Goal: Task Accomplishment & Management: Use online tool/utility

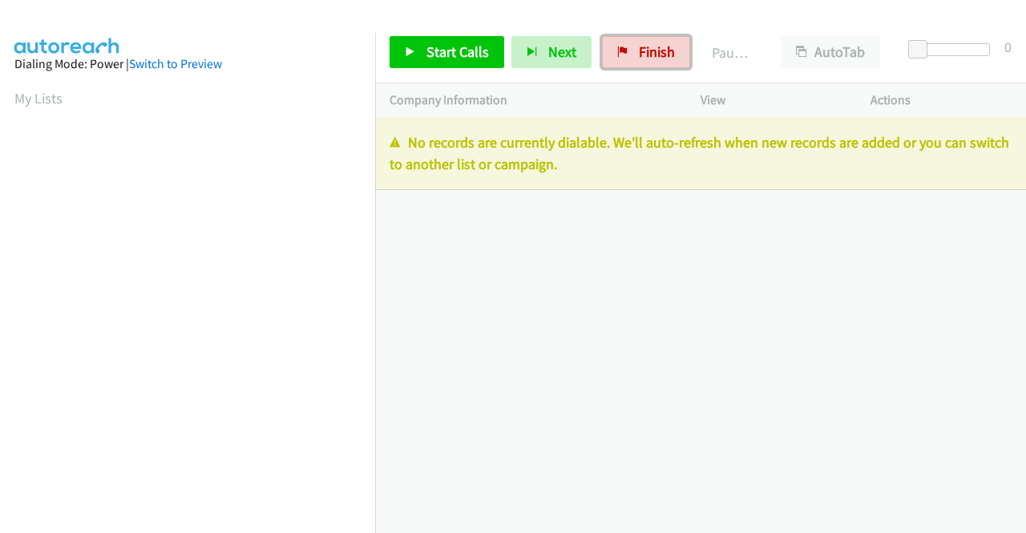
drag, startPoint x: 643, startPoint y: 61, endPoint x: 577, endPoint y: 80, distance: 69.3
click at [643, 61] on link "Finish" at bounding box center [646, 52] width 88 height 32
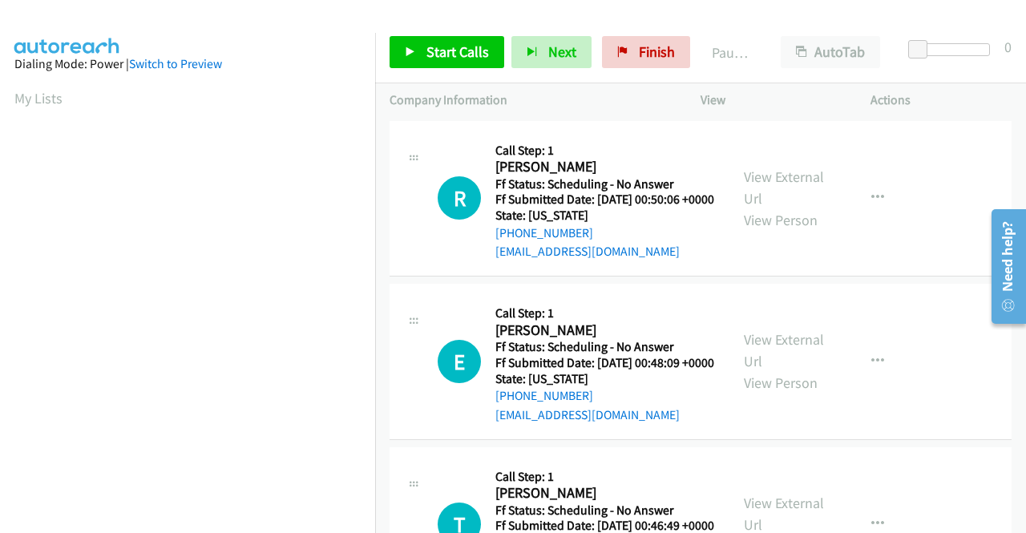
click at [887, 281] on td "R Callback Scheduled Call Step: 1 Rachel Fortune America/Denver Ff Status: Sche…" at bounding box center [700, 199] width 651 height 164
click at [765, 184] on link "View External Url" at bounding box center [784, 188] width 80 height 40
click at [788, 363] on link "View External Url" at bounding box center [784, 350] width 80 height 40
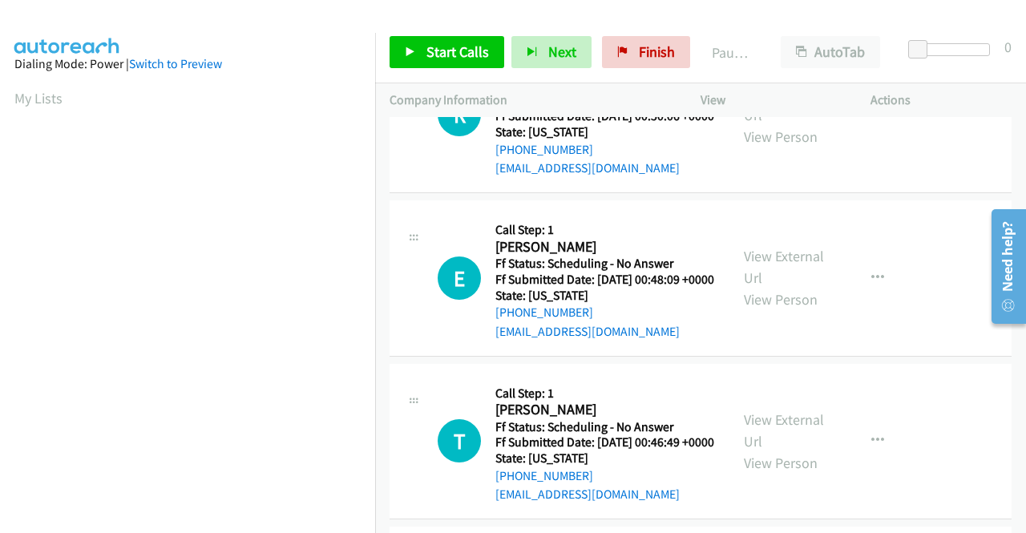
scroll to position [160, 0]
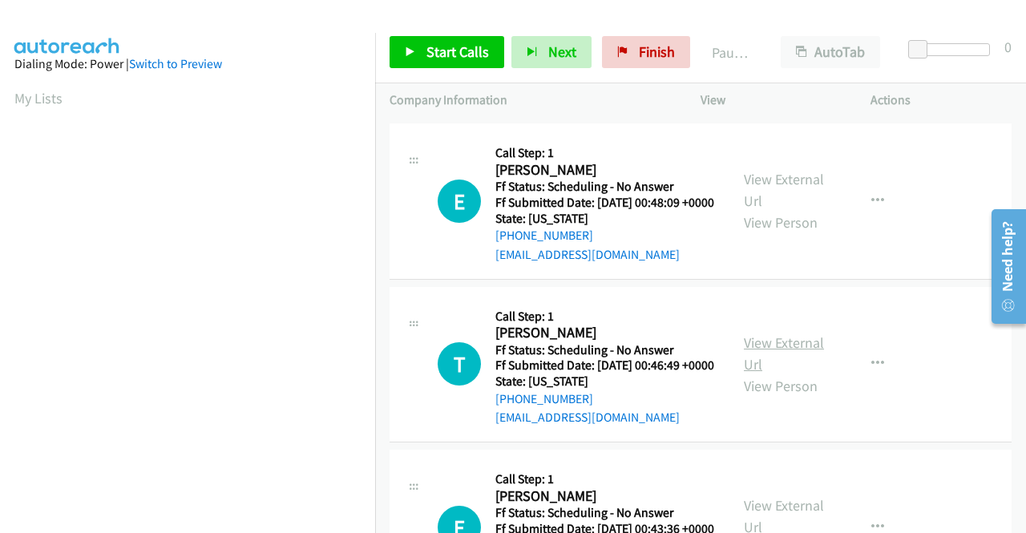
click at [807, 374] on link "View External Url" at bounding box center [784, 354] width 80 height 40
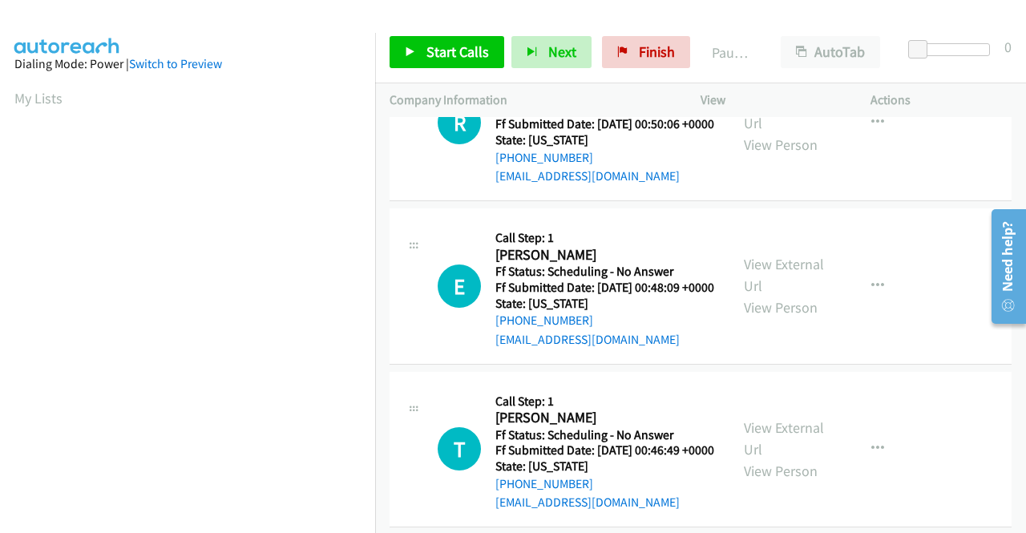
scroll to position [0, 0]
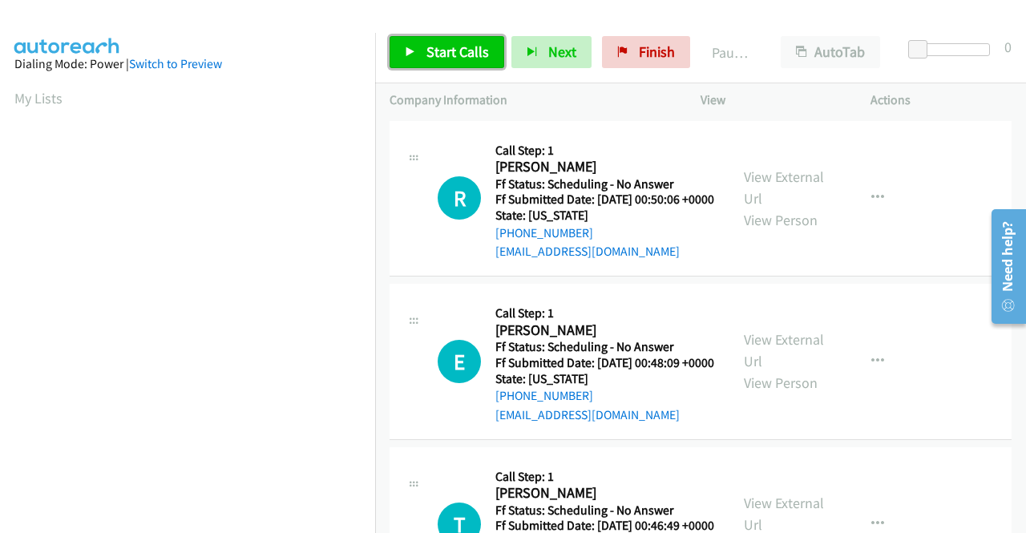
click at [463, 55] on span "Start Calls" at bounding box center [458, 51] width 63 height 18
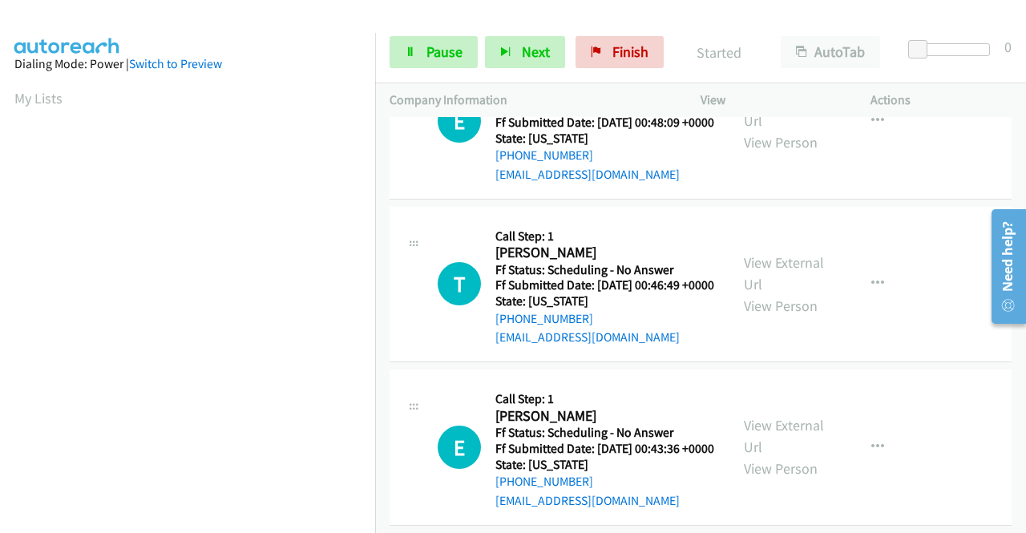
scroll to position [321, 0]
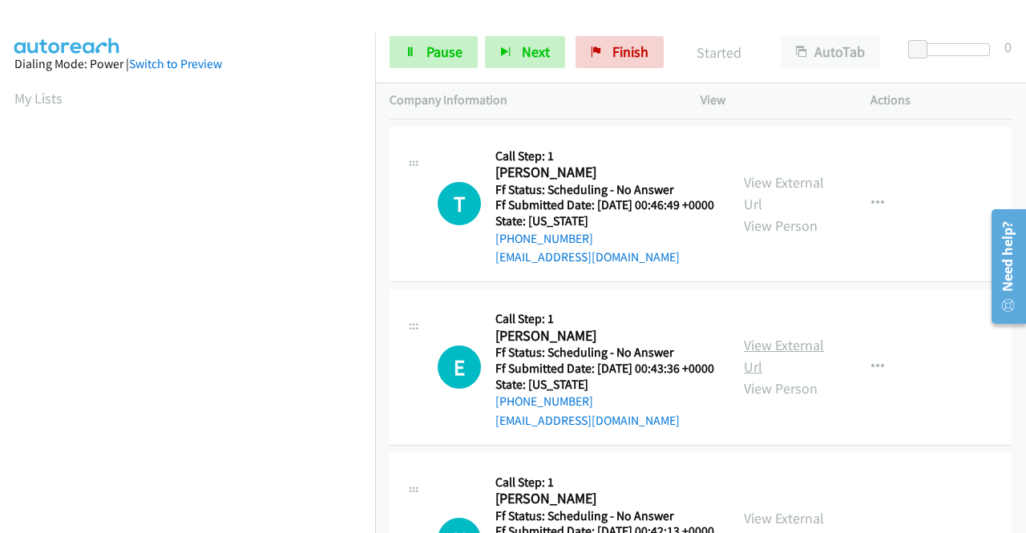
click at [797, 376] on link "View External Url" at bounding box center [784, 356] width 80 height 40
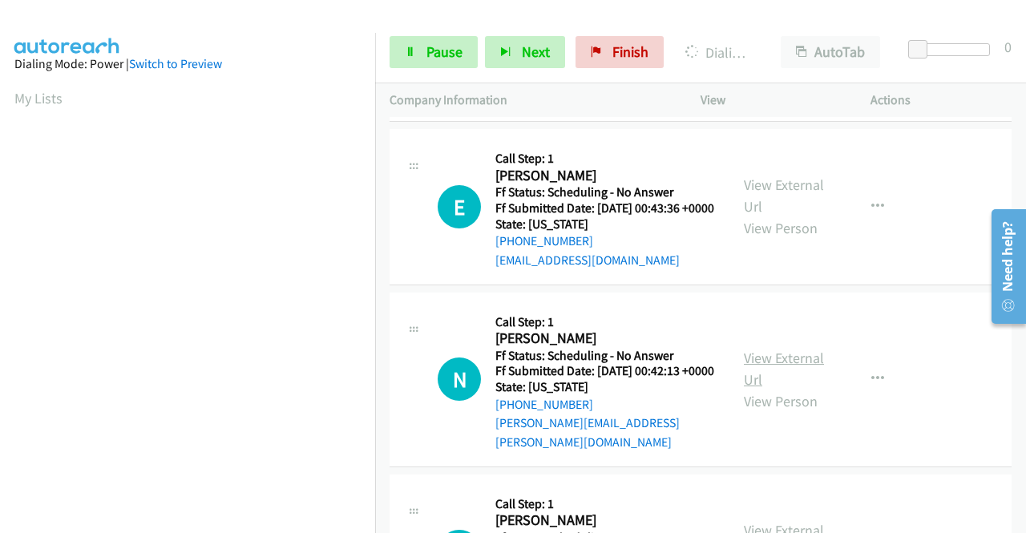
click at [783, 389] on link "View External Url" at bounding box center [784, 369] width 80 height 40
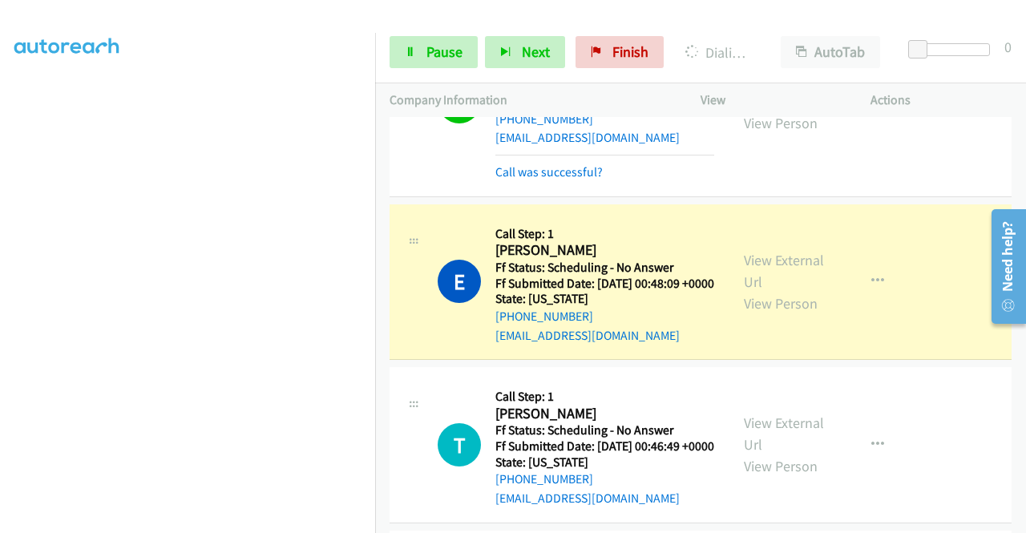
scroll to position [194, 0]
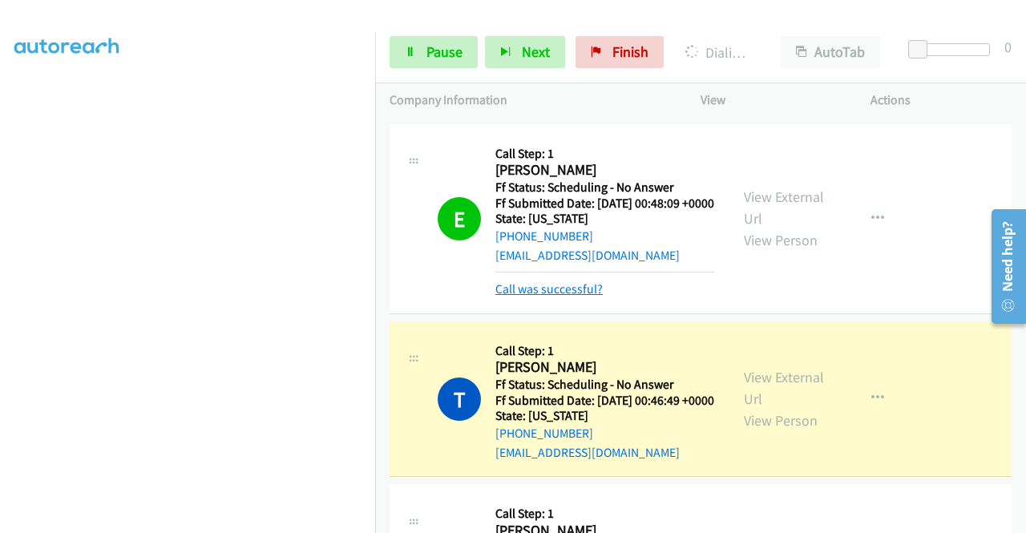
click at [576, 297] on link "Call was successful?" at bounding box center [549, 288] width 107 height 15
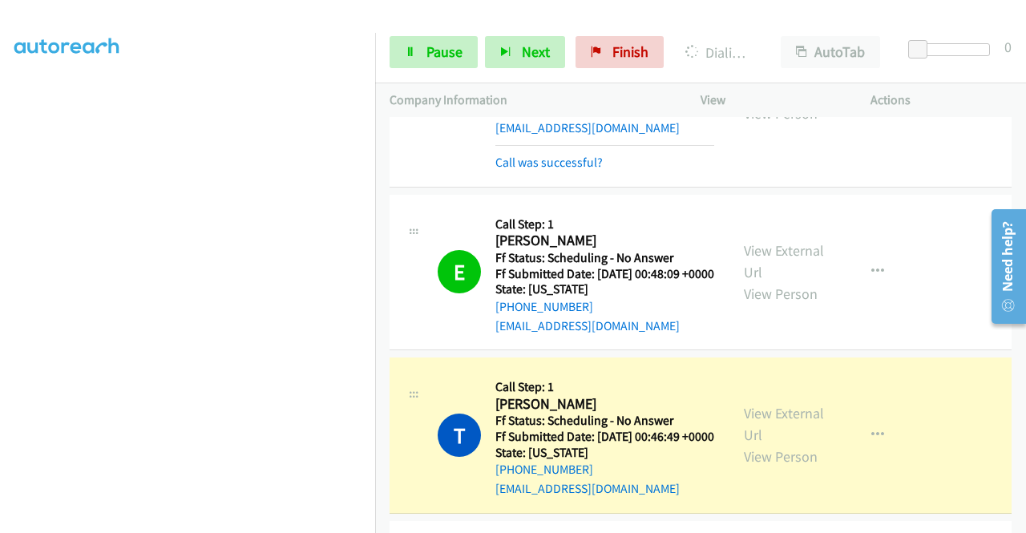
scroll to position [34, 0]
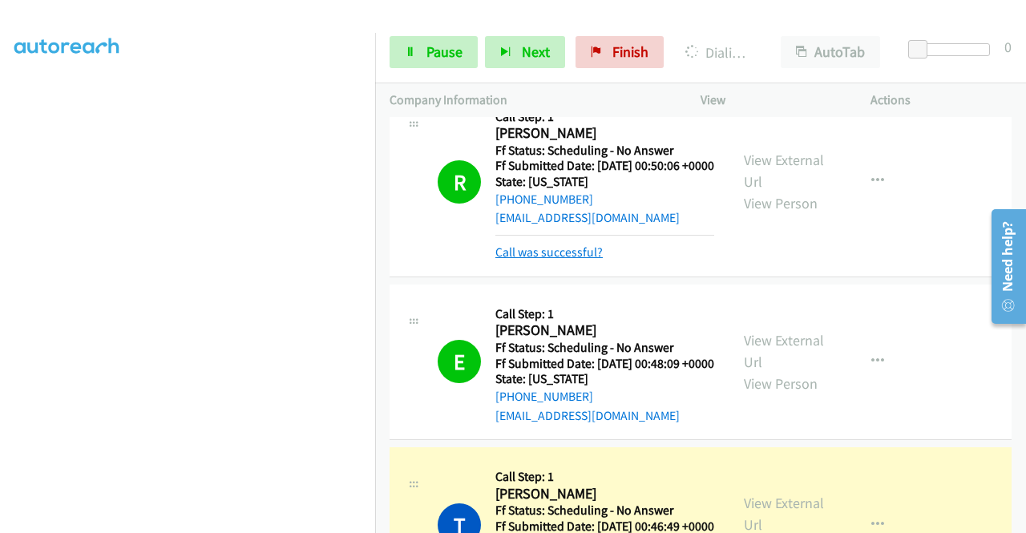
click at [554, 260] on link "Call was successful?" at bounding box center [549, 252] width 107 height 15
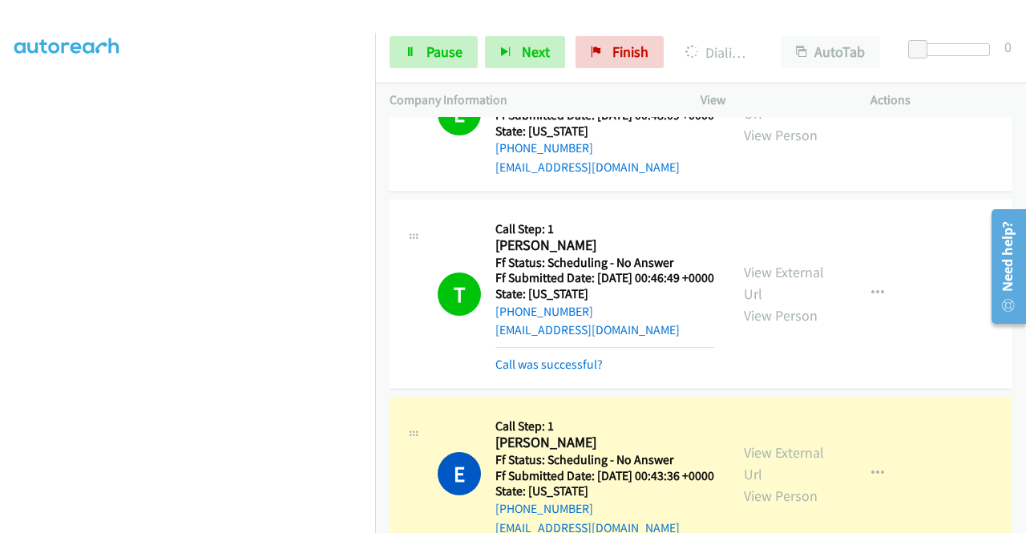
scroll to position [274, 0]
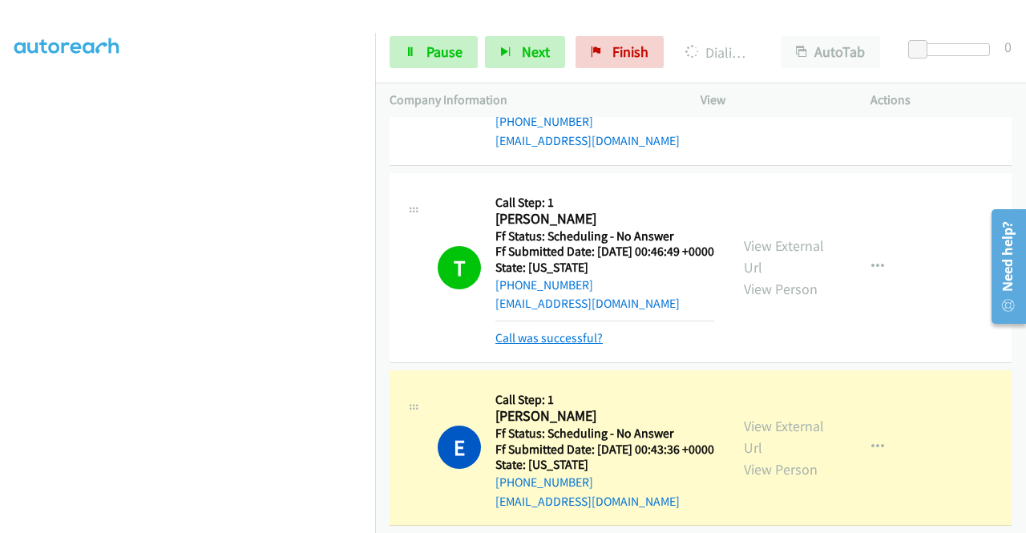
click at [558, 346] on link "Call was successful?" at bounding box center [549, 337] width 107 height 15
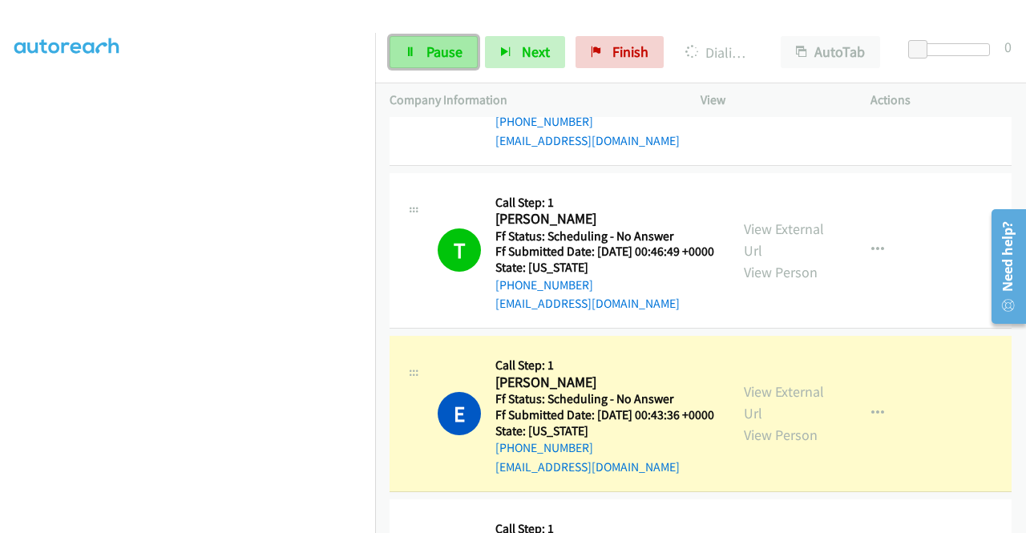
click at [455, 51] on span "Pause" at bounding box center [445, 51] width 36 height 18
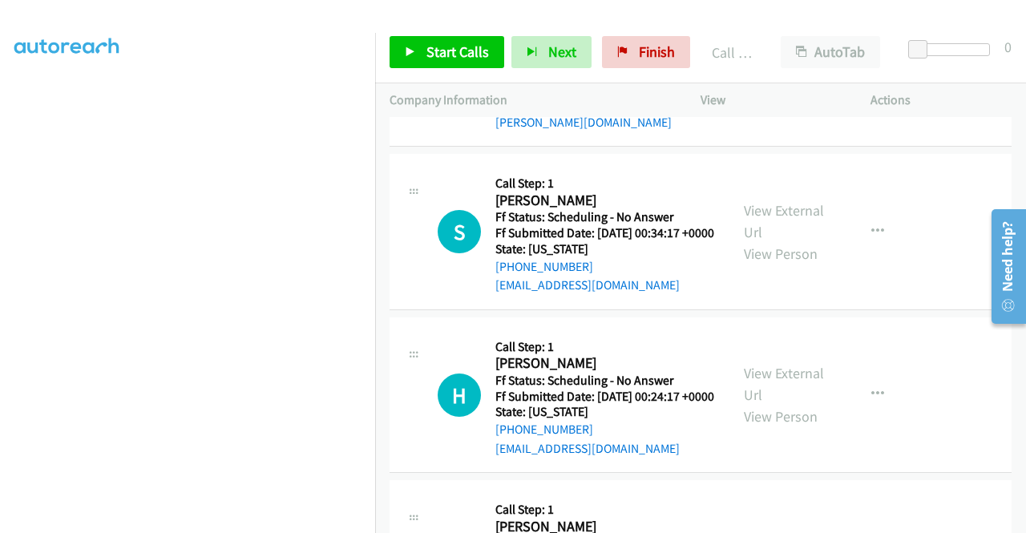
scroll to position [836, 0]
click at [805, 241] on link "View External Url" at bounding box center [784, 221] width 80 height 40
click at [784, 427] on div "View External Url View Person" at bounding box center [785, 394] width 83 height 65
click at [807, 404] on link "View External Url" at bounding box center [784, 384] width 80 height 40
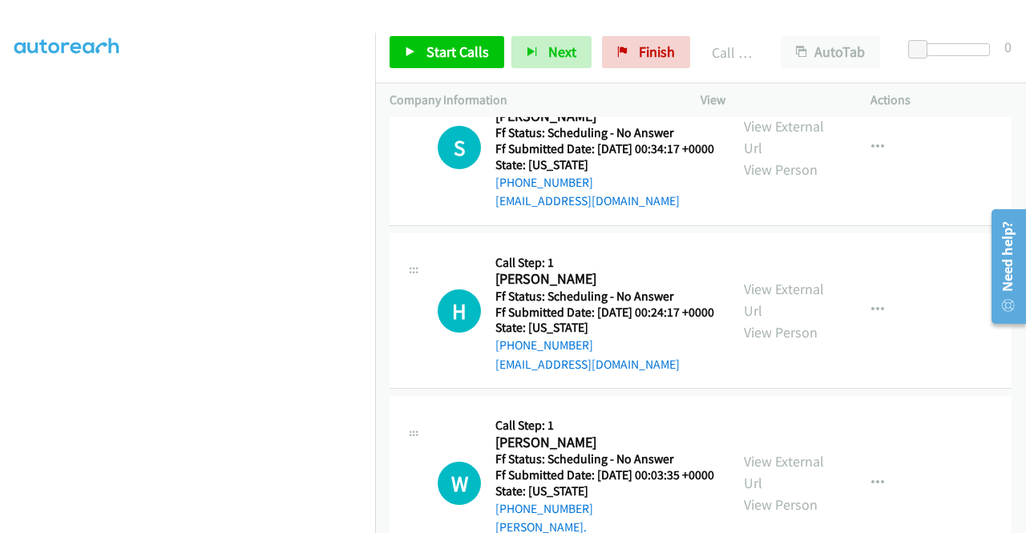
scroll to position [1076, 0]
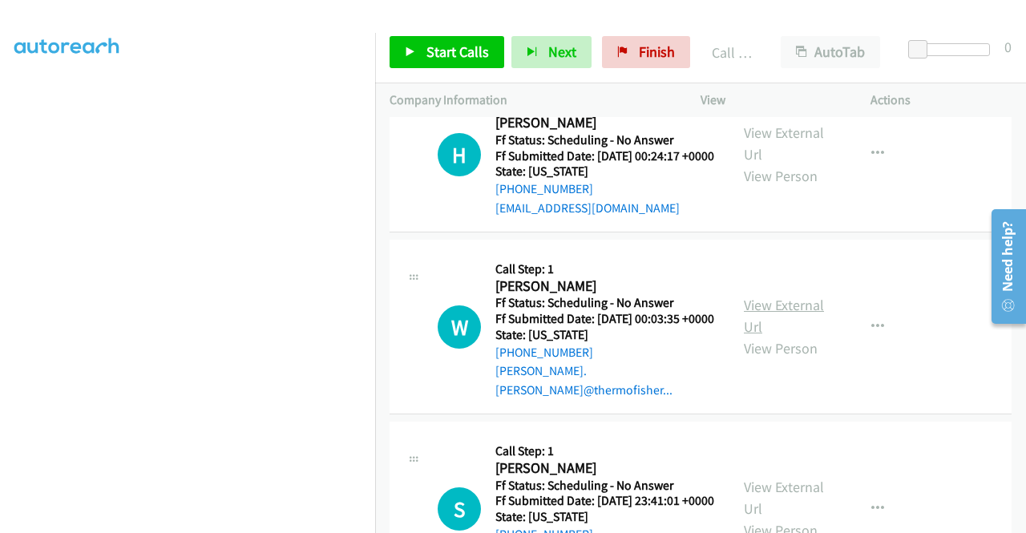
click at [786, 336] on link "View External Url" at bounding box center [784, 316] width 80 height 40
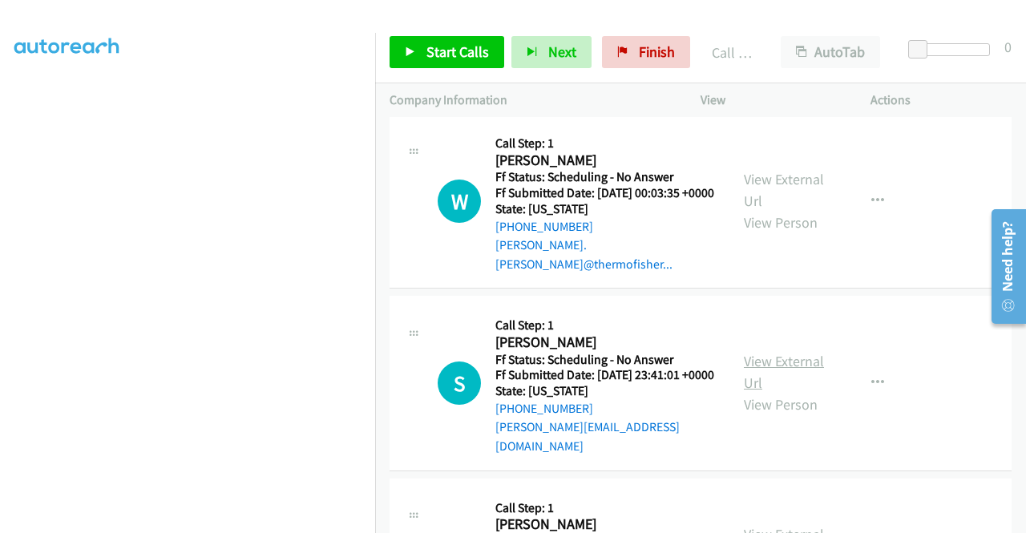
scroll to position [1317, 0]
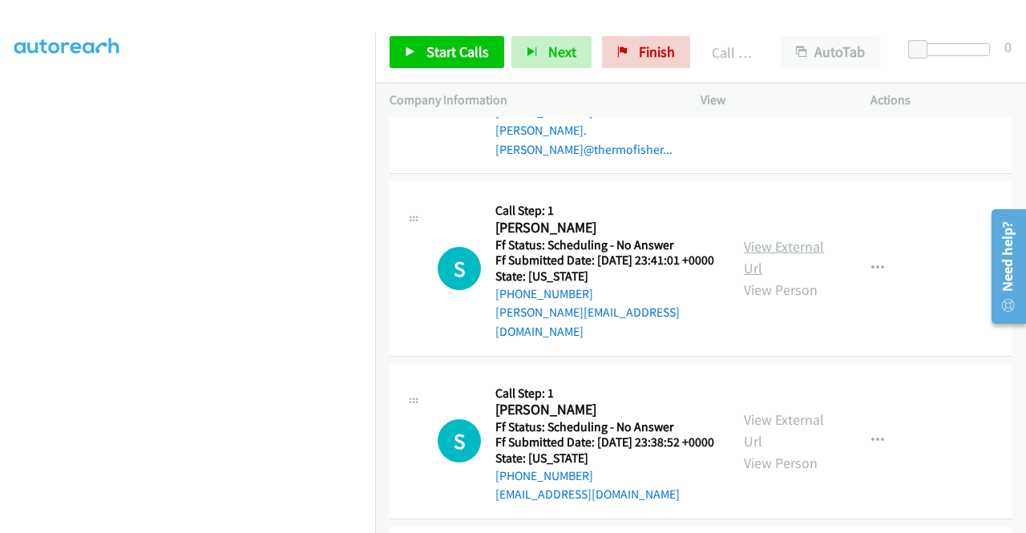
click at [775, 277] on link "View External Url" at bounding box center [784, 257] width 80 height 40
drag, startPoint x: 487, startPoint y: 55, endPoint x: 489, endPoint y: 63, distance: 9.1
click at [487, 55] on link "Start Calls" at bounding box center [447, 52] width 115 height 32
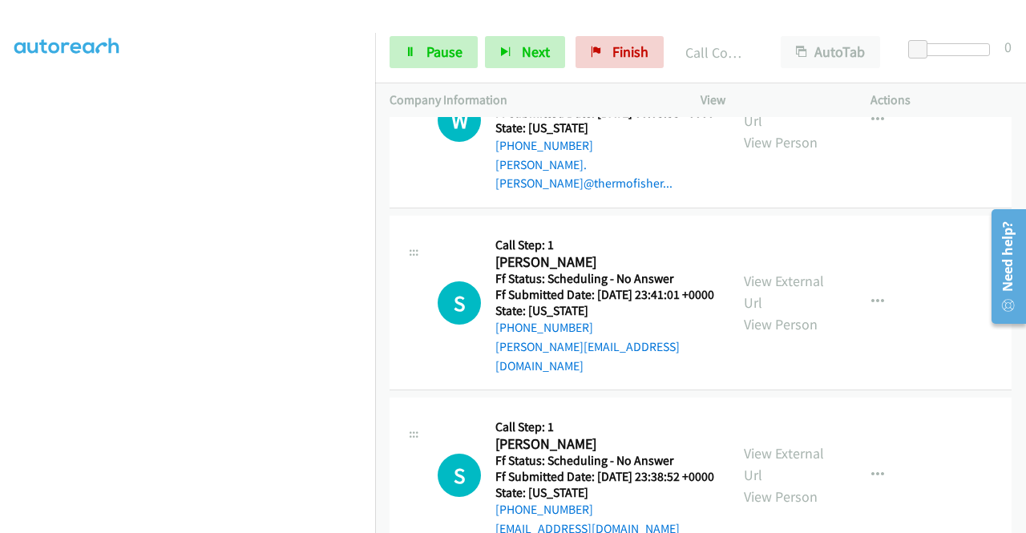
scroll to position [1350, 0]
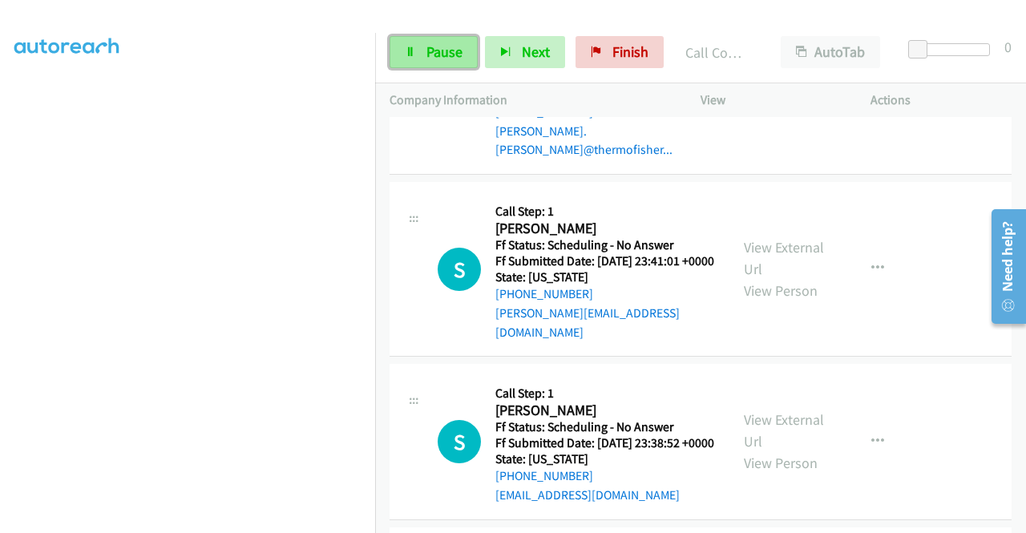
click at [442, 51] on span "Pause" at bounding box center [445, 51] width 36 height 18
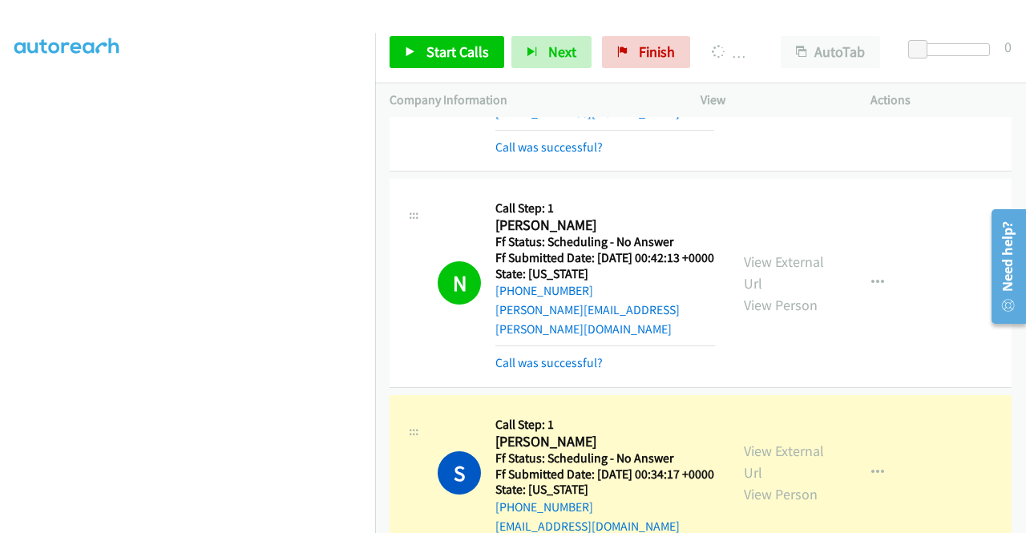
scroll to position [548, 0]
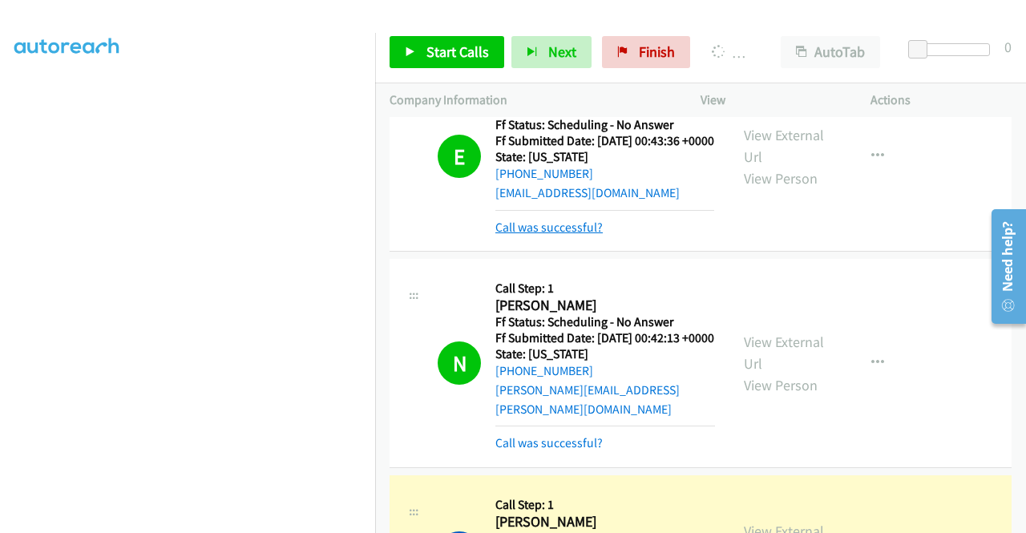
click at [562, 235] on link "Call was successful?" at bounding box center [549, 227] width 107 height 15
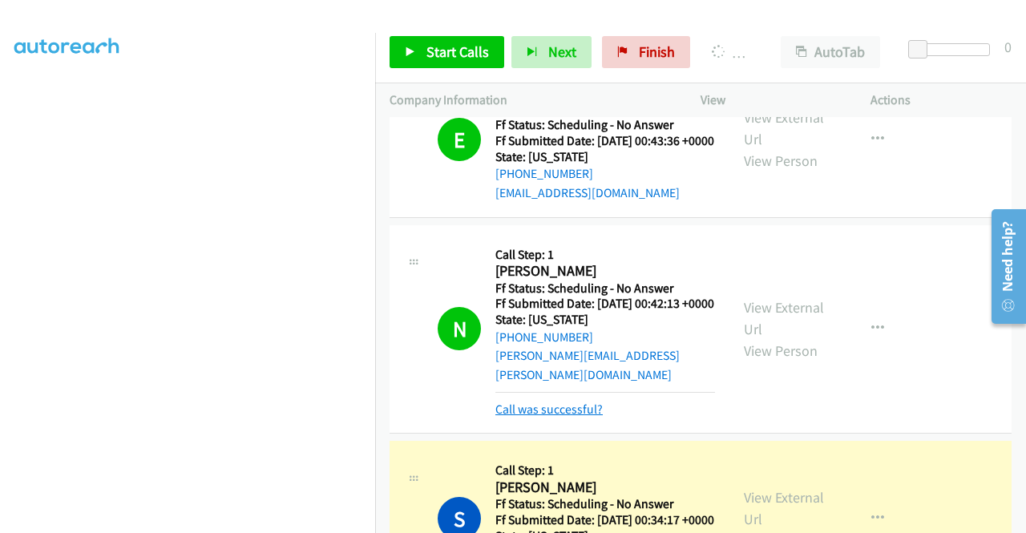
click at [585, 417] on link "Call was successful?" at bounding box center [549, 409] width 107 height 15
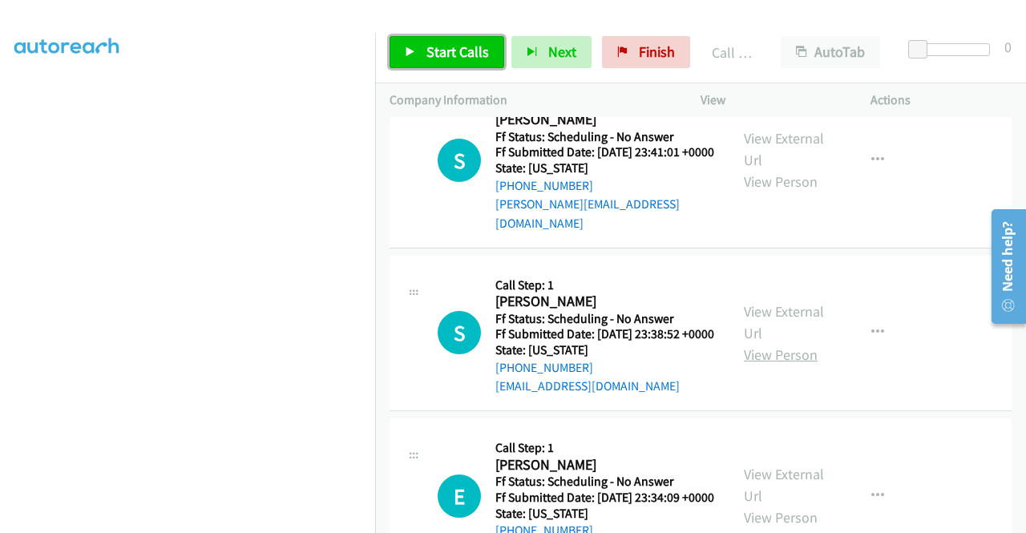
scroll to position [1511, 0]
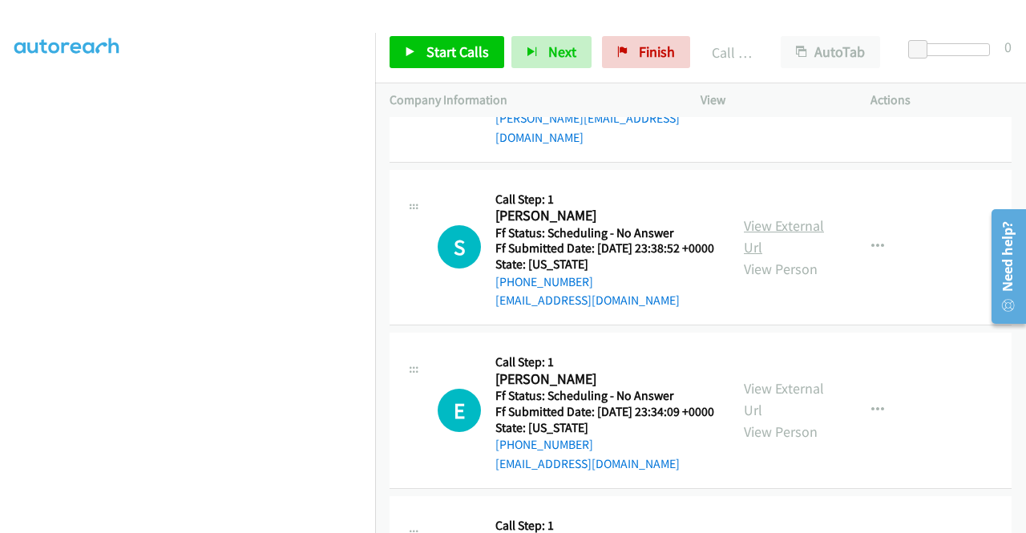
click at [796, 257] on link "View External Url" at bounding box center [784, 237] width 80 height 40
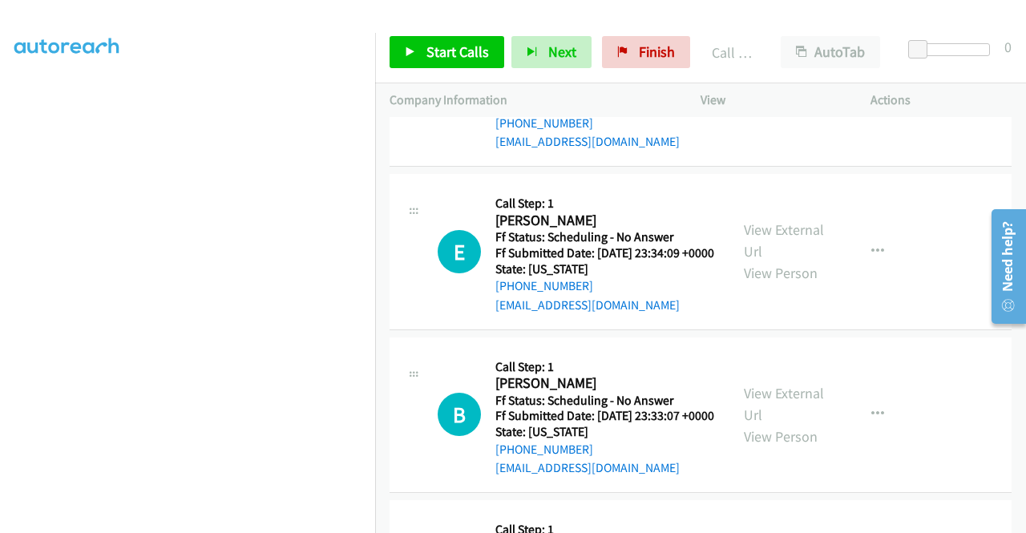
scroll to position [1671, 0]
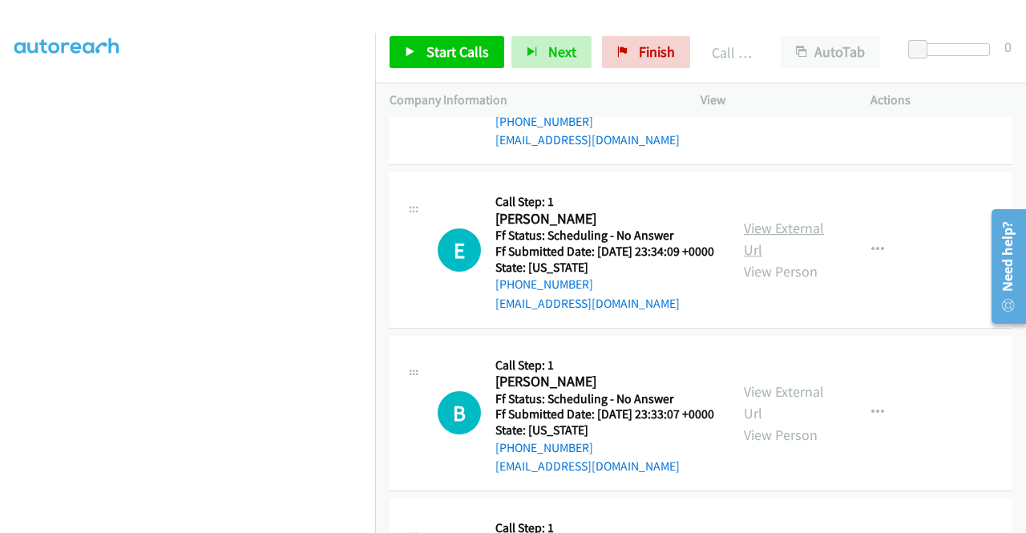
click at [784, 259] on link "View External Url" at bounding box center [784, 239] width 80 height 40
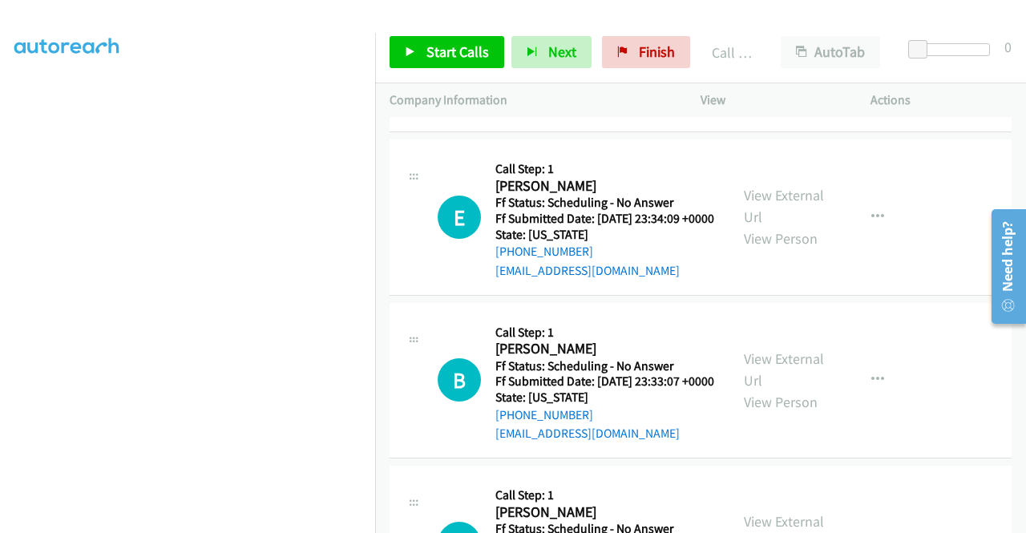
scroll to position [1751, 0]
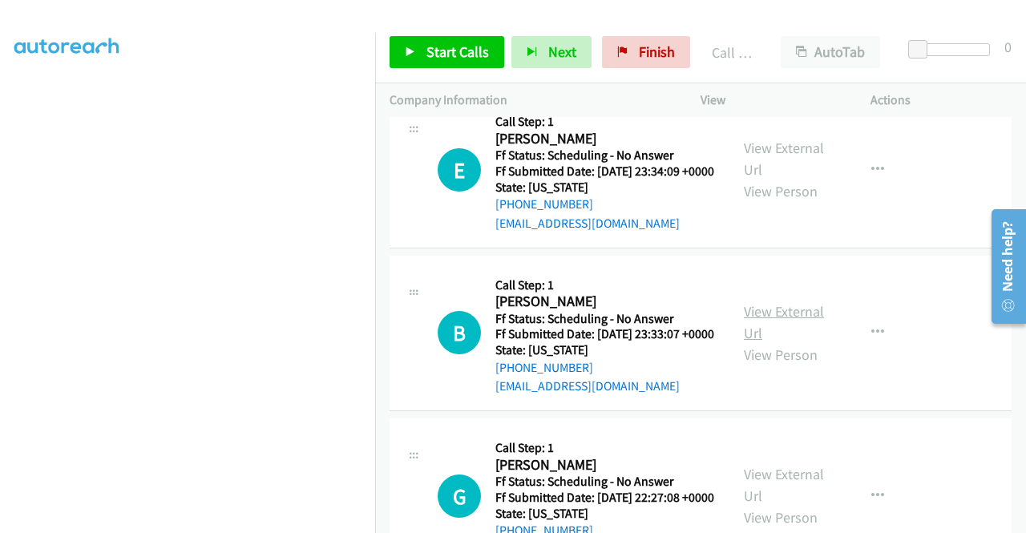
click at [803, 342] on link "View External Url" at bounding box center [784, 322] width 80 height 40
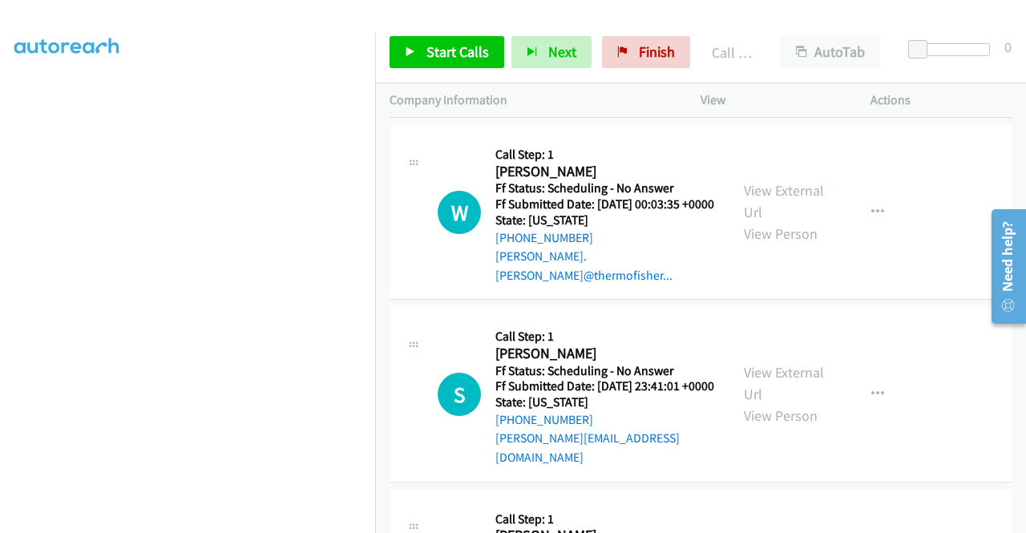
scroll to position [1190, 0]
click at [448, 53] on span "Start Calls" at bounding box center [458, 51] width 63 height 18
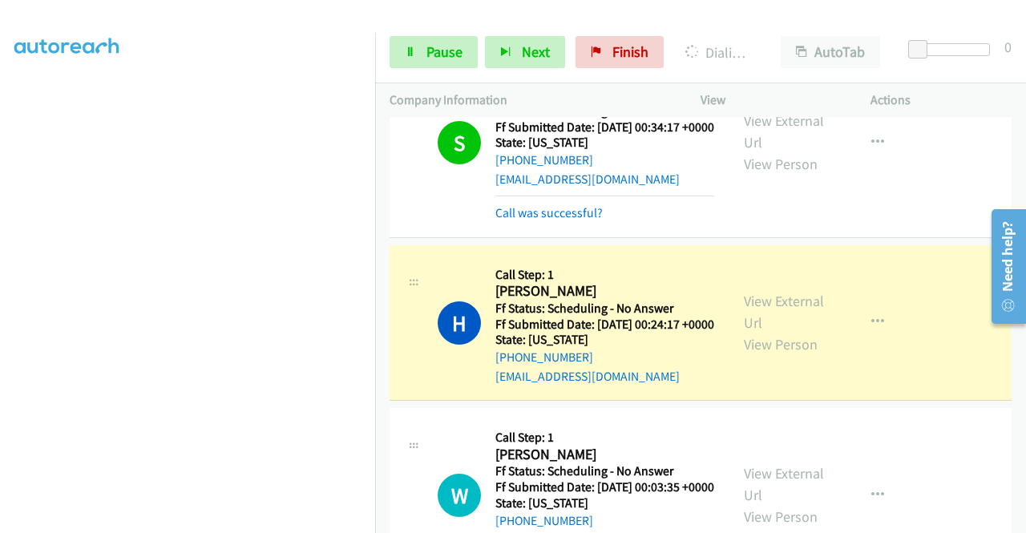
scroll to position [869, 0]
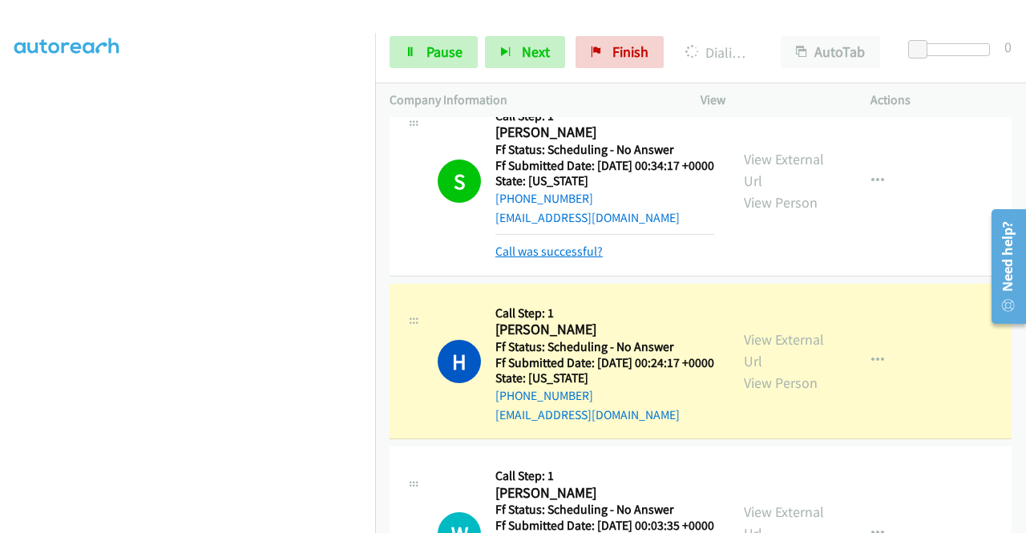
click at [589, 259] on link "Call was successful?" at bounding box center [549, 251] width 107 height 15
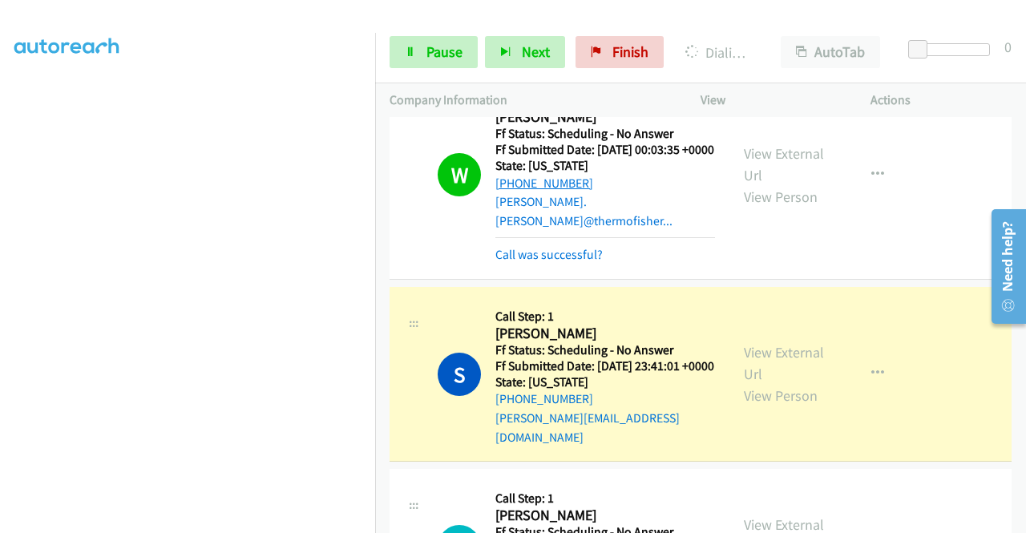
scroll to position [1270, 0]
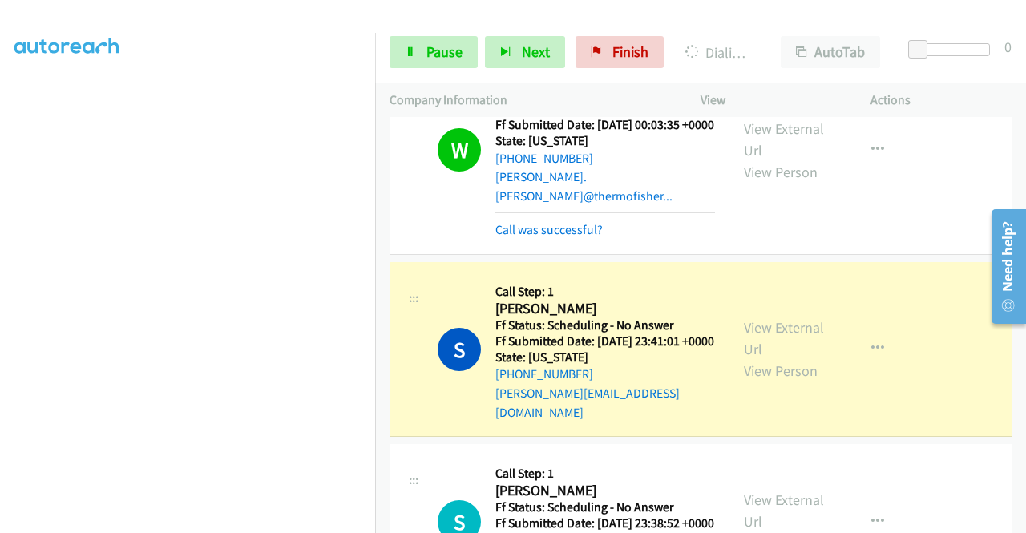
drag, startPoint x: 532, startPoint y: 12, endPoint x: 523, endPoint y: 14, distance: 9.8
click at [532, 11] on main "Start Calls Pause Next Finish Dialing Sandra Ochoa Kenjeev AutoTab AutoTab 0 Co…" at bounding box center [513, 38] width 1026 height 76
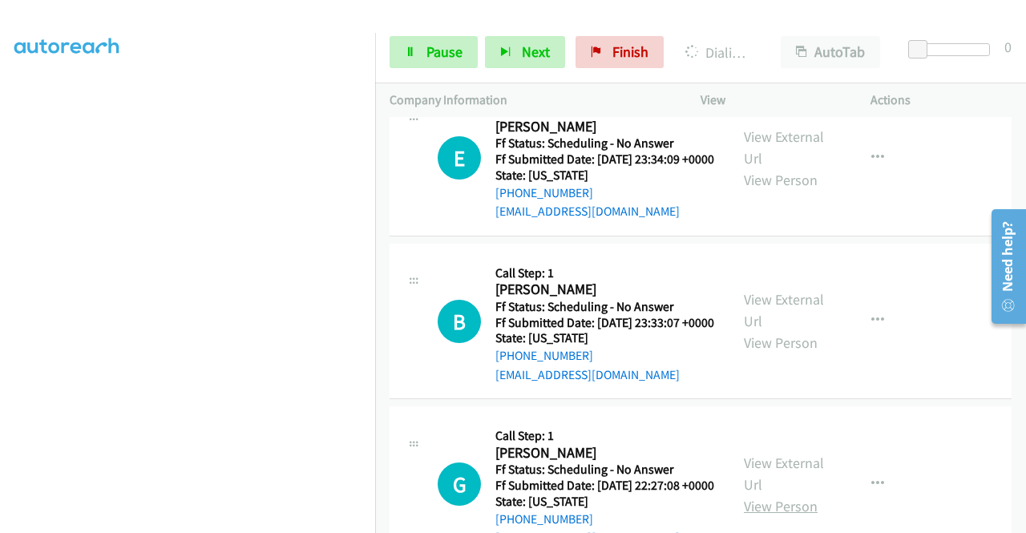
scroll to position [2072, 0]
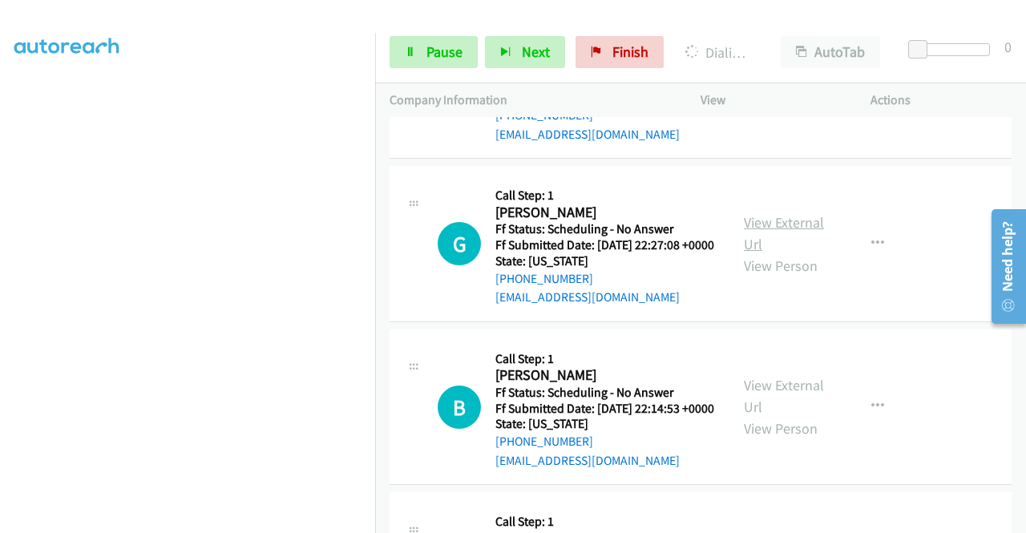
click at [786, 253] on link "View External Url" at bounding box center [784, 233] width 80 height 40
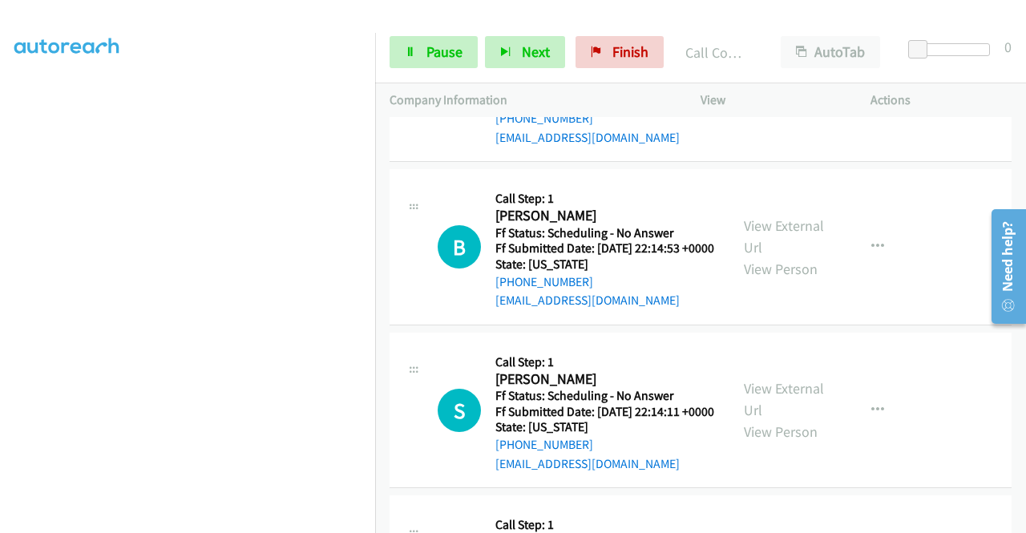
scroll to position [2267, 0]
click at [791, 256] on link "View External Url" at bounding box center [784, 236] width 80 height 40
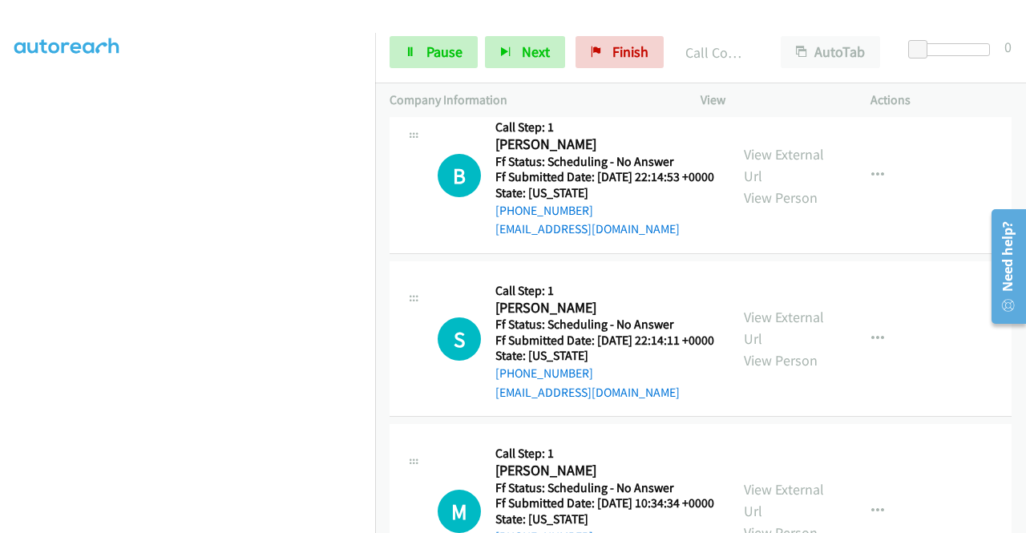
scroll to position [2427, 0]
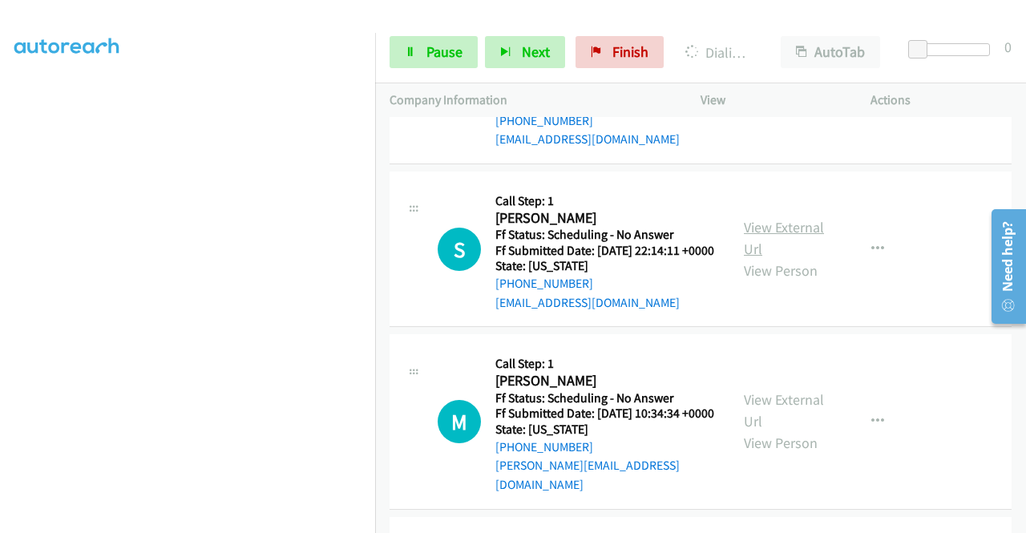
click at [795, 258] on link "View External Url" at bounding box center [784, 238] width 80 height 40
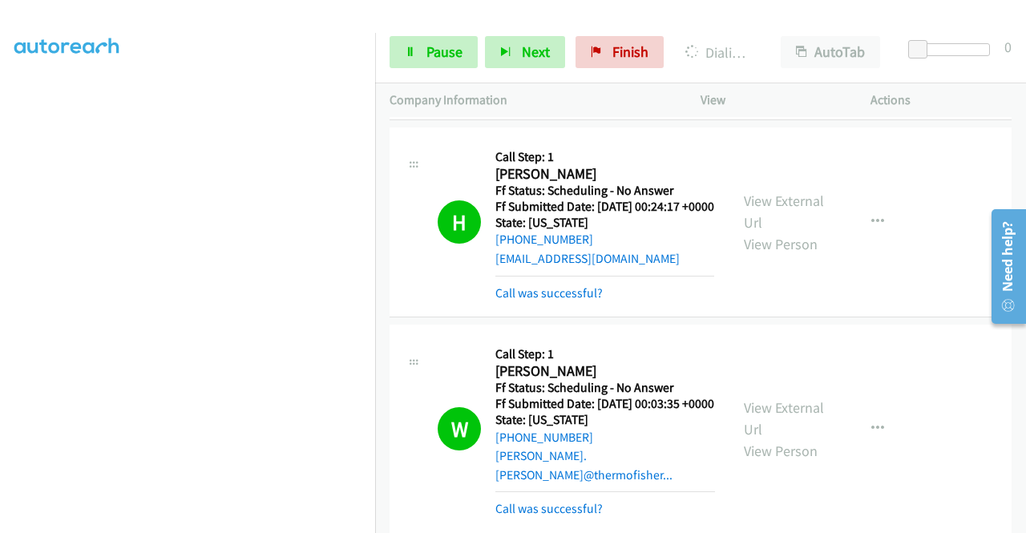
scroll to position [1099, 0]
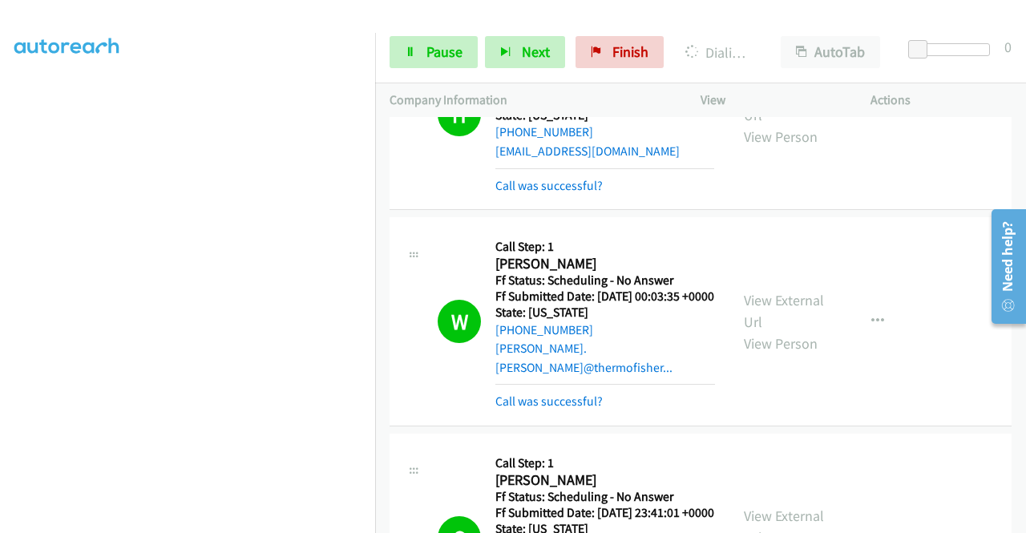
click at [587, 196] on div "Call was successful?" at bounding box center [605, 185] width 219 height 19
click at [569, 411] on div "Call was successful?" at bounding box center [606, 401] width 220 height 19
click at [573, 193] on link "Call was successful?" at bounding box center [549, 185] width 107 height 15
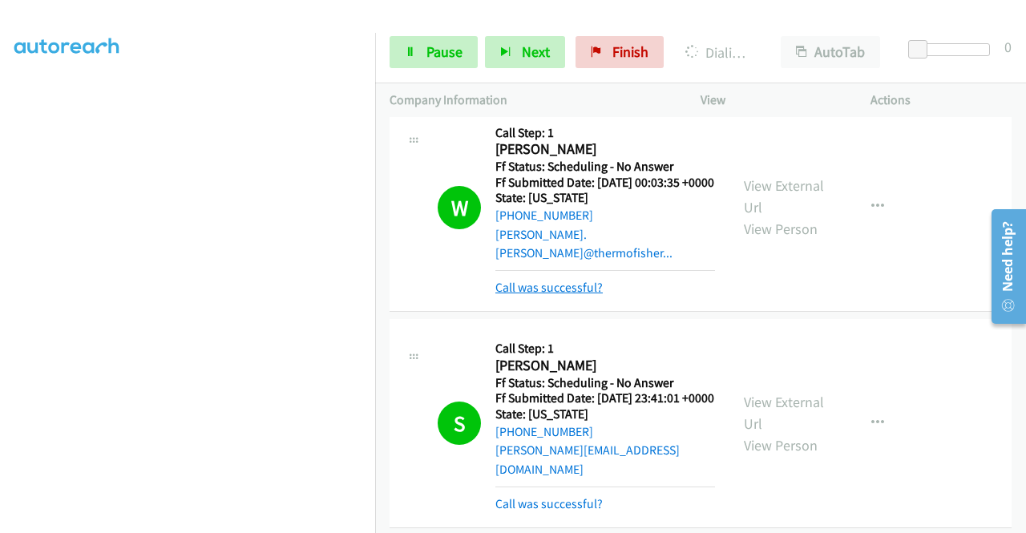
click at [589, 295] on link "Call was successful?" at bounding box center [549, 287] width 107 height 15
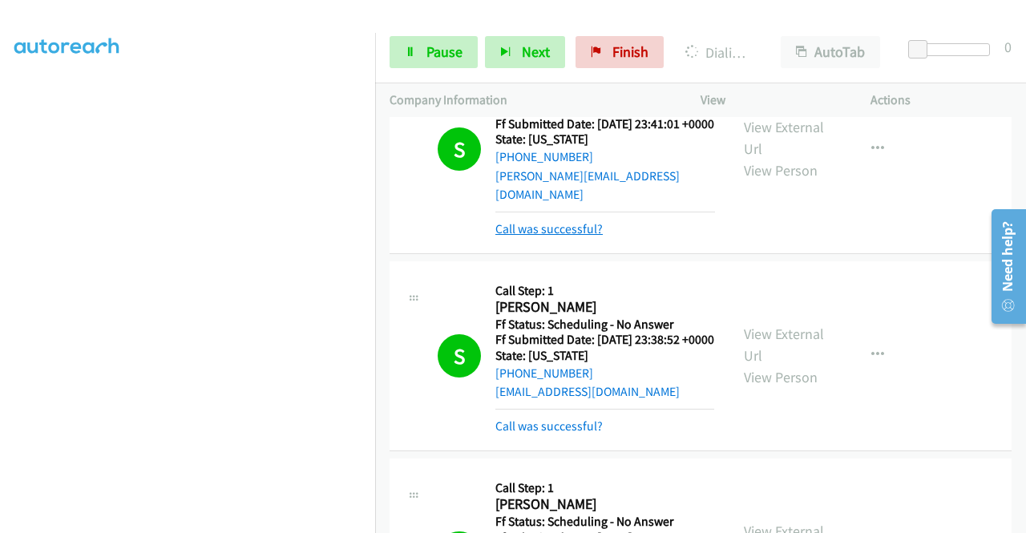
click at [578, 237] on link "Call was successful?" at bounding box center [549, 228] width 107 height 15
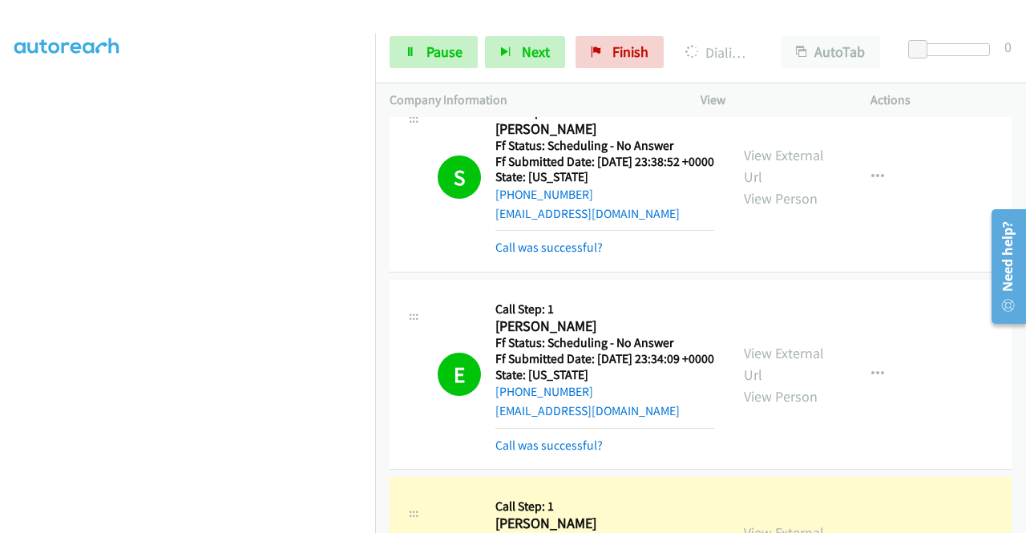
scroll to position [1580, 0]
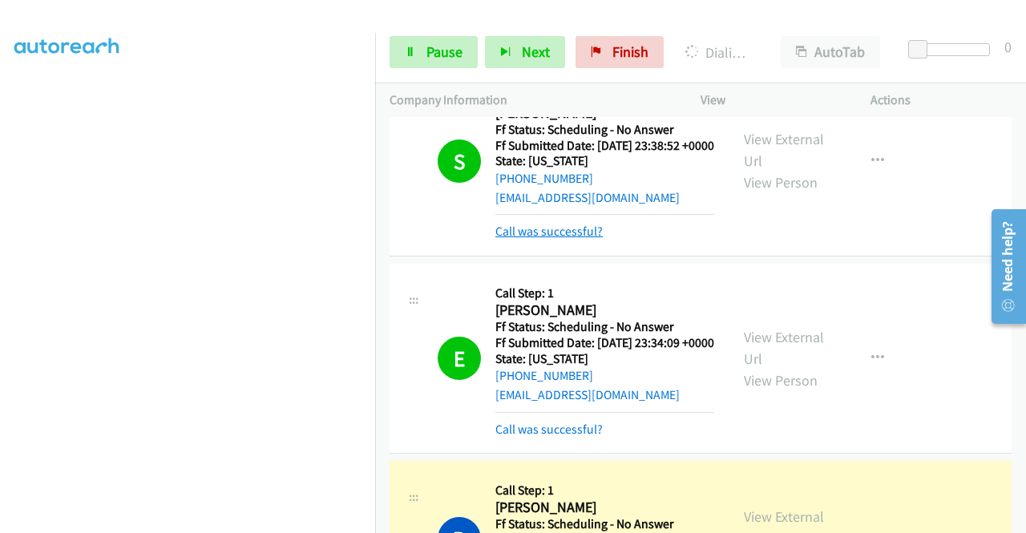
click at [571, 239] on link "Call was successful?" at bounding box center [549, 231] width 107 height 15
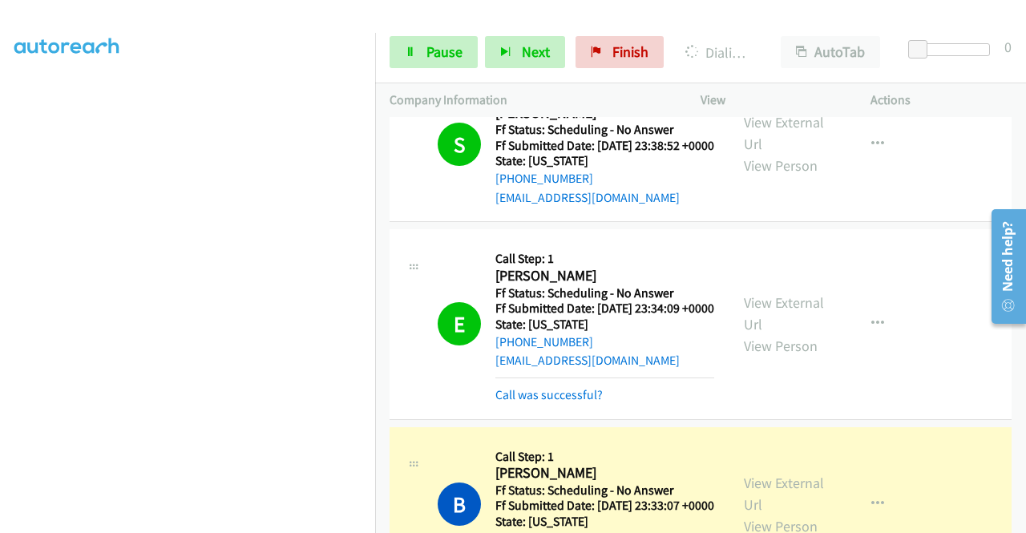
scroll to position [1660, 0]
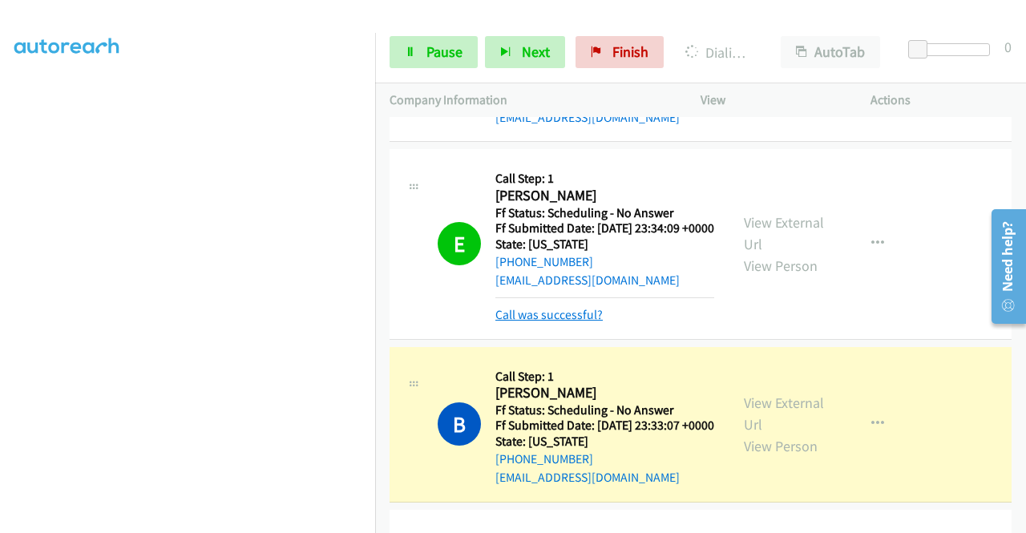
click at [577, 322] on link "Call was successful?" at bounding box center [549, 314] width 107 height 15
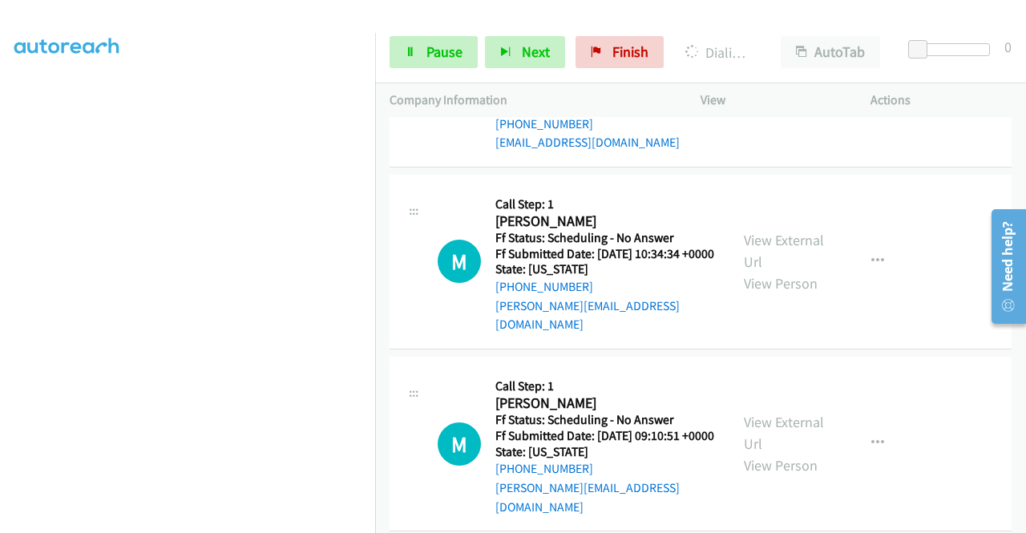
scroll to position [2542, 0]
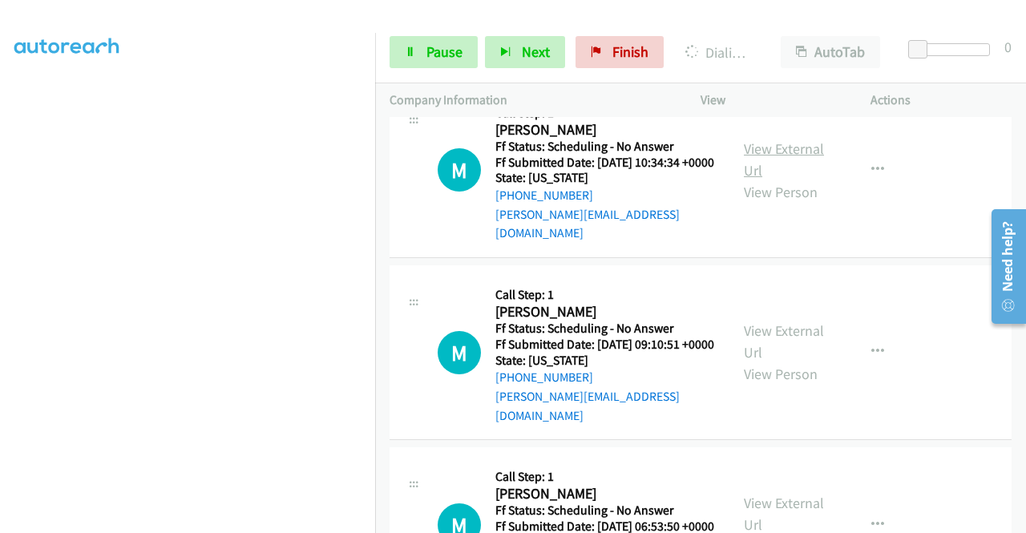
click at [752, 180] on link "View External Url" at bounding box center [784, 160] width 80 height 40
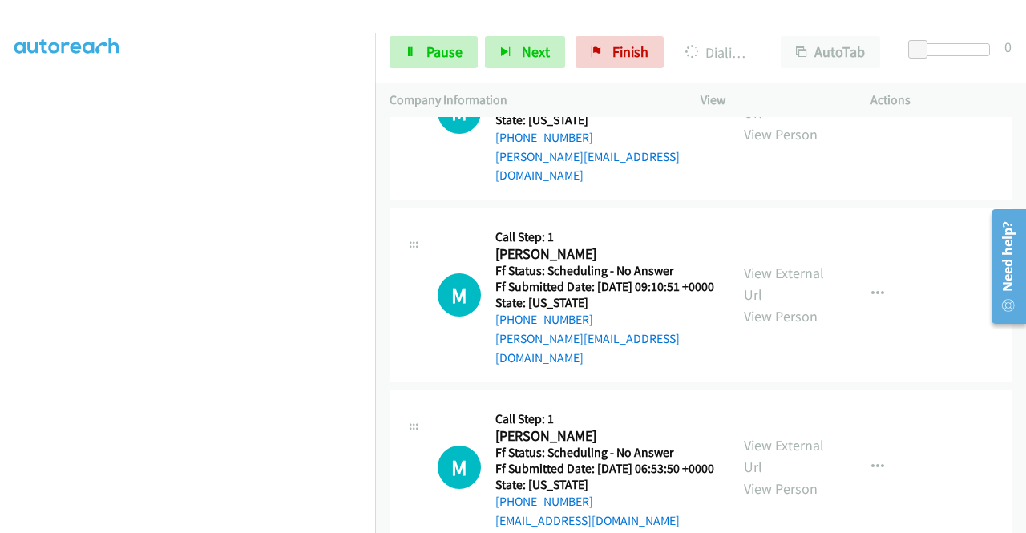
scroll to position [2702, 0]
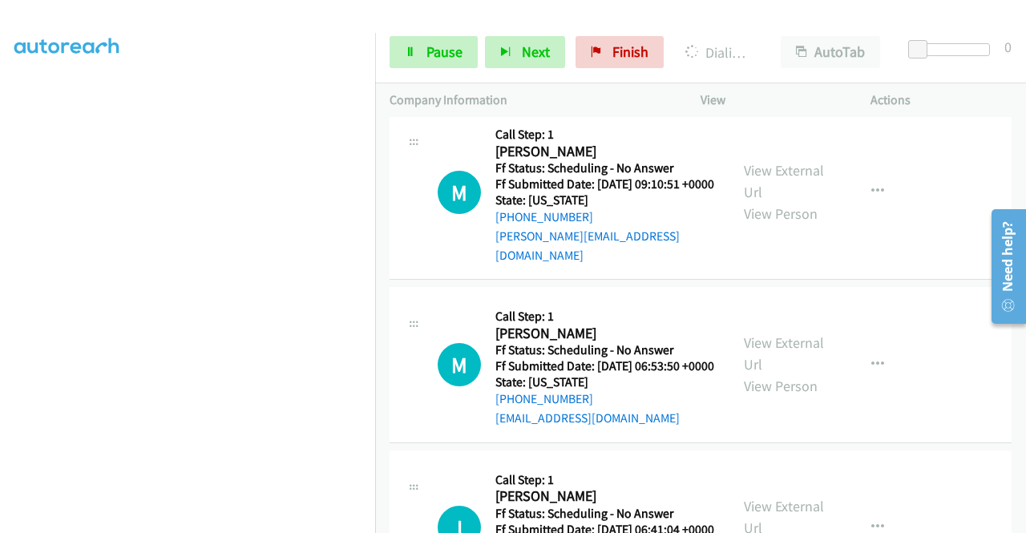
click at [761, 225] on div "View External Url View Person" at bounding box center [785, 192] width 83 height 65
click at [760, 201] on link "View External Url" at bounding box center [784, 181] width 80 height 40
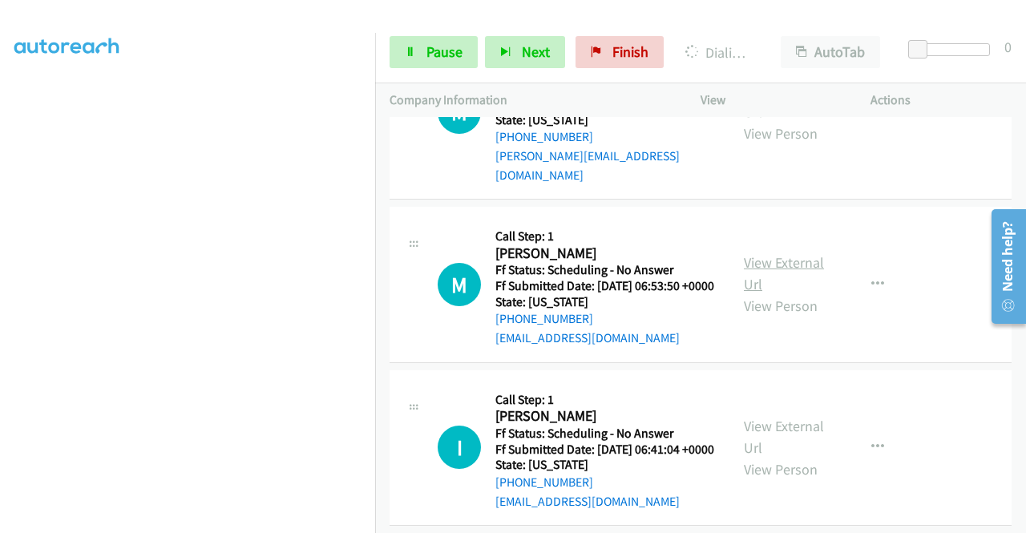
click at [784, 293] on link "View External Url" at bounding box center [784, 273] width 80 height 40
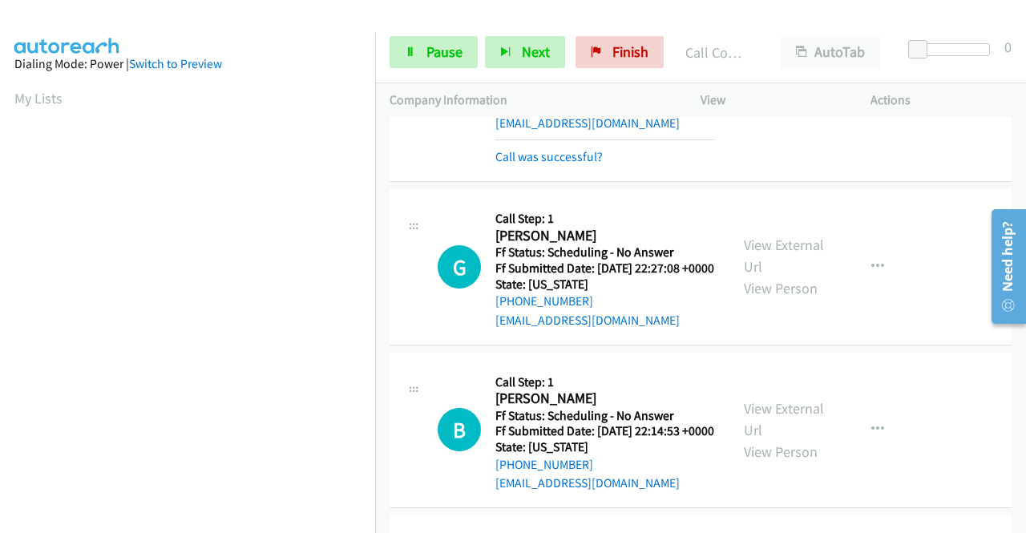
scroll to position [366, 0]
click at [534, 164] on link "Call was successful?" at bounding box center [549, 156] width 107 height 15
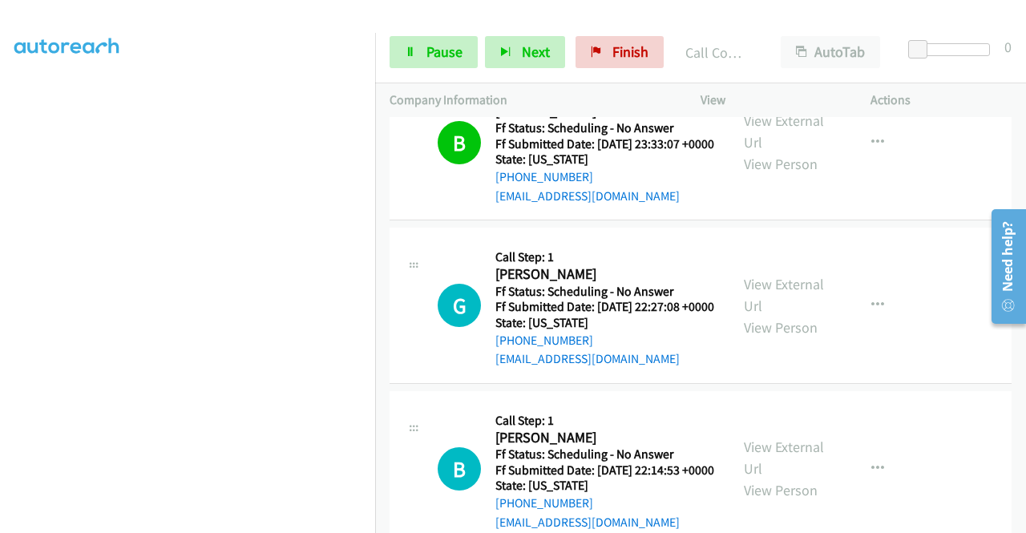
scroll to position [1981, 0]
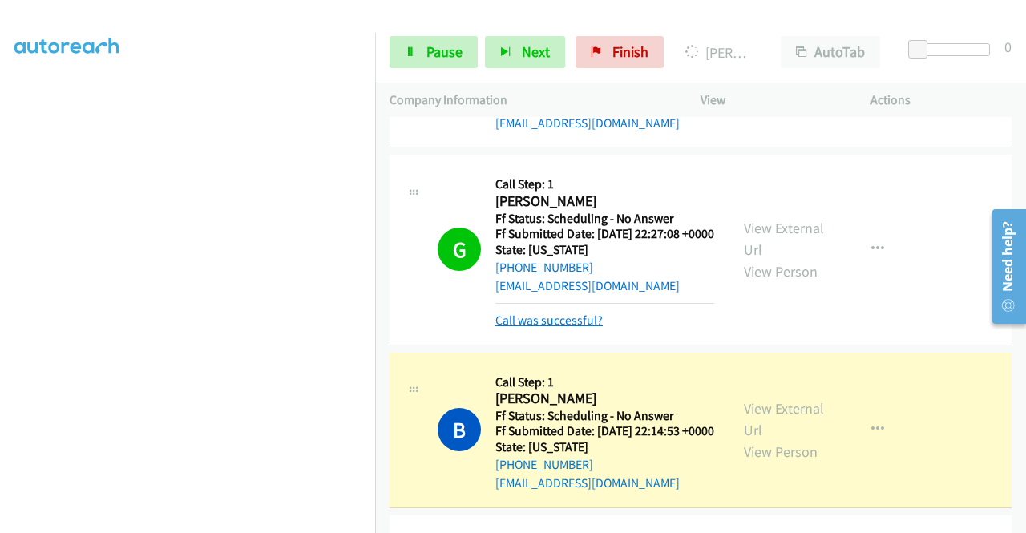
click at [579, 328] on link "Call was successful?" at bounding box center [549, 320] width 107 height 15
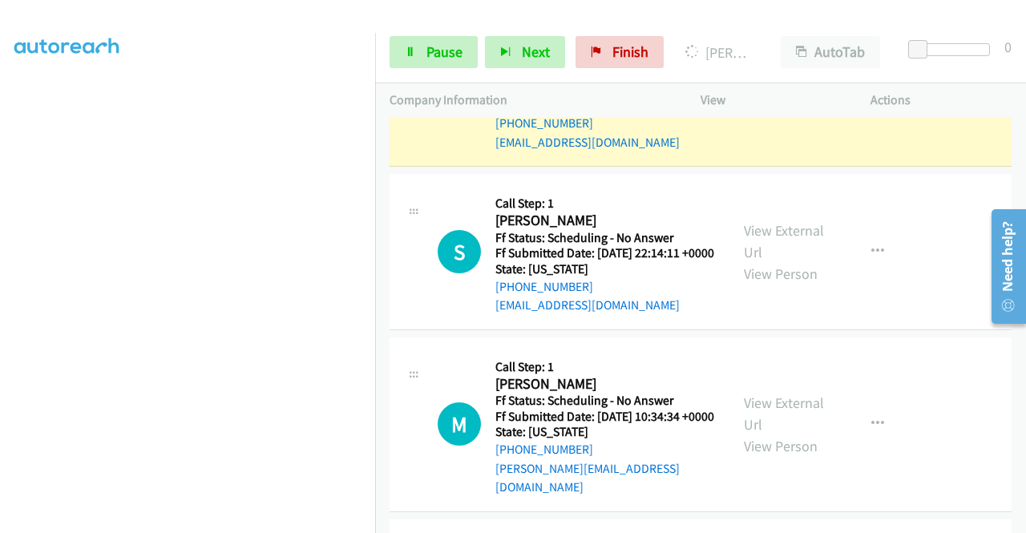
scroll to position [2301, 0]
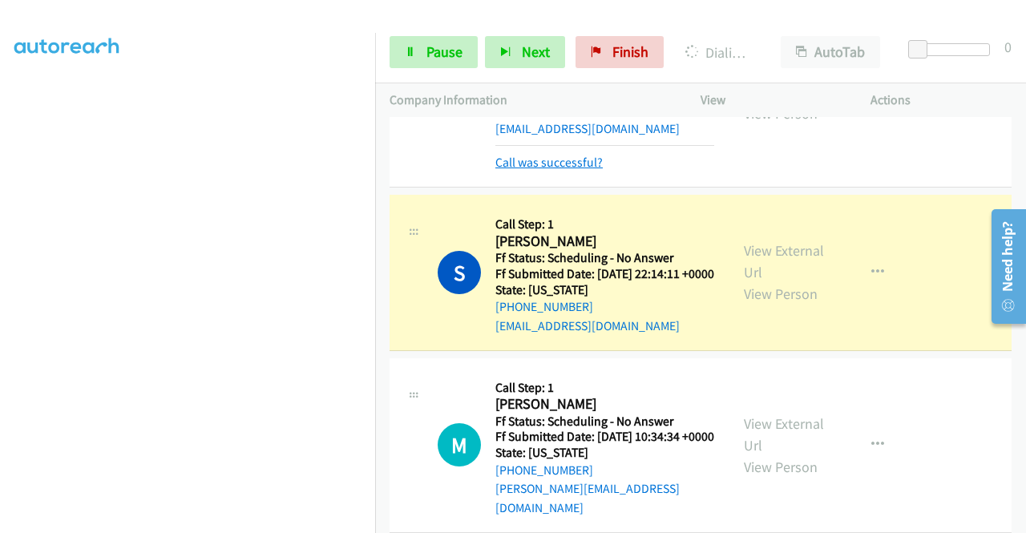
click at [578, 170] on link "Call was successful?" at bounding box center [549, 162] width 107 height 15
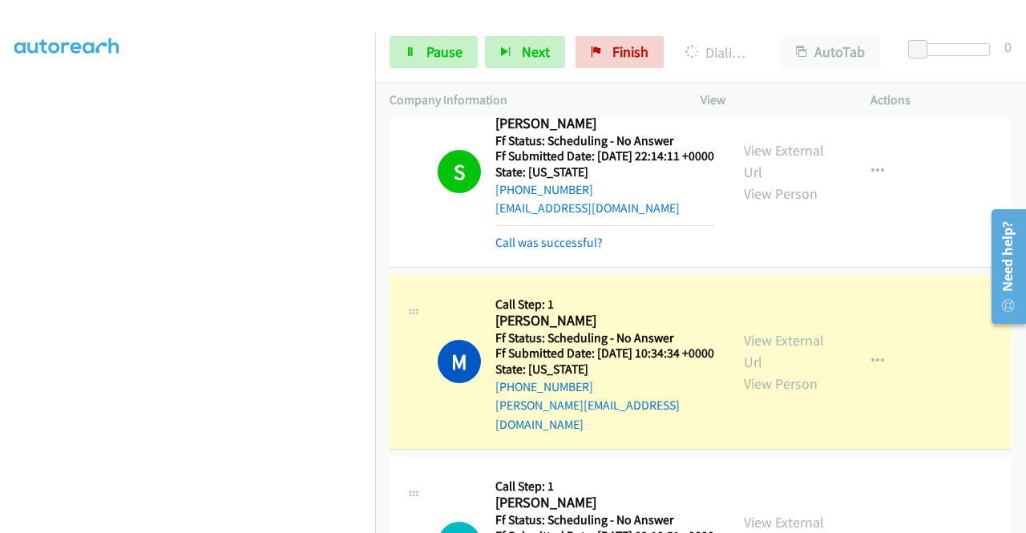
scroll to position [2462, 0]
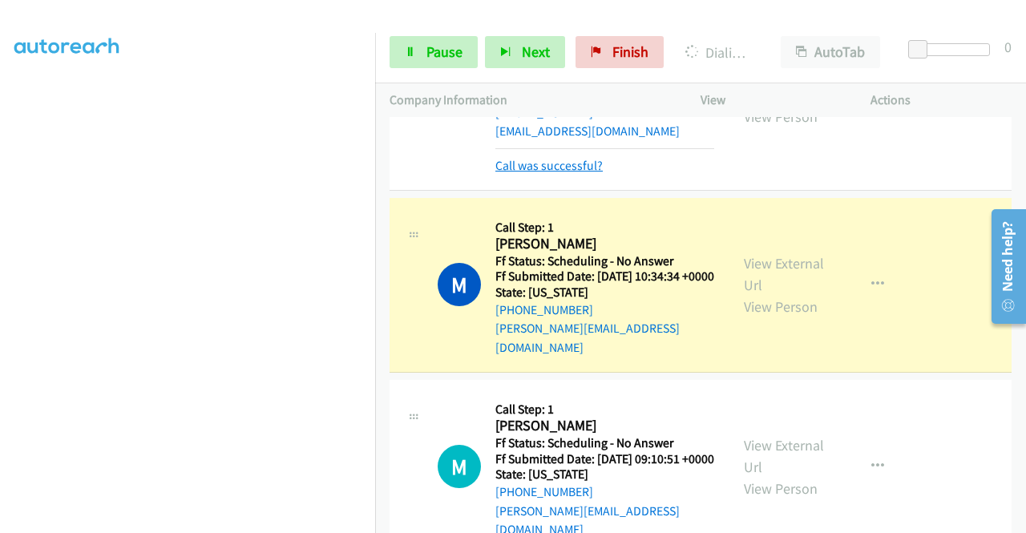
click at [573, 173] on link "Call was successful?" at bounding box center [549, 165] width 107 height 15
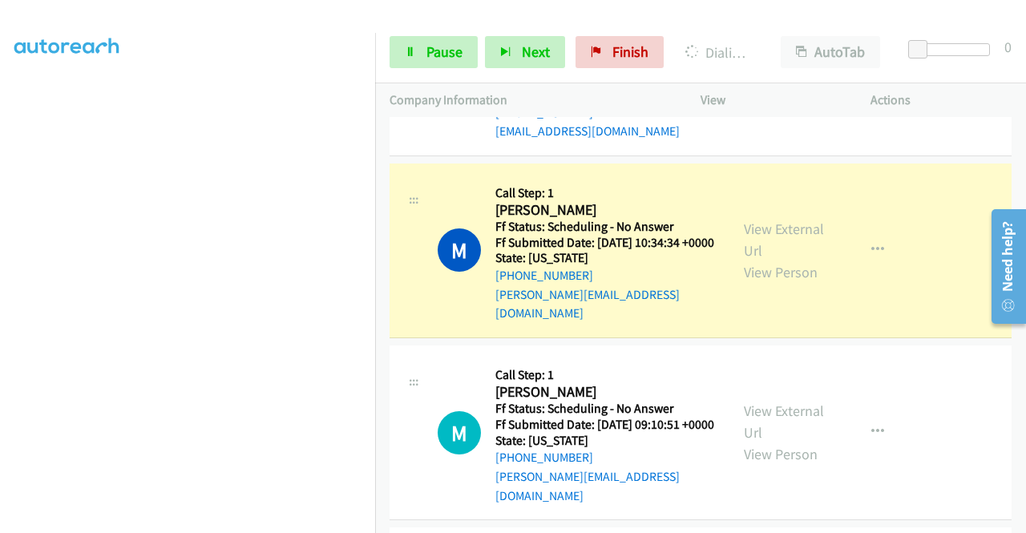
scroll to position [2542, 0]
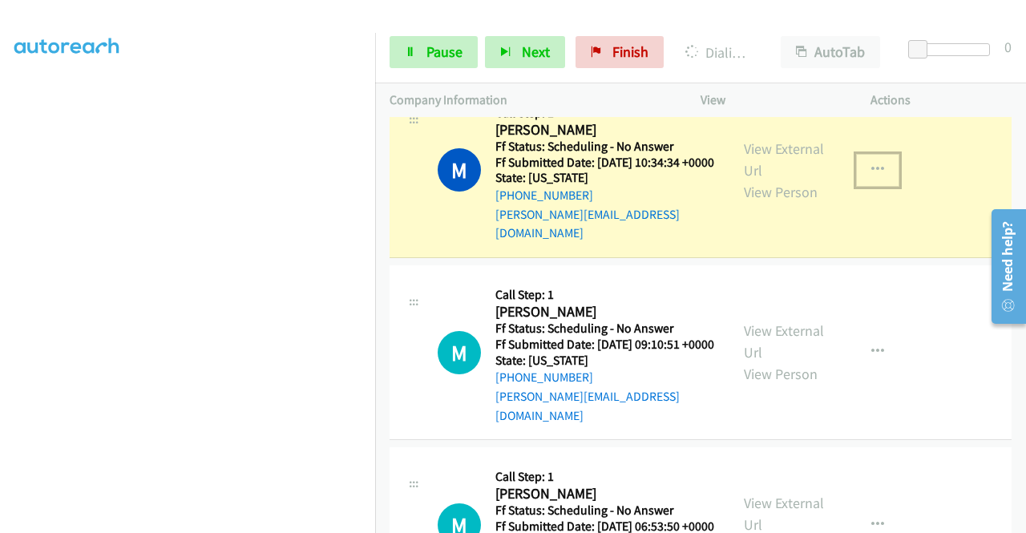
click at [875, 176] on icon "button" at bounding box center [878, 170] width 13 height 13
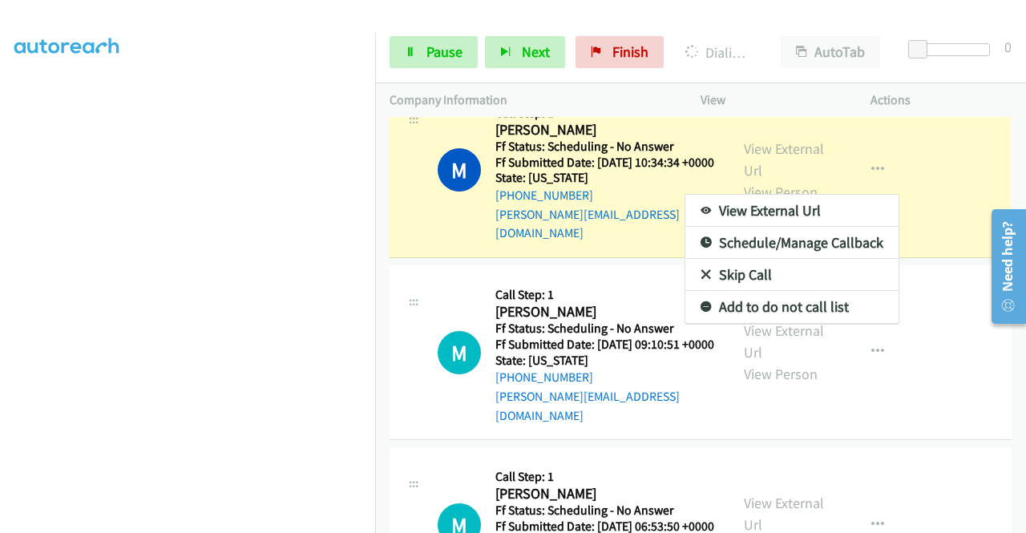
click at [896, 256] on div at bounding box center [513, 266] width 1026 height 533
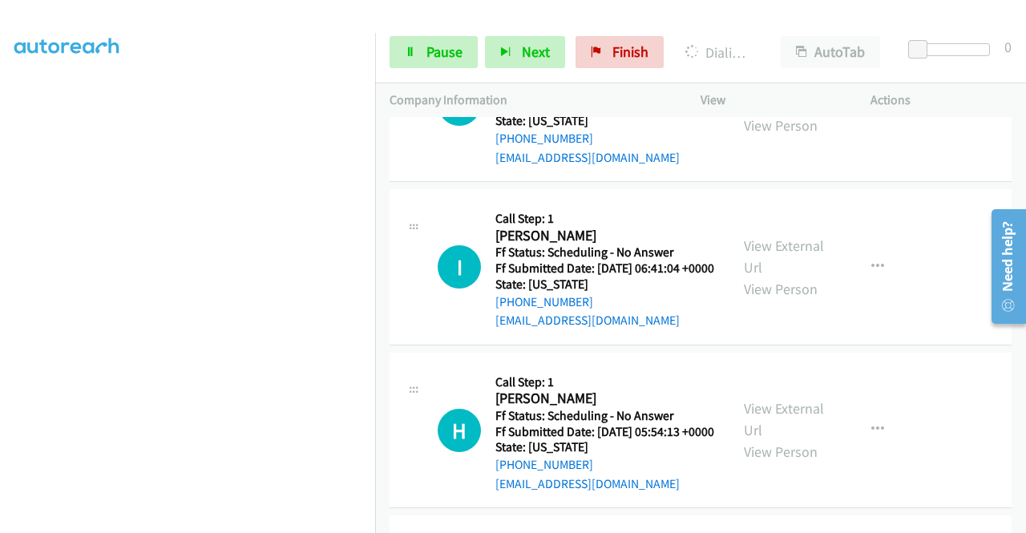
scroll to position [3023, 0]
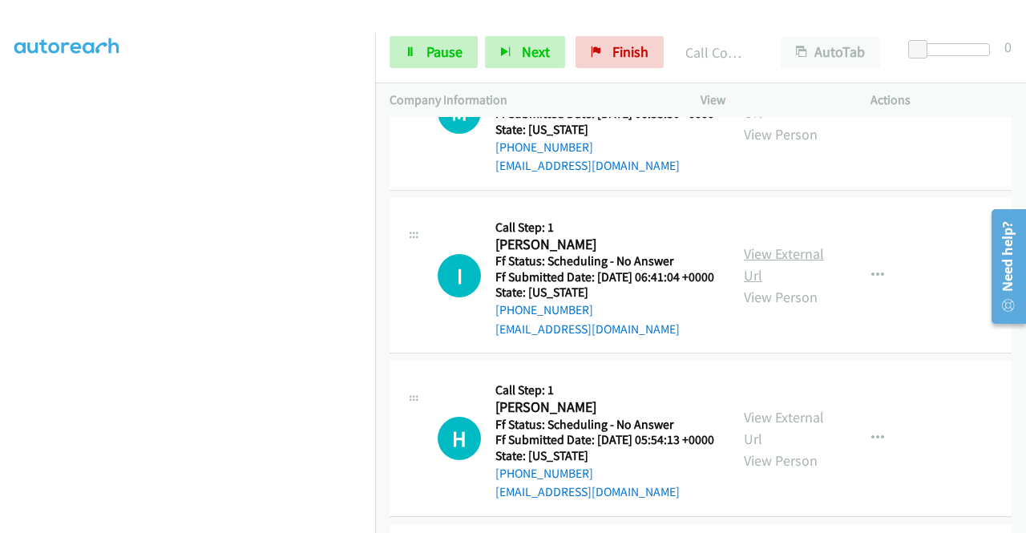
click at [781, 339] on div "View External Url View Person View External Url Email Schedule/Manage Callback …" at bounding box center [822, 275] width 184 height 127
click at [797, 285] on link "View External Url" at bounding box center [784, 265] width 80 height 40
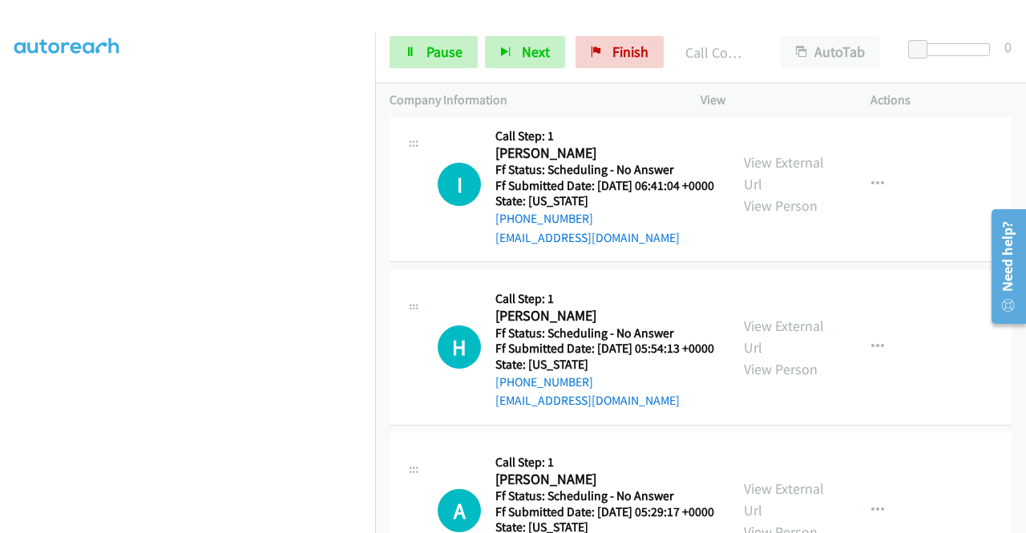
scroll to position [3264, 0]
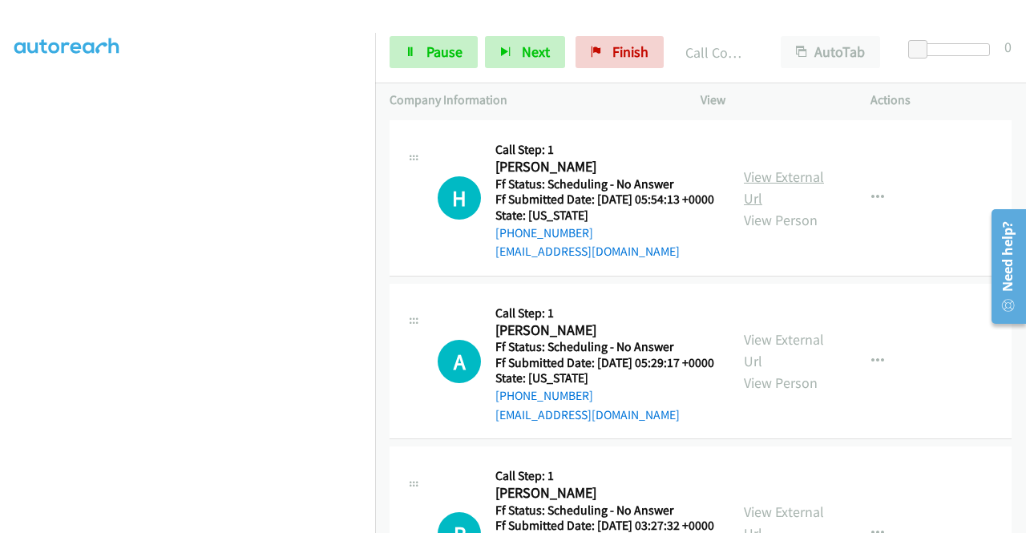
click at [792, 208] on link "View External Url" at bounding box center [784, 188] width 80 height 40
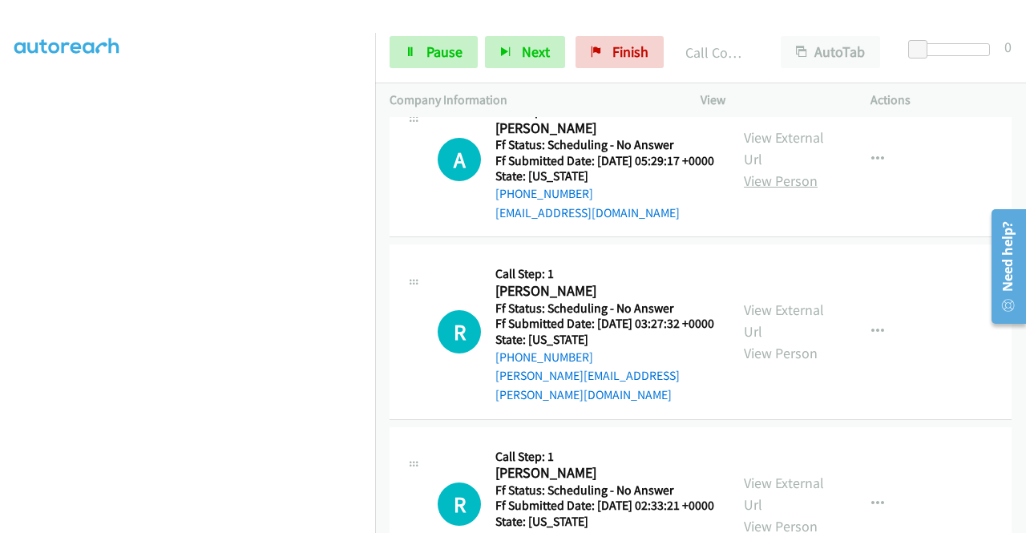
scroll to position [3504, 0]
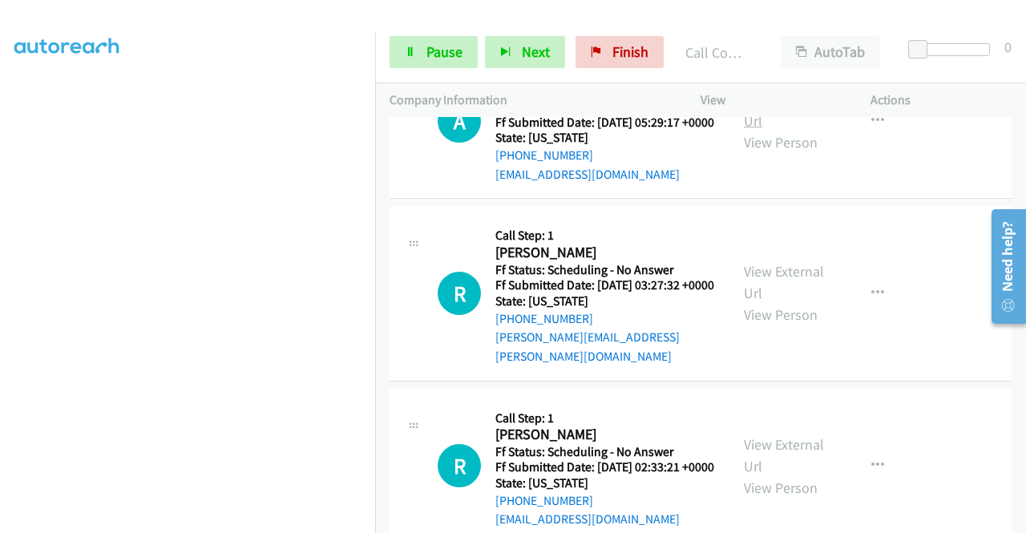
click at [779, 130] on link "View External Url" at bounding box center [784, 110] width 80 height 40
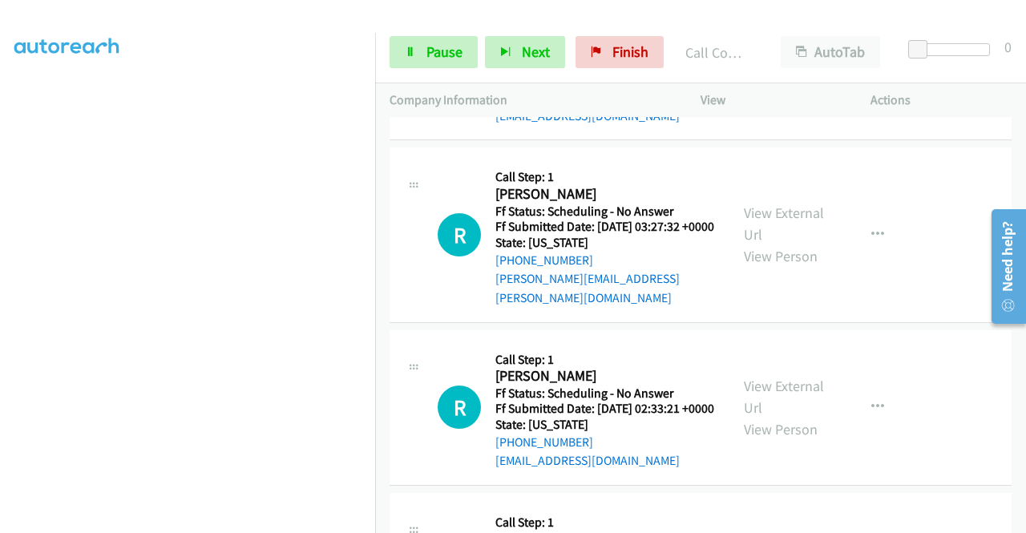
scroll to position [3584, 0]
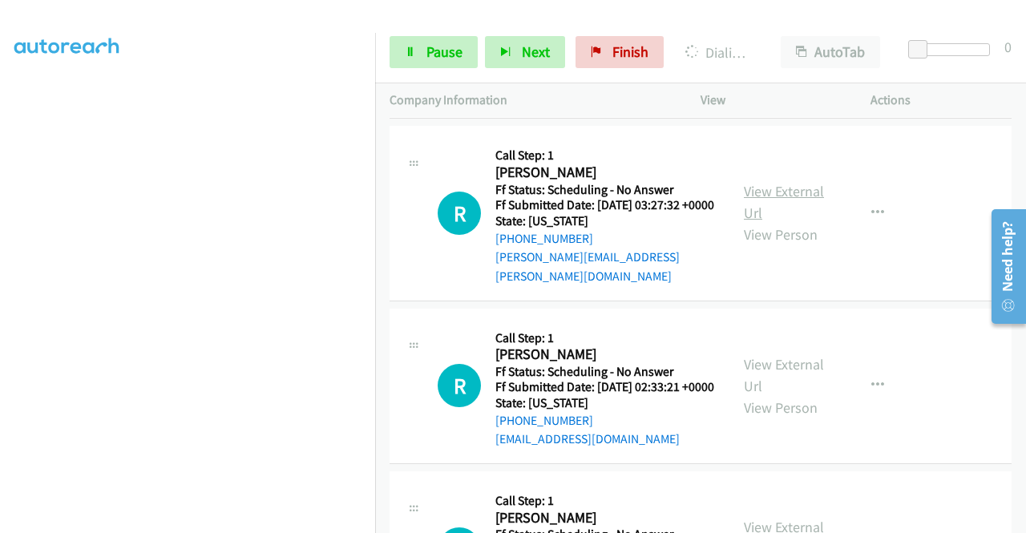
click at [775, 222] on link "View External Url" at bounding box center [784, 202] width 80 height 40
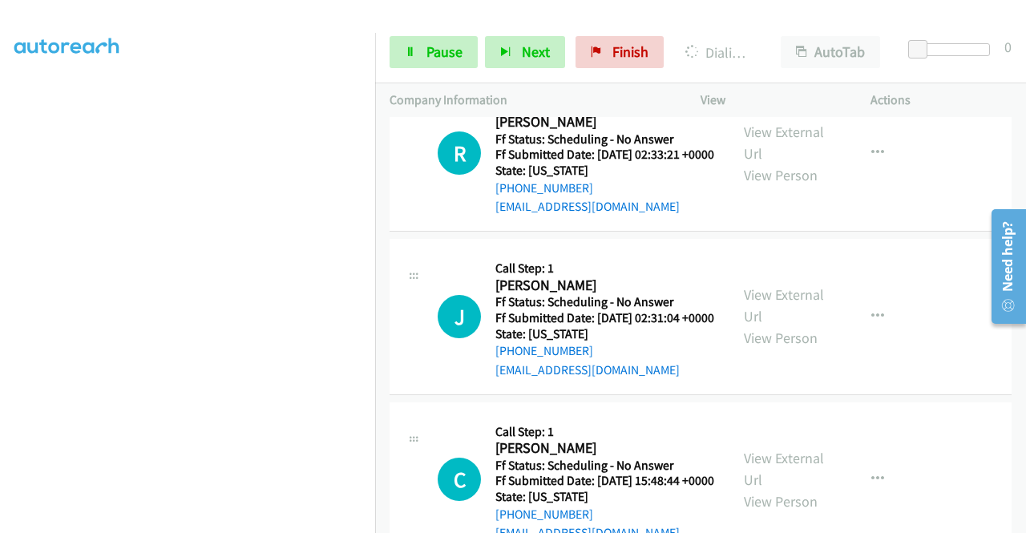
scroll to position [3825, 0]
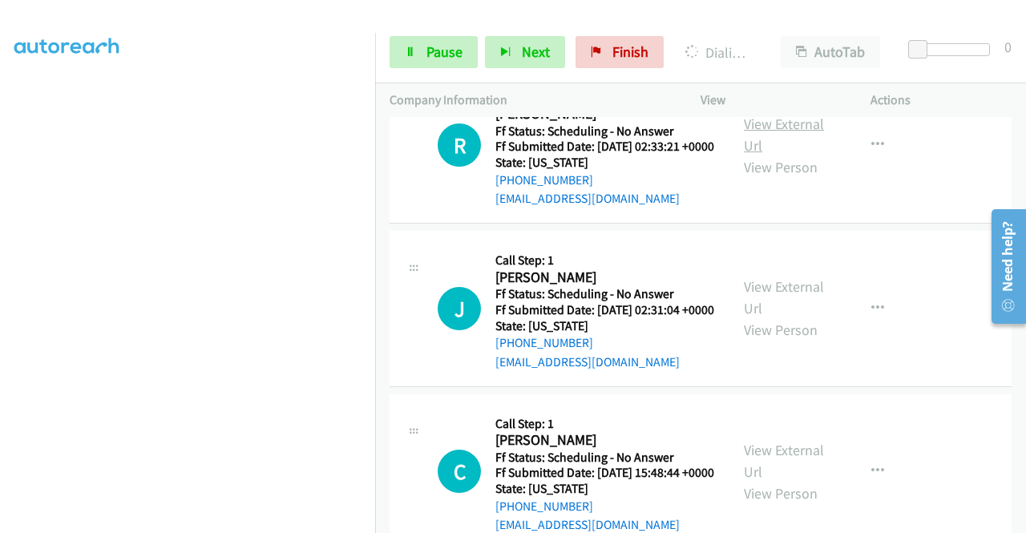
click at [756, 155] on link "View External Url" at bounding box center [784, 135] width 80 height 40
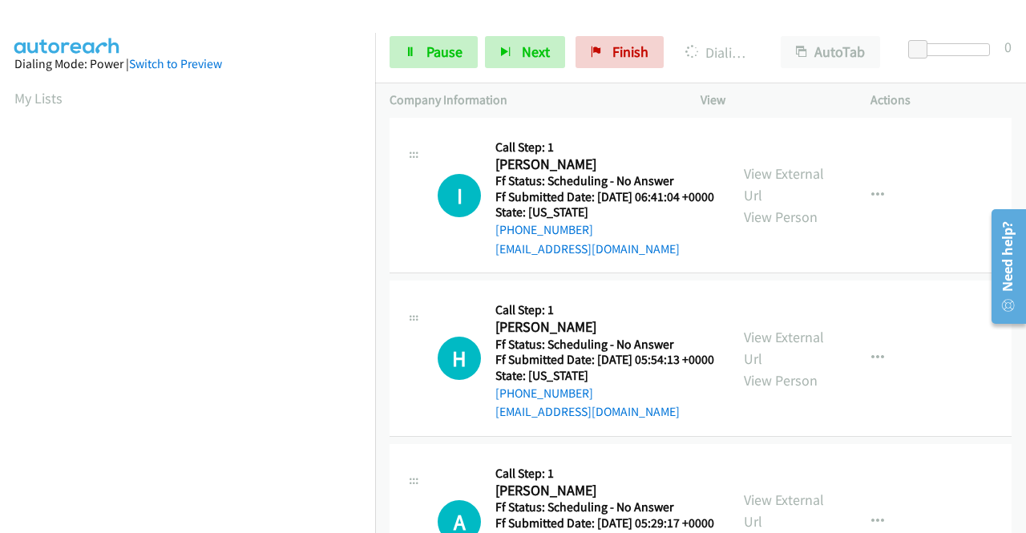
scroll to position [366, 0]
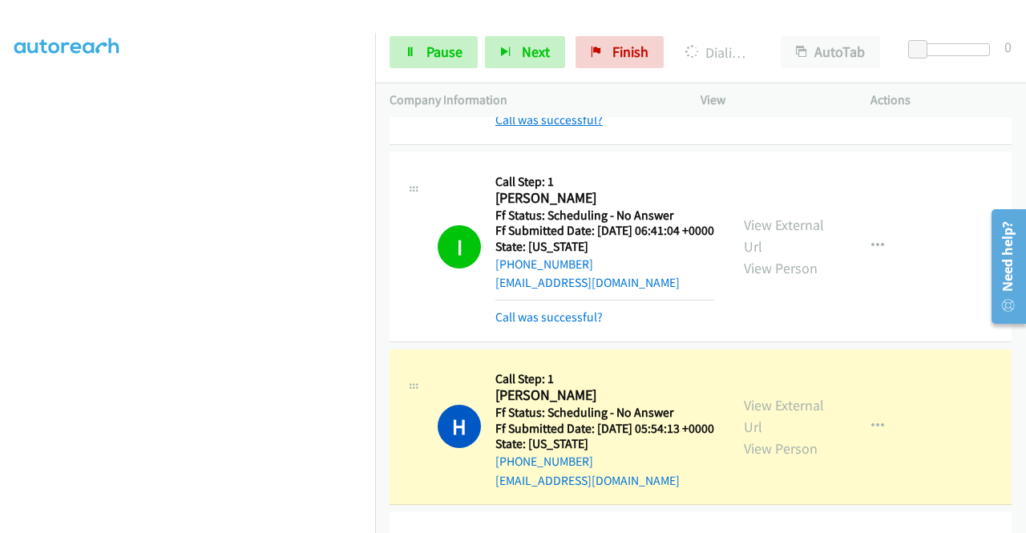
click at [586, 127] on link "Call was successful?" at bounding box center [549, 119] width 107 height 15
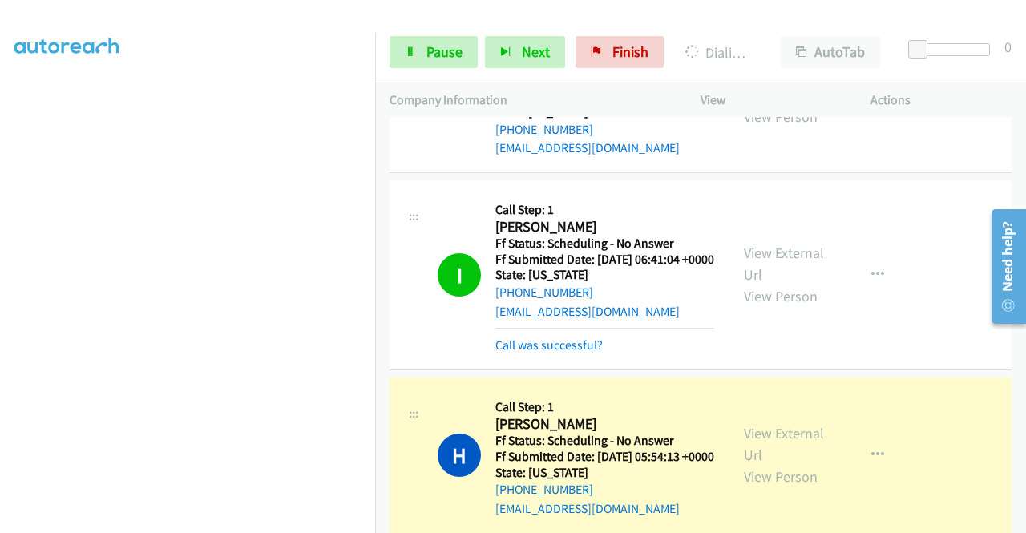
scroll to position [2943, 0]
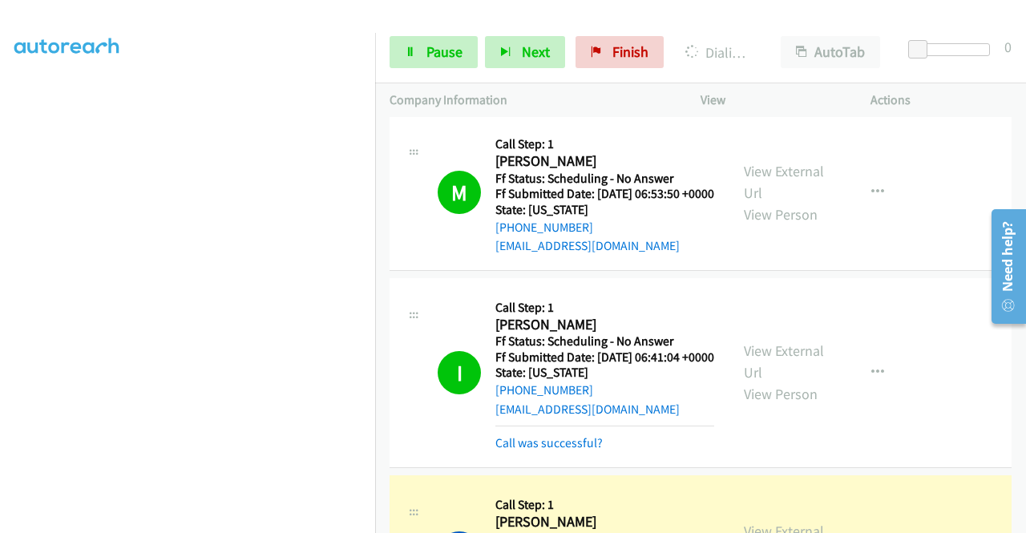
click at [585, 91] on link "Call was successful?" at bounding box center [549, 82] width 107 height 15
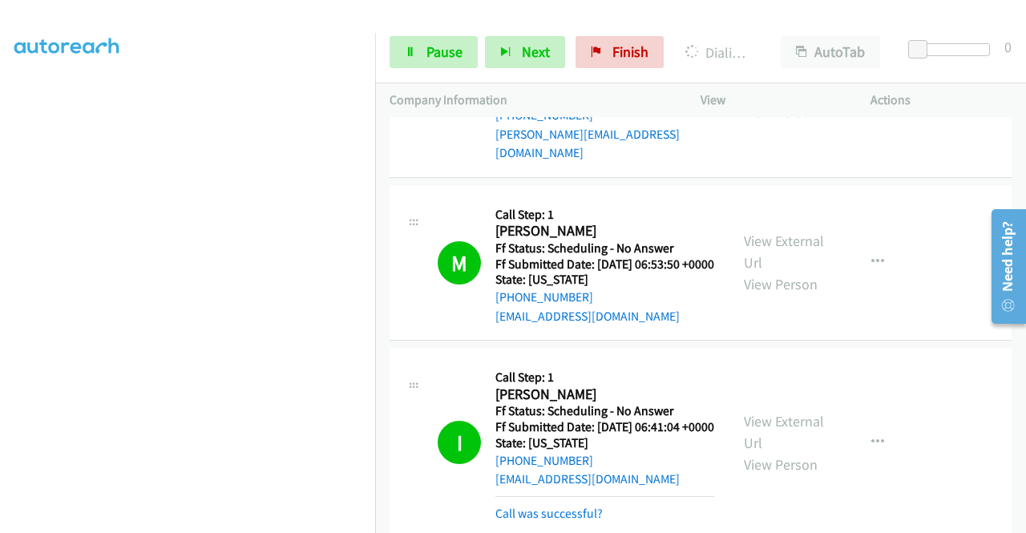
scroll to position [2702, 0]
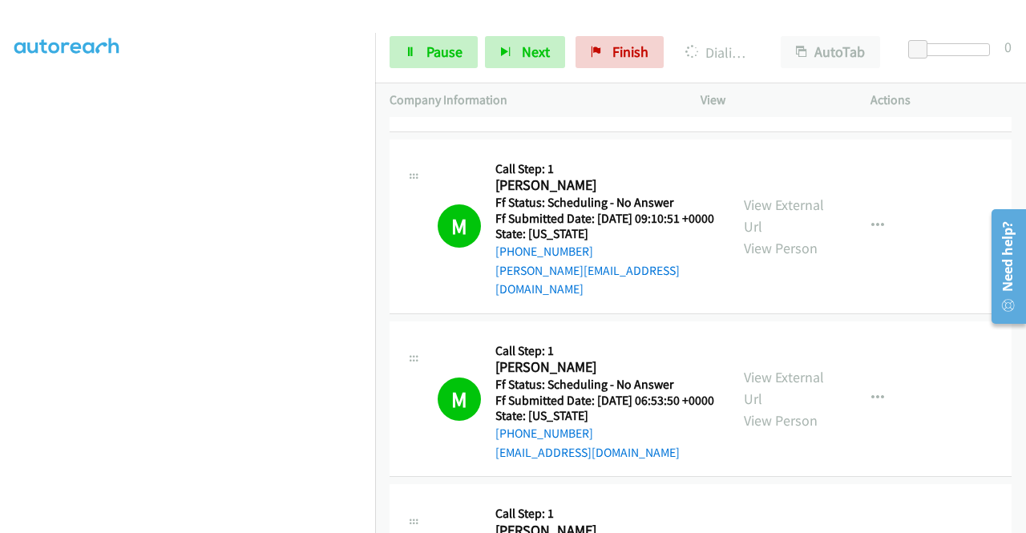
click at [569, 115] on link "Call was successful?" at bounding box center [549, 106] width 107 height 15
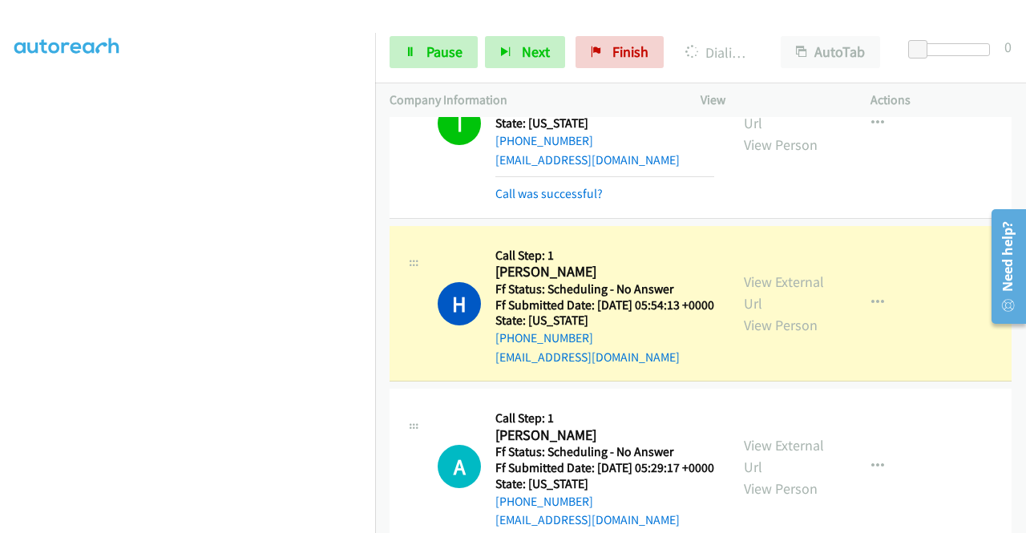
scroll to position [3183, 0]
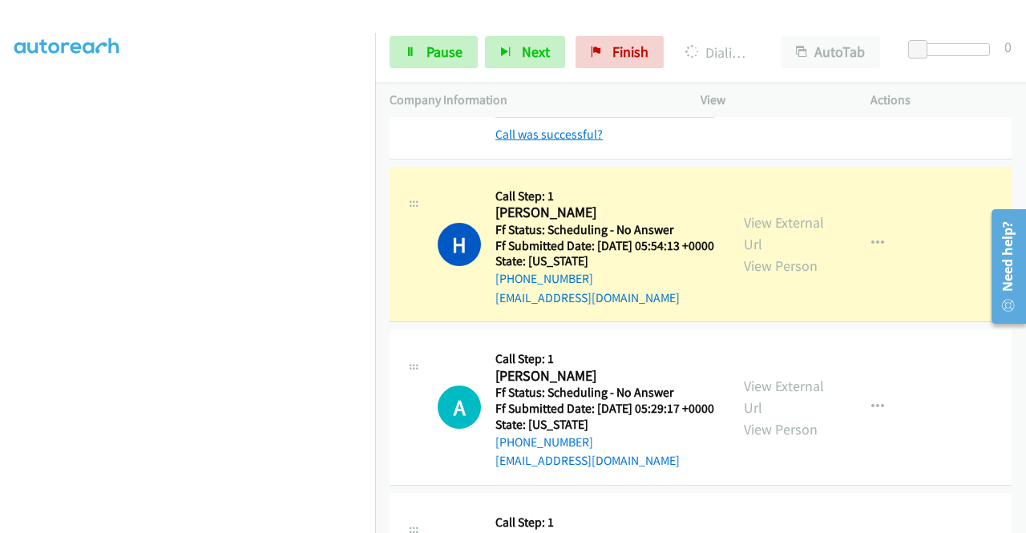
click at [593, 142] on link "Call was successful?" at bounding box center [549, 134] width 107 height 15
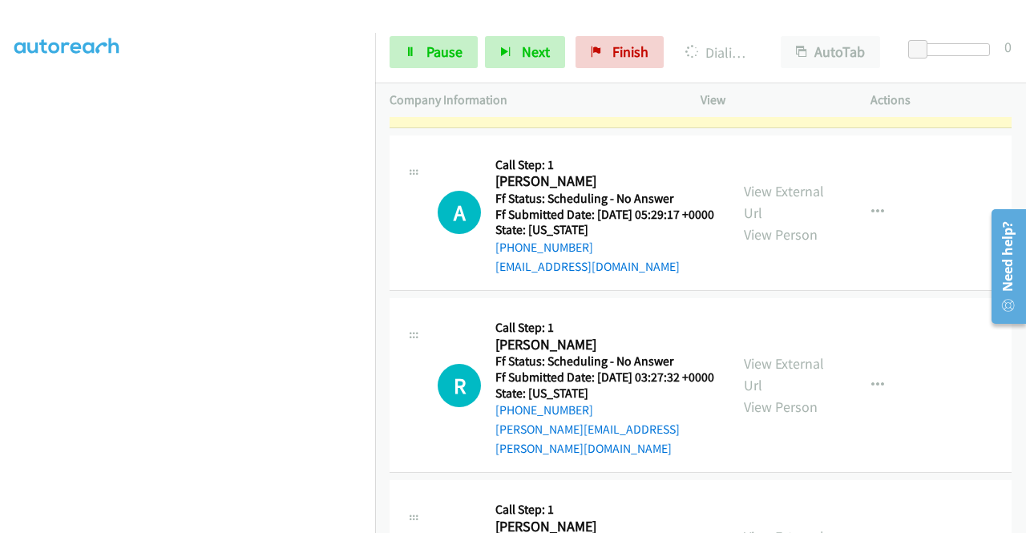
scroll to position [205, 0]
click at [427, 67] on link "Pause" at bounding box center [434, 52] width 88 height 32
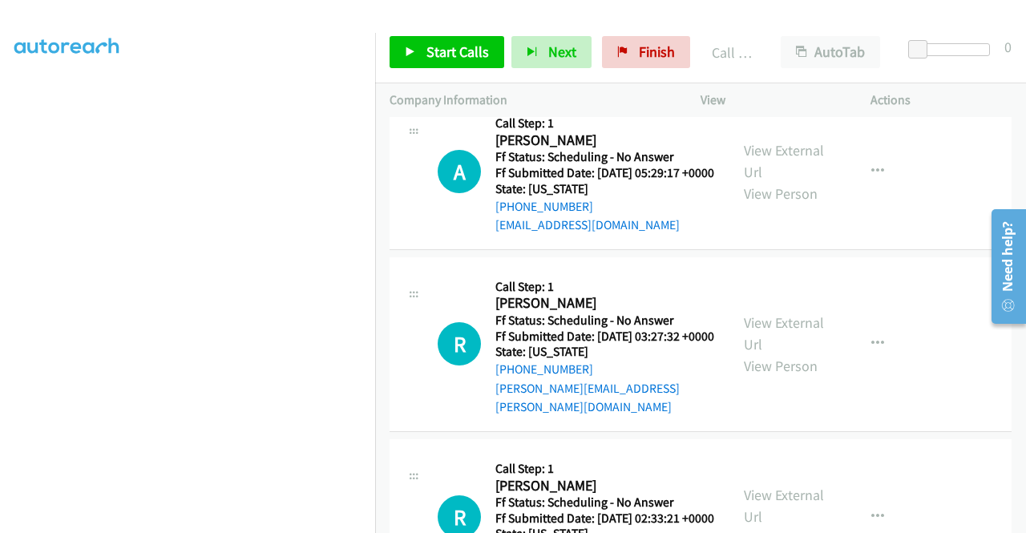
scroll to position [3424, 0]
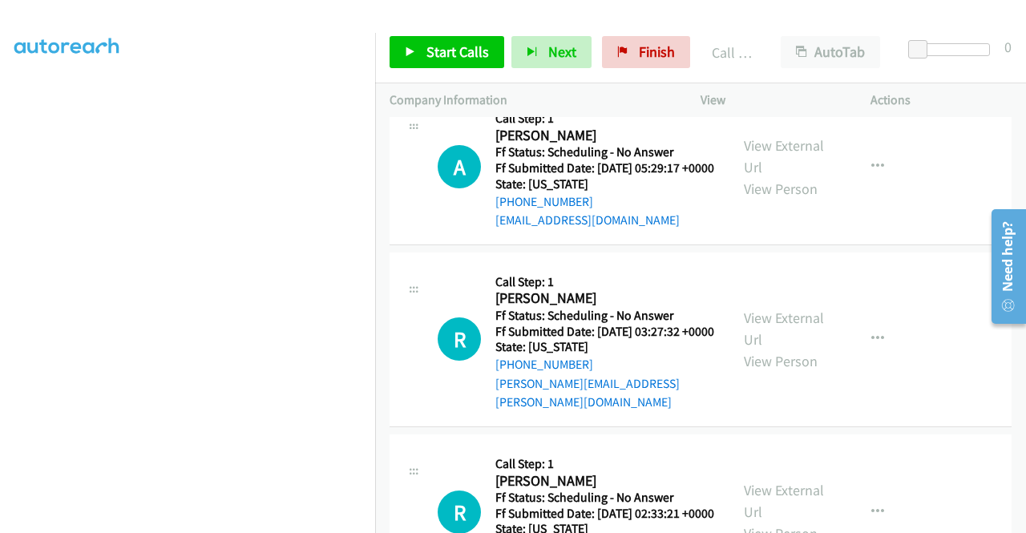
click at [580, 65] on link "Call was successful?" at bounding box center [549, 57] width 107 height 15
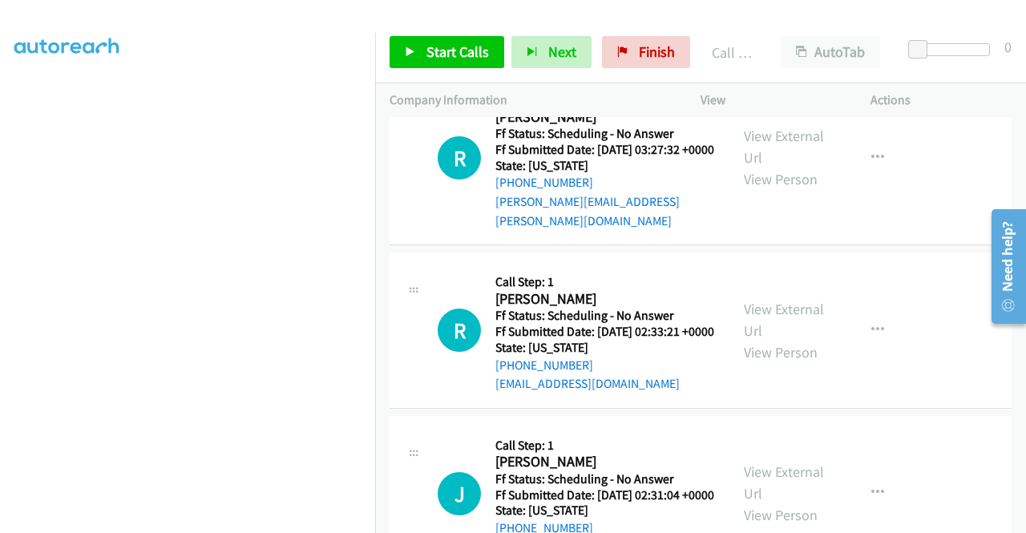
scroll to position [3584, 0]
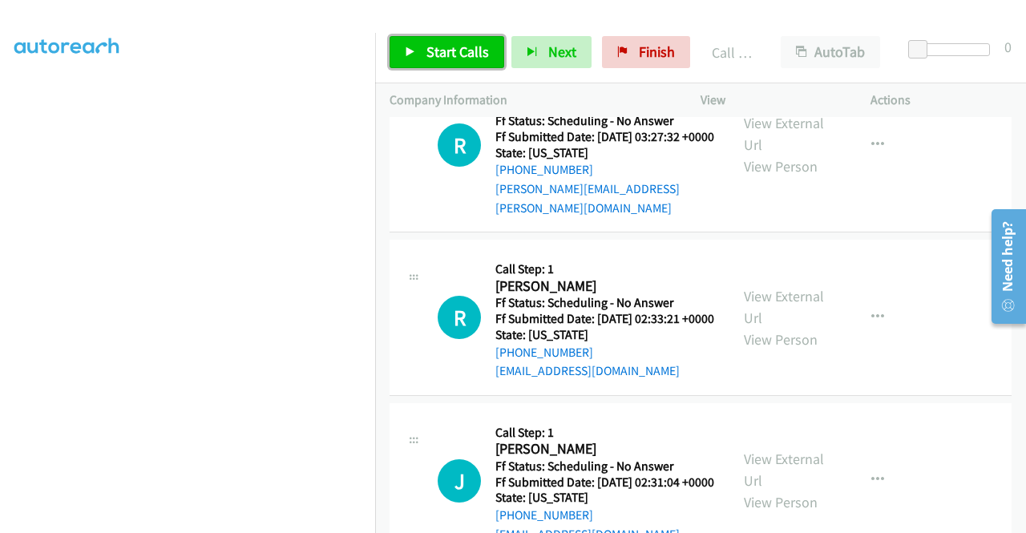
click at [450, 52] on span "Start Calls" at bounding box center [458, 51] width 63 height 18
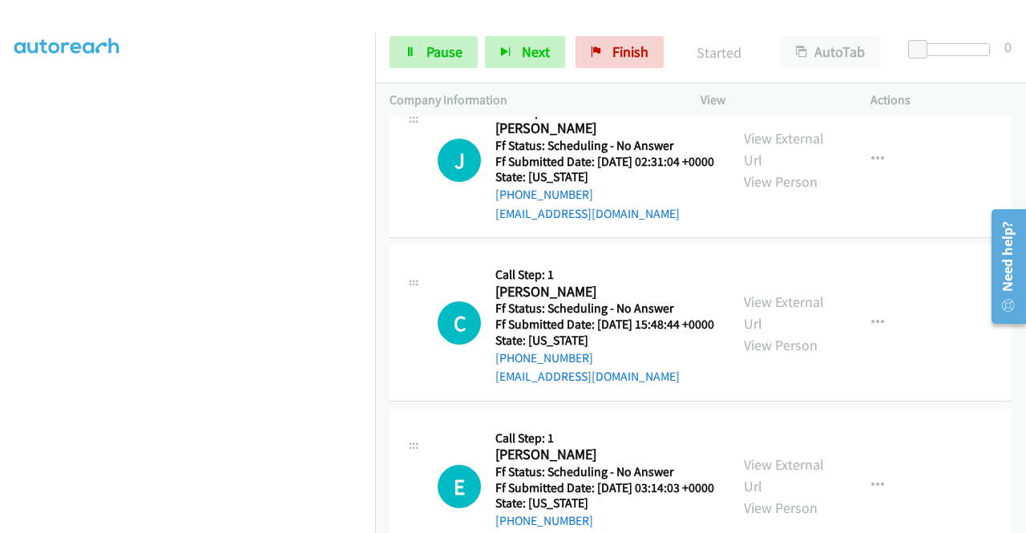
scroll to position [3985, 0]
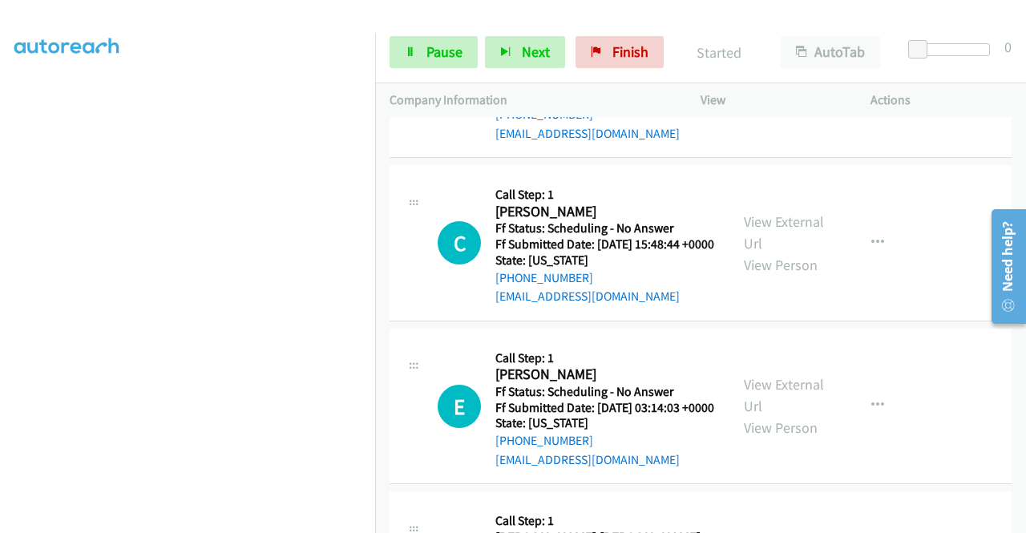
click at [792, 89] on link "View External Url" at bounding box center [784, 69] width 80 height 40
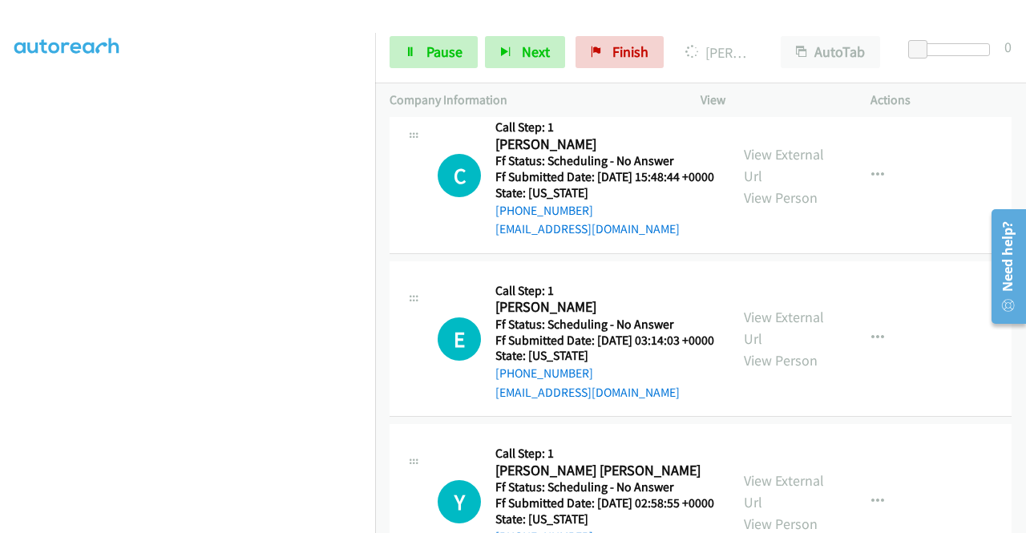
scroll to position [4146, 0]
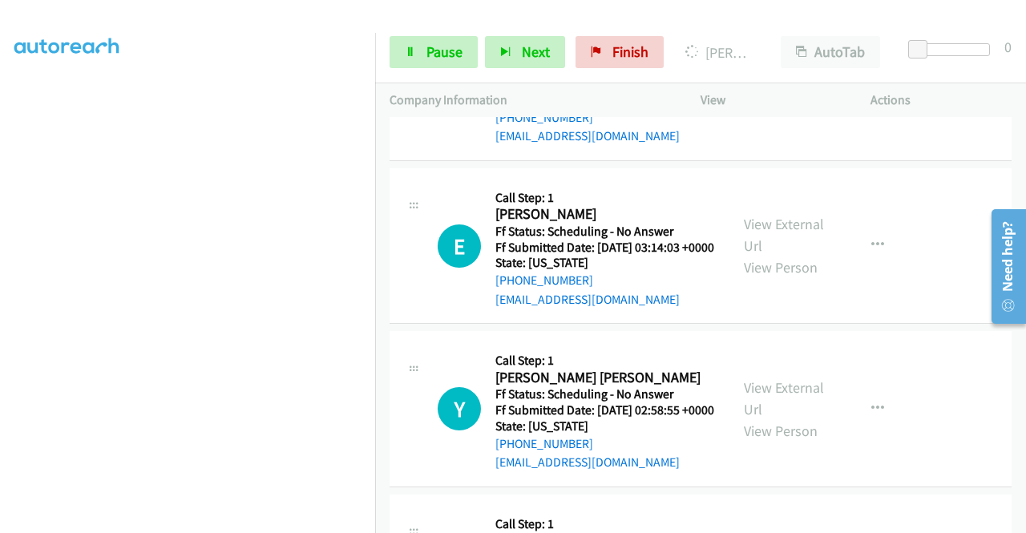
click at [797, 92] on link "View External Url" at bounding box center [784, 72] width 80 height 40
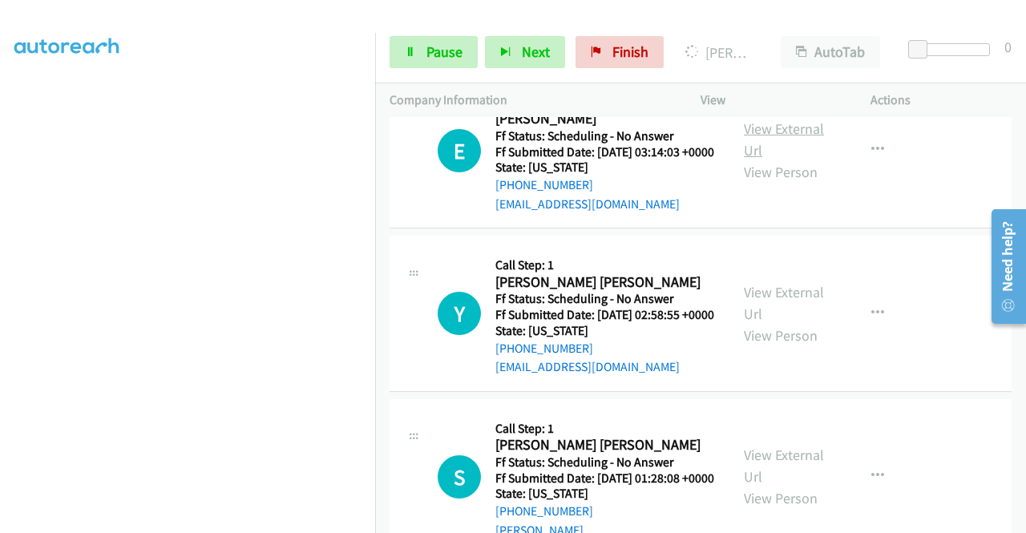
scroll to position [4386, 0]
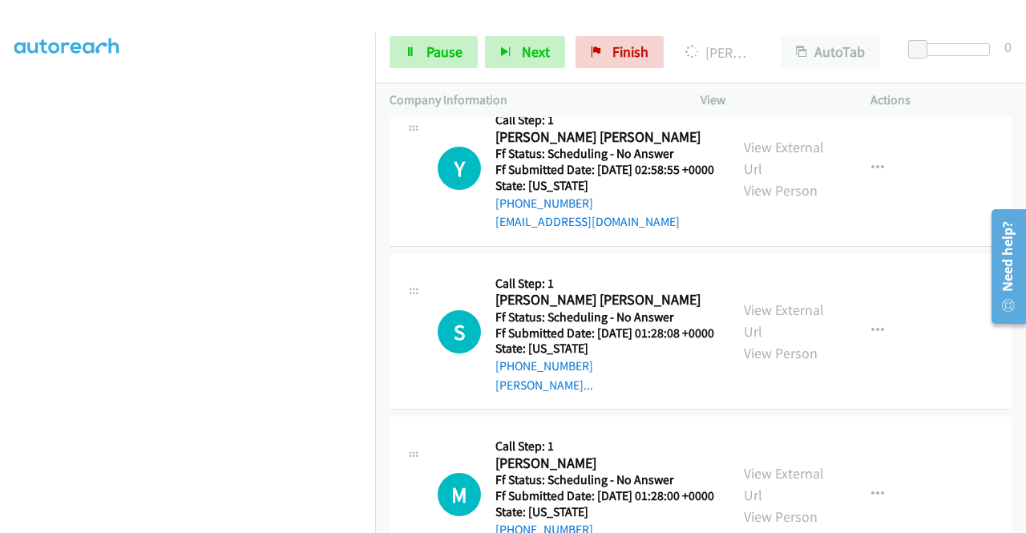
click at [771, 38] on div "View External Url View Person" at bounding box center [785, 5] width 83 height 65
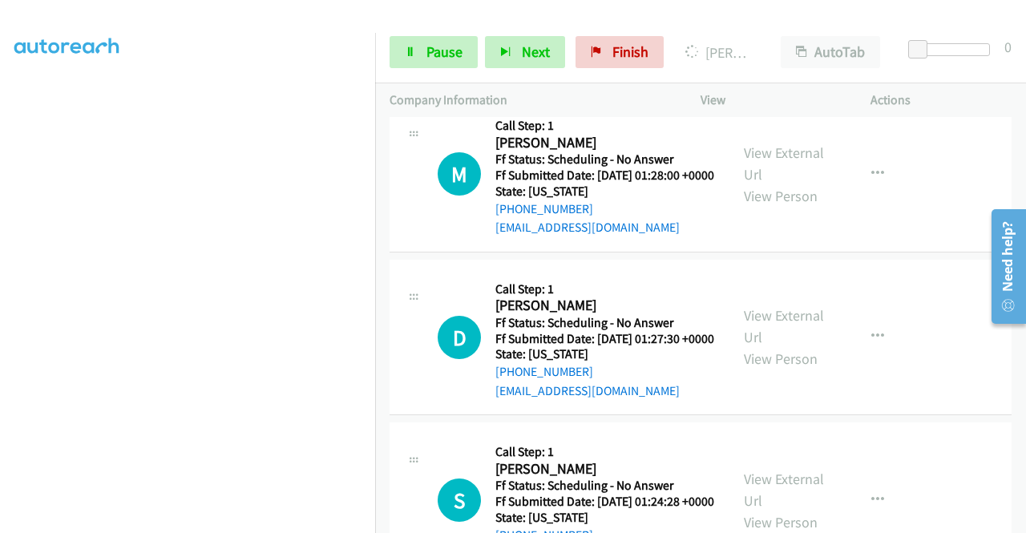
click at [785, 20] on link "View External Url" at bounding box center [784, 0] width 80 height 40
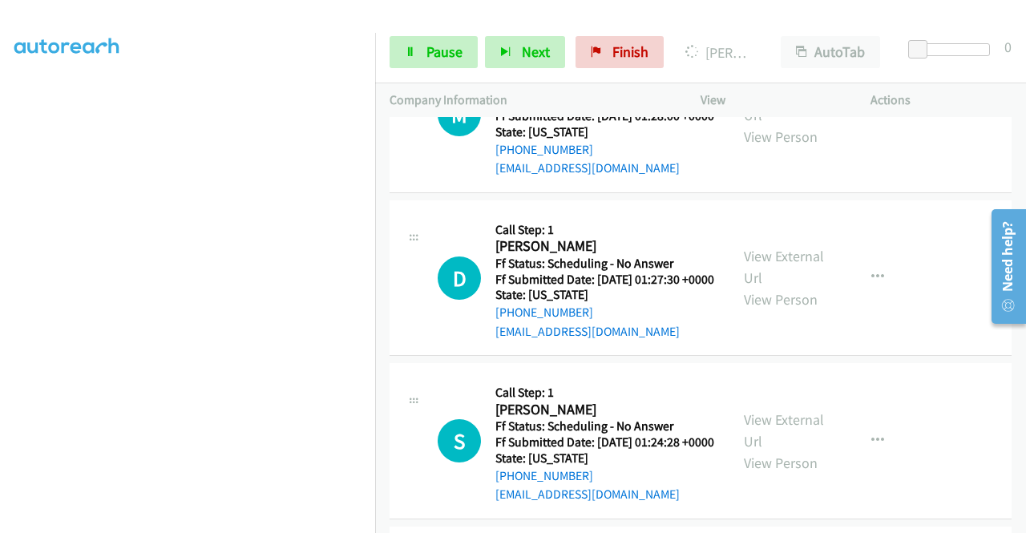
scroll to position [4867, 0]
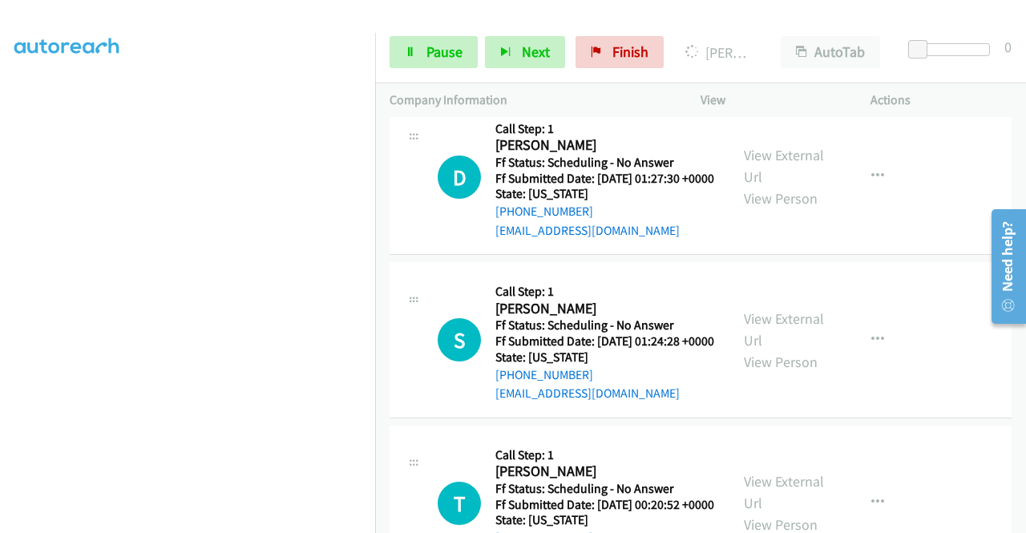
click at [775, 23] on link "View External Url" at bounding box center [784, 3] width 80 height 40
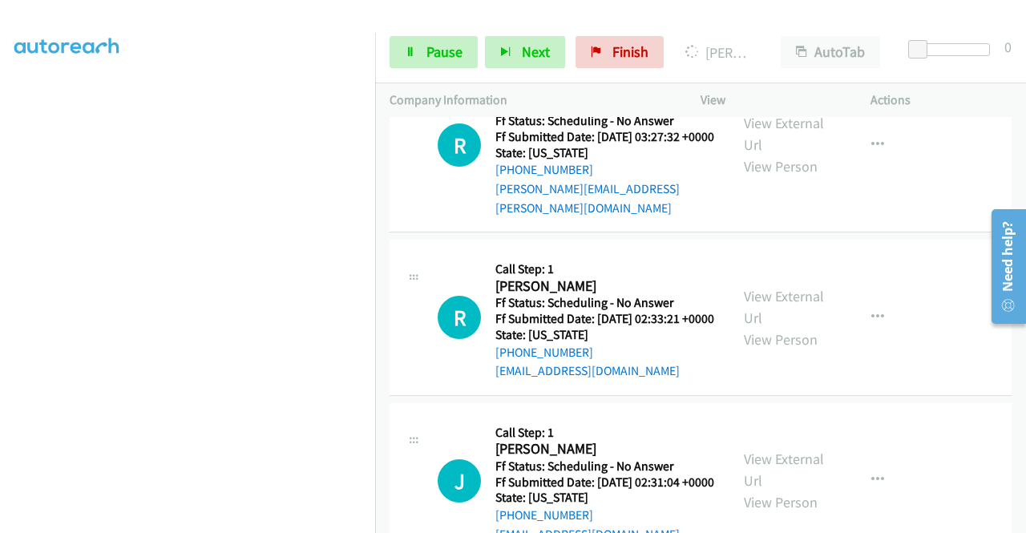
scroll to position [160, 0]
click at [407, 51] on icon at bounding box center [410, 52] width 11 height 11
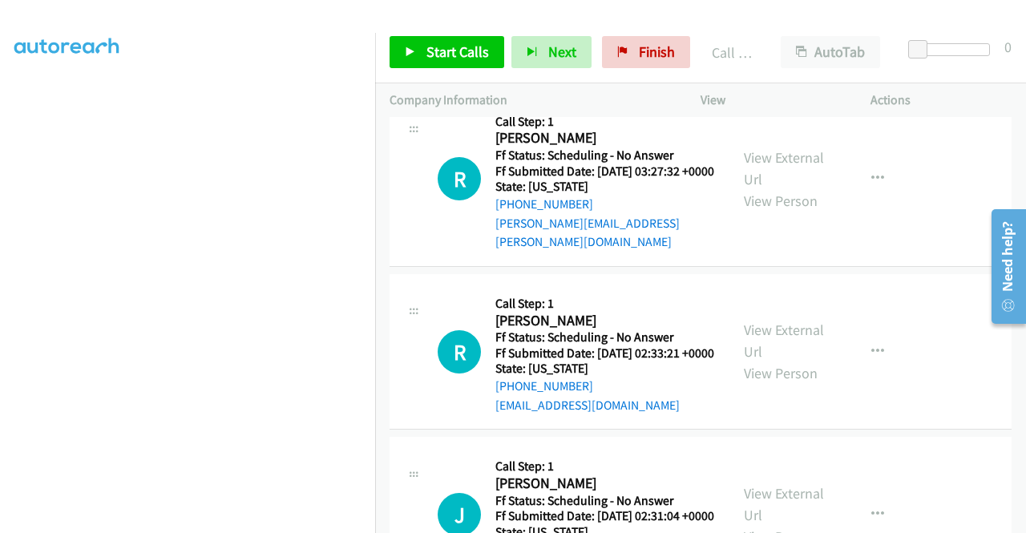
click at [561, 67] on link "Call was successful?" at bounding box center [549, 59] width 107 height 15
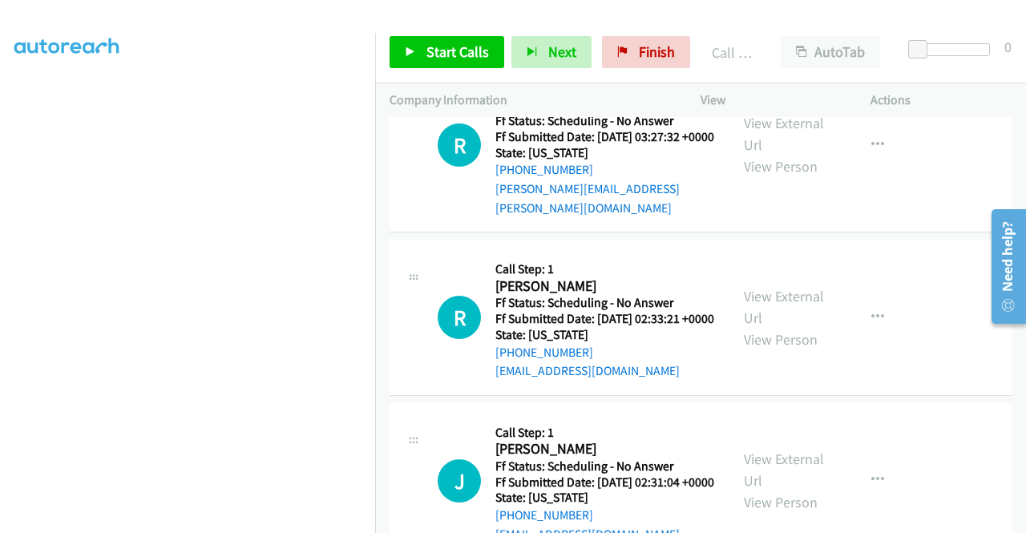
scroll to position [366, 0]
click at [457, 62] on link "Start Calls" at bounding box center [447, 52] width 115 height 32
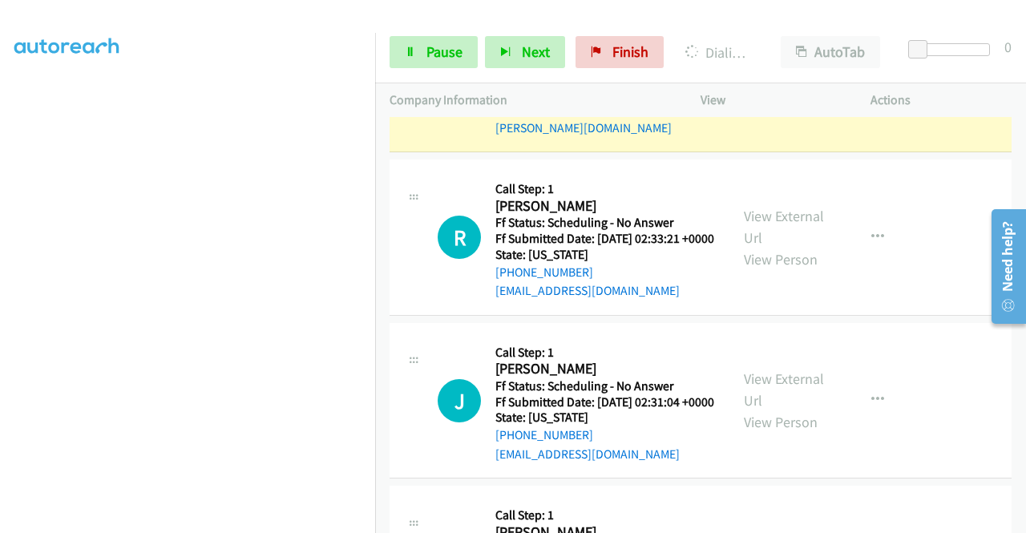
scroll to position [205, 0]
click at [427, 51] on span "Pause" at bounding box center [445, 51] width 36 height 18
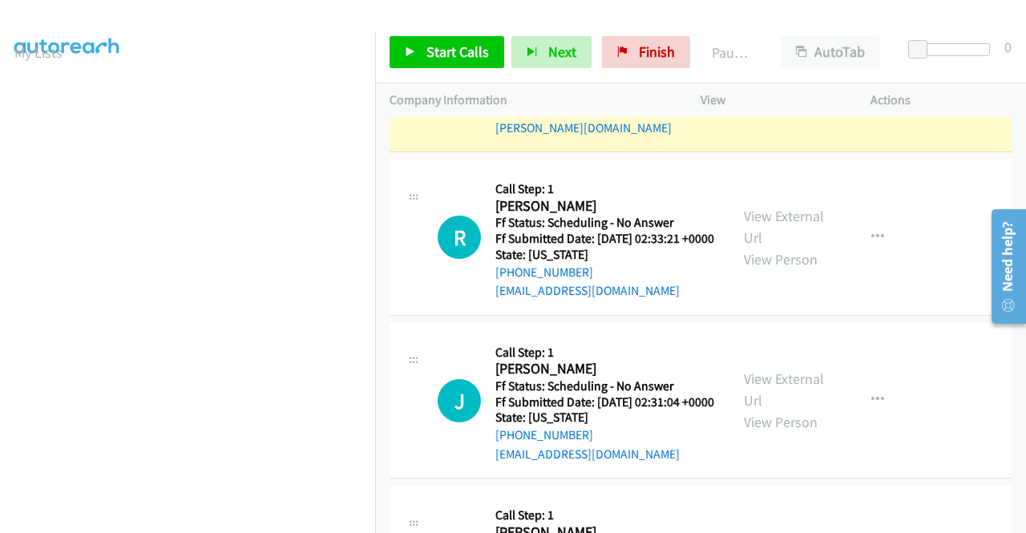
scroll to position [45, 0]
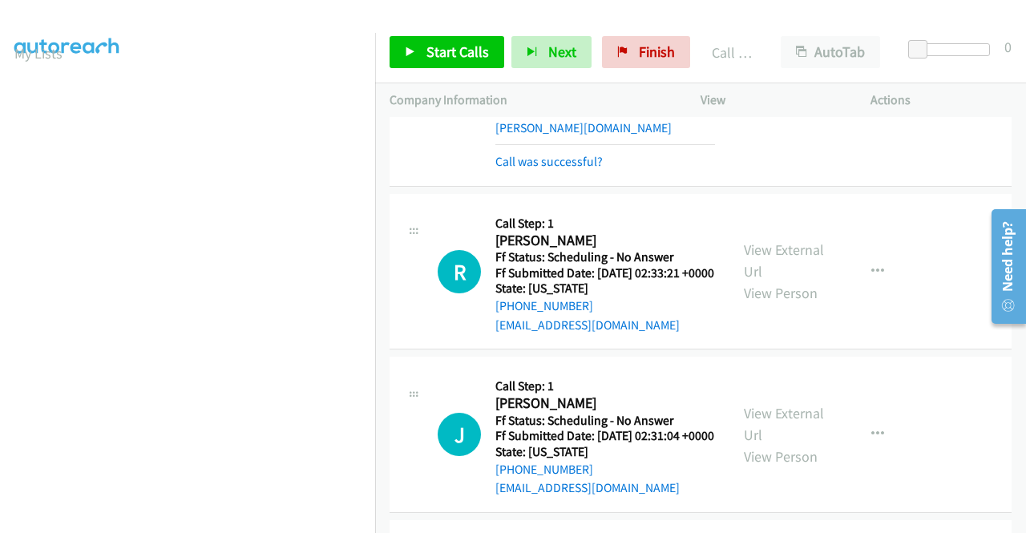
click at [917, 191] on td "R Callback Scheduled Call Step: 1 Rachel Ustick America/Denver Ff Status: Sched…" at bounding box center [700, 82] width 651 height 217
click at [469, 47] on span "Start Calls" at bounding box center [458, 51] width 63 height 18
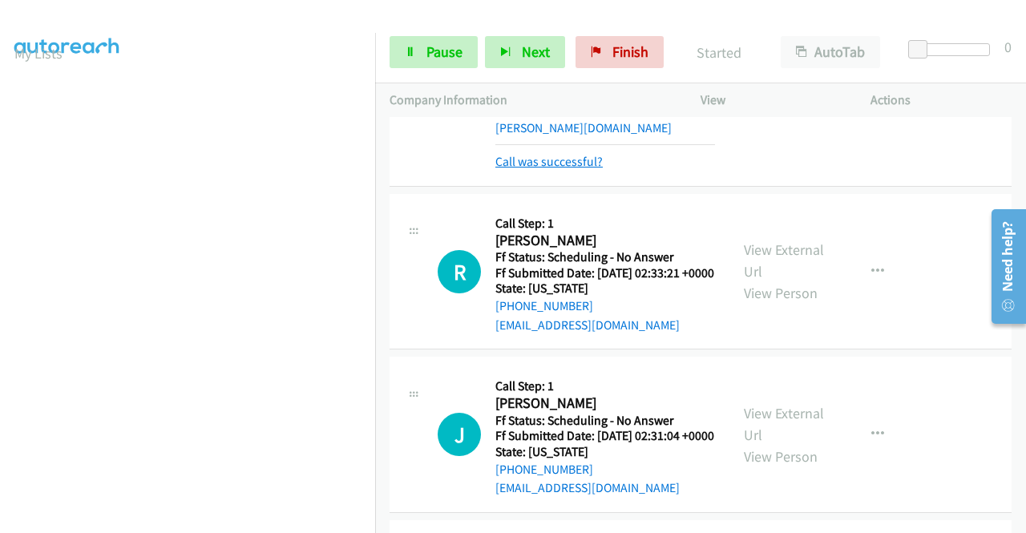
click at [552, 169] on link "Call was successful?" at bounding box center [549, 161] width 107 height 15
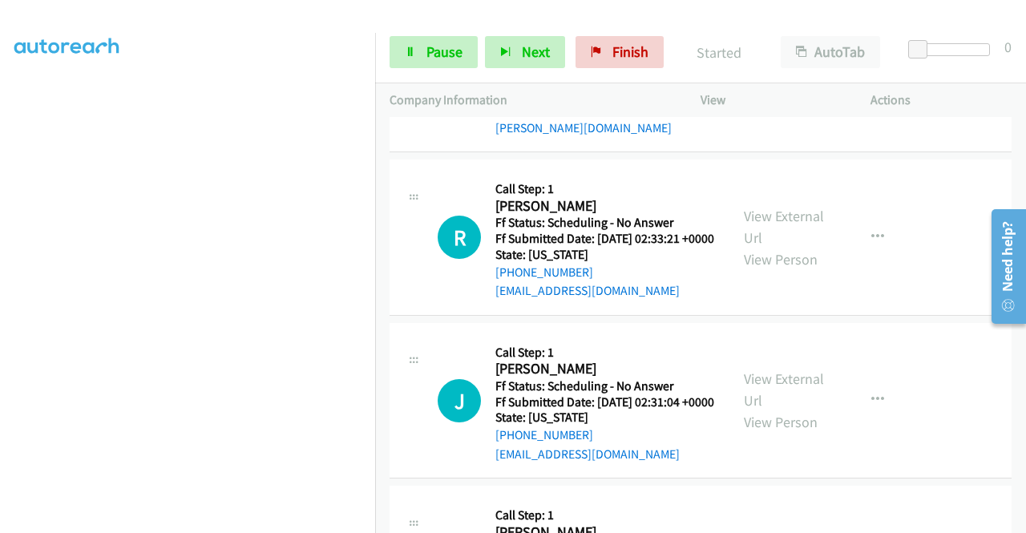
scroll to position [205, 0]
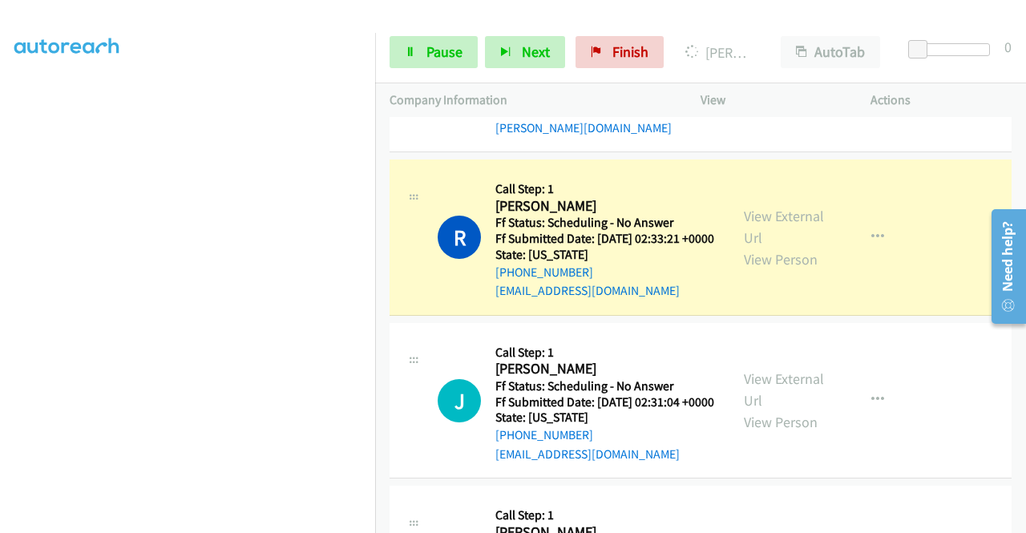
click at [791, 74] on link "View External Url" at bounding box center [784, 54] width 80 height 40
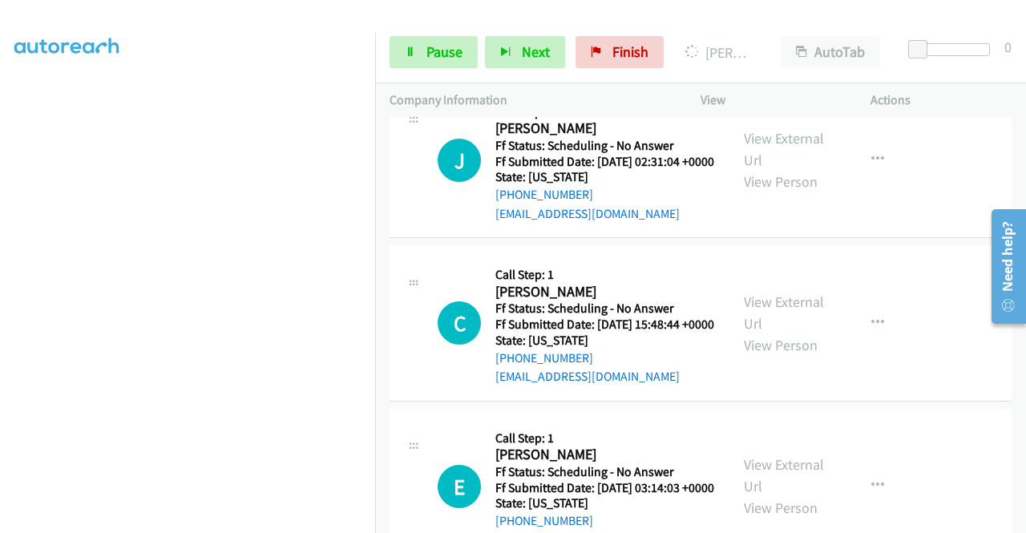
scroll to position [366, 0]
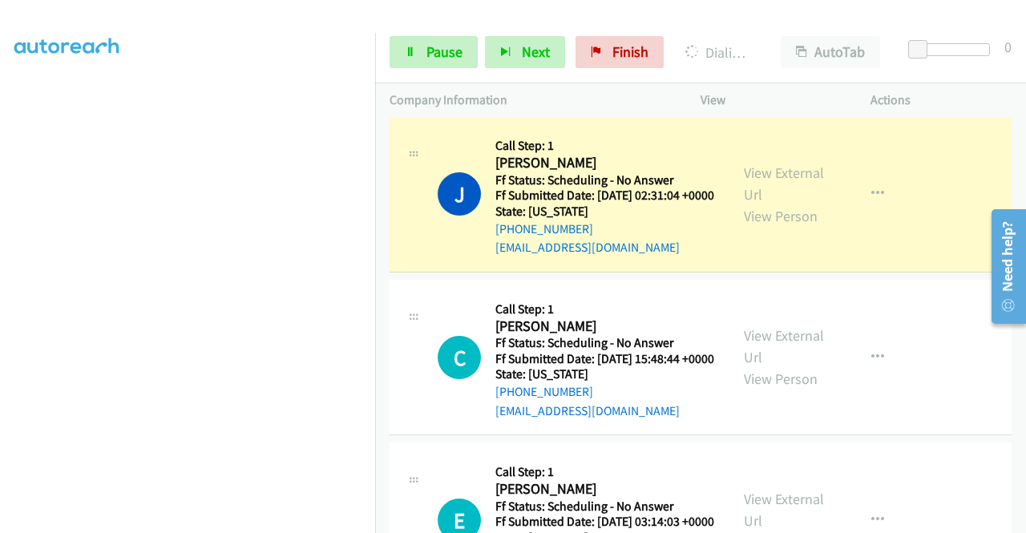
click at [568, 92] on link "Call was successful?" at bounding box center [549, 84] width 107 height 15
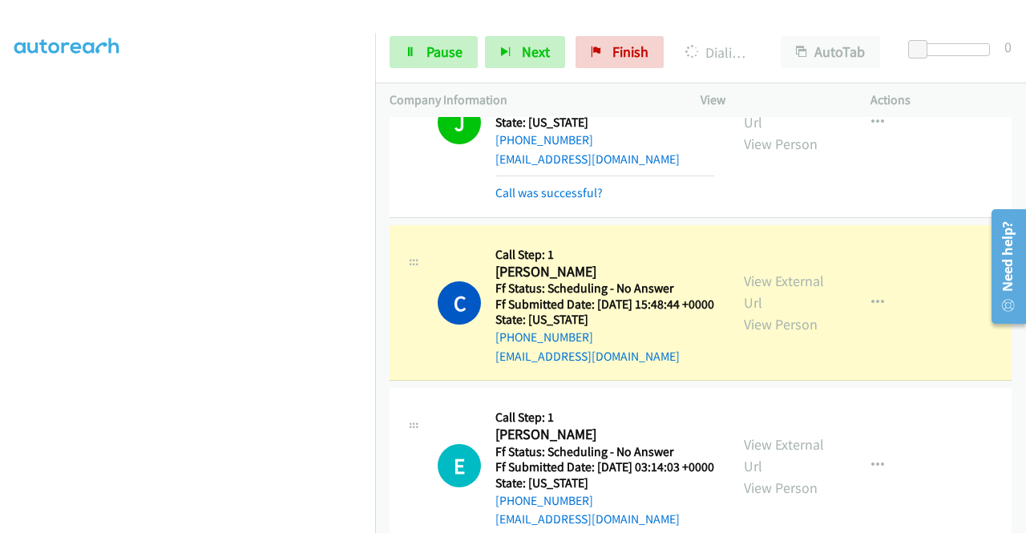
scroll to position [3985, 0]
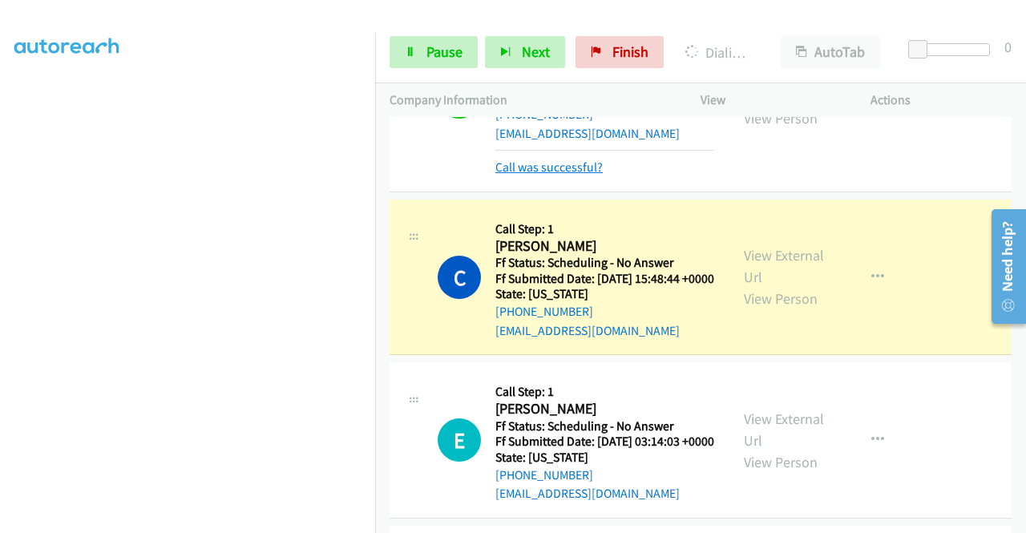
click at [568, 175] on link "Call was successful?" at bounding box center [549, 167] width 107 height 15
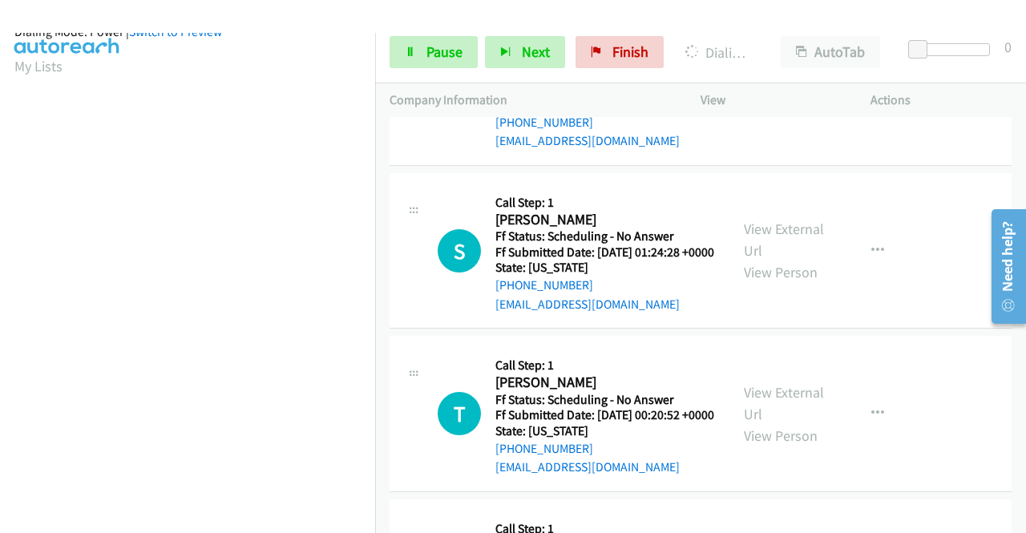
scroll to position [5028, 0]
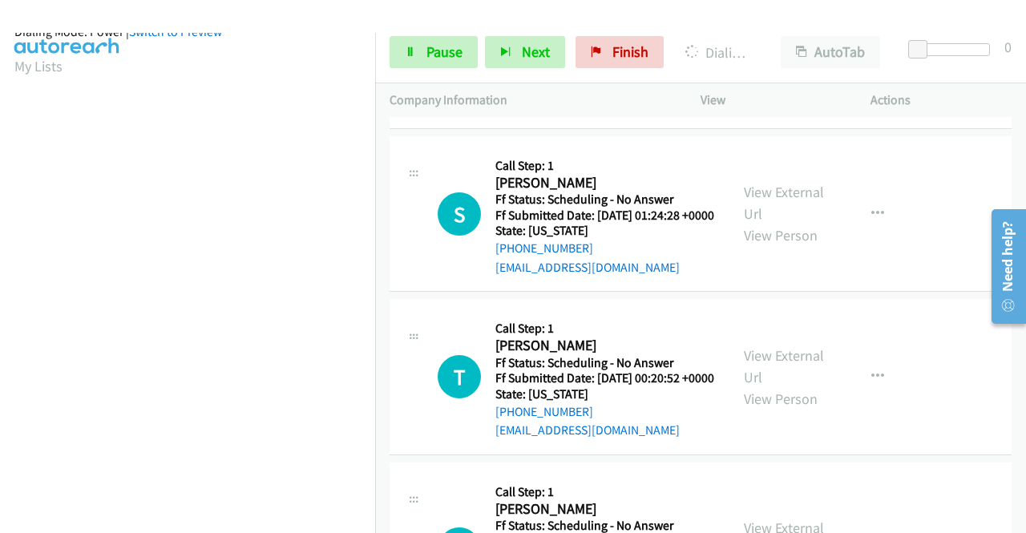
click at [799, 60] on link "View External Url" at bounding box center [784, 40] width 80 height 40
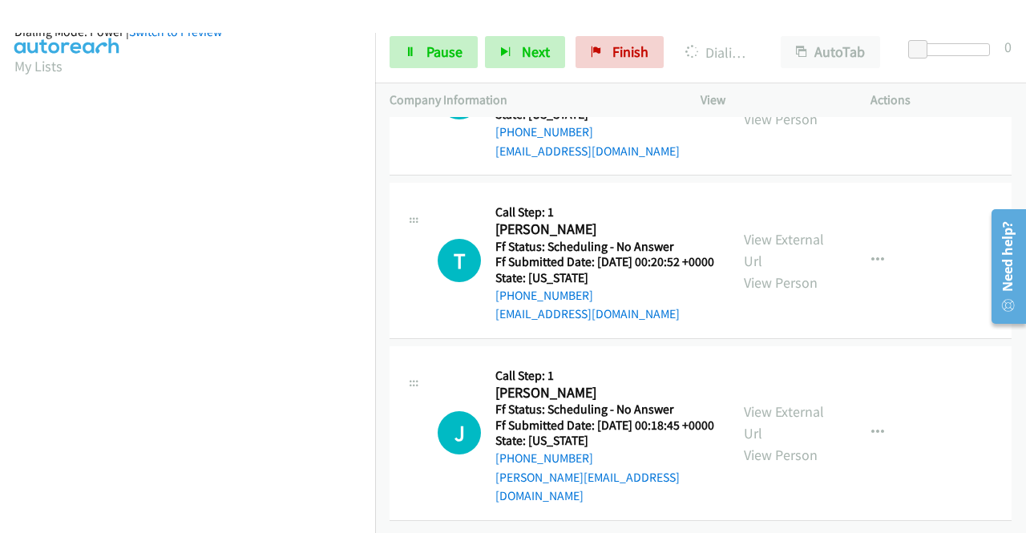
click at [779, 107] on link "View External Url" at bounding box center [784, 87] width 80 height 40
click at [776, 270] on link "View External Url" at bounding box center [784, 250] width 80 height 40
click at [755, 403] on link "View External Url" at bounding box center [784, 423] width 80 height 40
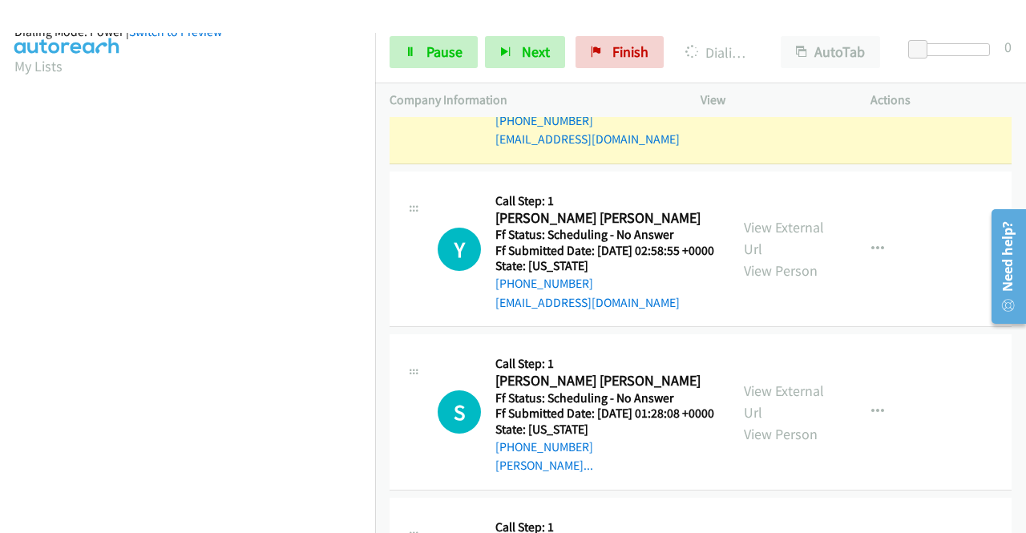
scroll to position [4332, 0]
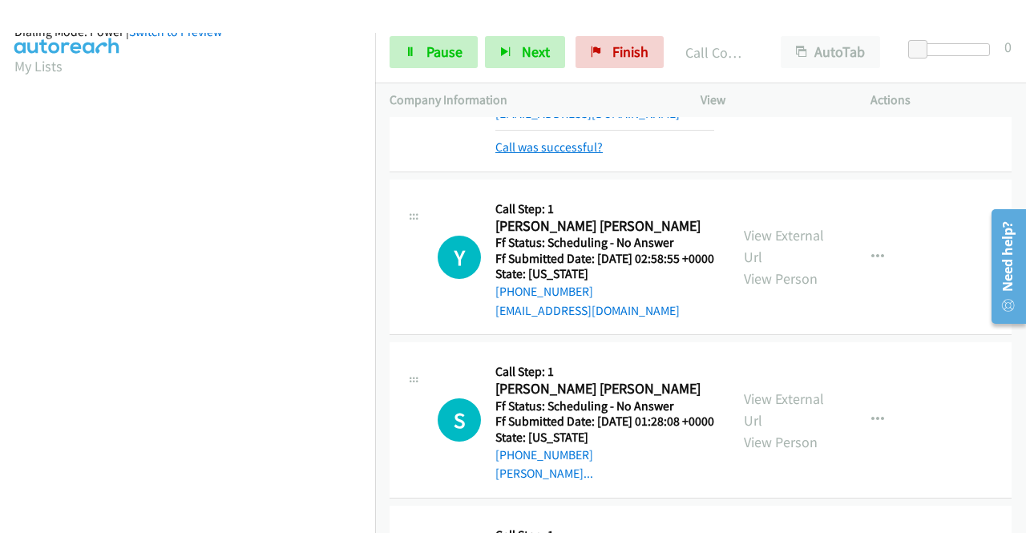
click at [597, 155] on link "Call was successful?" at bounding box center [549, 147] width 107 height 15
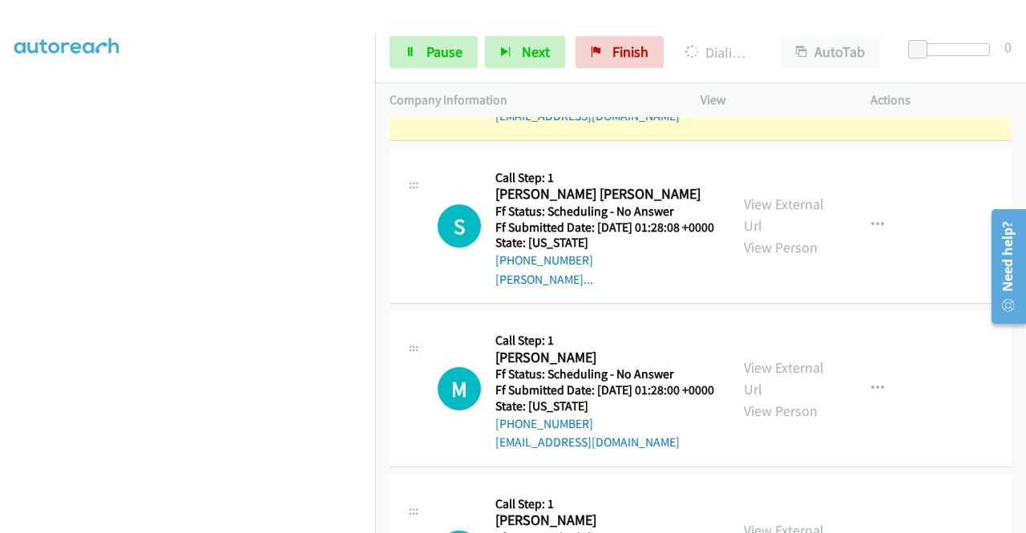
scroll to position [366, 0]
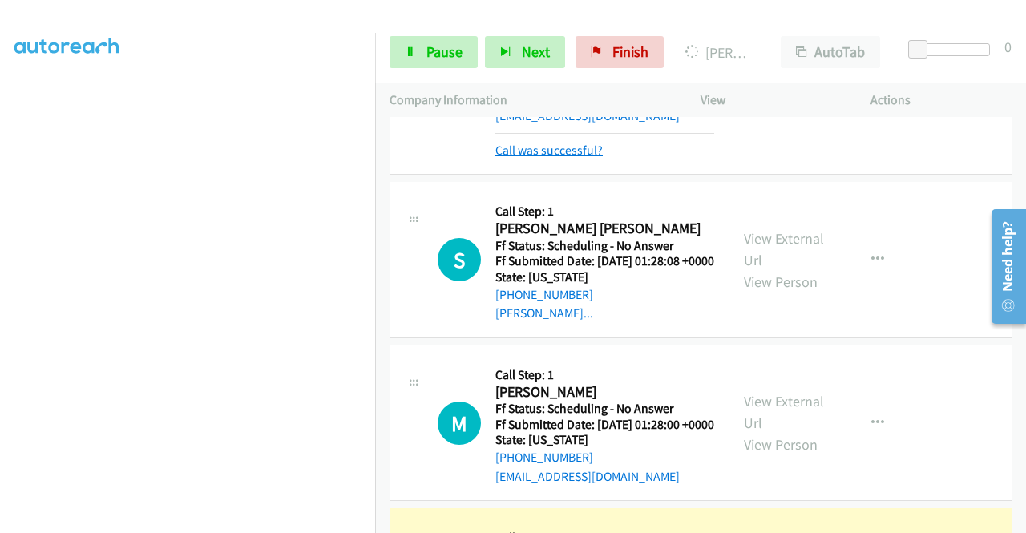
click at [561, 158] on link "Call was successful?" at bounding box center [549, 150] width 107 height 15
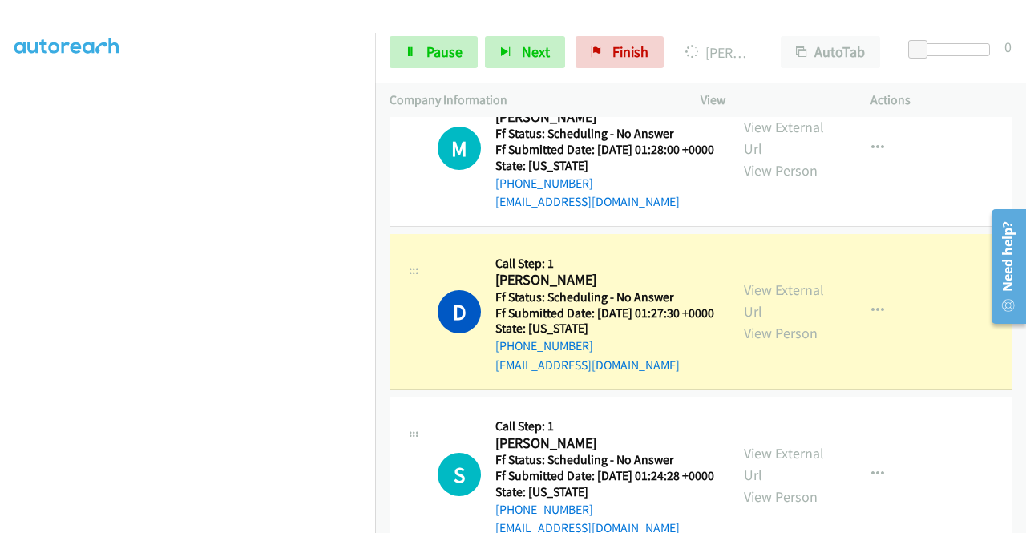
scroll to position [80, 0]
click at [458, 42] on link "Pause" at bounding box center [434, 52] width 88 height 32
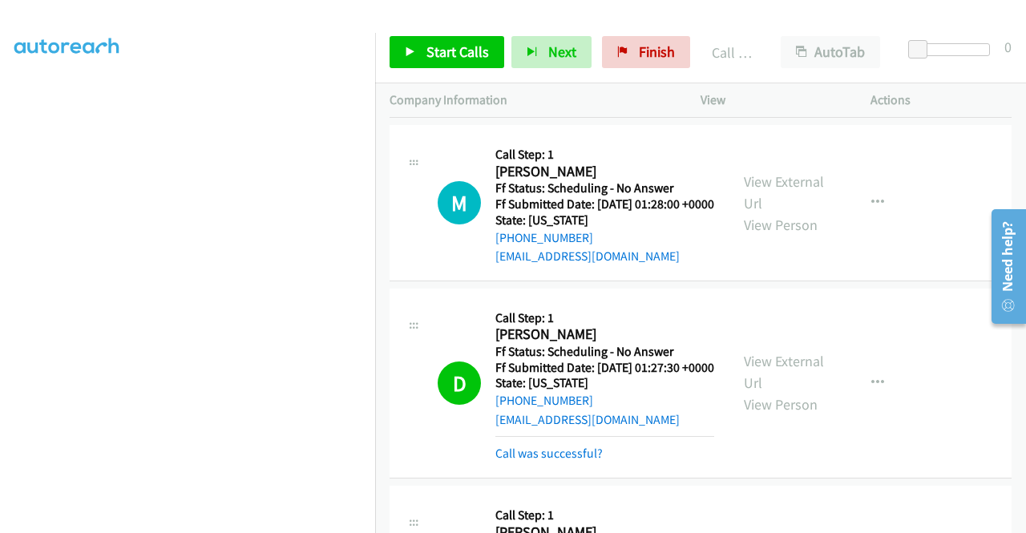
scroll to position [4652, 0]
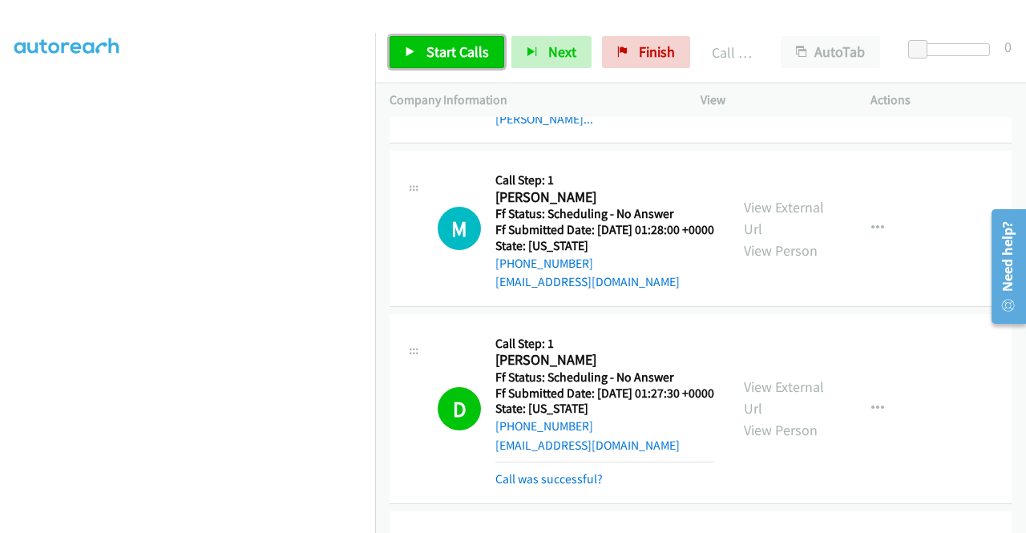
click at [460, 47] on span "Start Calls" at bounding box center [458, 51] width 63 height 18
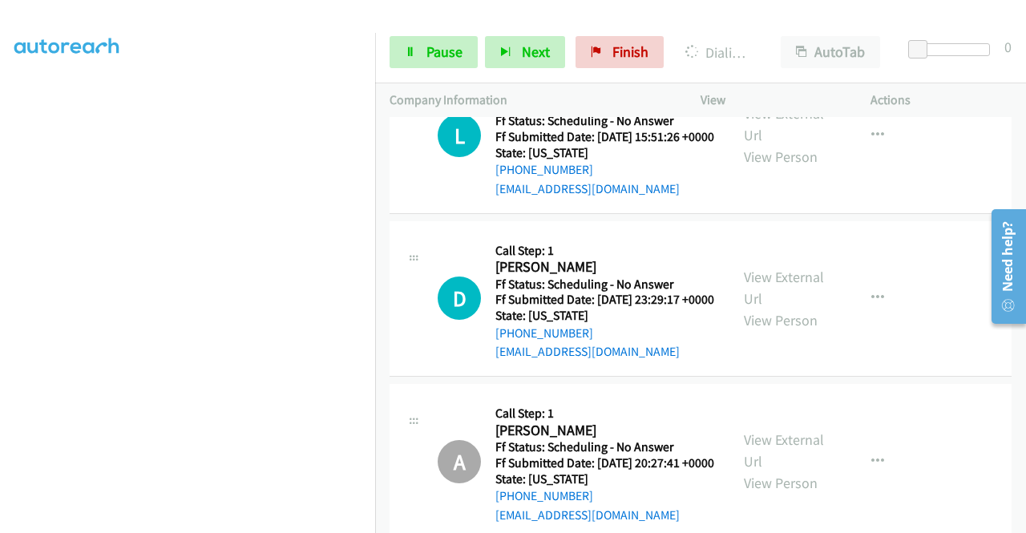
scroll to position [5695, 0]
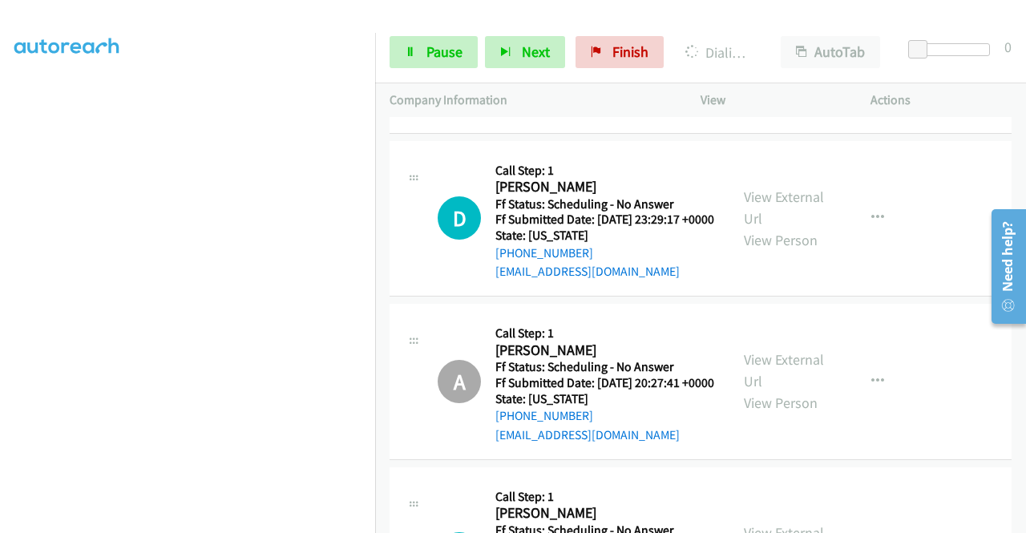
click at [800, 64] on link "View External Url" at bounding box center [784, 44] width 80 height 40
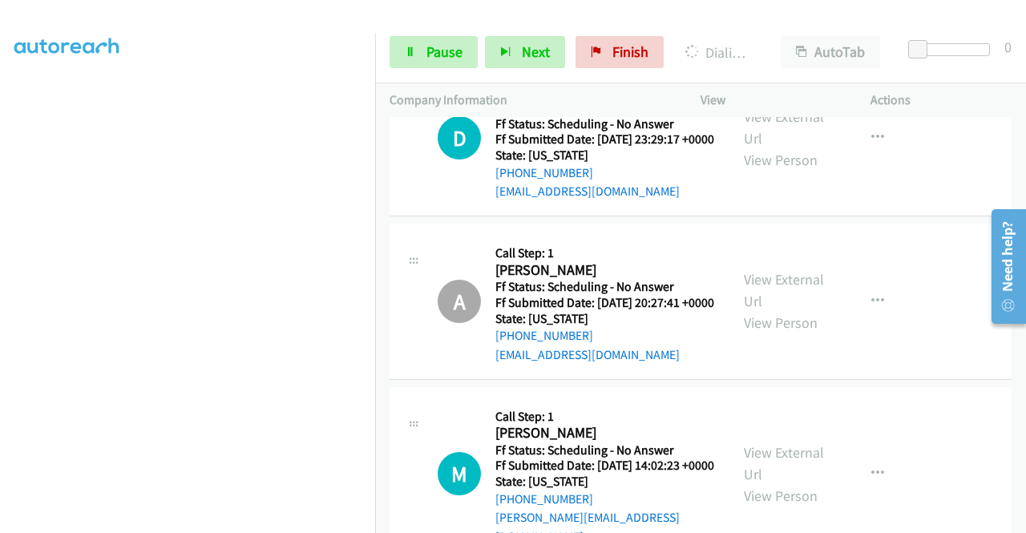
scroll to position [5855, 0]
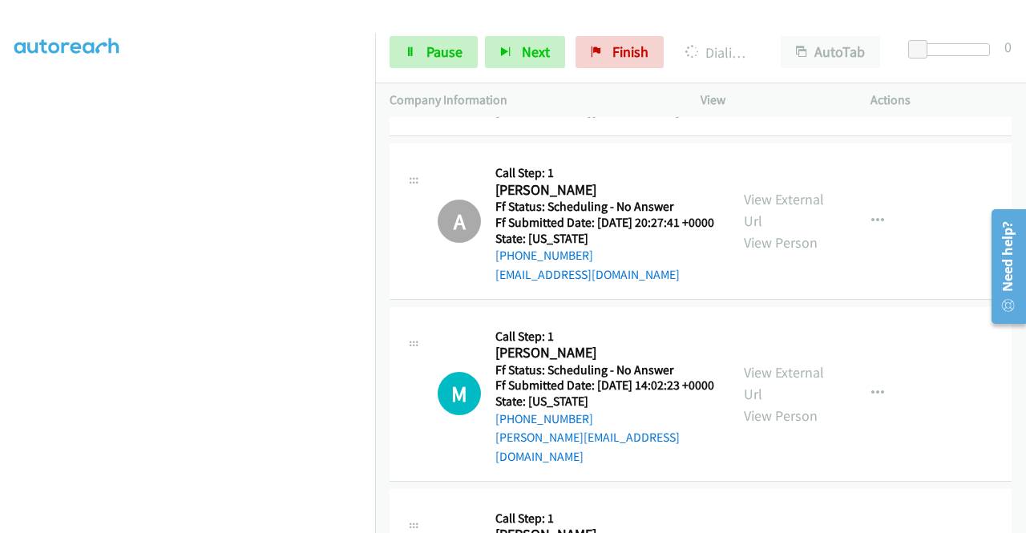
click at [776, 67] on link "View External Url" at bounding box center [784, 47] width 80 height 40
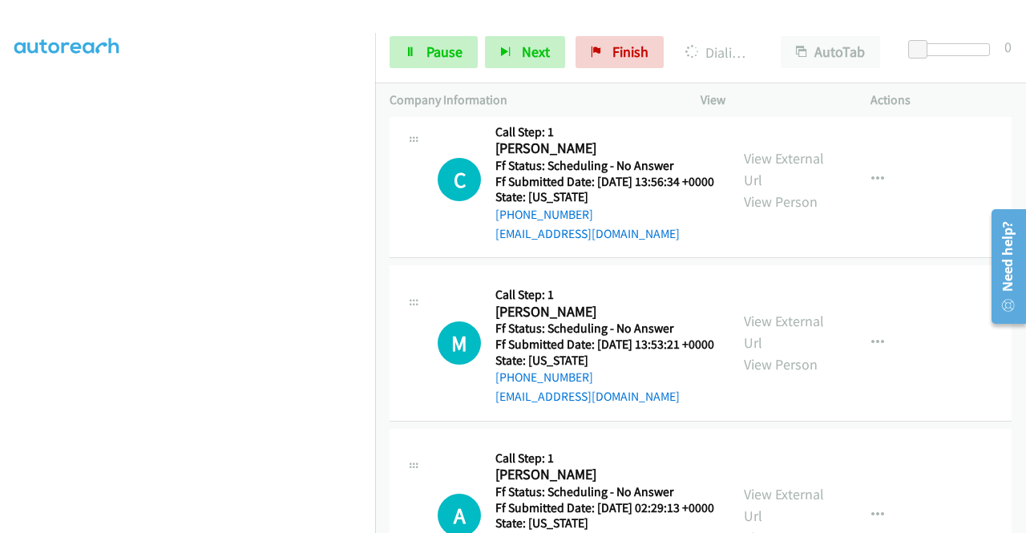
scroll to position [6256, 0]
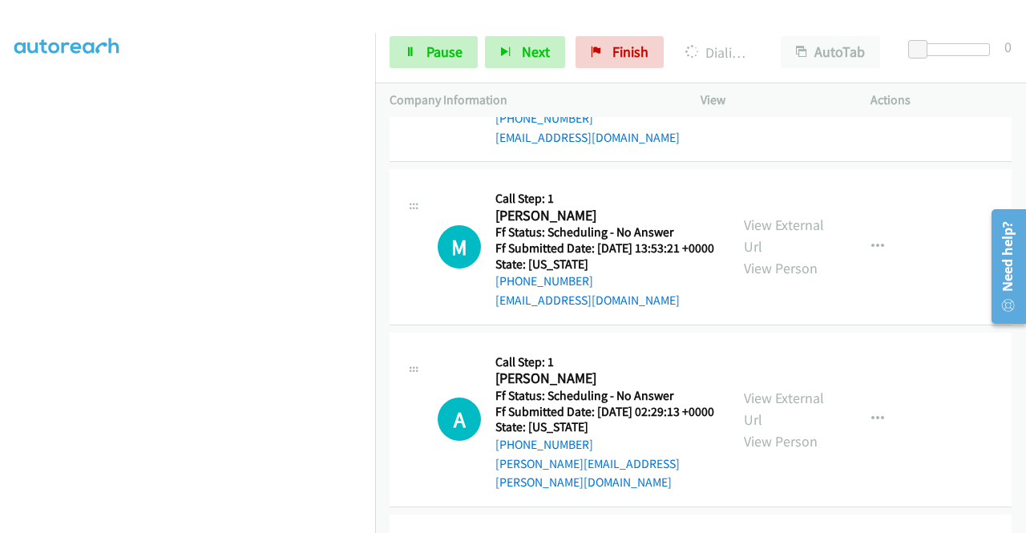
scroll to position [6417, 0]
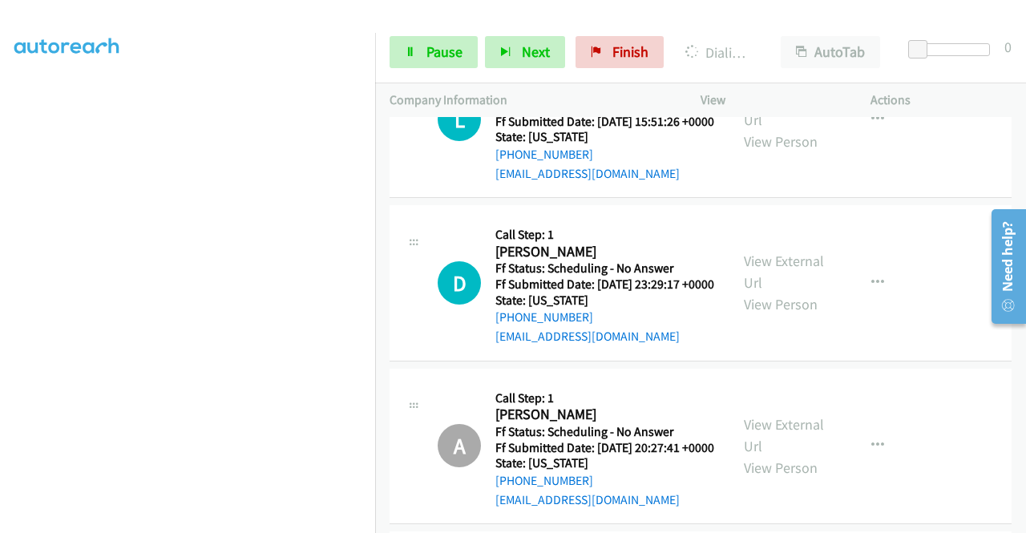
scroll to position [5648, 0]
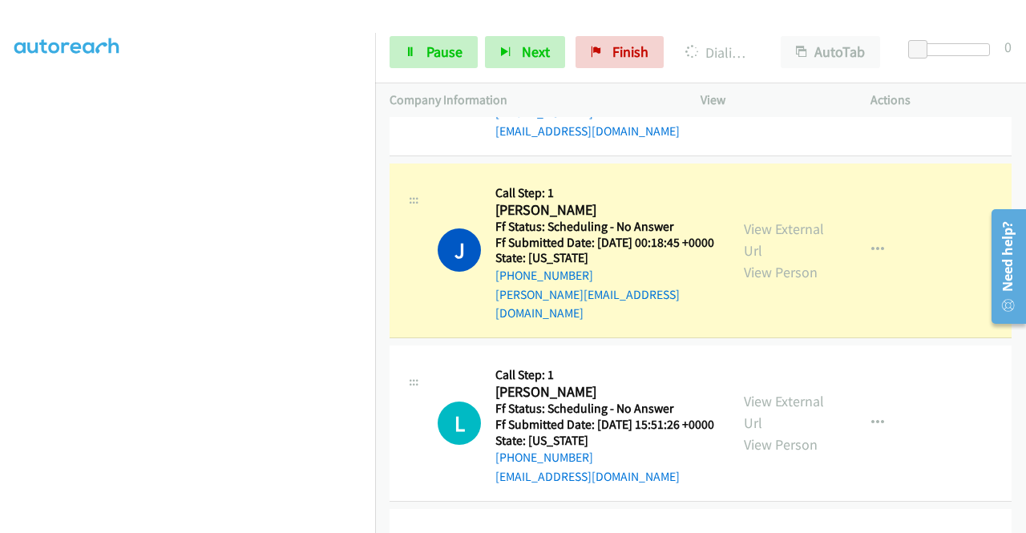
scroll to position [5247, 0]
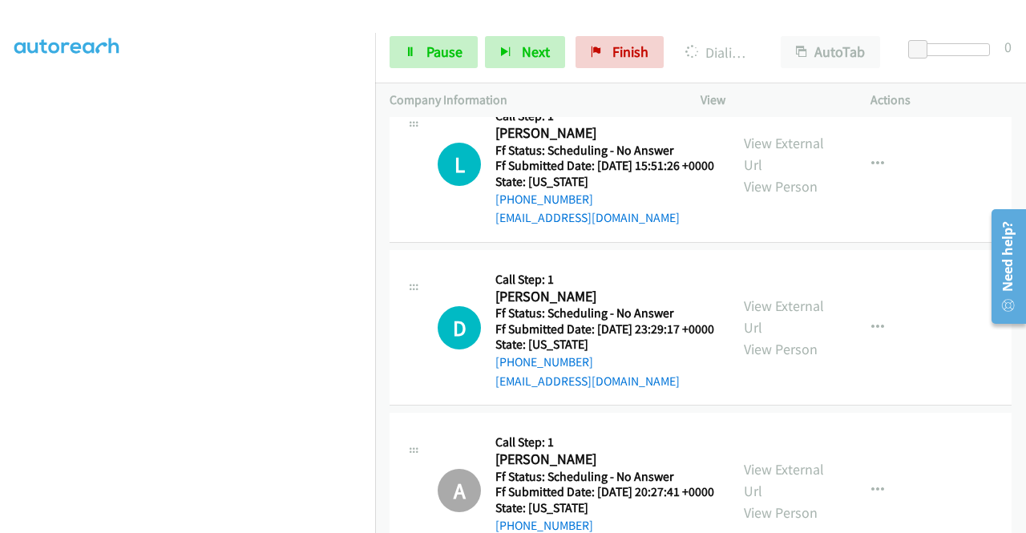
scroll to position [366, 0]
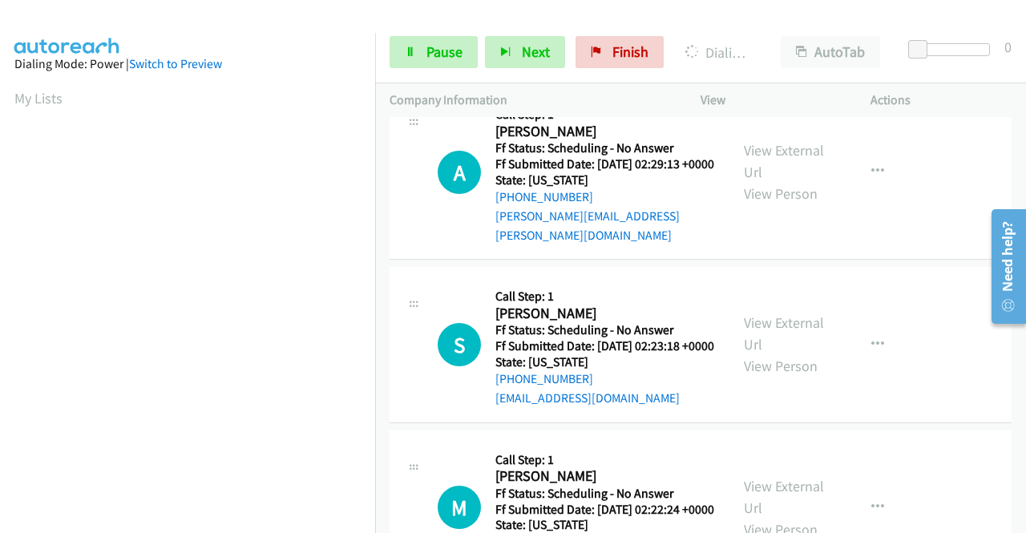
scroll to position [6577, 0]
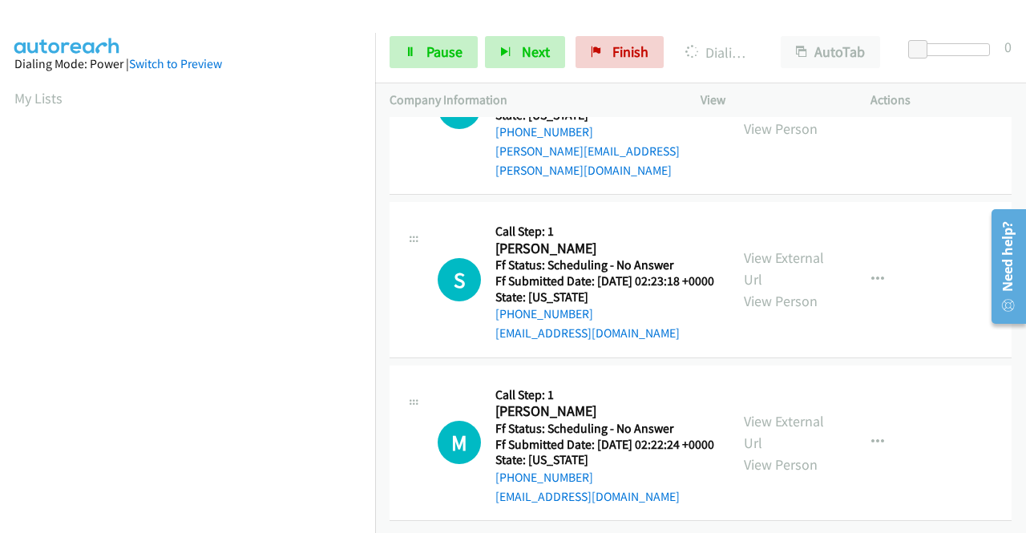
click at [779, 116] on link "View External Url" at bounding box center [784, 96] width 80 height 40
click at [776, 289] on link "View External Url" at bounding box center [784, 269] width 80 height 40
click at [811, 450] on link "View External Url" at bounding box center [784, 432] width 80 height 40
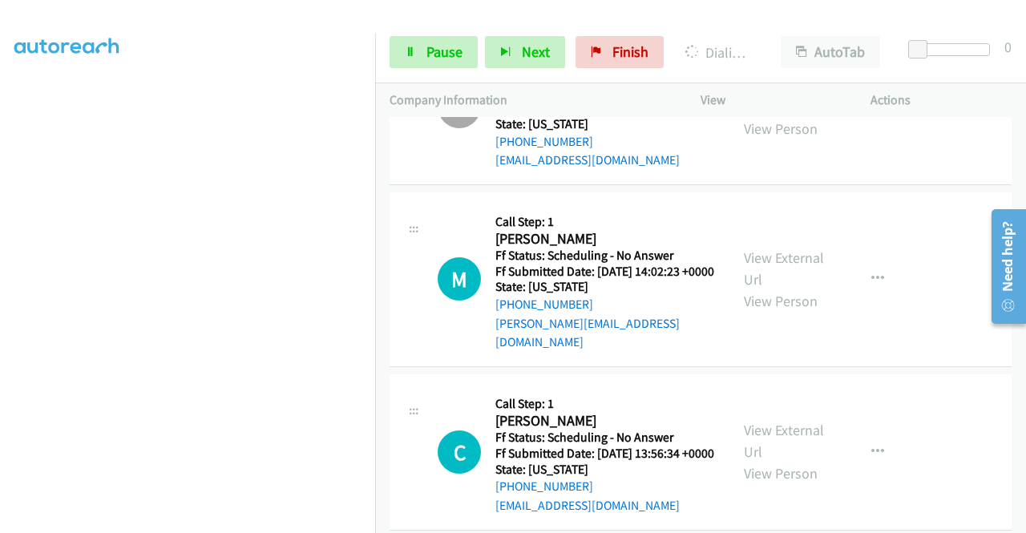
scroll to position [45, 0]
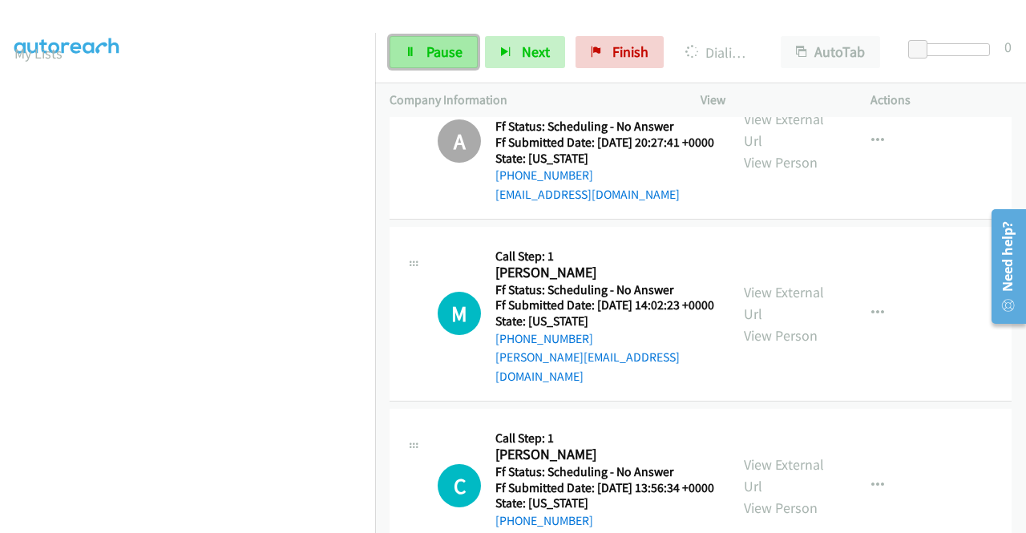
click at [427, 57] on span "Pause" at bounding box center [445, 51] width 36 height 18
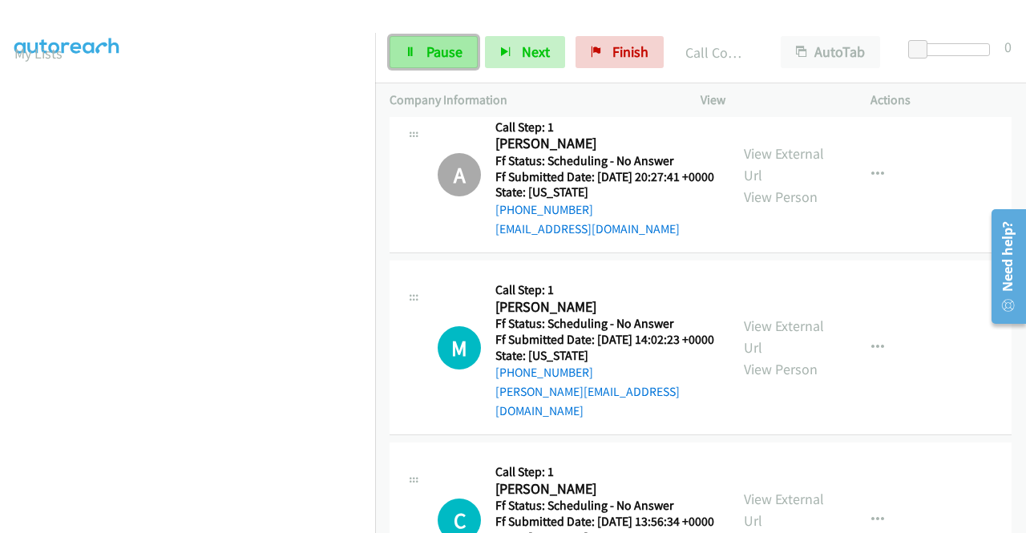
scroll to position [366, 0]
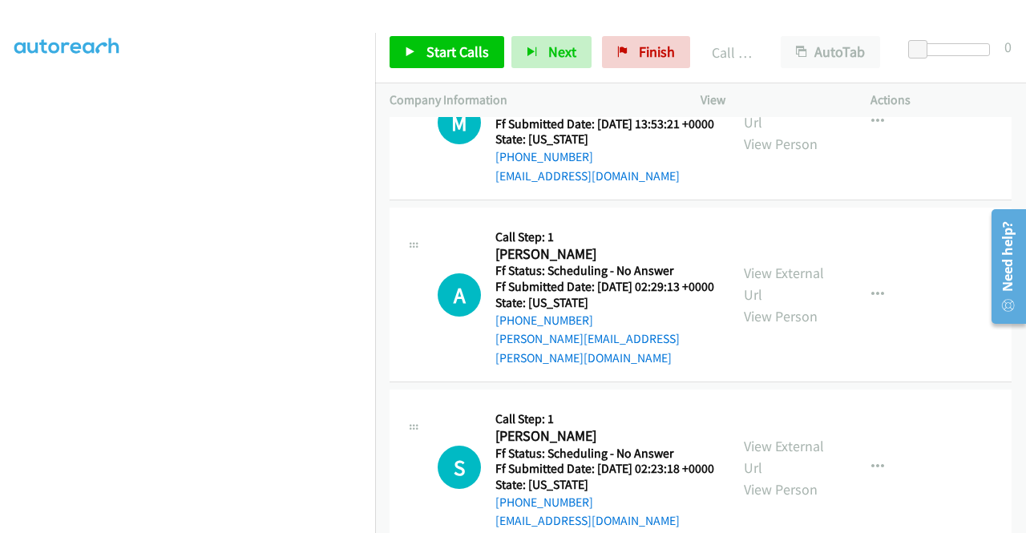
scroll to position [205, 0]
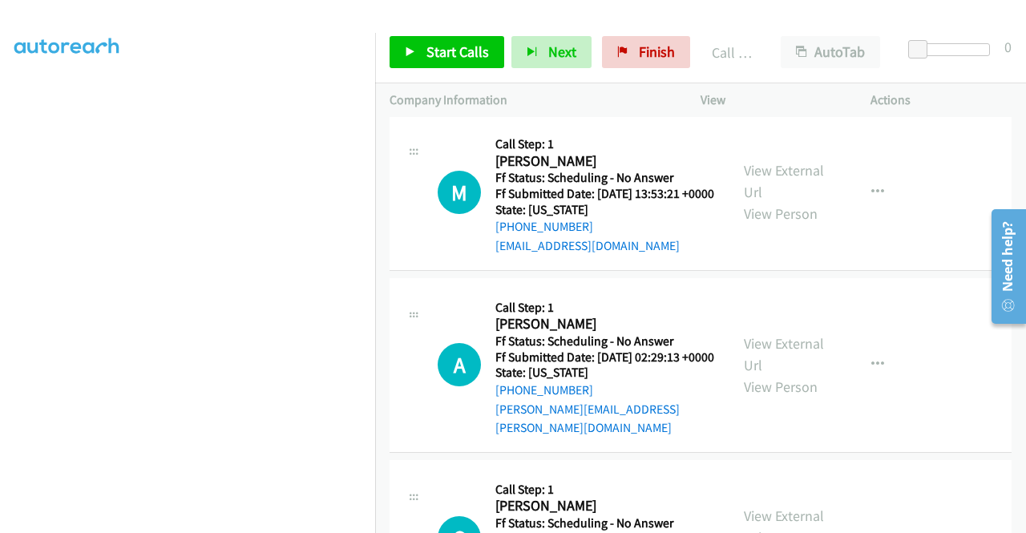
scroll to position [6417, 0]
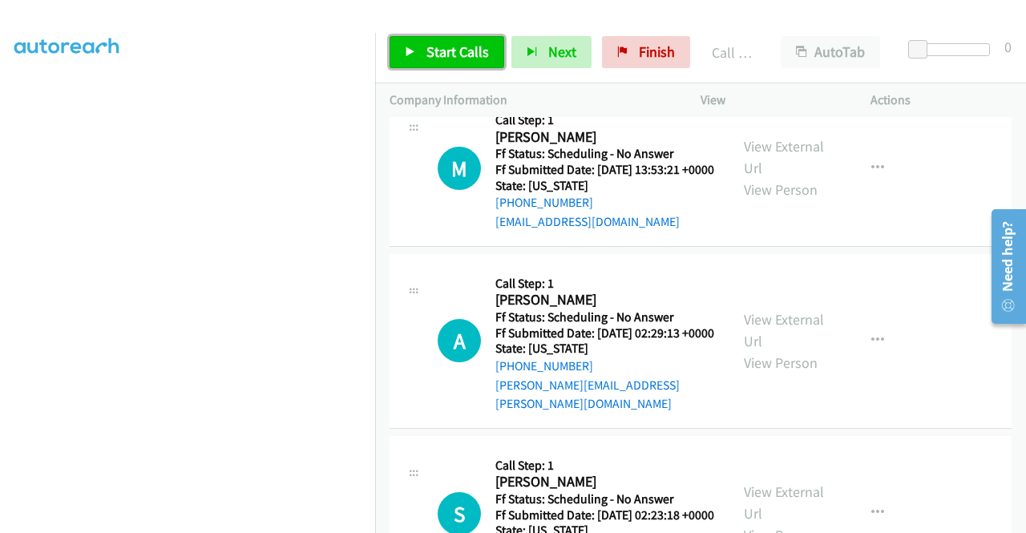
click at [459, 51] on span "Start Calls" at bounding box center [458, 51] width 63 height 18
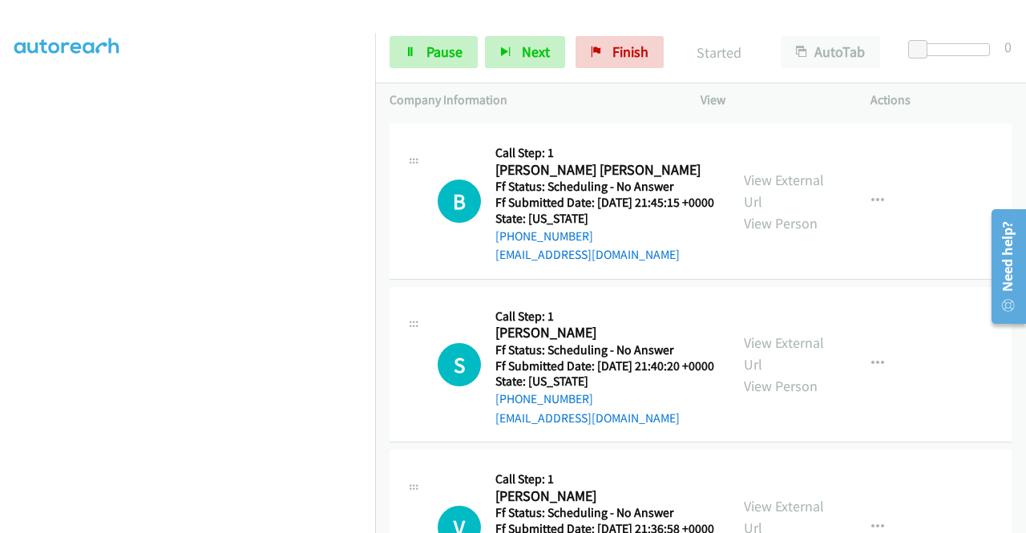
scroll to position [7299, 0]
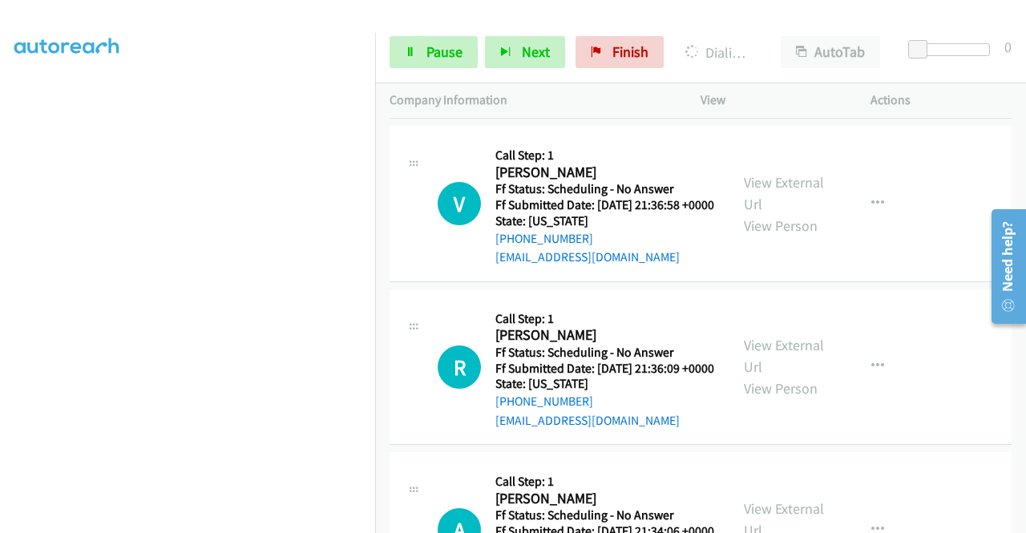
scroll to position [7619, 0]
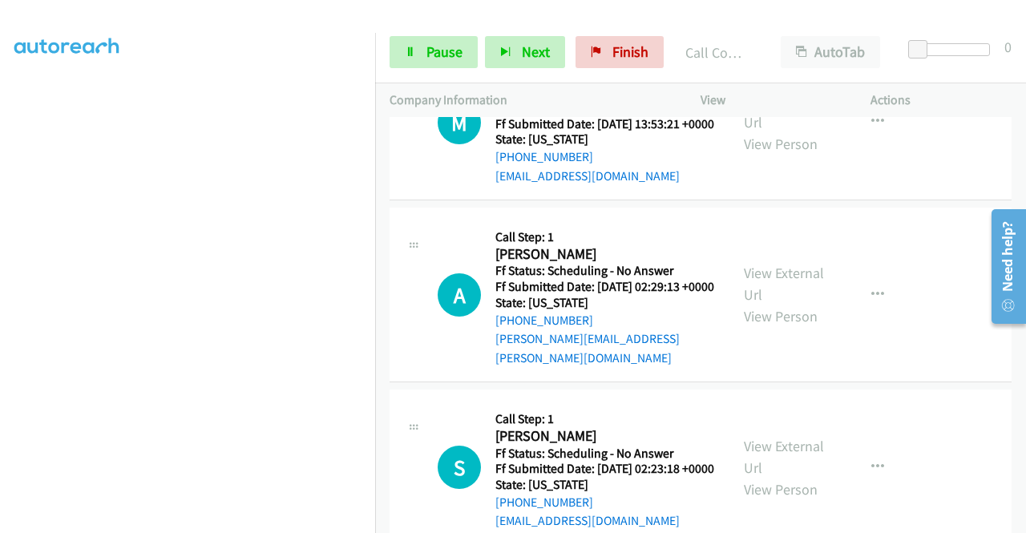
scroll to position [321, 0]
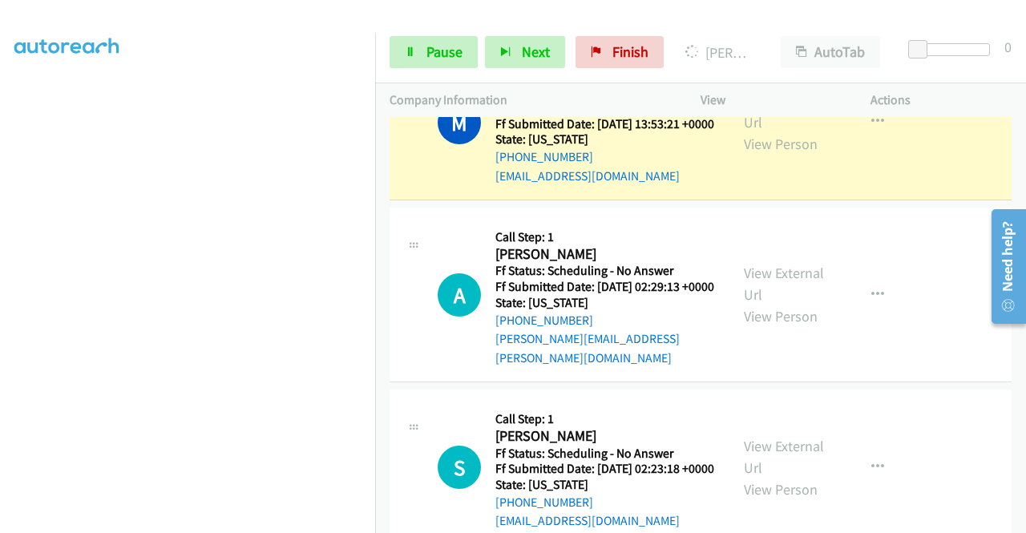
click at [541, 20] on link "Call was successful?" at bounding box center [549, 12] width 107 height 15
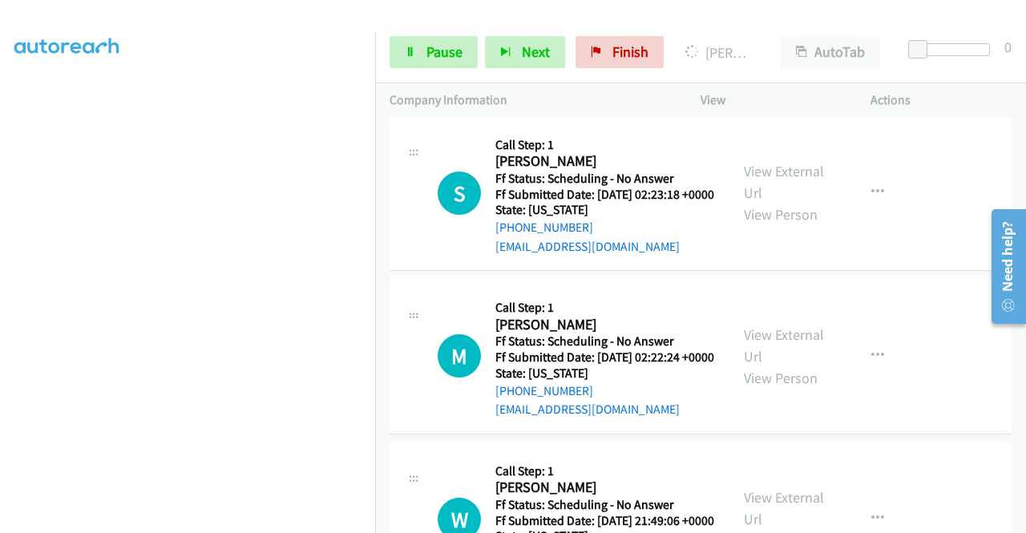
scroll to position [331, 0]
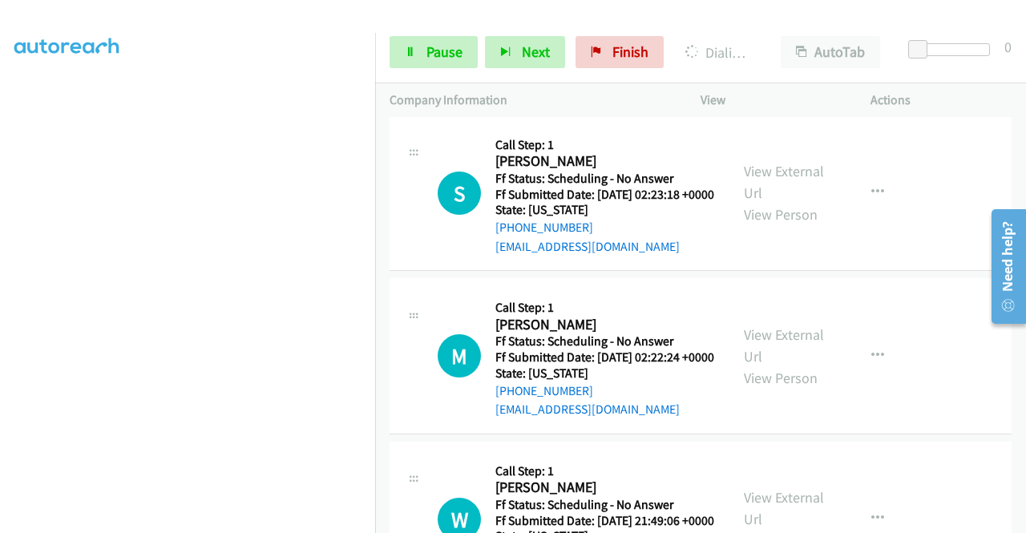
scroll to position [6818, 0]
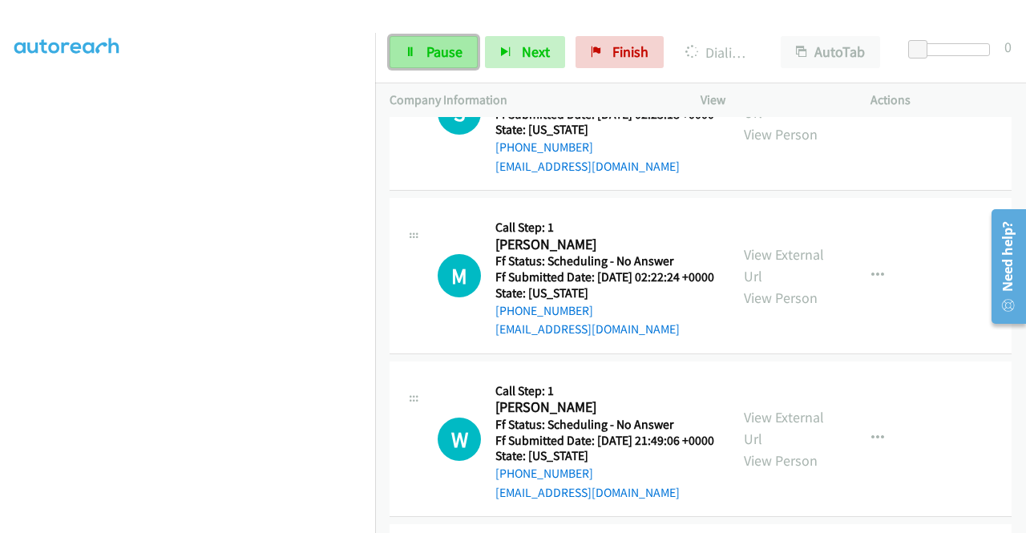
click at [405, 55] on icon at bounding box center [410, 52] width 11 height 11
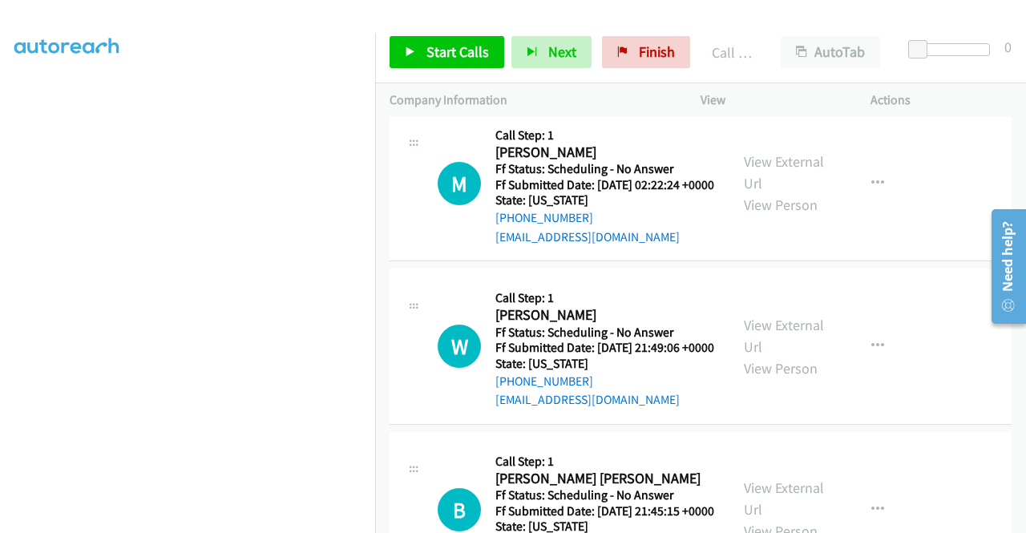
scroll to position [6978, 0]
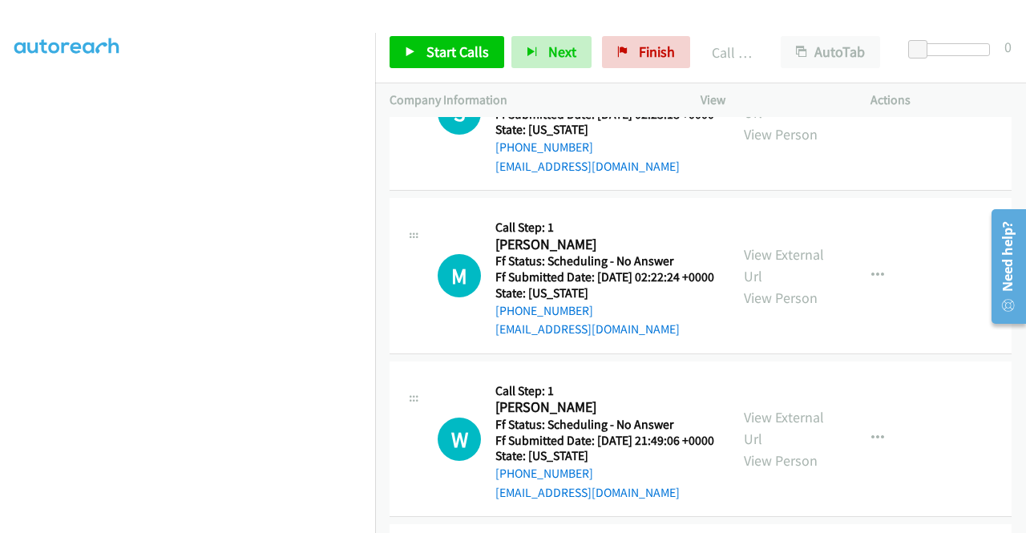
scroll to position [6898, 0]
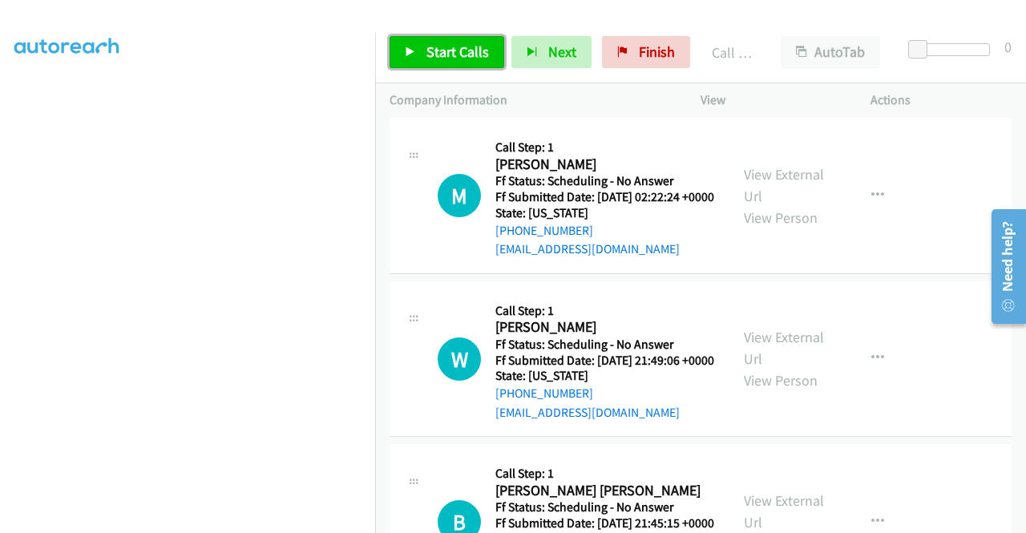
click at [472, 59] on span "Start Calls" at bounding box center [458, 51] width 63 height 18
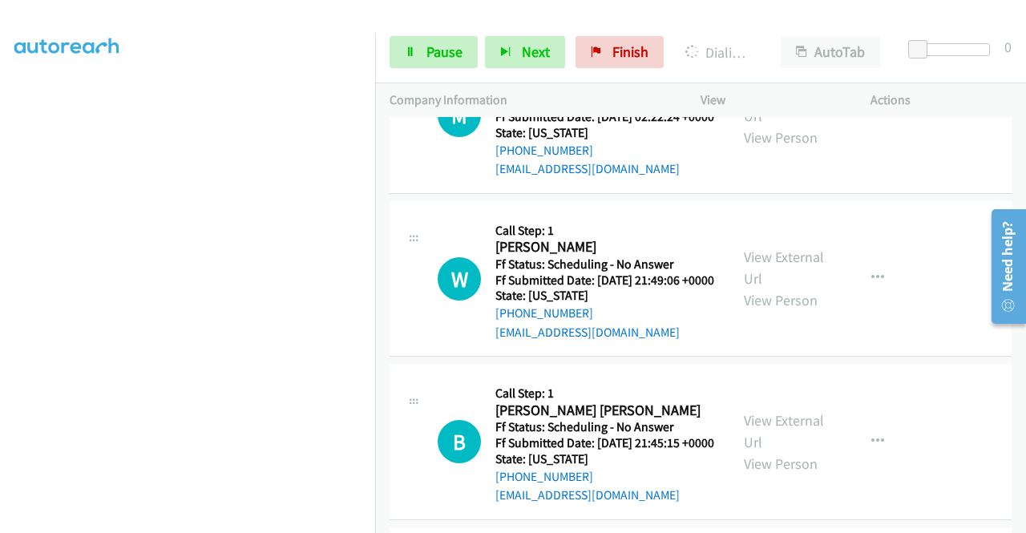
scroll to position [321, 0]
click at [456, 43] on span "Pause" at bounding box center [445, 51] width 36 height 18
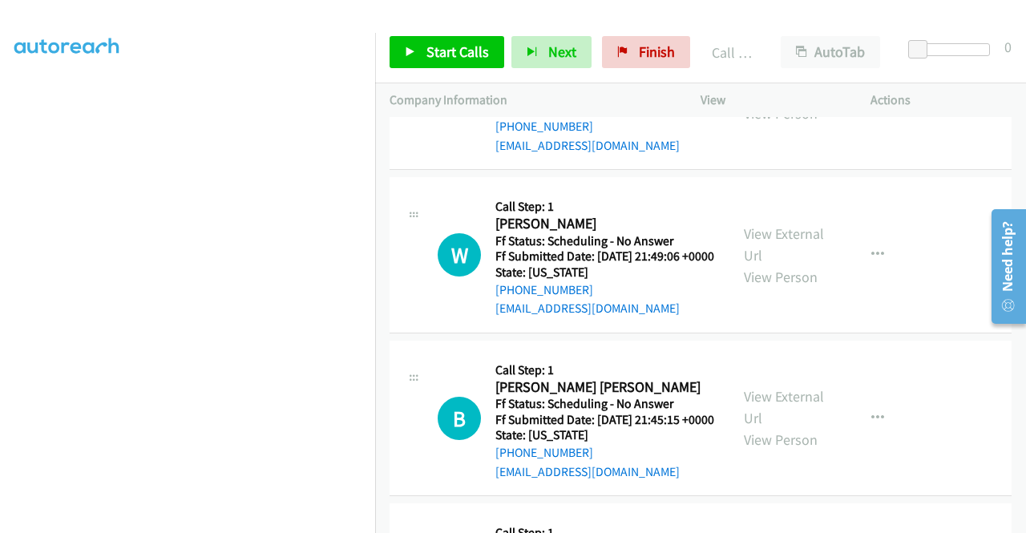
scroll to position [7138, 0]
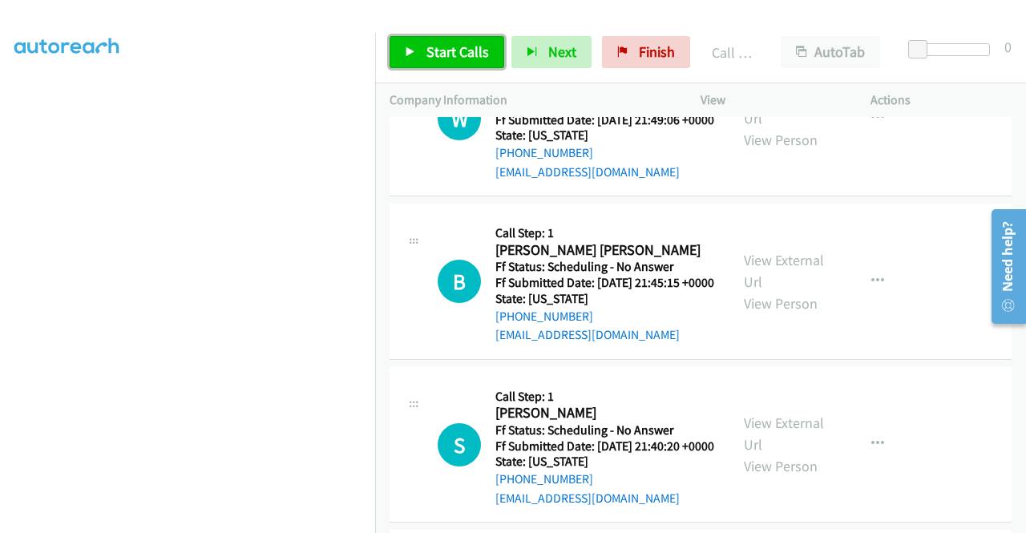
click at [463, 61] on link "Start Calls" at bounding box center [447, 52] width 115 height 32
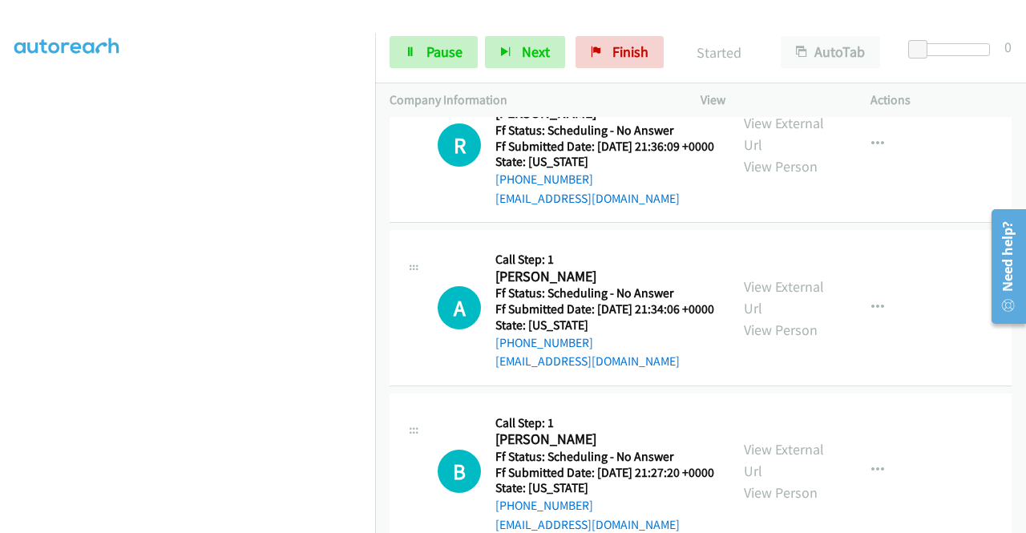
scroll to position [7780, 0]
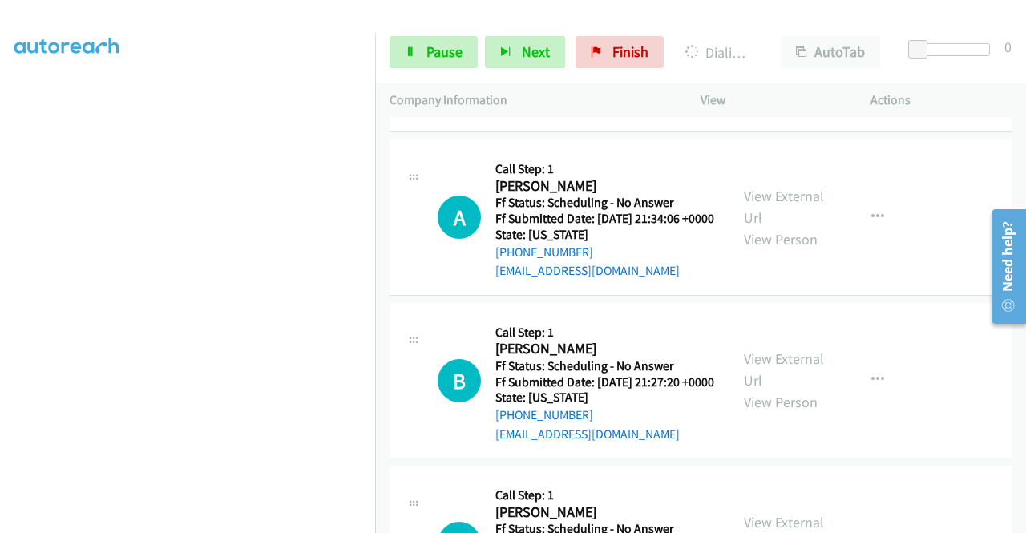
scroll to position [8020, 0]
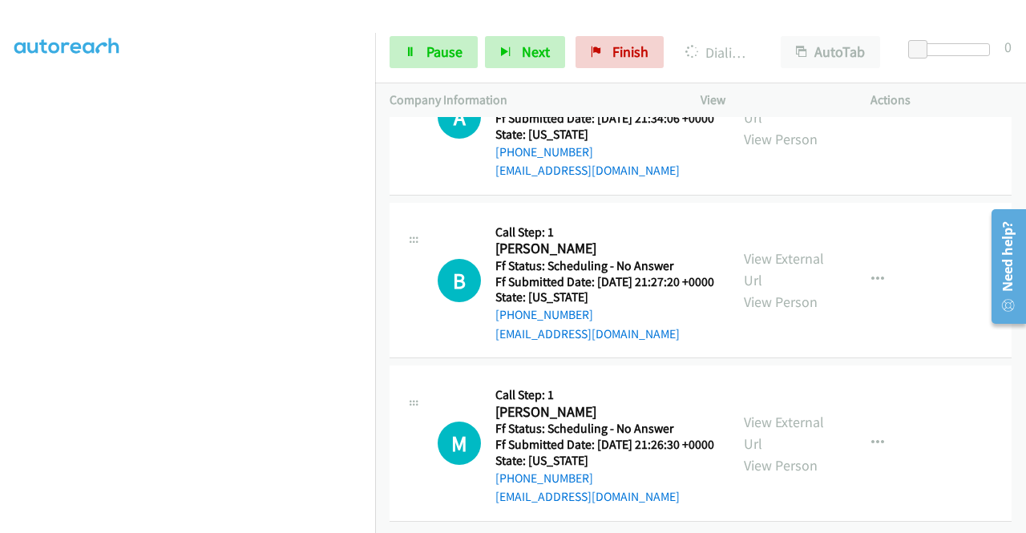
click at [792, 127] on link "View External Url" at bounding box center [784, 107] width 80 height 40
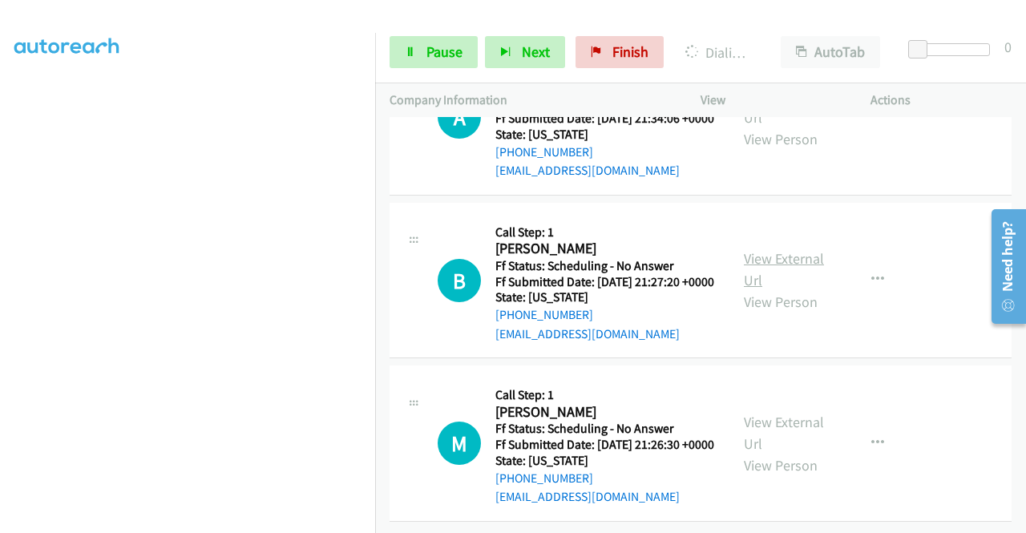
scroll to position [8501, 0]
click at [765, 289] on link "View External Url" at bounding box center [784, 269] width 80 height 40
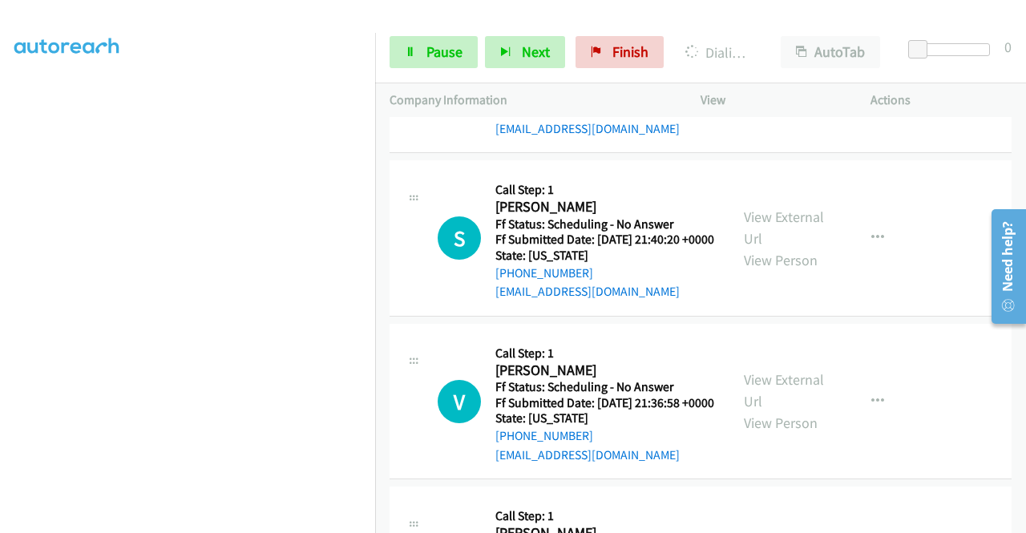
scroll to position [0, 0]
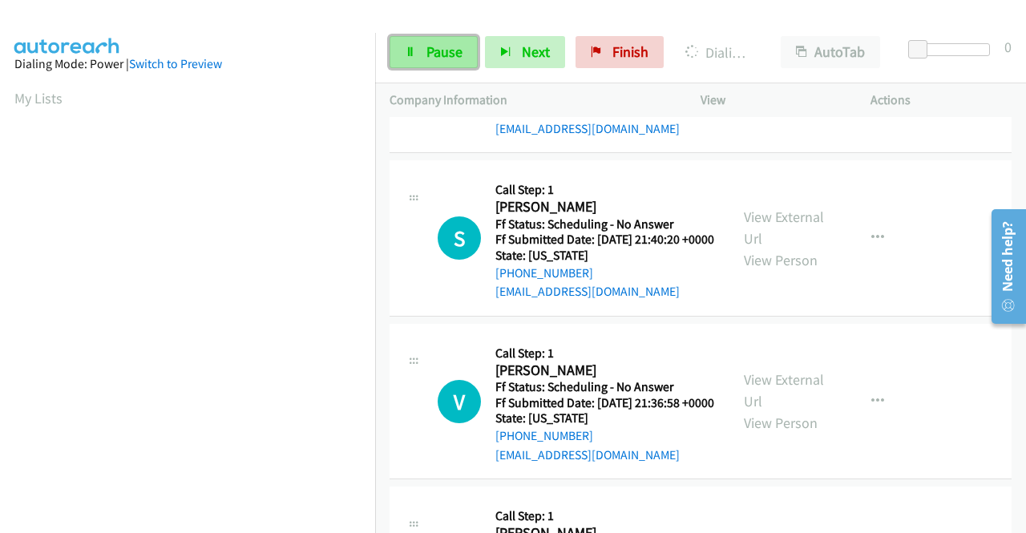
click at [410, 56] on icon at bounding box center [410, 52] width 11 height 11
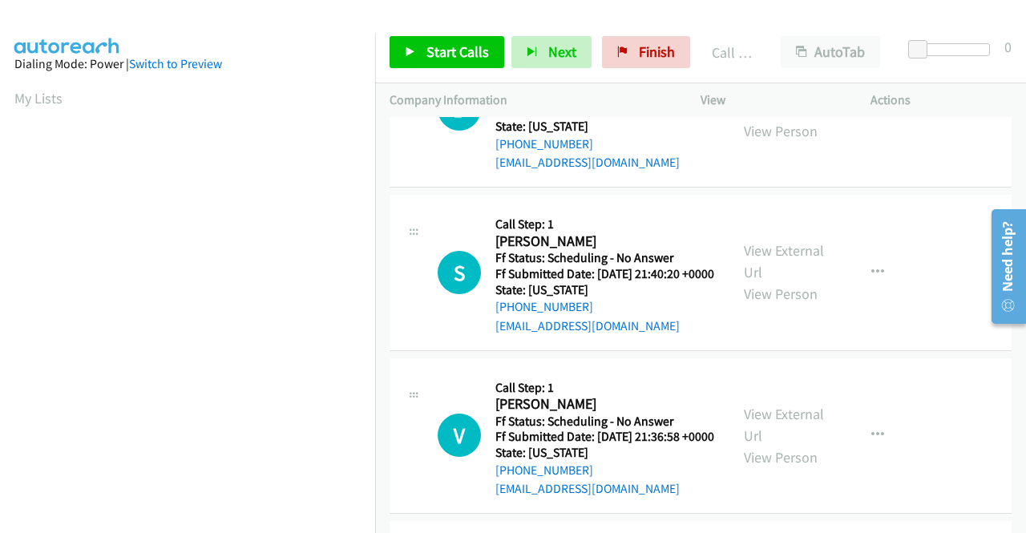
scroll to position [366, 0]
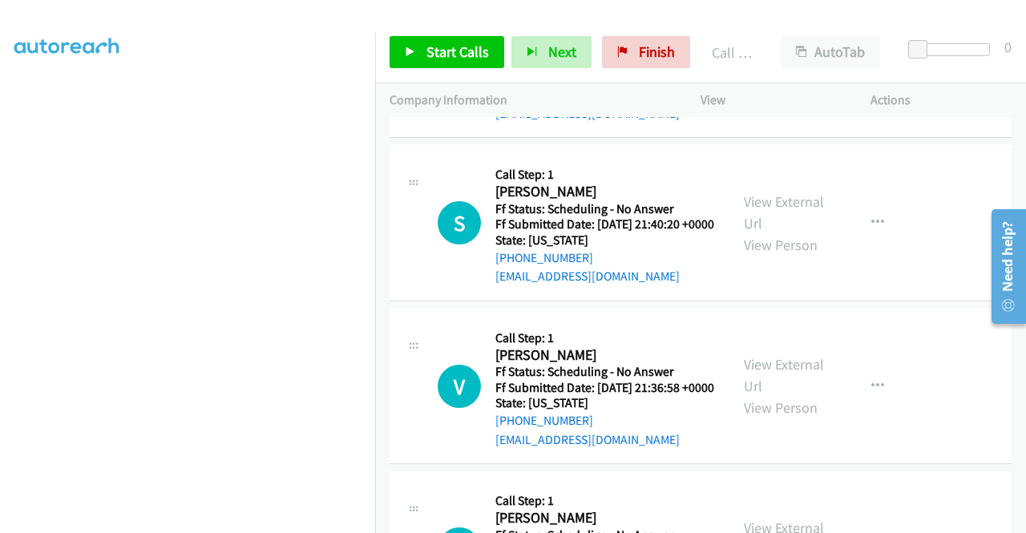
scroll to position [7379, 0]
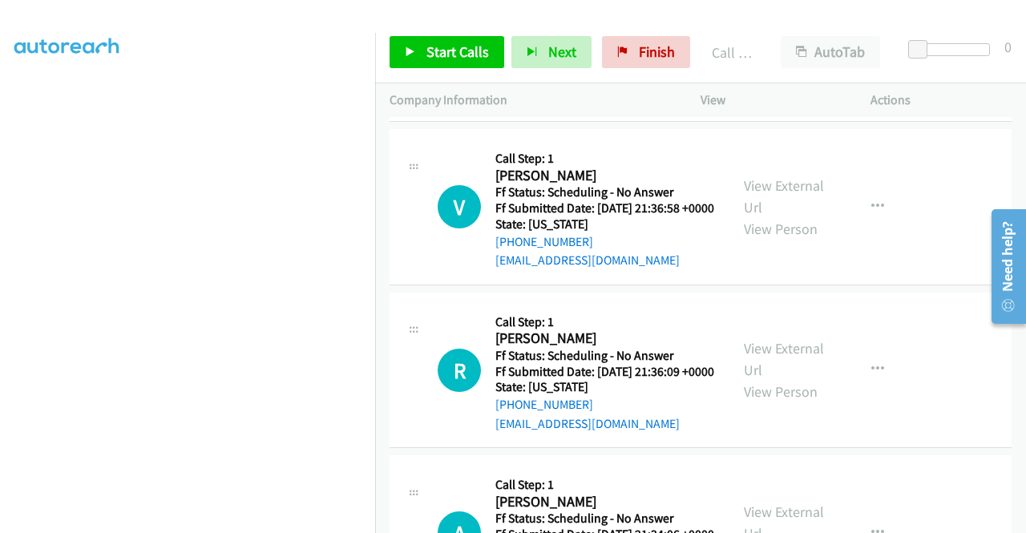
scroll to position [7619, 0]
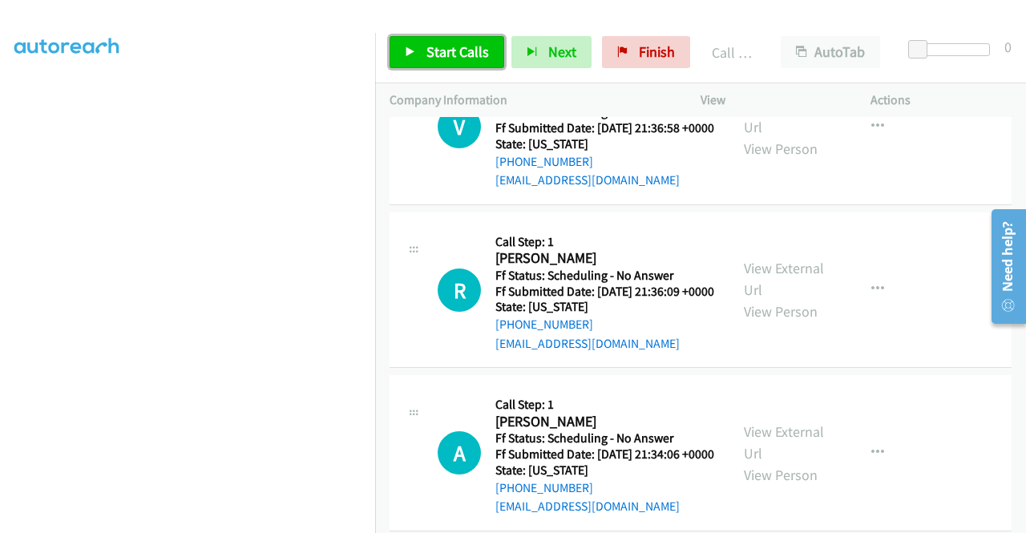
click at [443, 47] on span "Start Calls" at bounding box center [458, 51] width 63 height 18
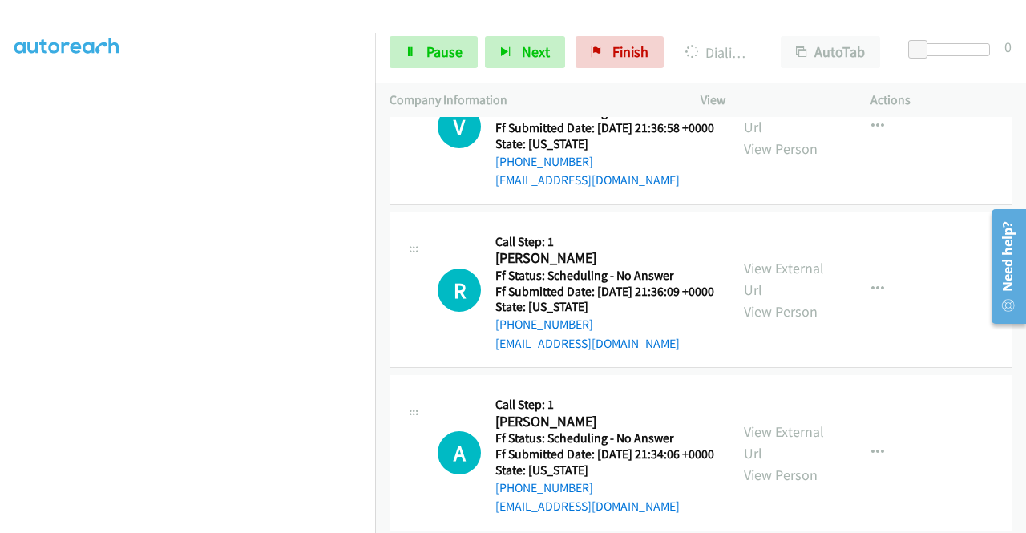
scroll to position [366, 0]
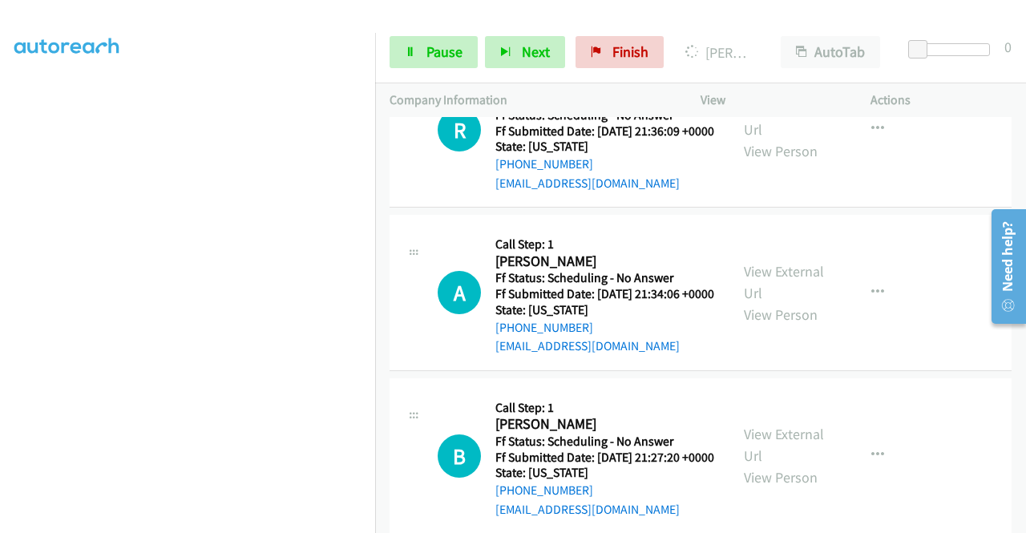
scroll to position [241, 0]
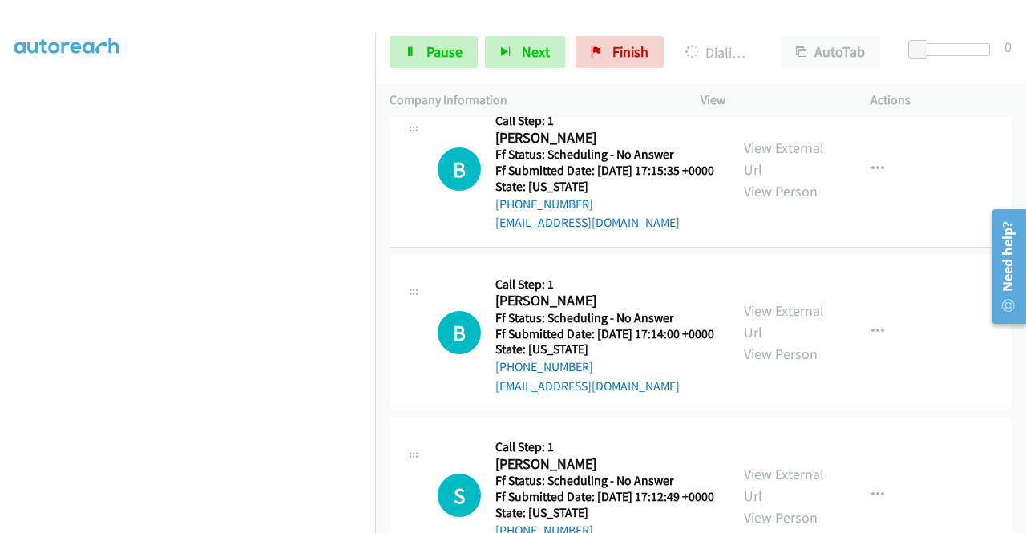
scroll to position [8582, 0]
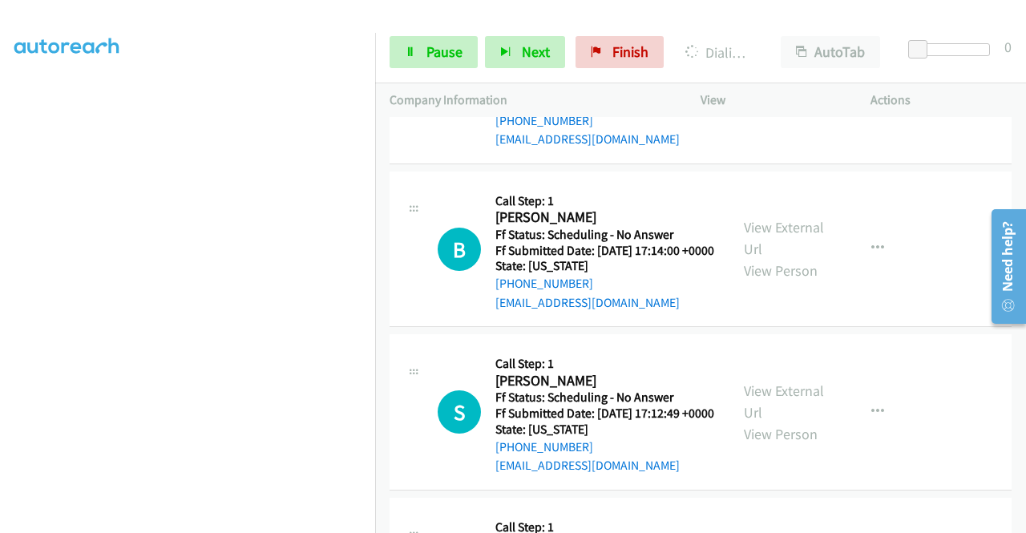
scroll to position [8742, 0]
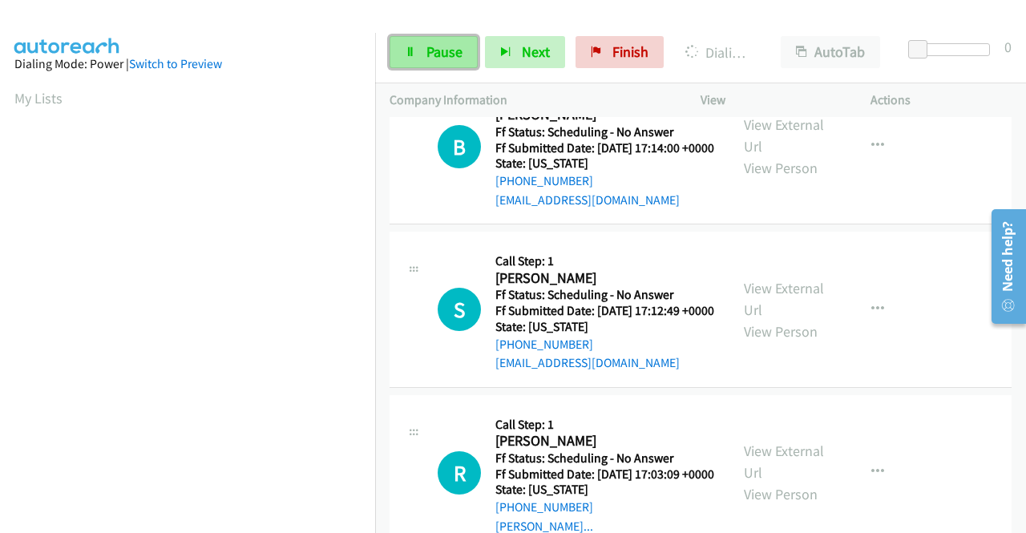
click at [433, 54] on span "Pause" at bounding box center [445, 51] width 36 height 18
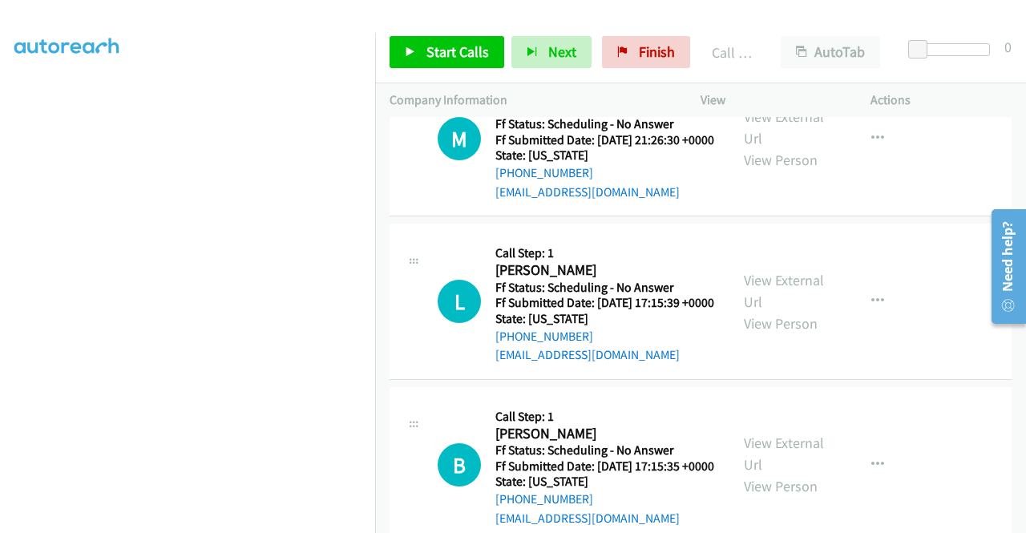
scroll to position [8054, 0]
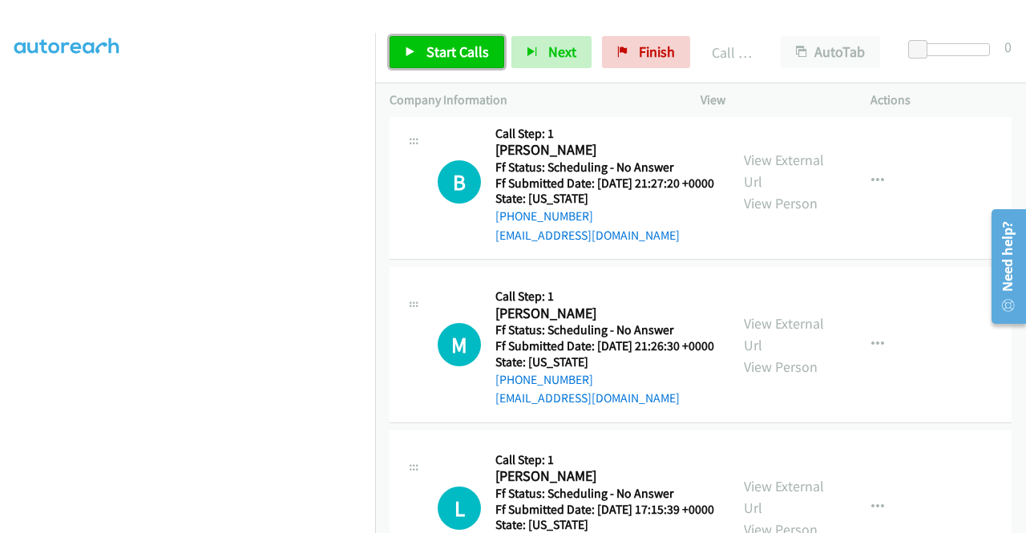
click at [472, 51] on span "Start Calls" at bounding box center [458, 51] width 63 height 18
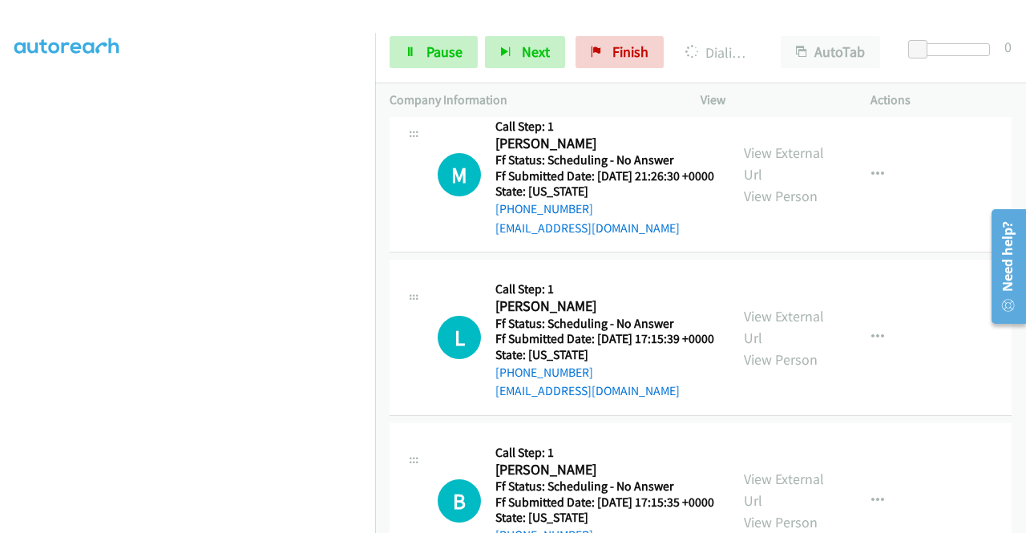
scroll to position [8295, 0]
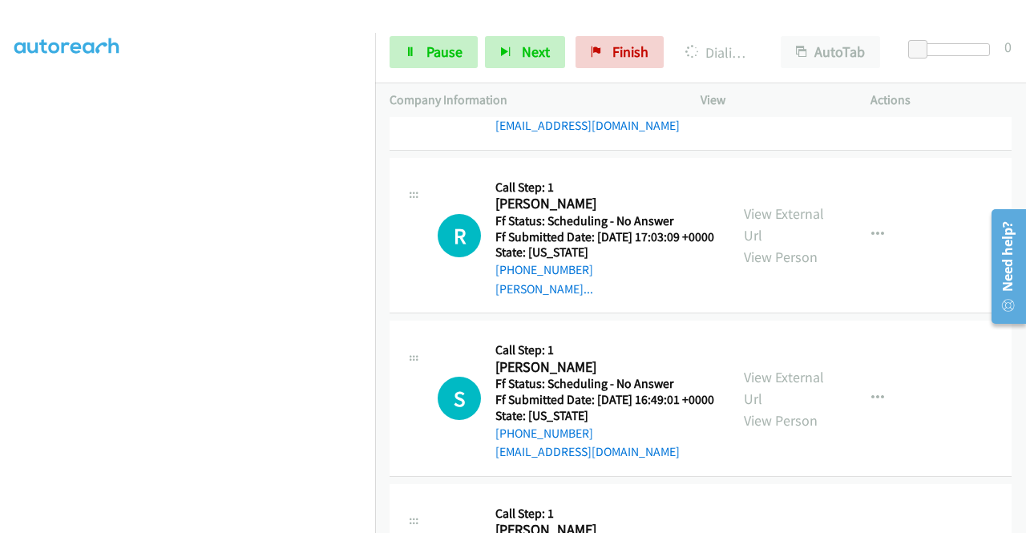
scroll to position [9016, 0]
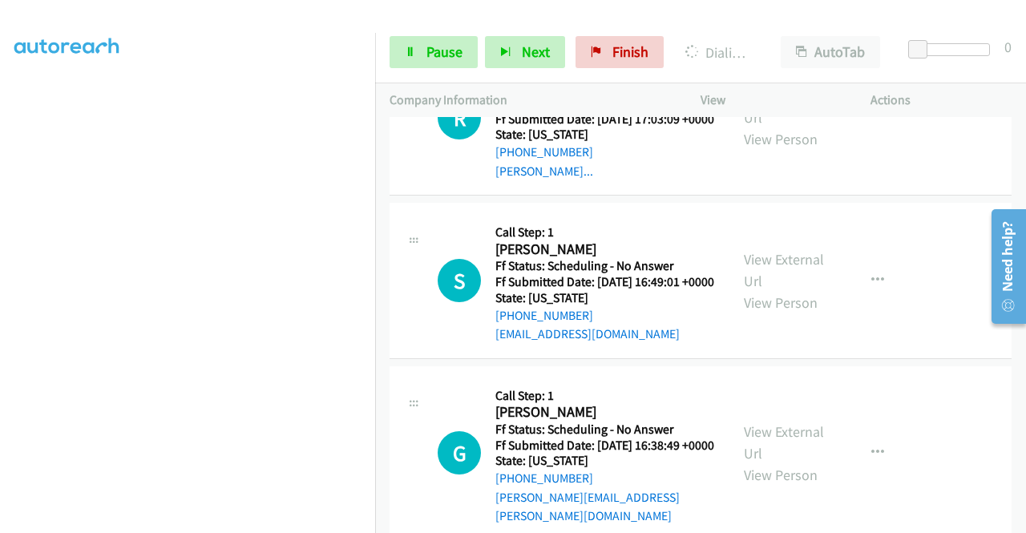
scroll to position [9177, 0]
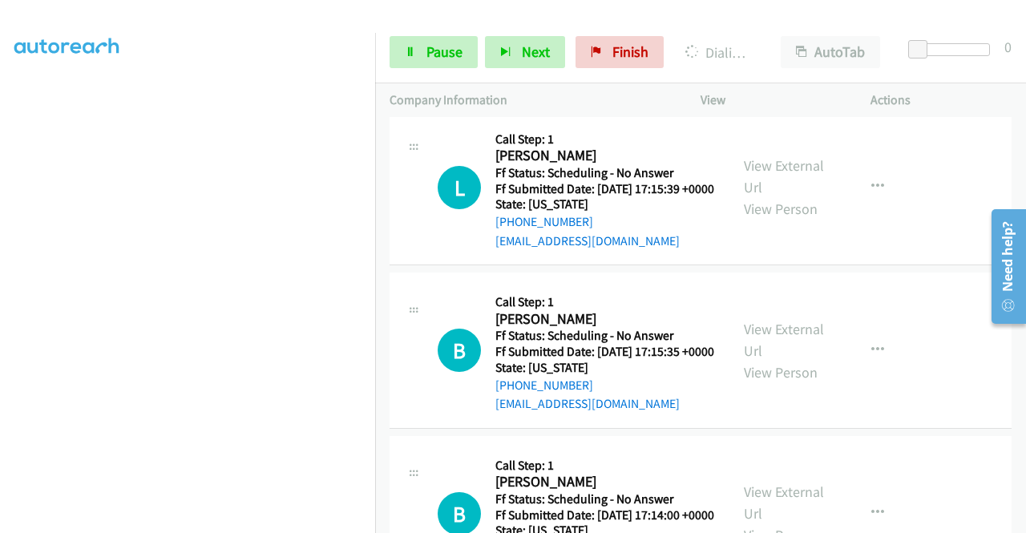
scroll to position [45, 0]
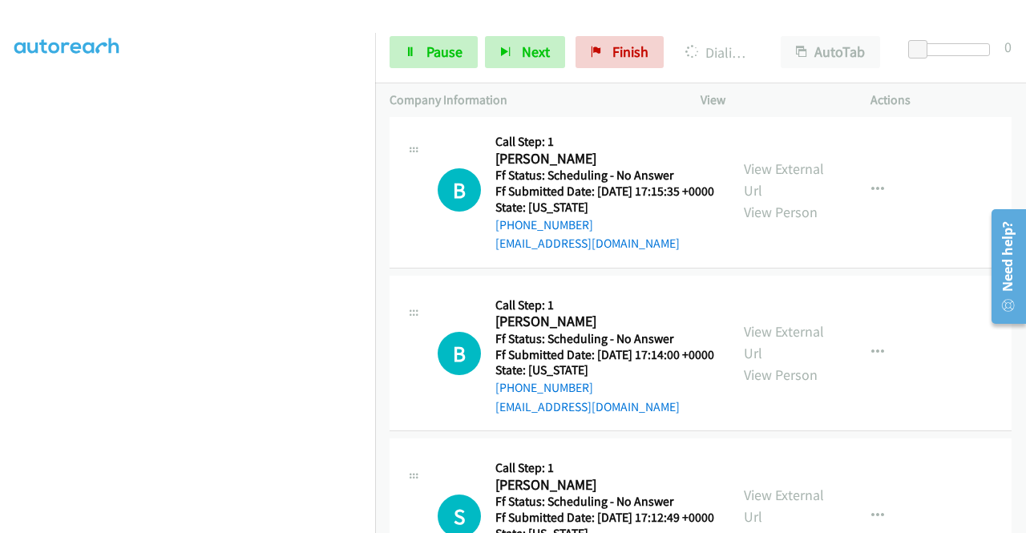
scroll to position [366, 0]
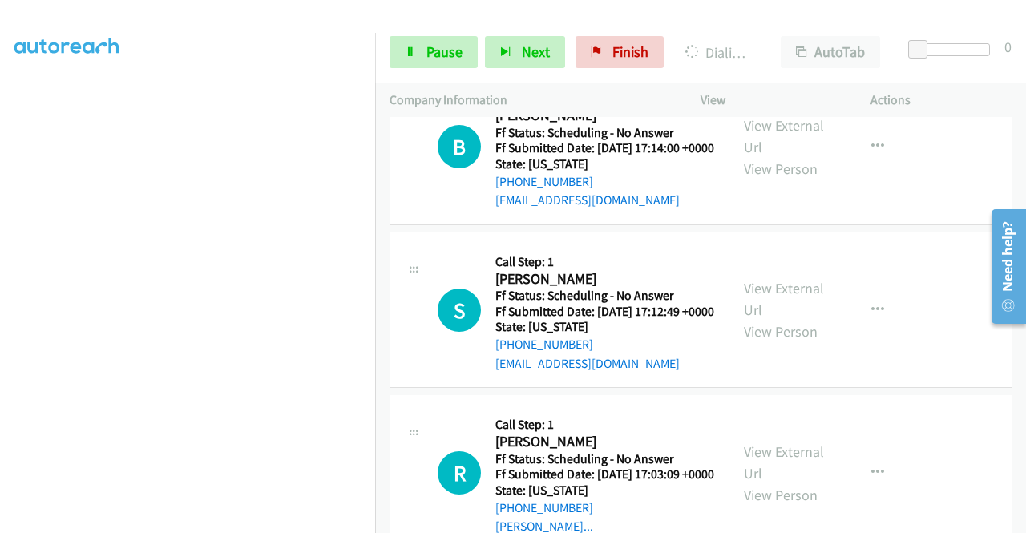
scroll to position [0, 0]
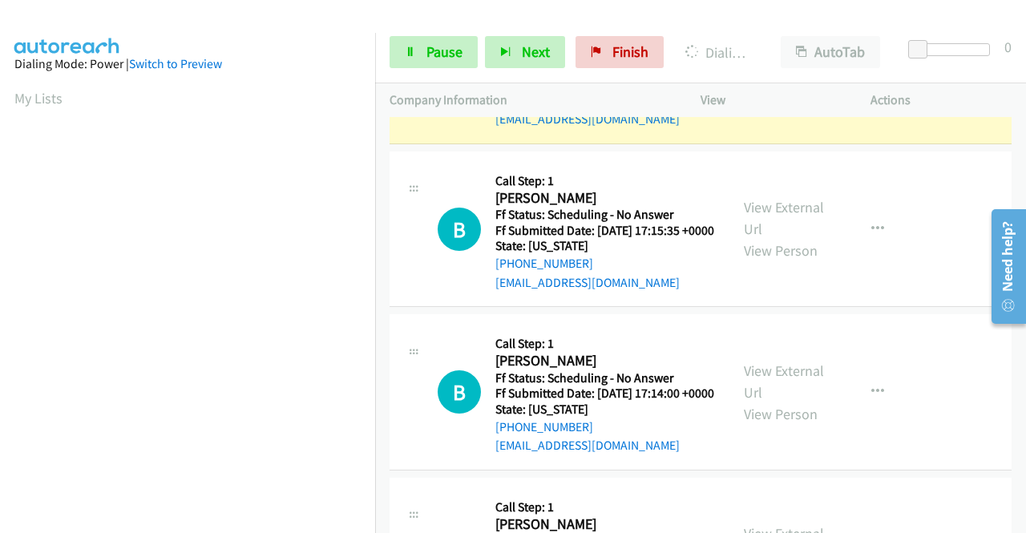
scroll to position [8518, 0]
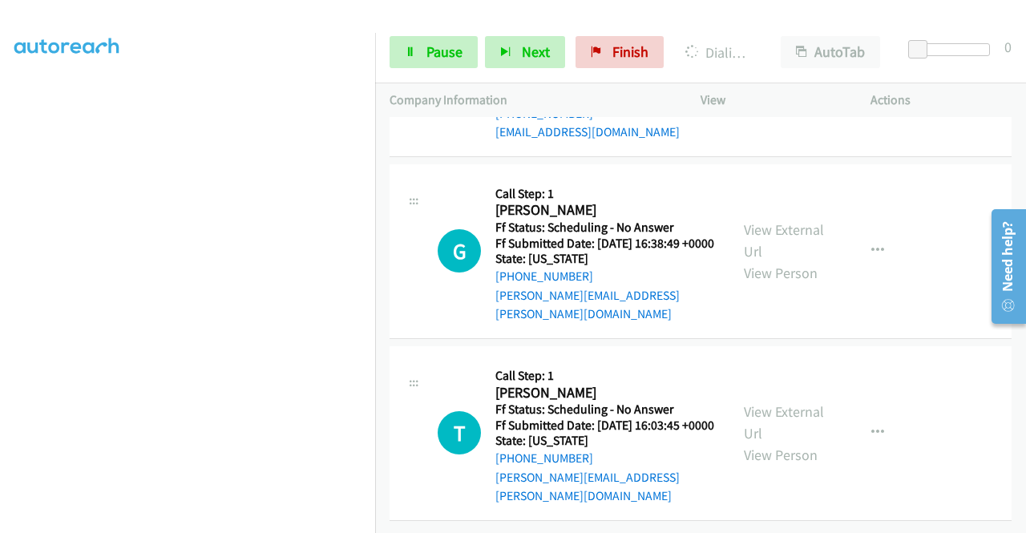
scroll to position [9480, 0]
click at [779, 88] on link "View External Url" at bounding box center [784, 68] width 80 height 40
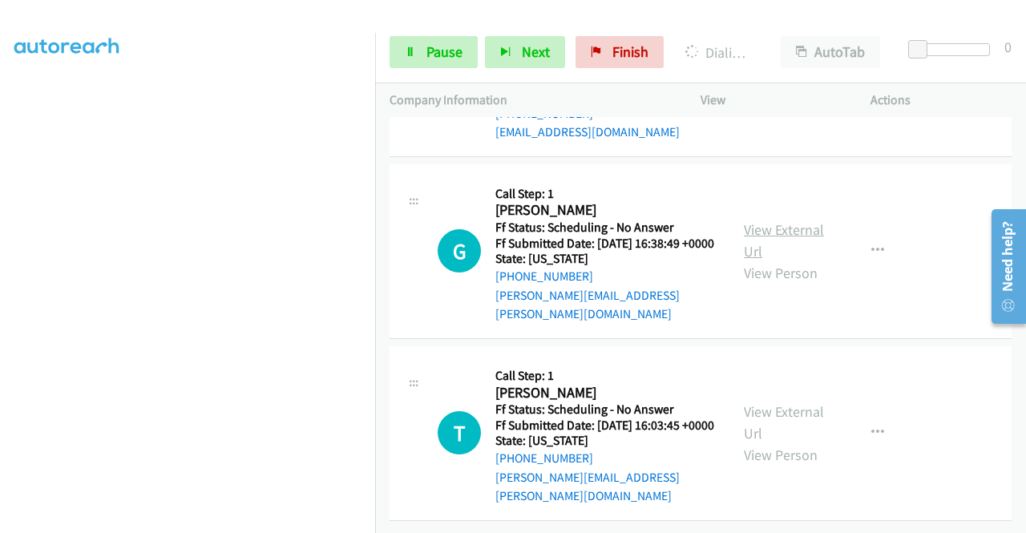
click at [776, 261] on link "View External Url" at bounding box center [784, 241] width 80 height 40
click at [781, 403] on link "View External Url" at bounding box center [784, 423] width 80 height 40
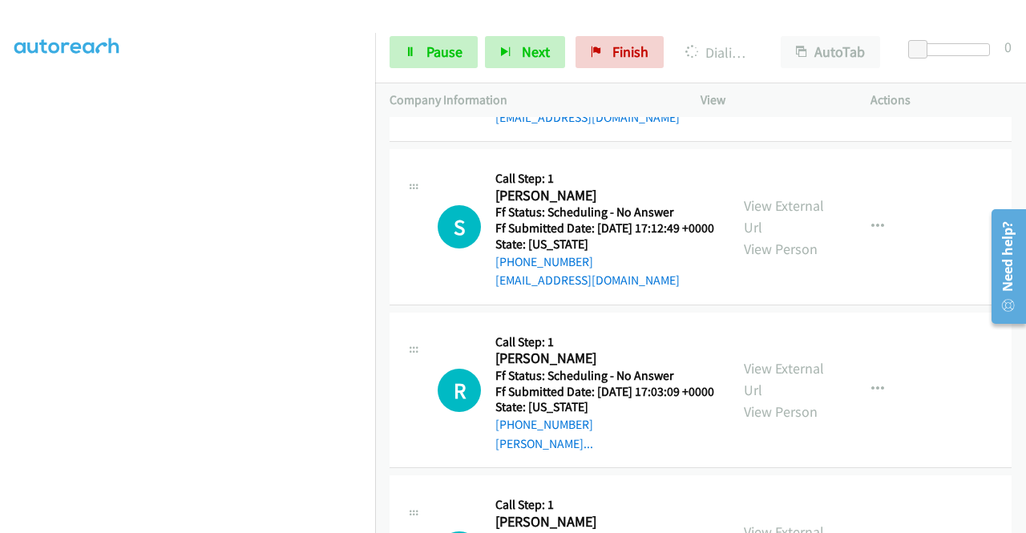
scroll to position [8800, 0]
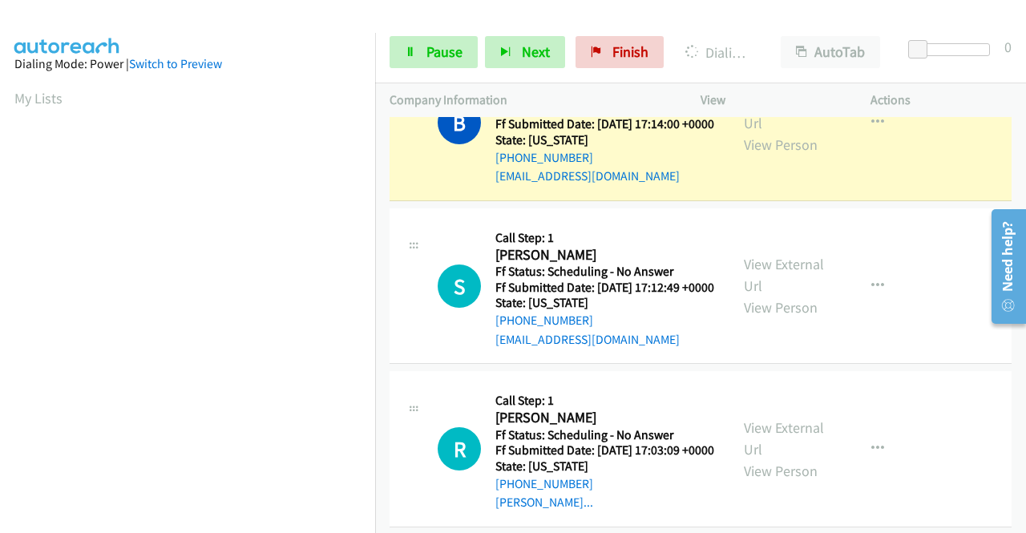
scroll to position [366, 0]
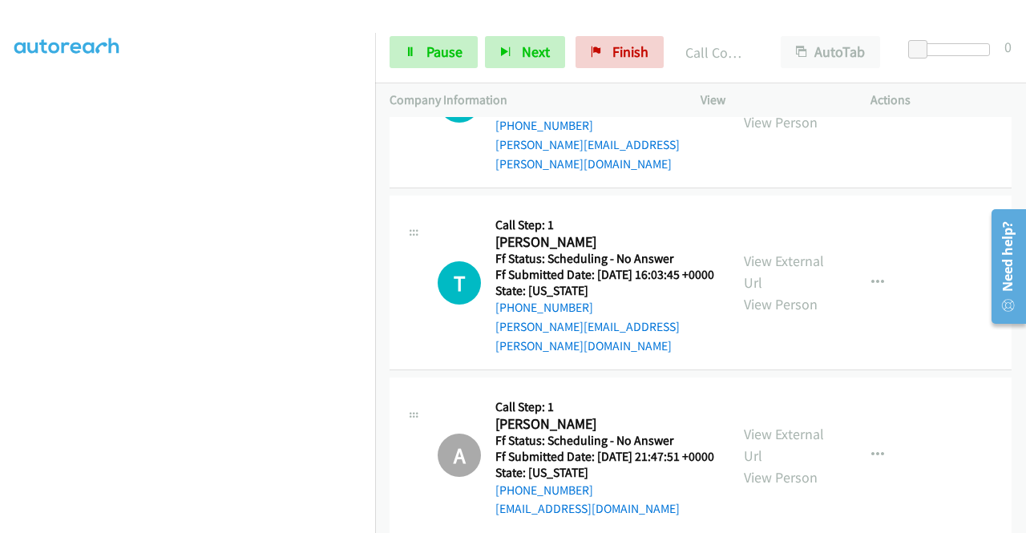
scroll to position [9521, 0]
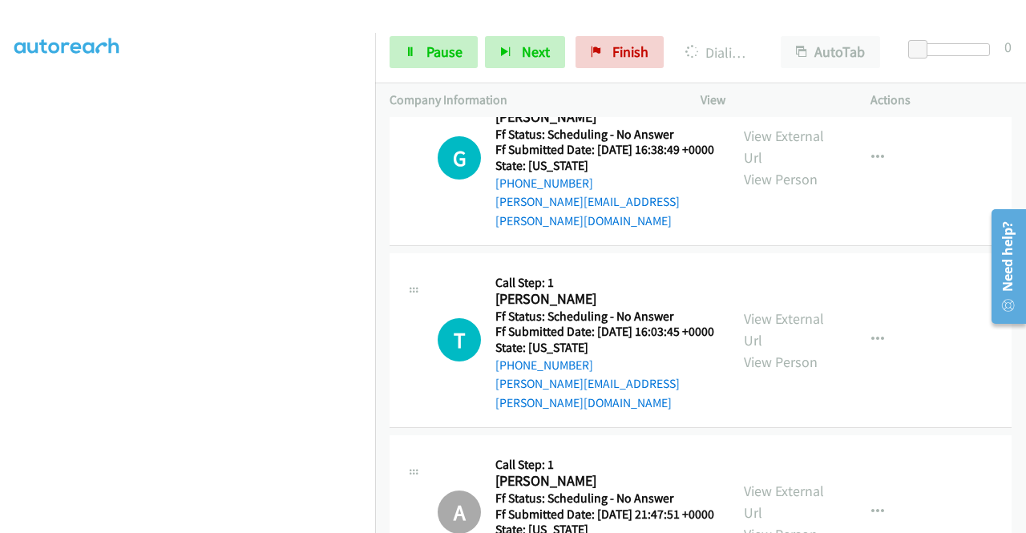
scroll to position [9361, 0]
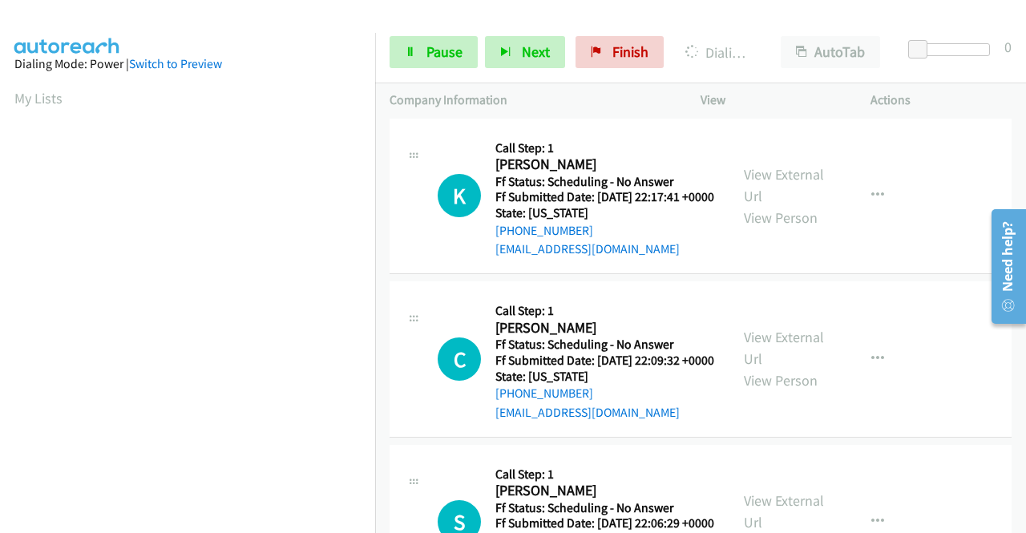
scroll to position [11847, 0]
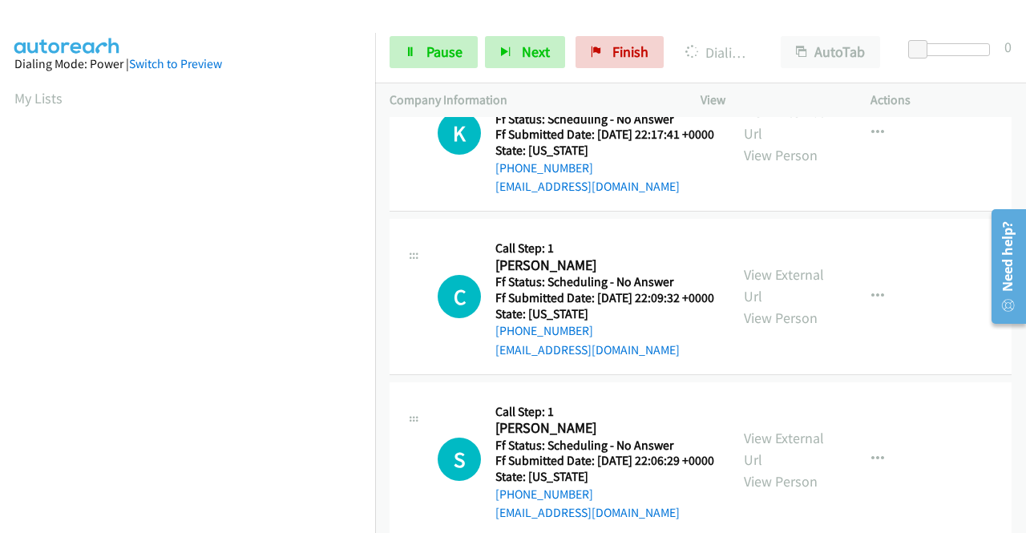
scroll to position [11927, 0]
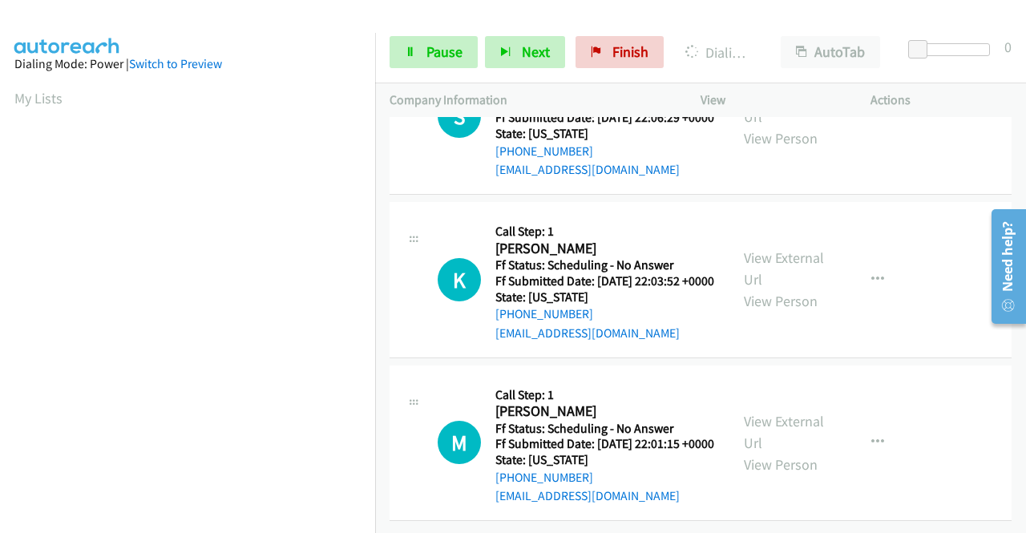
scroll to position [12248, 0]
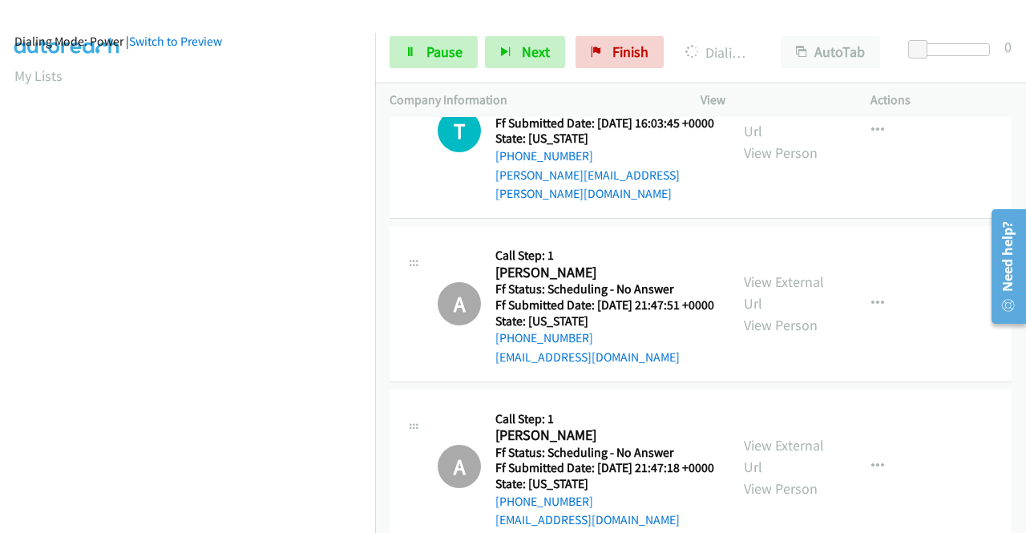
scroll to position [0, 0]
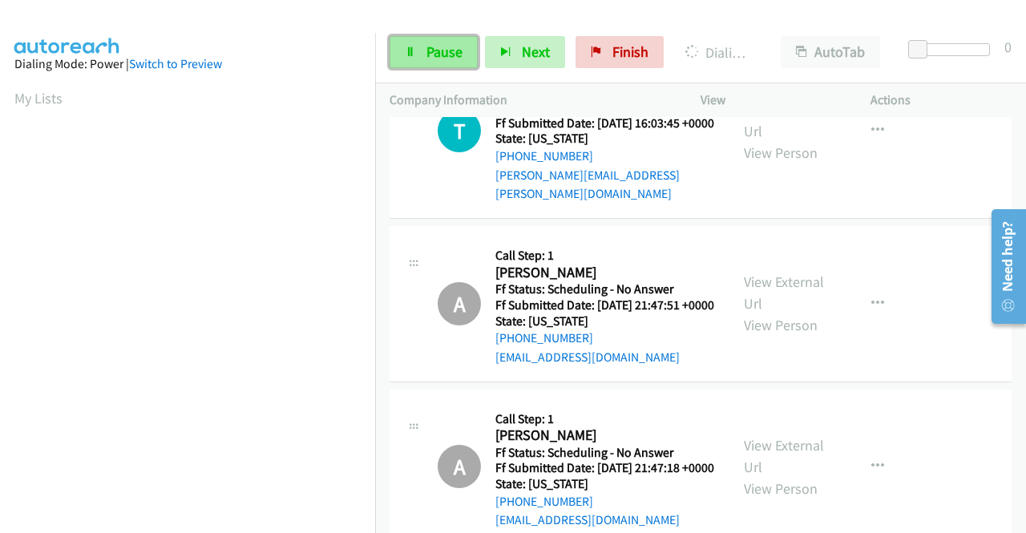
click at [410, 46] on link "Pause" at bounding box center [434, 52] width 88 height 32
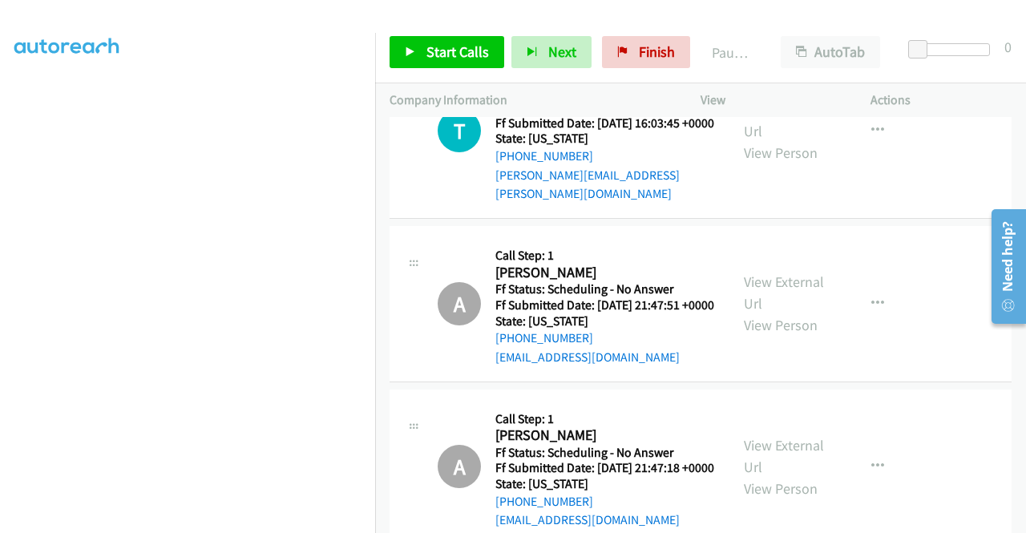
scroll to position [366, 0]
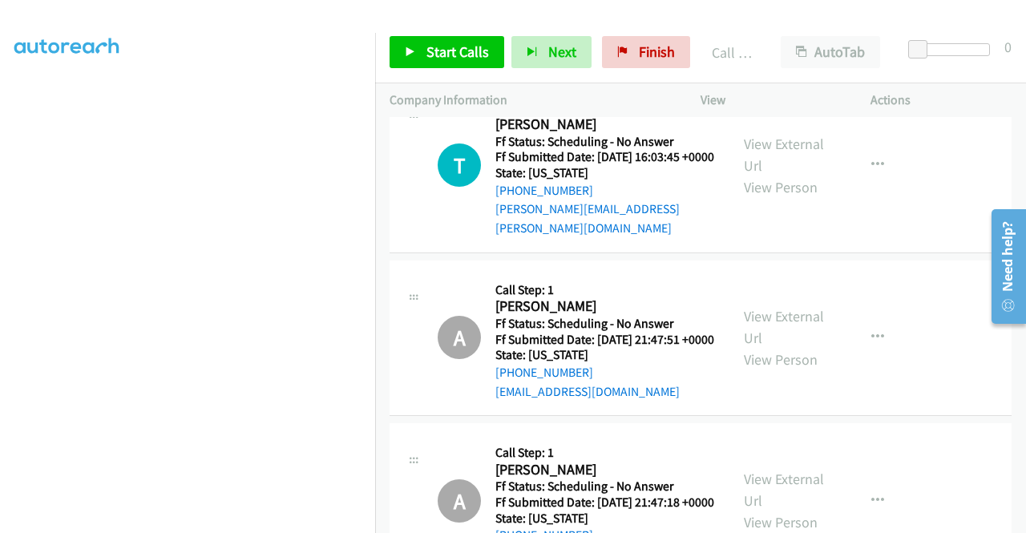
drag, startPoint x: 592, startPoint y: 382, endPoint x: 619, endPoint y: 379, distance: 27.4
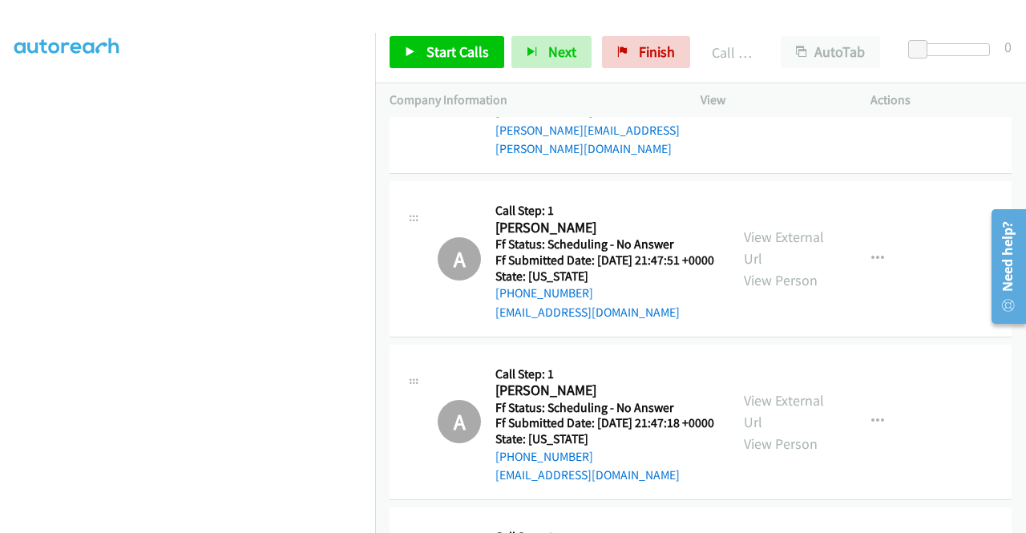
scroll to position [9682, 0]
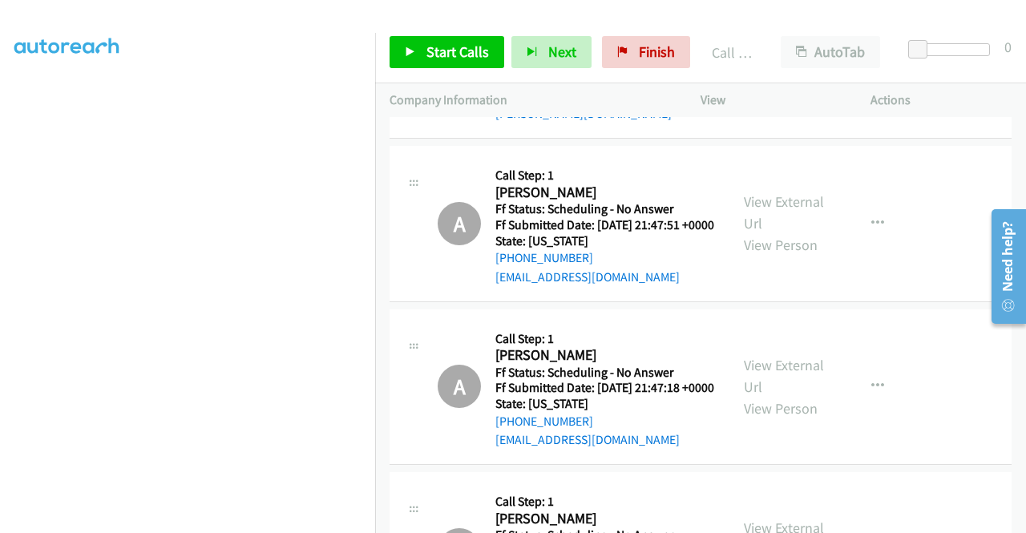
click at [468, 51] on span "Start Calls" at bounding box center [458, 51] width 63 height 18
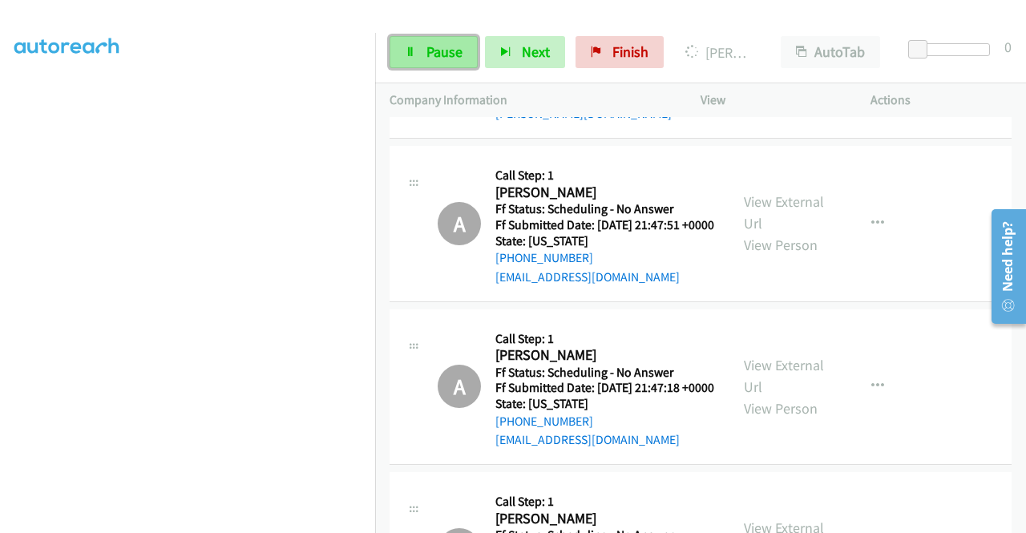
click at [436, 47] on span "Pause" at bounding box center [445, 51] width 36 height 18
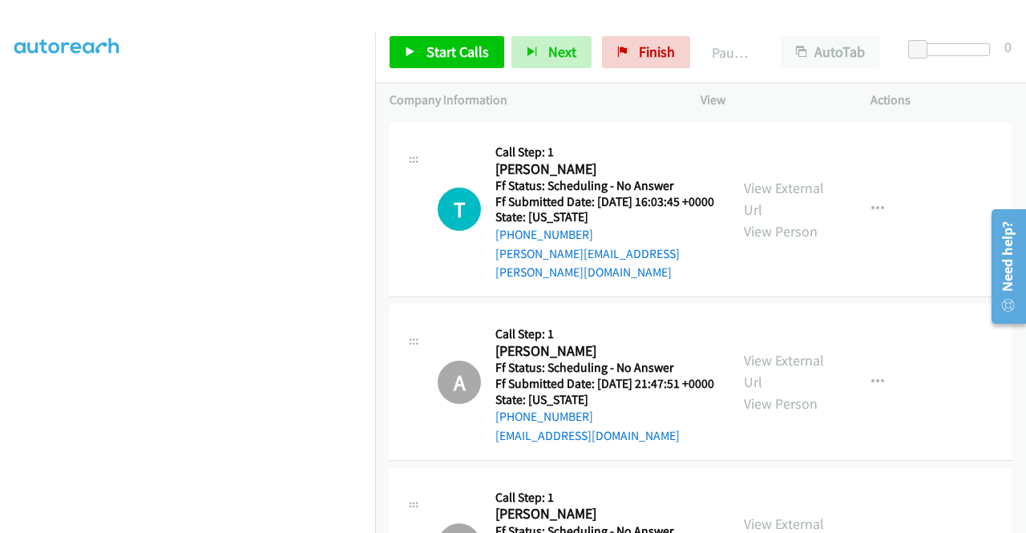
scroll to position [9521, 0]
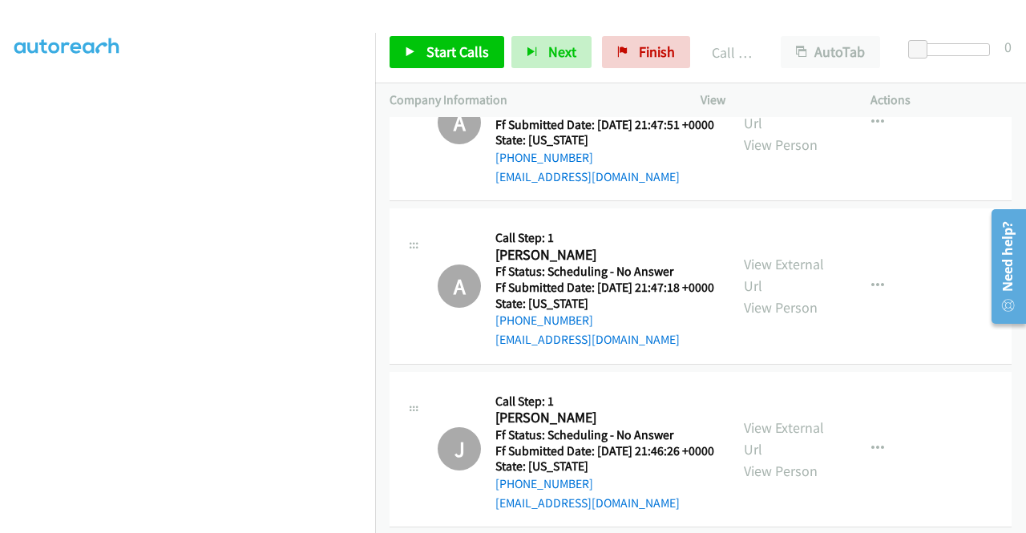
scroll to position [9842, 0]
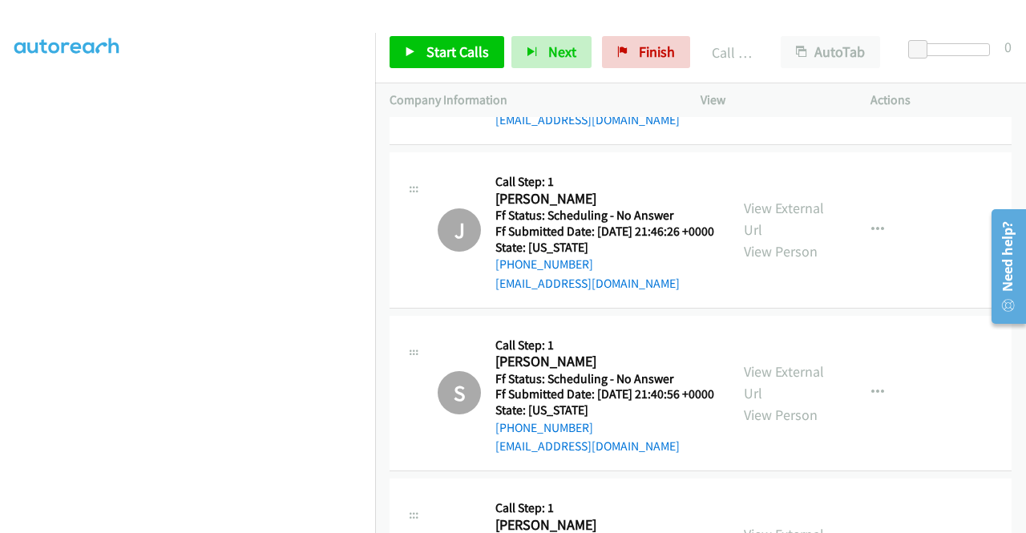
scroll to position [10003, 0]
click at [439, 59] on span "Start Calls" at bounding box center [458, 51] width 63 height 18
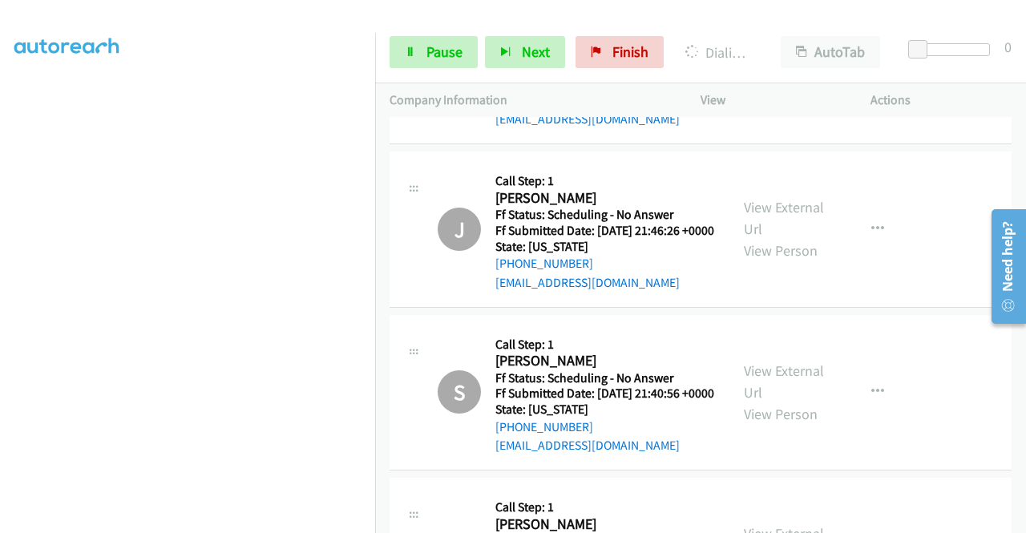
scroll to position [0, 0]
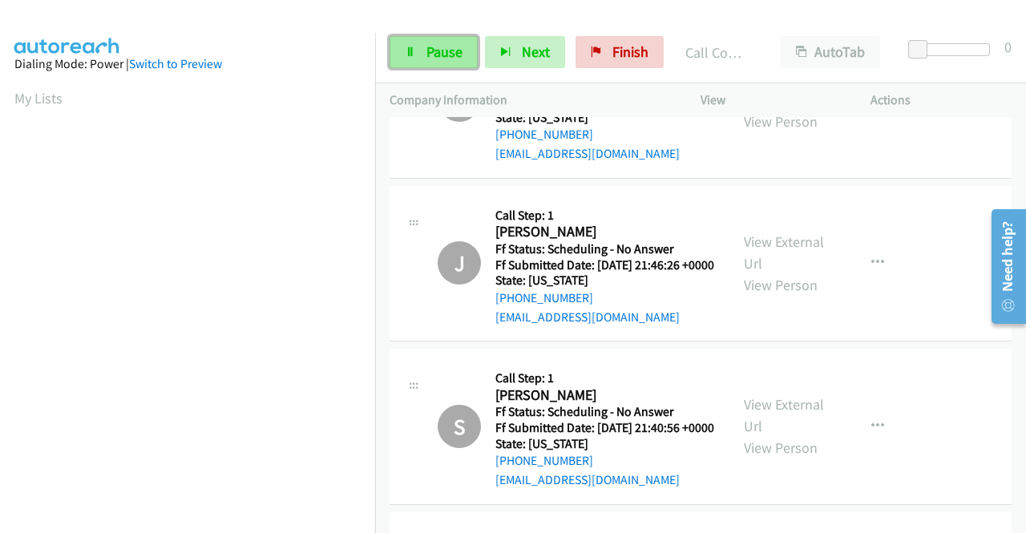
click at [433, 41] on link "Pause" at bounding box center [434, 52] width 88 height 32
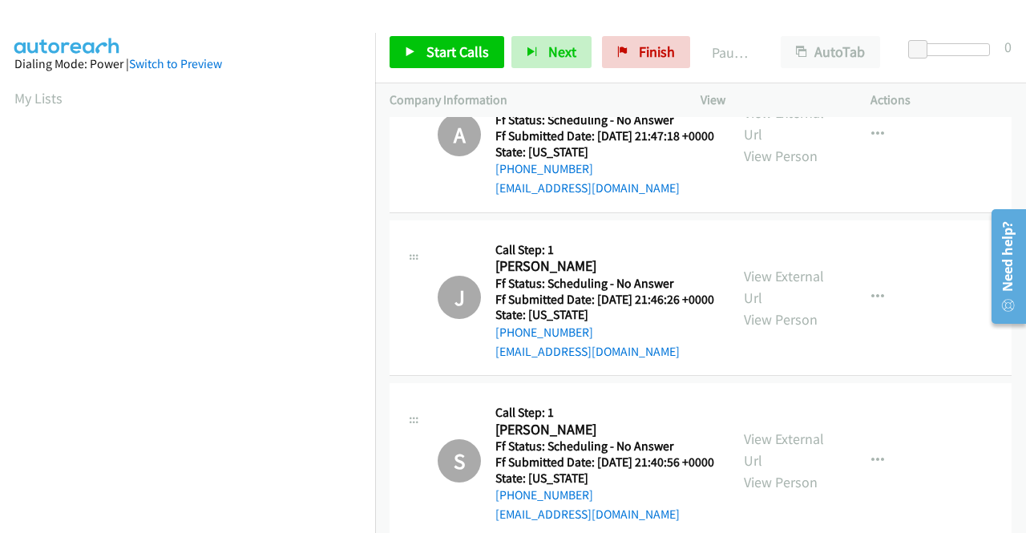
scroll to position [10003, 0]
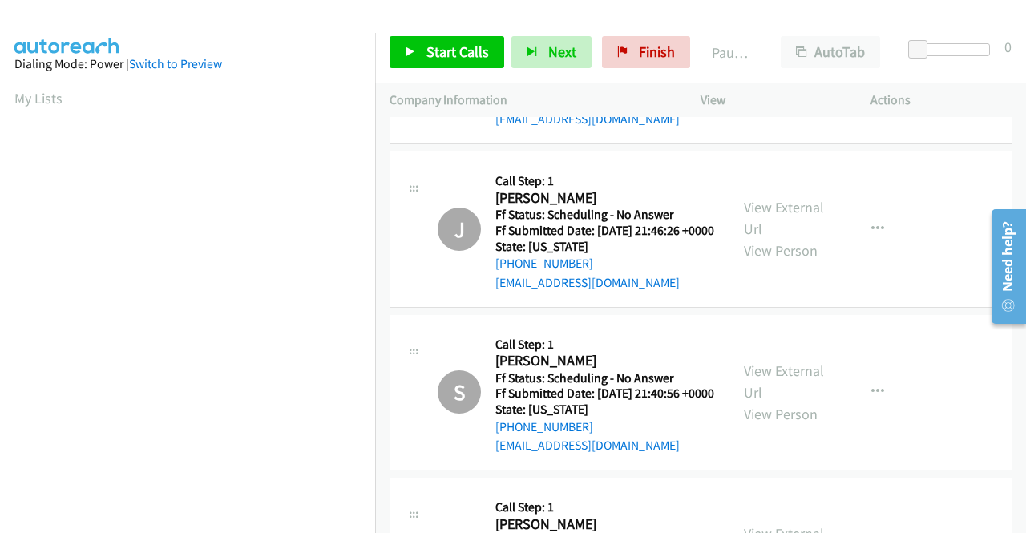
drag, startPoint x: 582, startPoint y: 291, endPoint x: 512, endPoint y: 293, distance: 70.6
copy link "505-907-1918"
drag, startPoint x: 909, startPoint y: 334, endPoint x: 753, endPoint y: 528, distance: 249.3
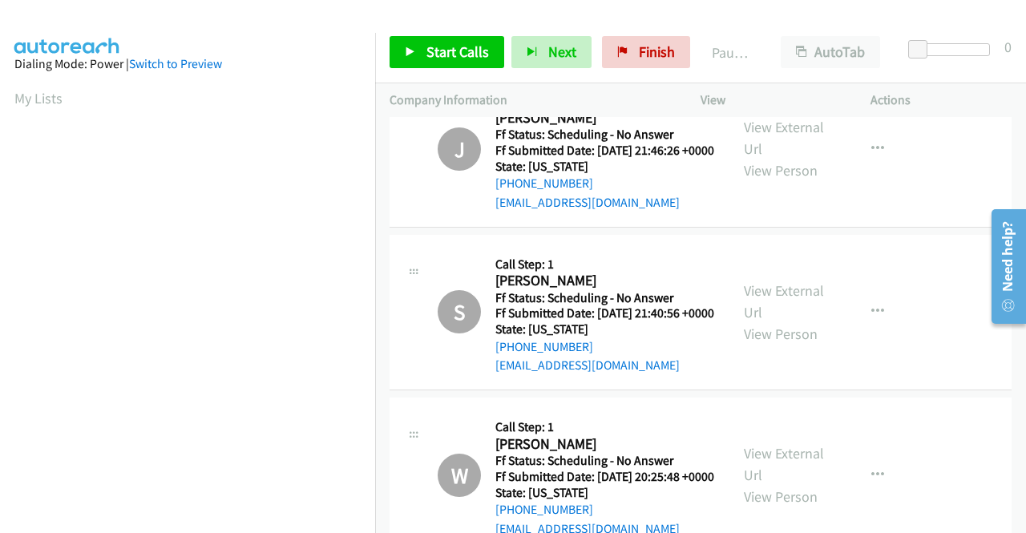
scroll to position [10163, 0]
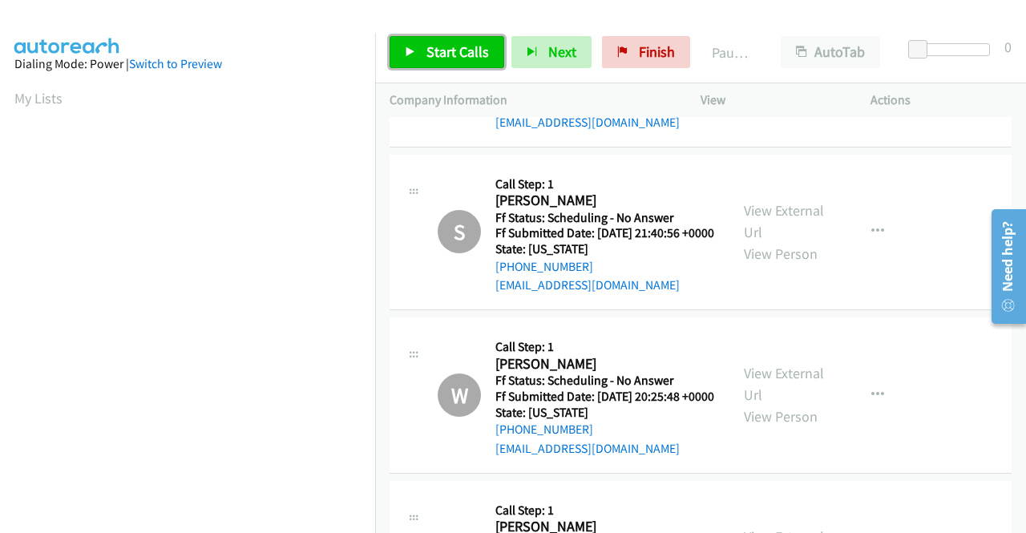
click at [451, 49] on span "Start Calls" at bounding box center [458, 51] width 63 height 18
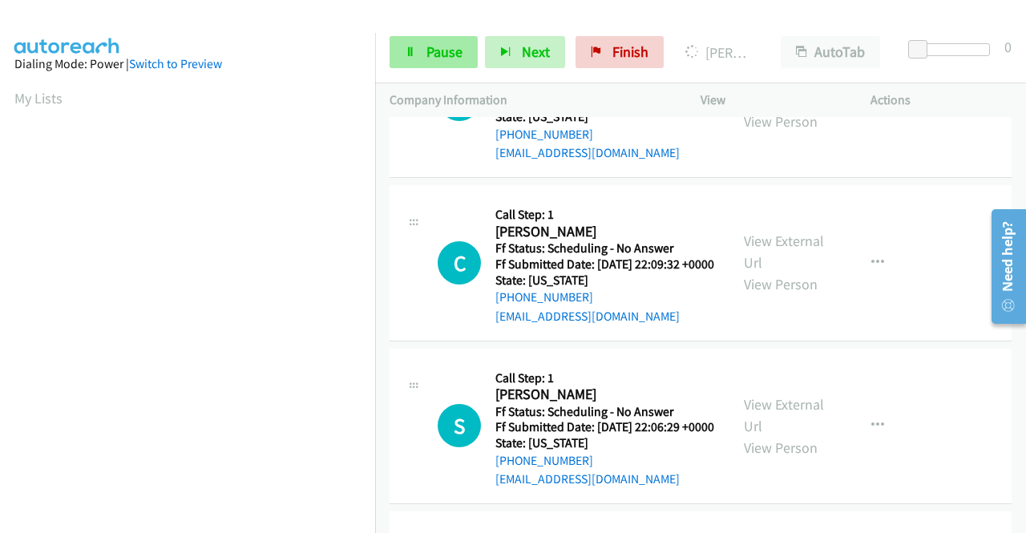
scroll to position [366, 0]
click at [443, 52] on span "Pause" at bounding box center [445, 51] width 36 height 18
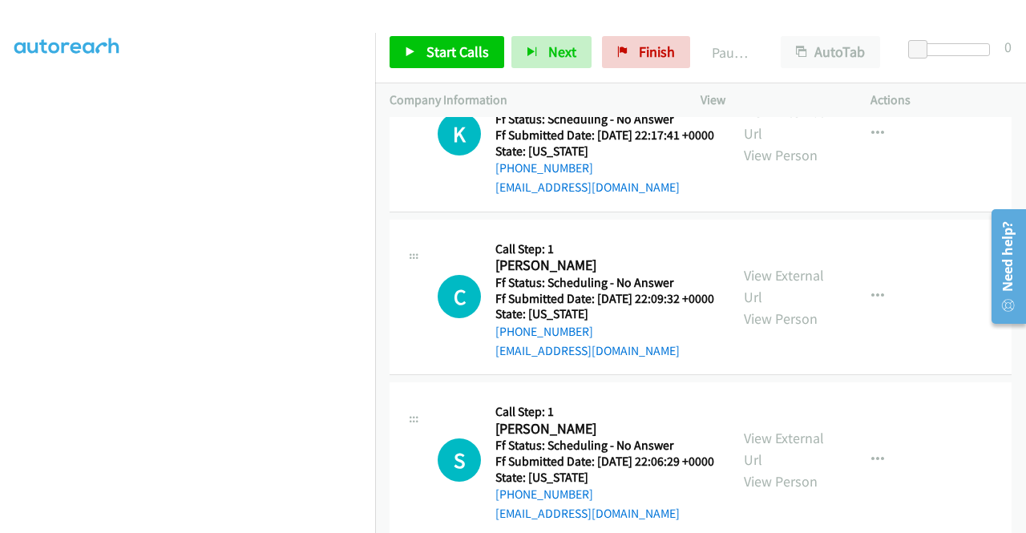
drag, startPoint x: 567, startPoint y: 324, endPoint x: 509, endPoint y: 330, distance: 58.0
copy link "360-712-5233"
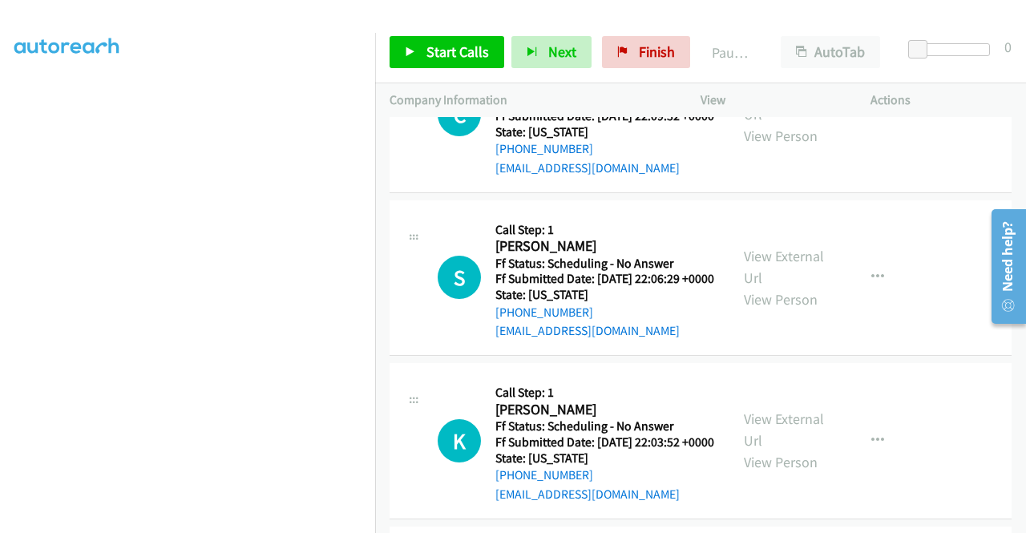
scroll to position [12087, 0]
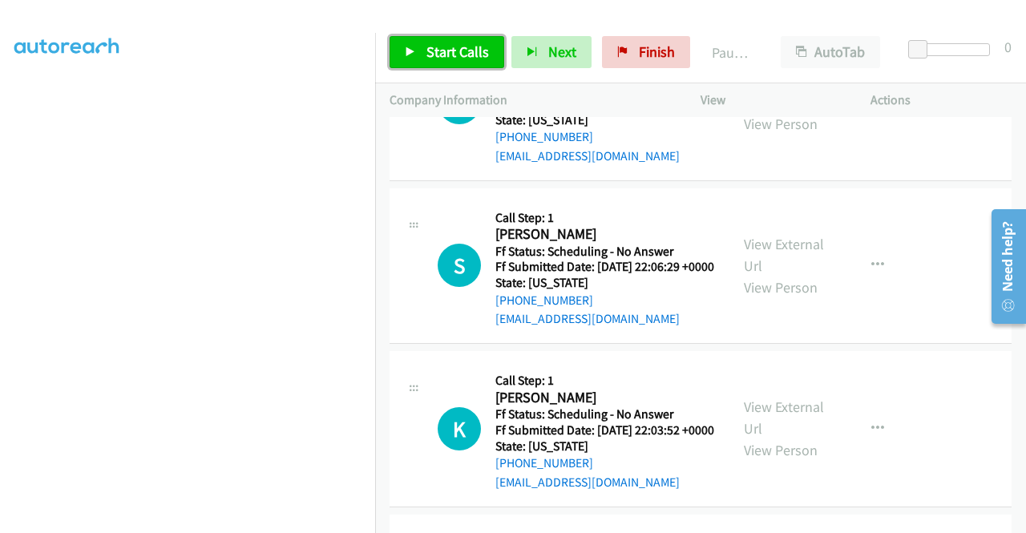
click at [467, 60] on span "Start Calls" at bounding box center [458, 51] width 63 height 18
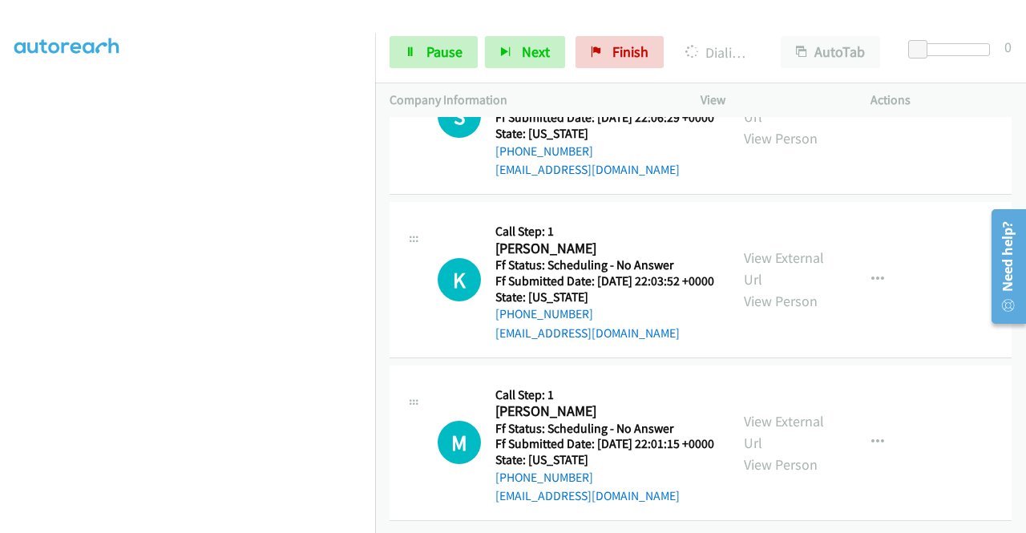
scroll to position [12408, 0]
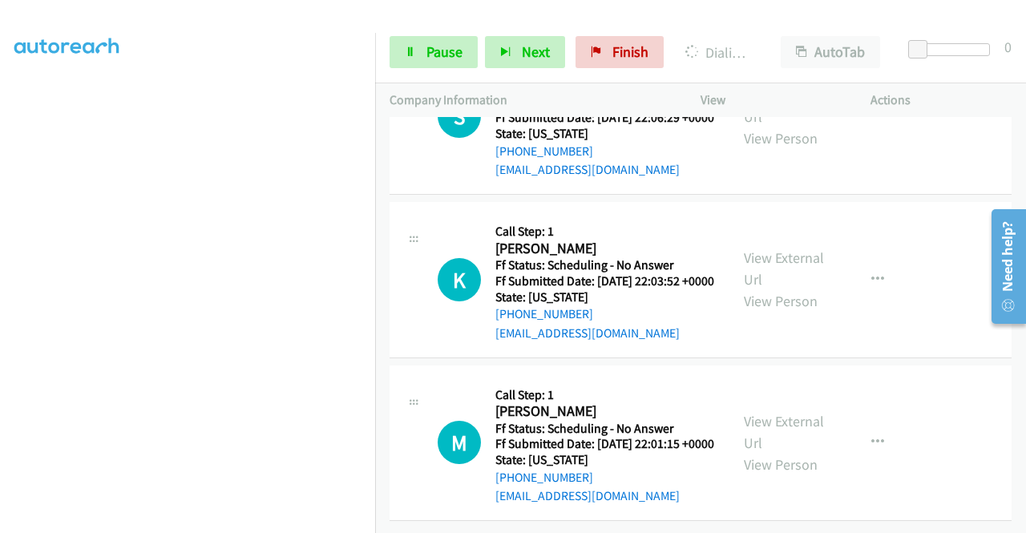
click at [800, 126] on link "View External Url" at bounding box center [784, 106] width 80 height 40
click at [779, 289] on link "View External Url" at bounding box center [784, 269] width 80 height 40
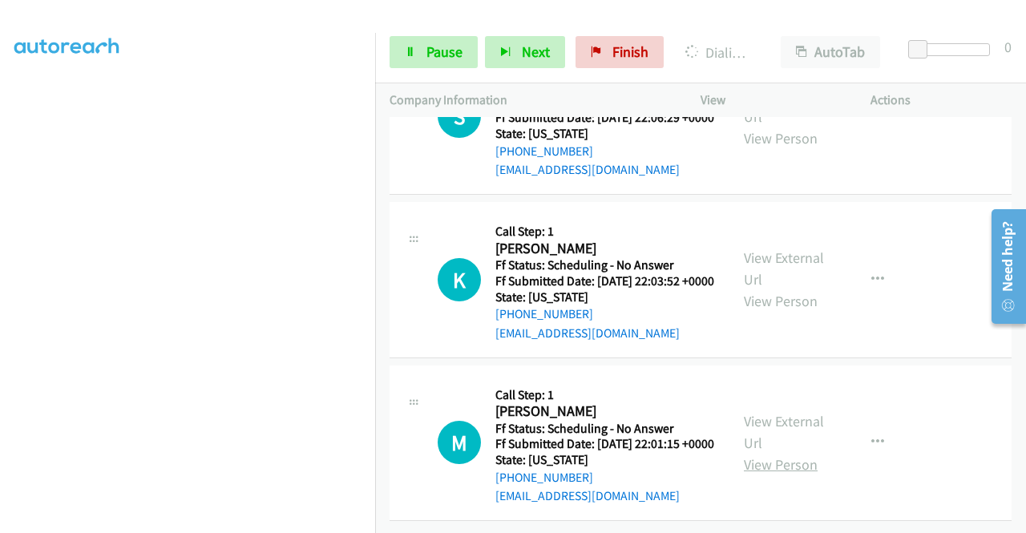
scroll to position [13210, 0]
click at [776, 412] on link "View External Url" at bounding box center [784, 432] width 80 height 40
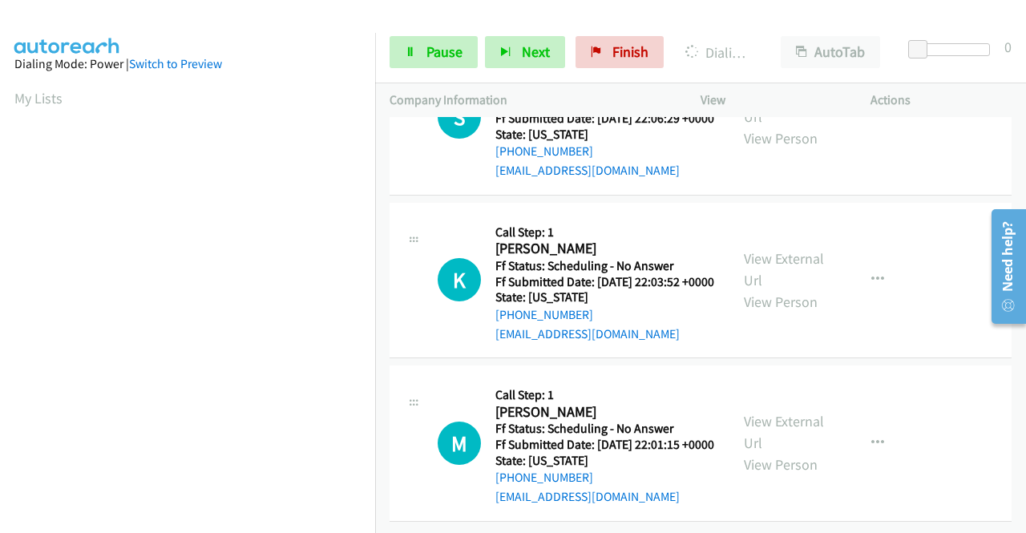
scroll to position [366, 0]
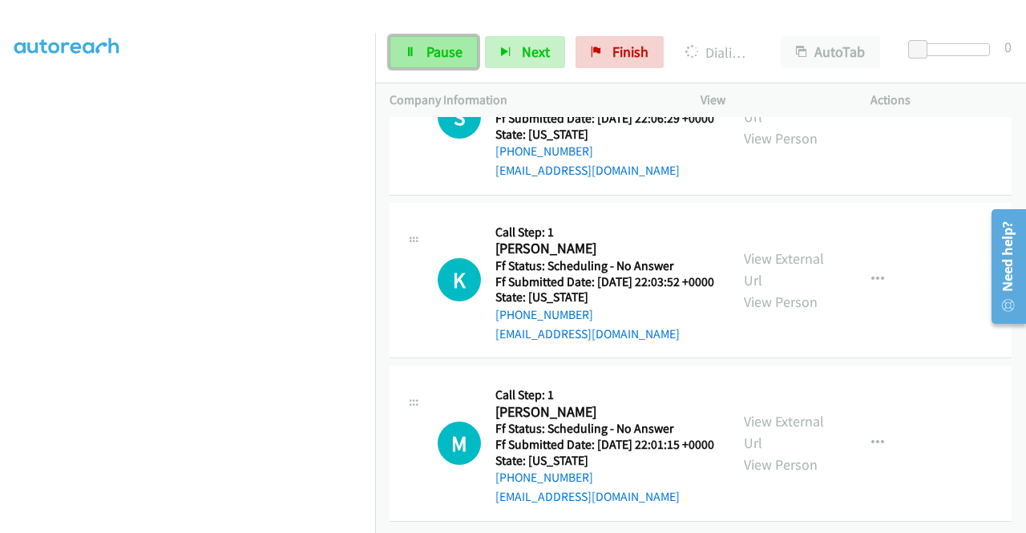
click at [455, 49] on span "Pause" at bounding box center [445, 51] width 36 height 18
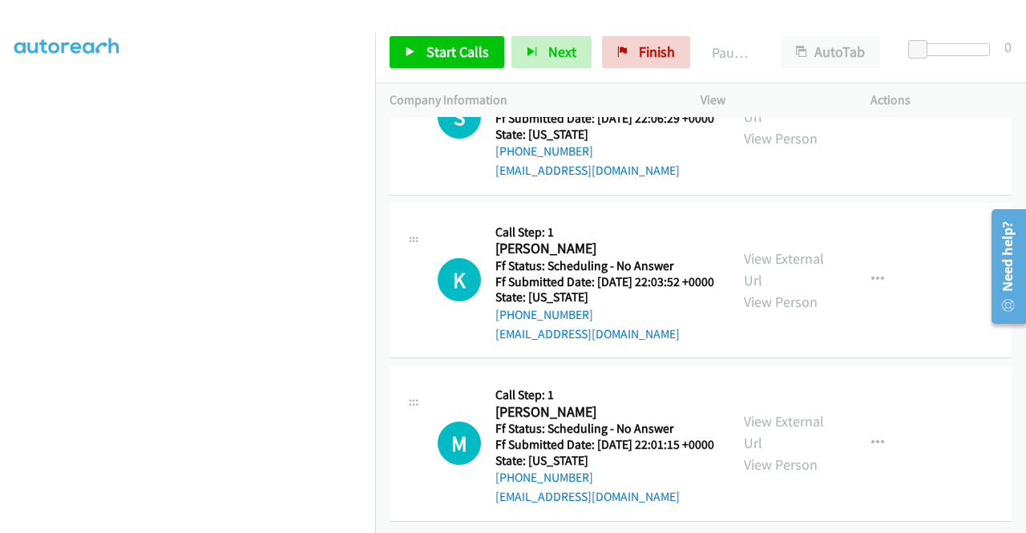
click at [473, 55] on span "Start Calls" at bounding box center [458, 51] width 63 height 18
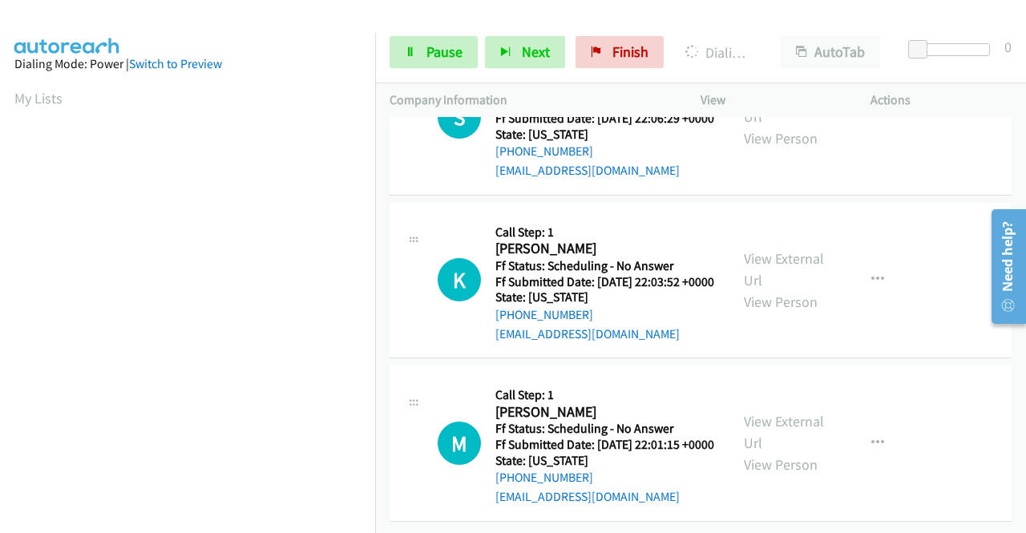
scroll to position [12792, 0]
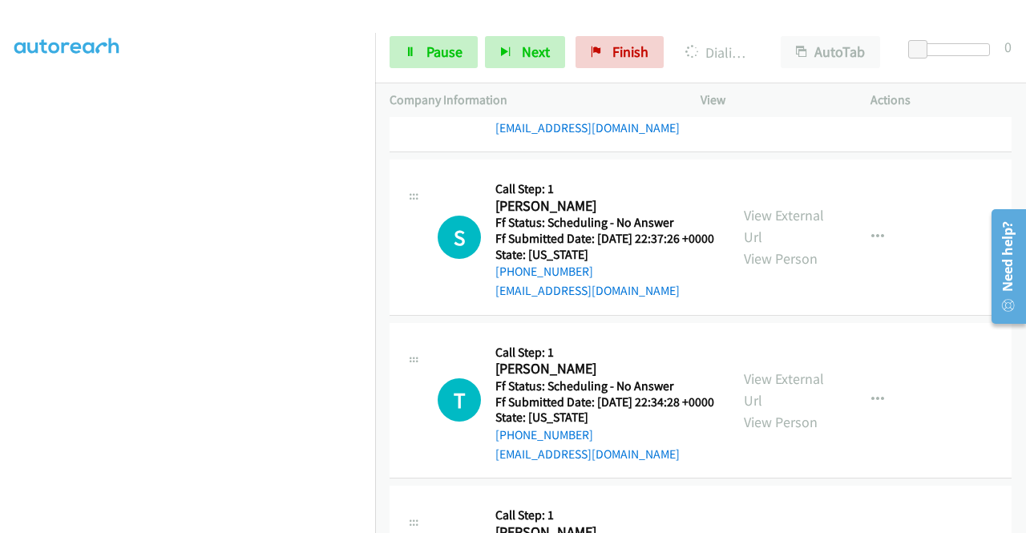
scroll to position [12936, 0]
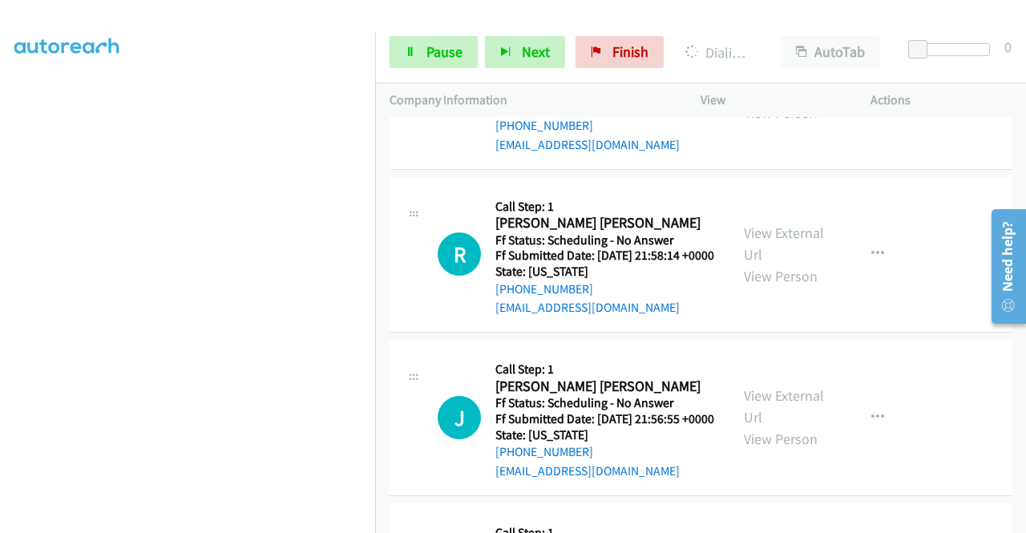
scroll to position [13577, 0]
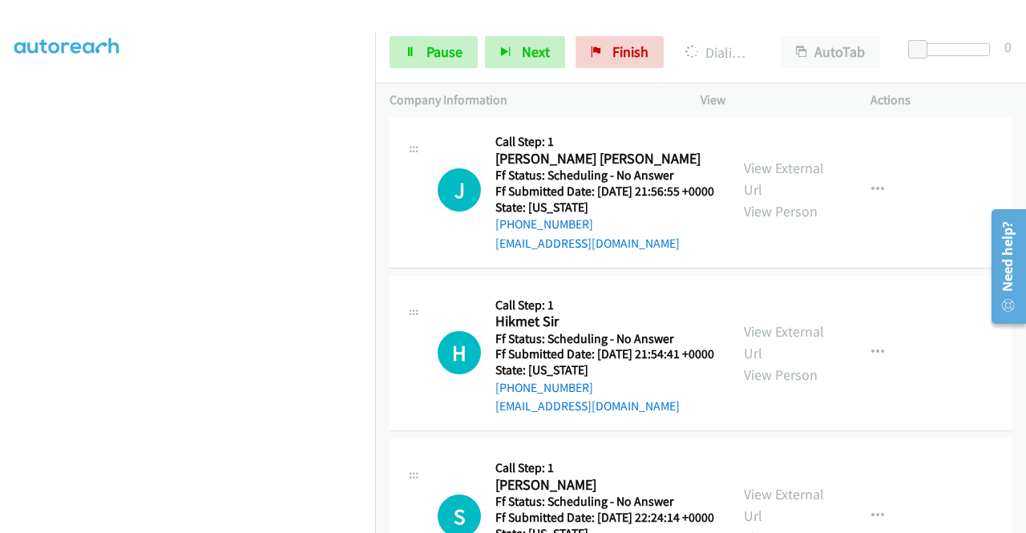
scroll to position [13658, 0]
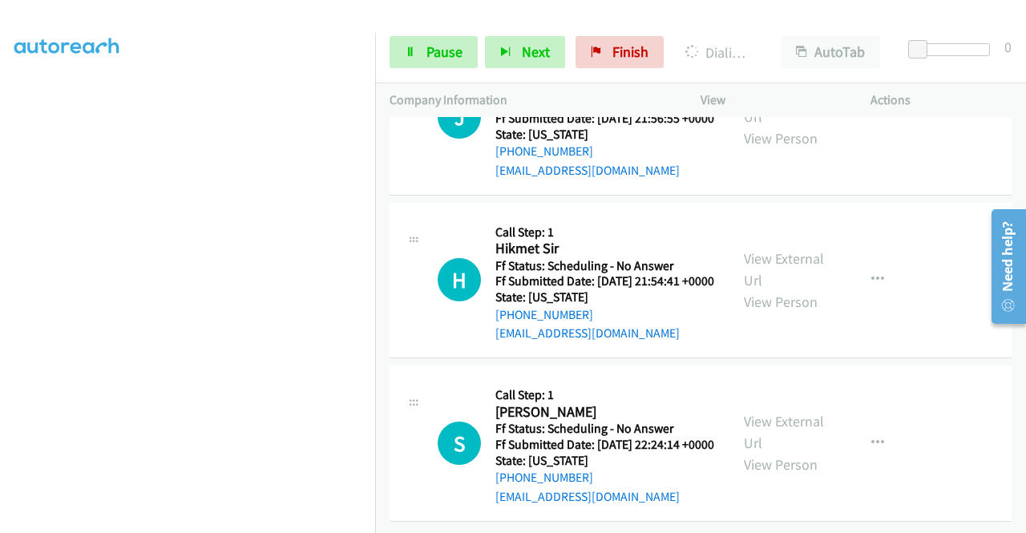
scroll to position [13898, 0]
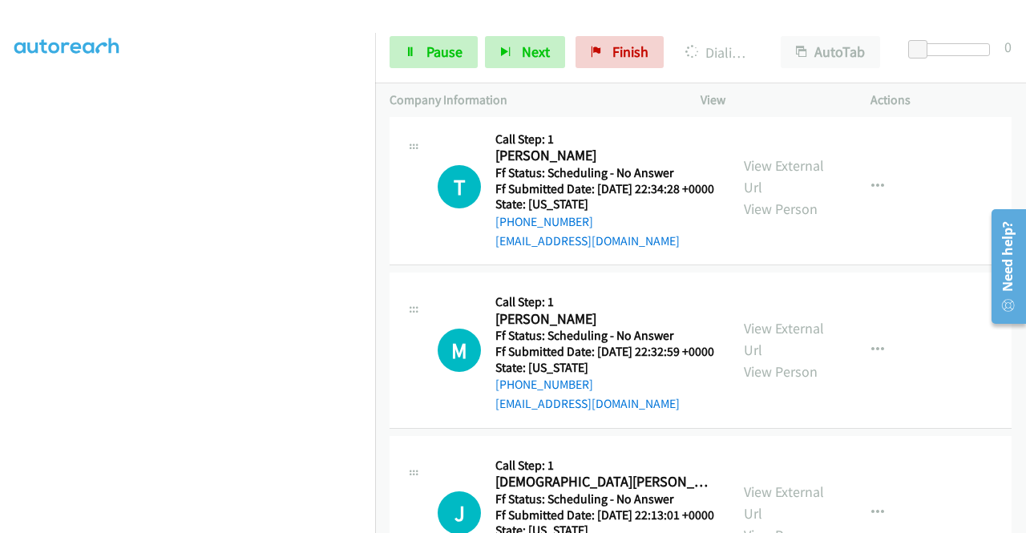
scroll to position [0, 0]
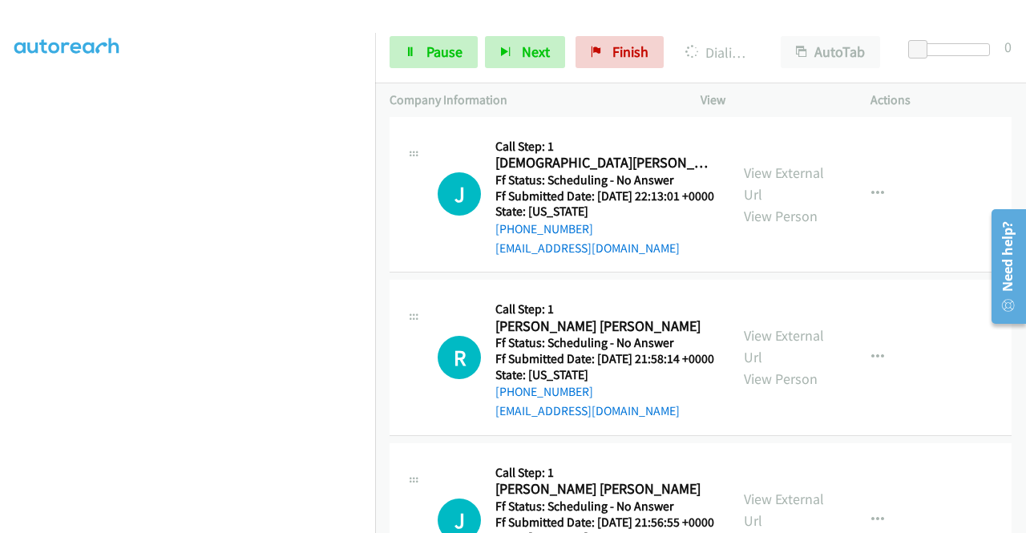
scroll to position [13337, 0]
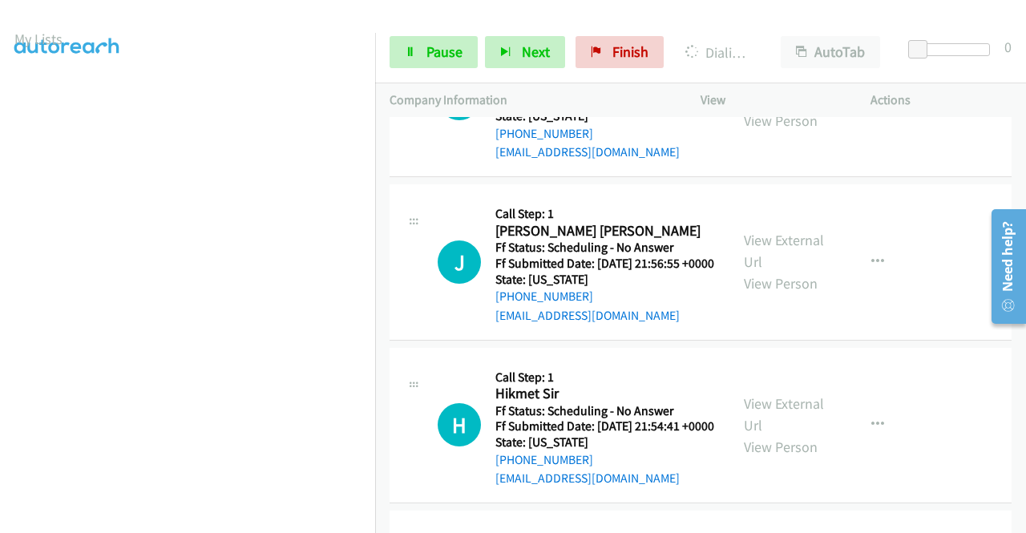
scroll to position [0, 0]
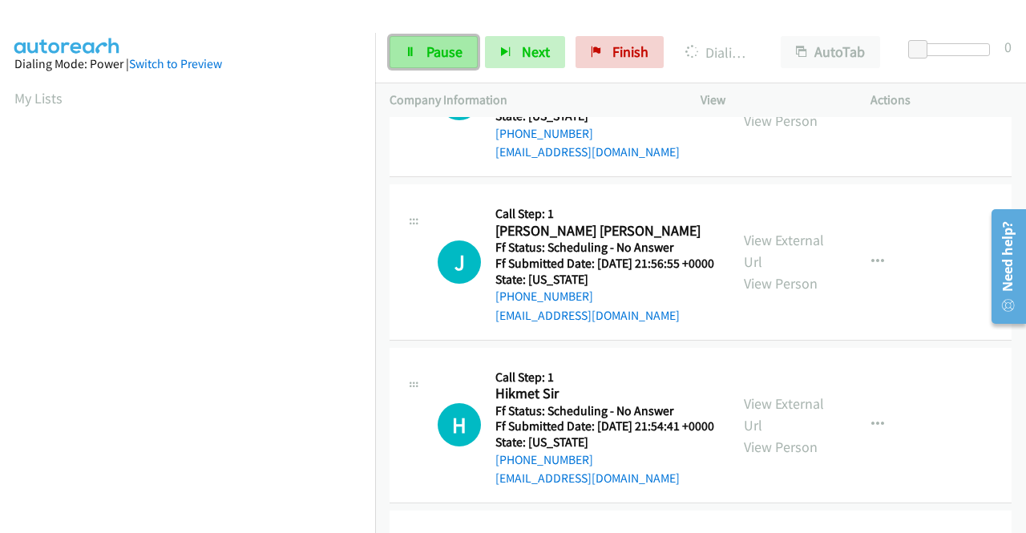
click at [435, 46] on span "Pause" at bounding box center [445, 51] width 36 height 18
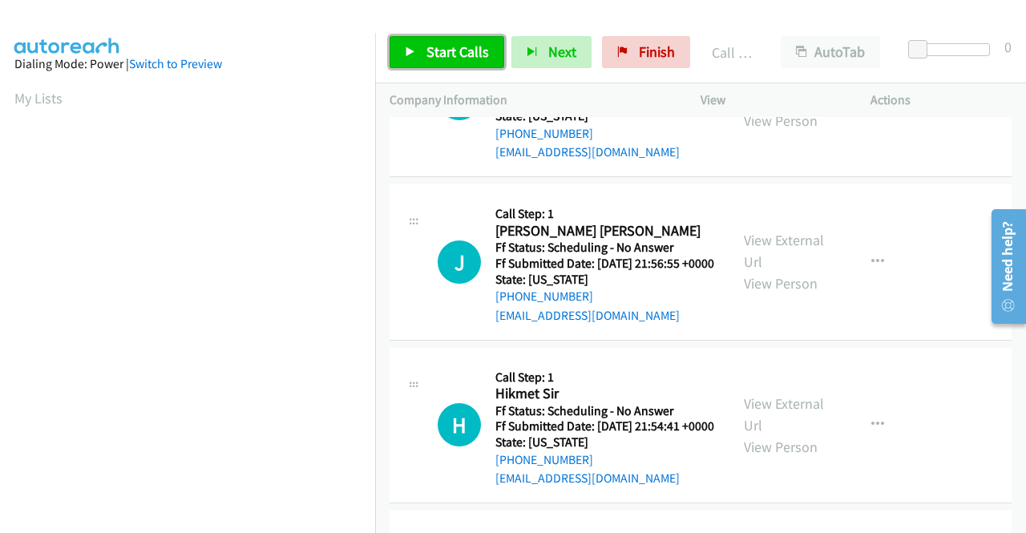
click at [459, 50] on span "Start Calls" at bounding box center [458, 51] width 63 height 18
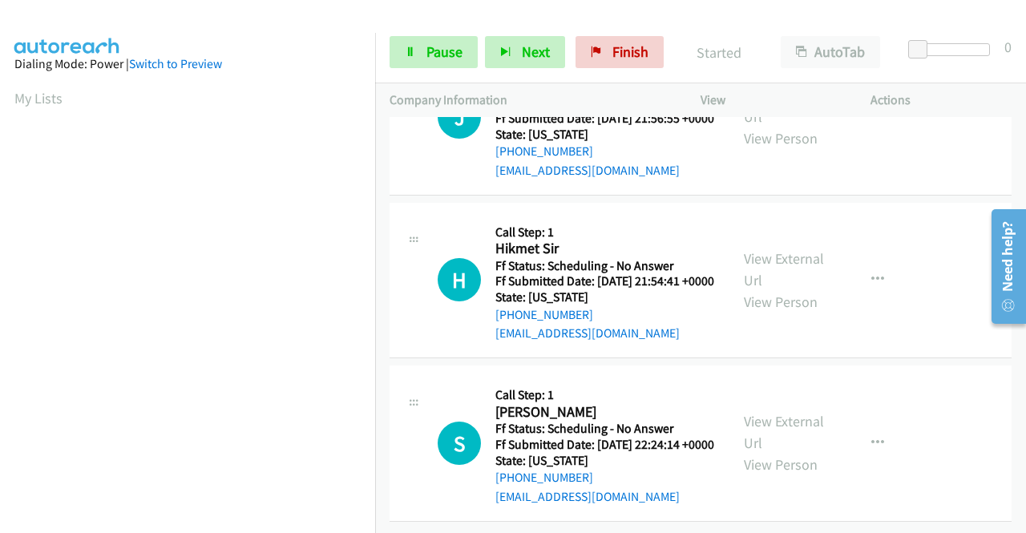
scroll to position [14121, 0]
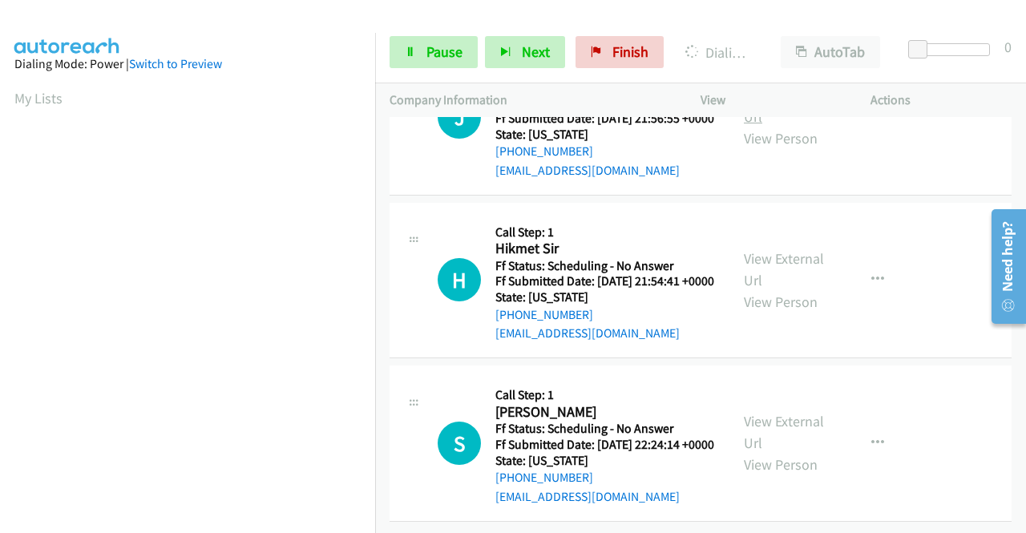
click at [806, 126] on link "View External Url" at bounding box center [784, 106] width 80 height 40
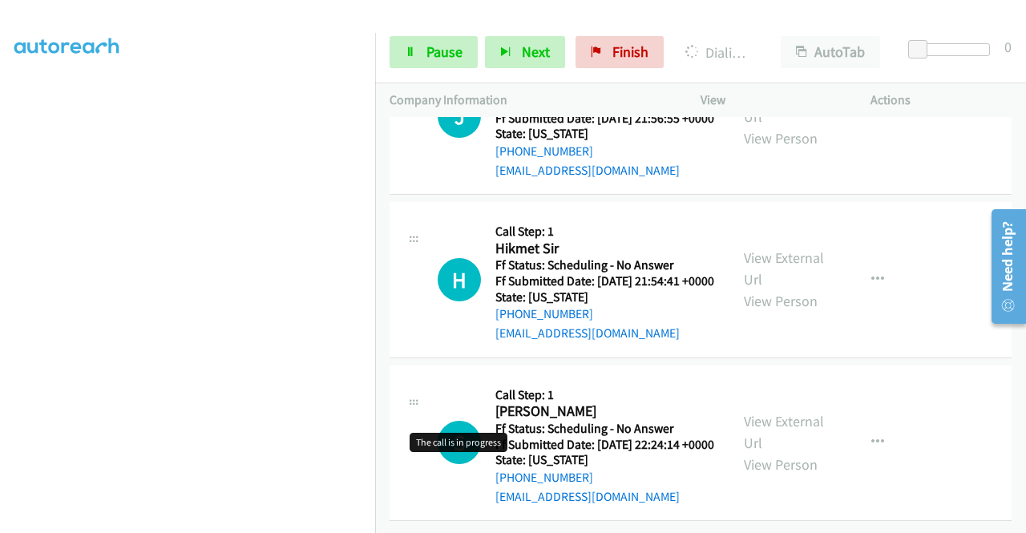
scroll to position [13800, 0]
click at [447, 54] on span "Pause" at bounding box center [445, 51] width 36 height 18
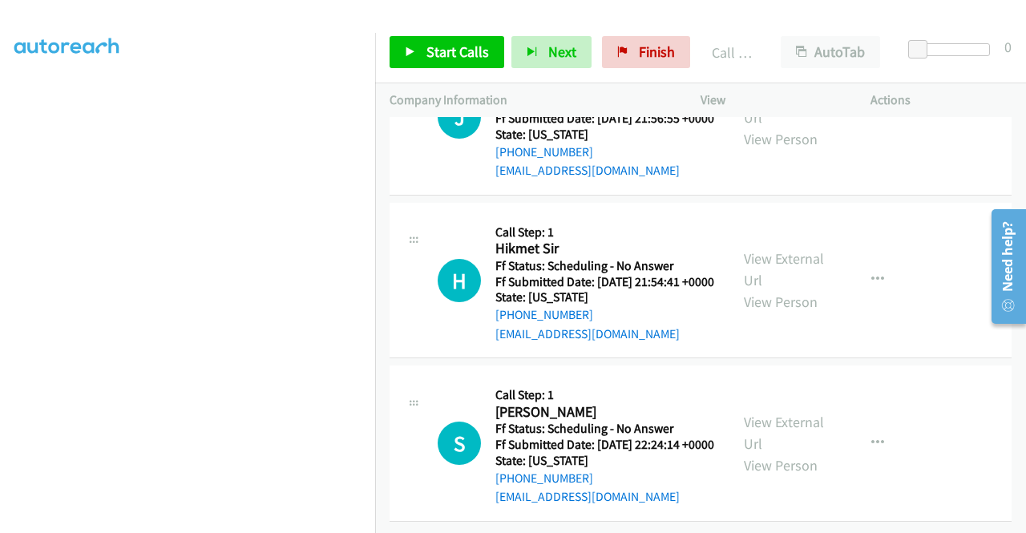
scroll to position [13880, 0]
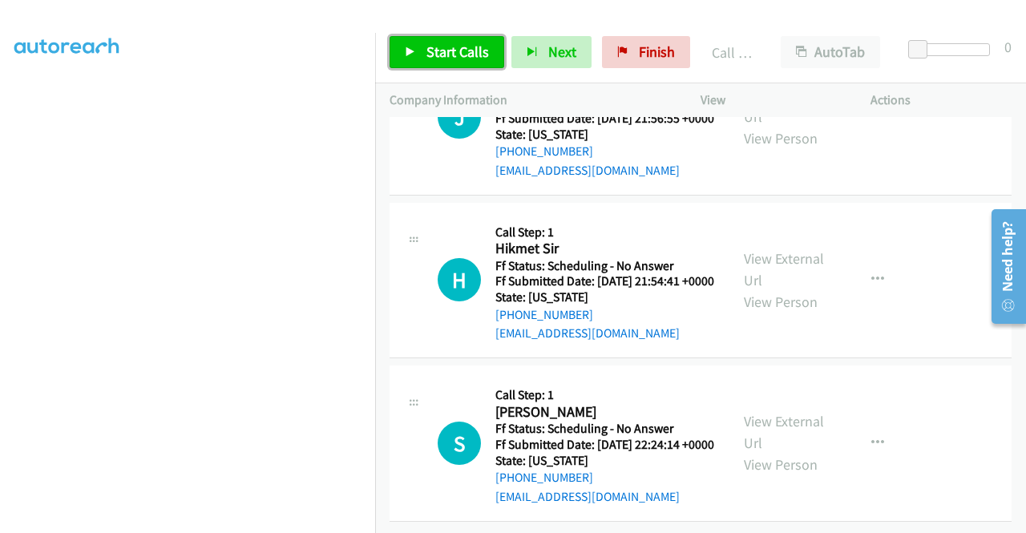
click at [438, 48] on span "Start Calls" at bounding box center [458, 51] width 63 height 18
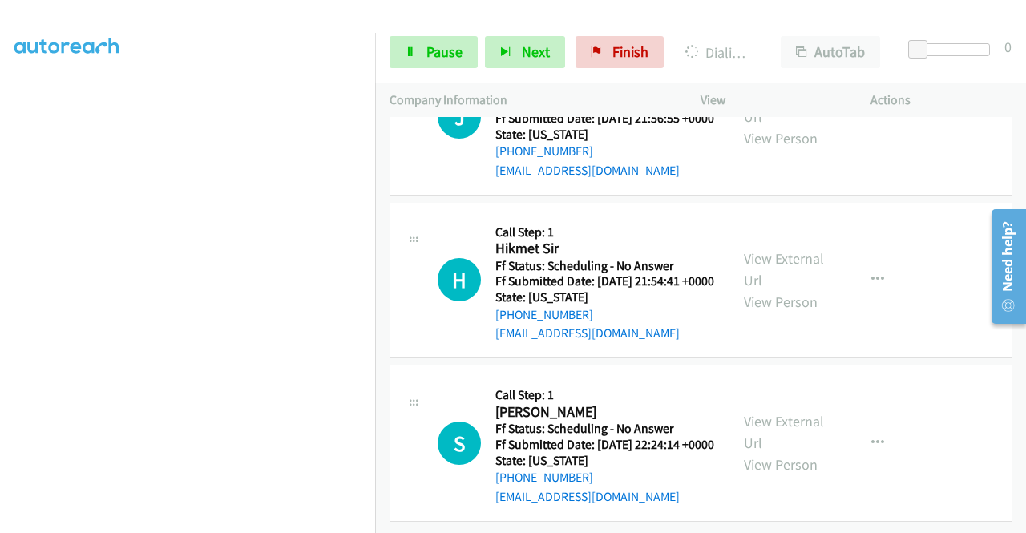
click at [807, 289] on link "View External Url" at bounding box center [784, 269] width 80 height 40
click at [782, 412] on link "View External Url" at bounding box center [784, 432] width 80 height 40
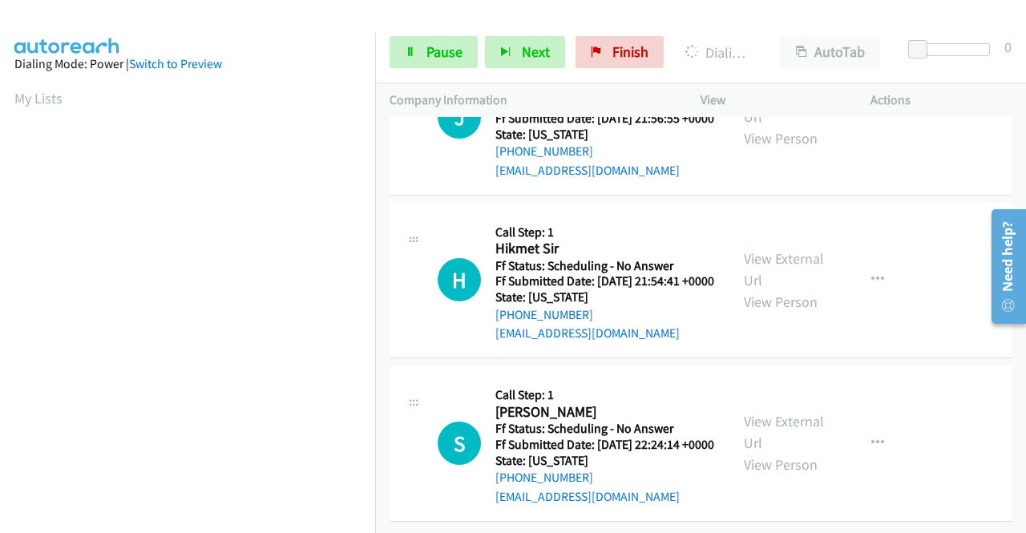
scroll to position [366, 0]
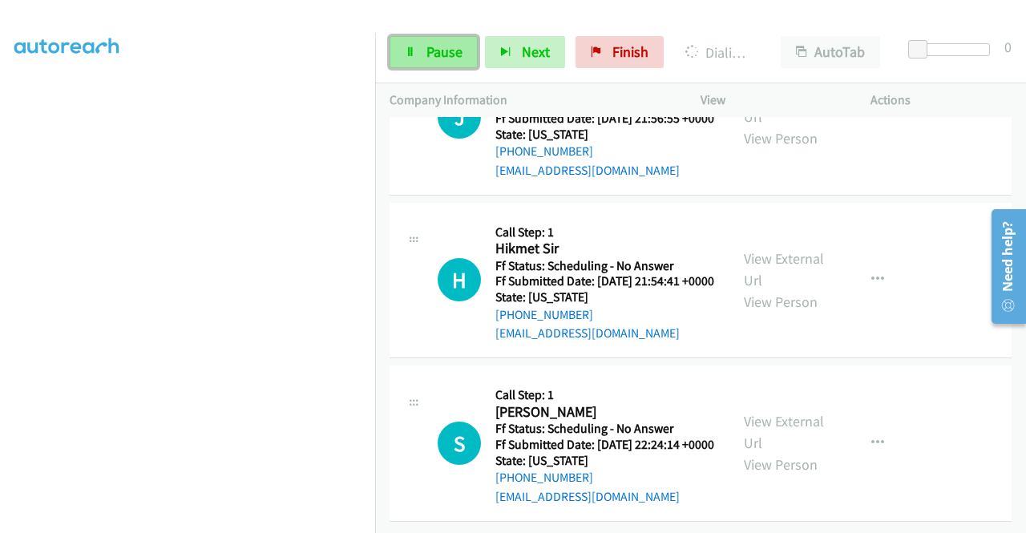
click at [434, 59] on span "Pause" at bounding box center [445, 51] width 36 height 18
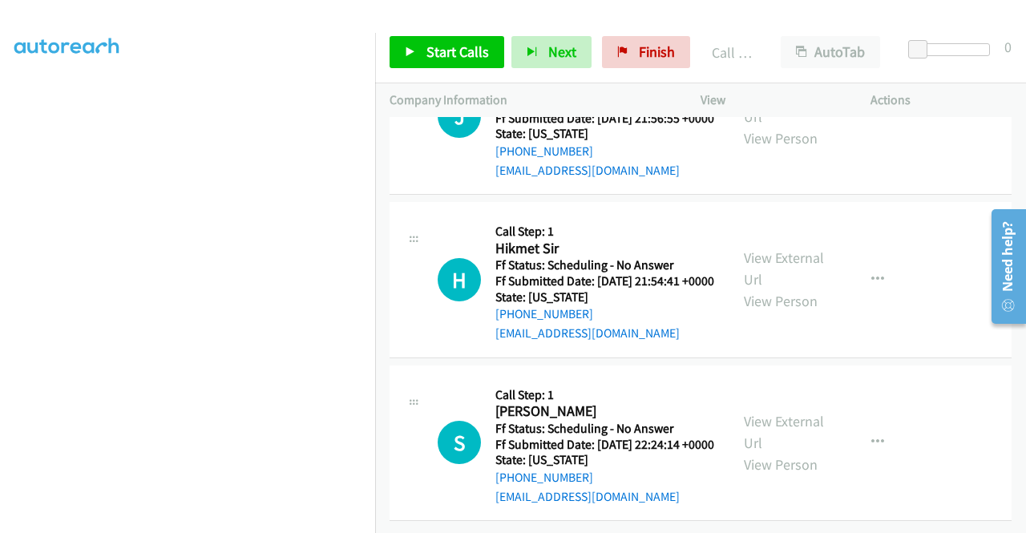
scroll to position [14025, 0]
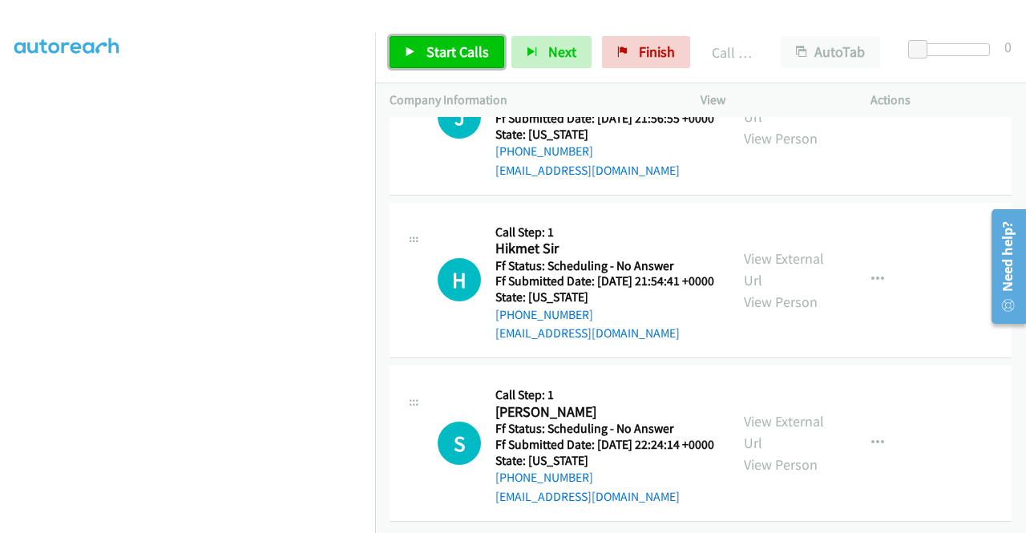
click at [445, 59] on span "Start Calls" at bounding box center [458, 51] width 63 height 18
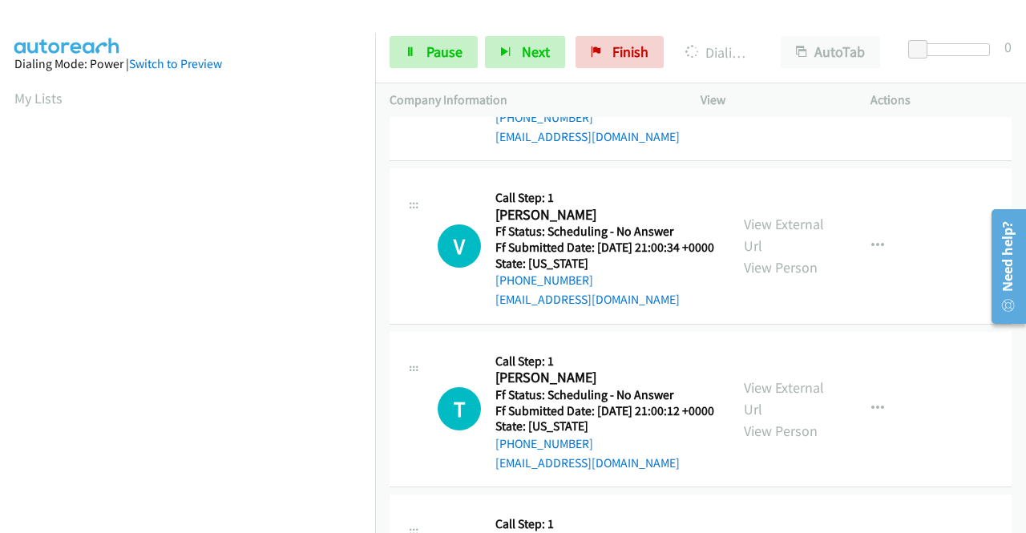
scroll to position [14506, 0]
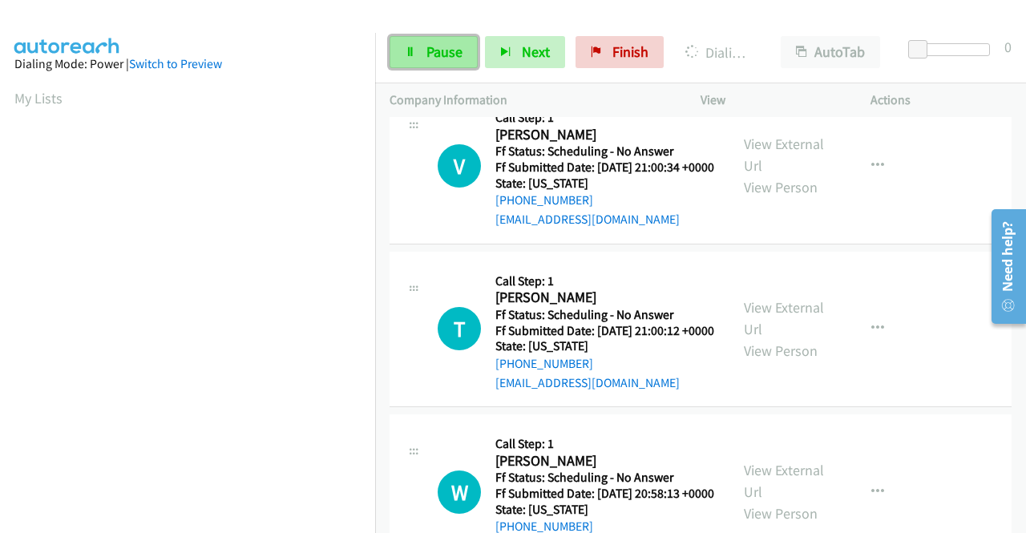
click at [408, 51] on icon at bounding box center [410, 52] width 11 height 11
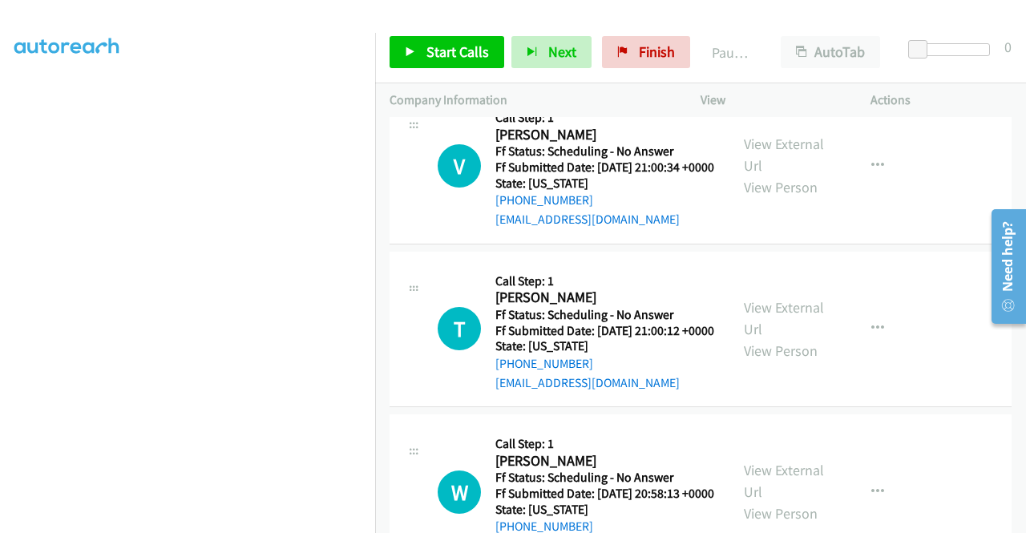
scroll to position [0, 0]
drag, startPoint x: 484, startPoint y: 15, endPoint x: 470, endPoint y: 18, distance: 14.6
click at [484, 15] on div at bounding box center [506, 31] width 1012 height 62
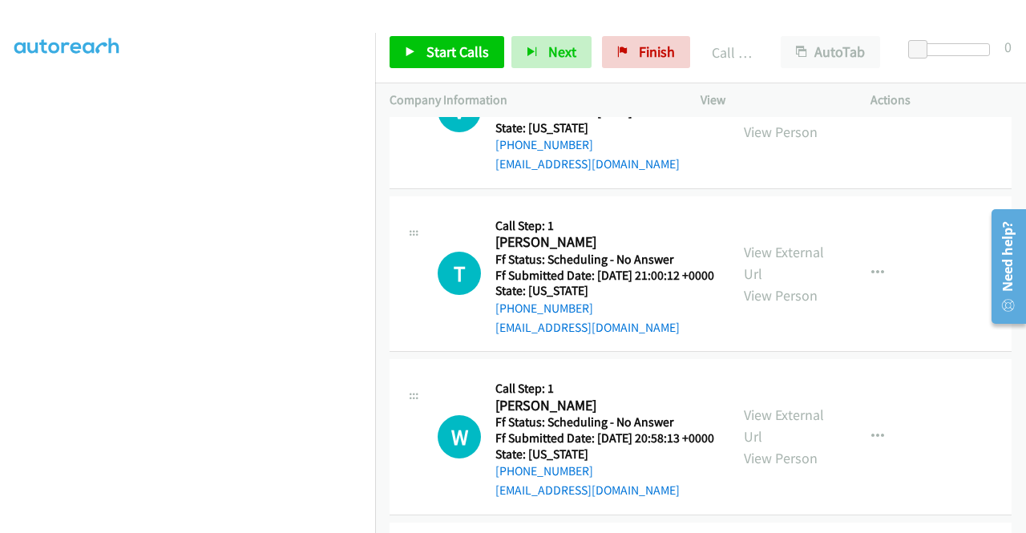
scroll to position [14586, 0]
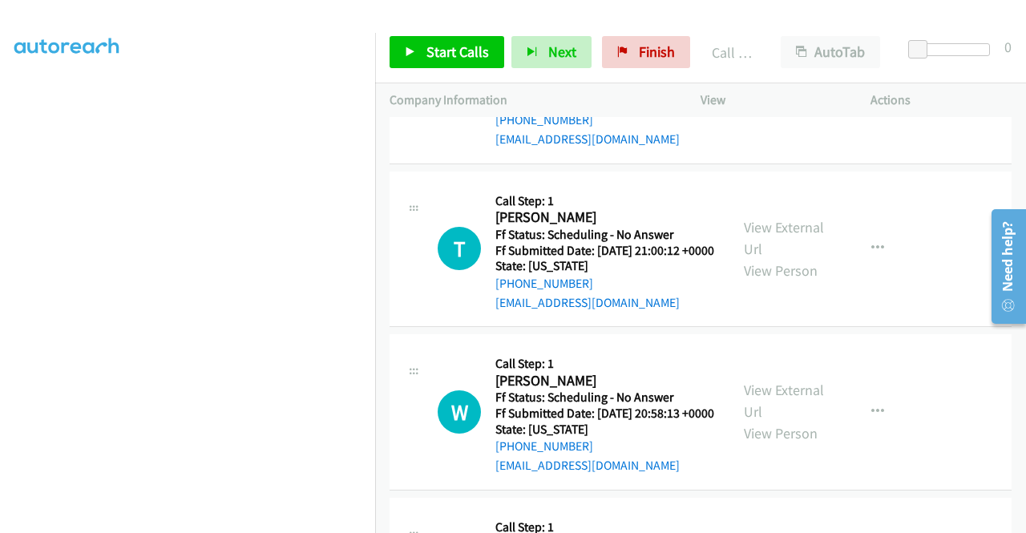
drag, startPoint x: 601, startPoint y: 349, endPoint x: 510, endPoint y: 354, distance: 90.7
copy link "407-760-0516"
drag, startPoint x: 956, startPoint y: 217, endPoint x: 912, endPoint y: 131, distance: 96.5
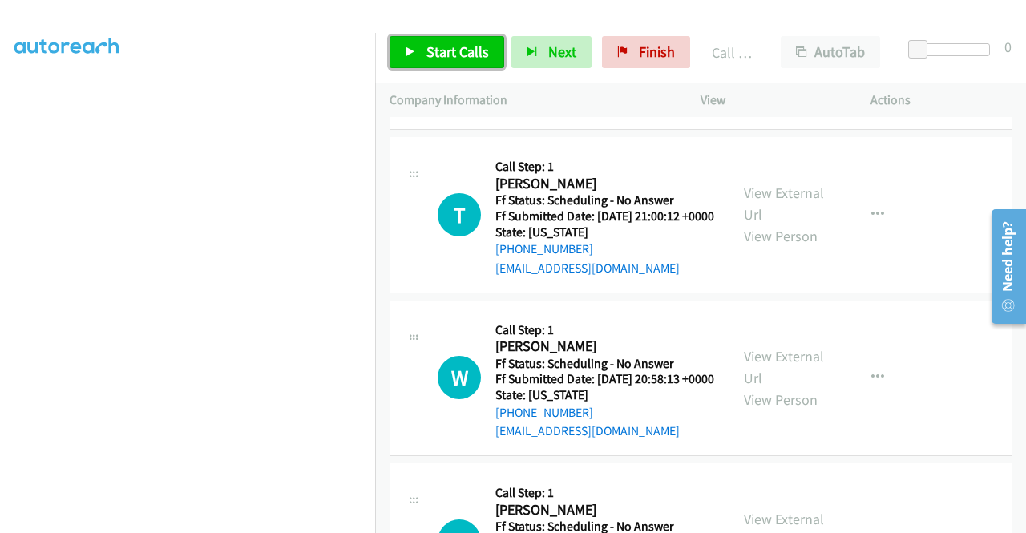
drag, startPoint x: 456, startPoint y: 59, endPoint x: 464, endPoint y: 75, distance: 17.9
click at [455, 59] on span "Start Calls" at bounding box center [458, 51] width 63 height 18
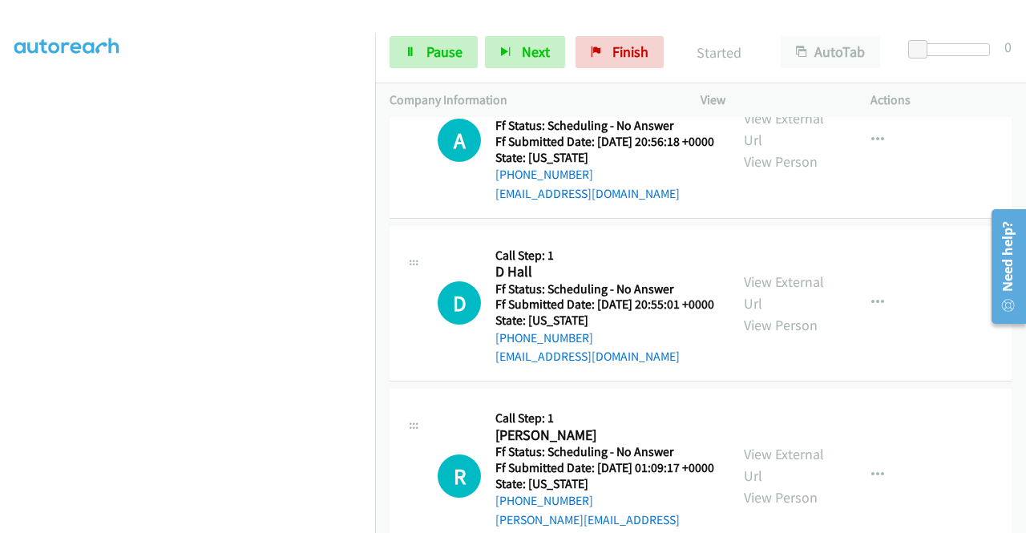
scroll to position [15147, 0]
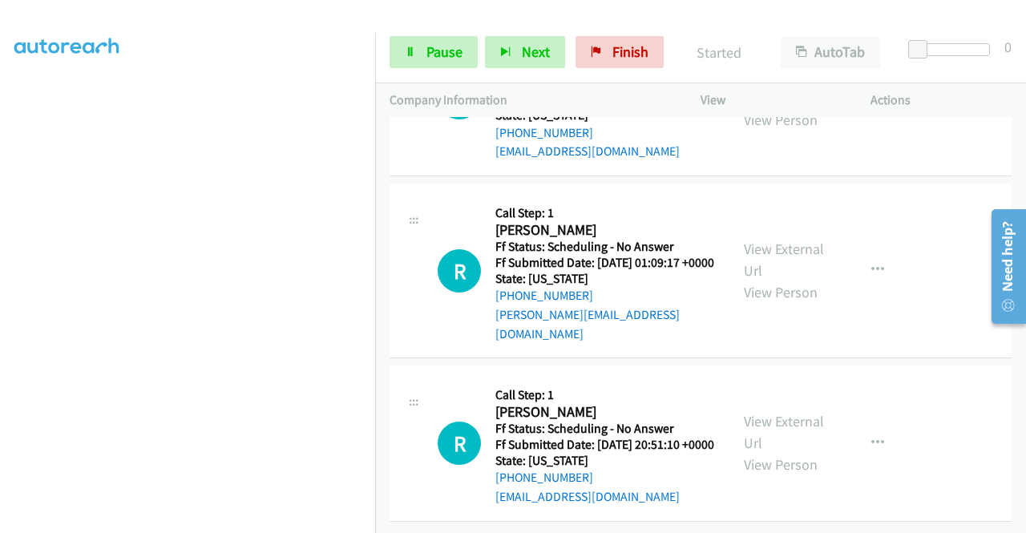
scroll to position [15308, 0]
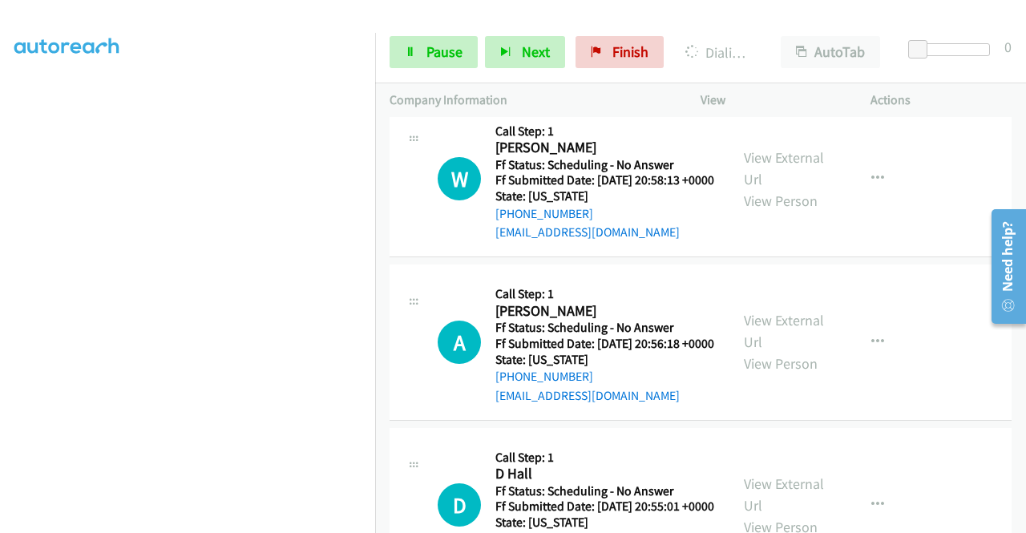
scroll to position [14746, 0]
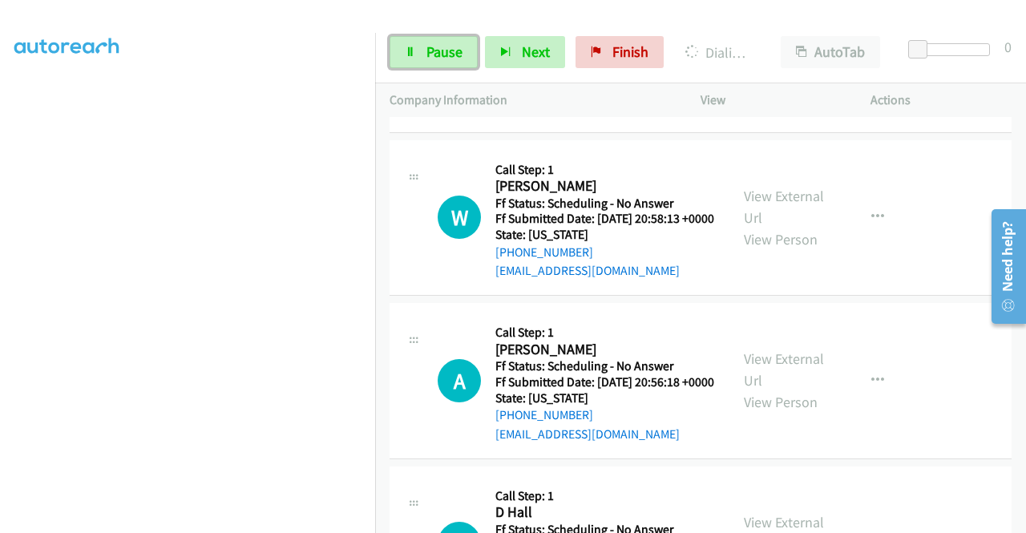
click at [415, 52] on icon at bounding box center [410, 52] width 11 height 11
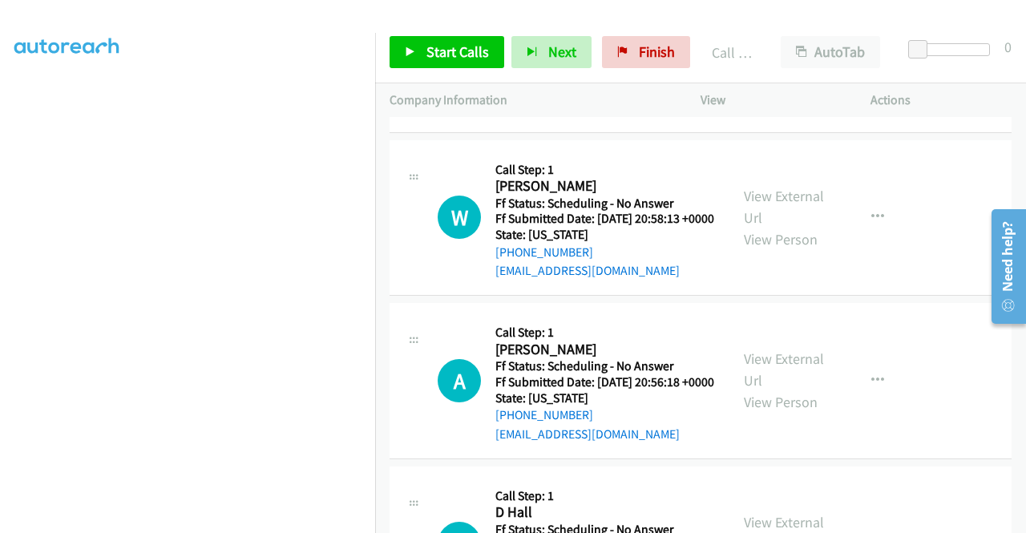
scroll to position [14827, 0]
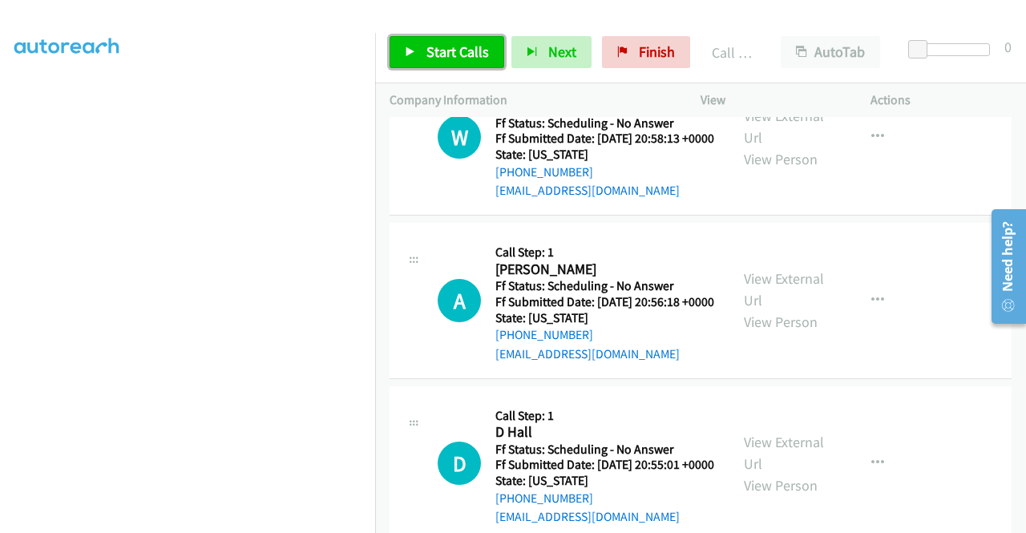
click at [444, 57] on span "Start Calls" at bounding box center [458, 51] width 63 height 18
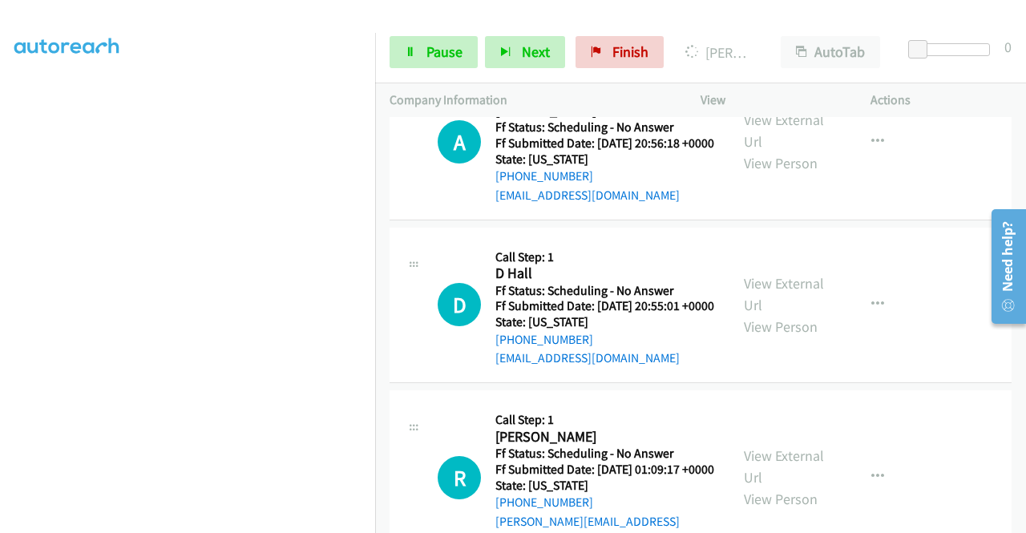
scroll to position [14987, 0]
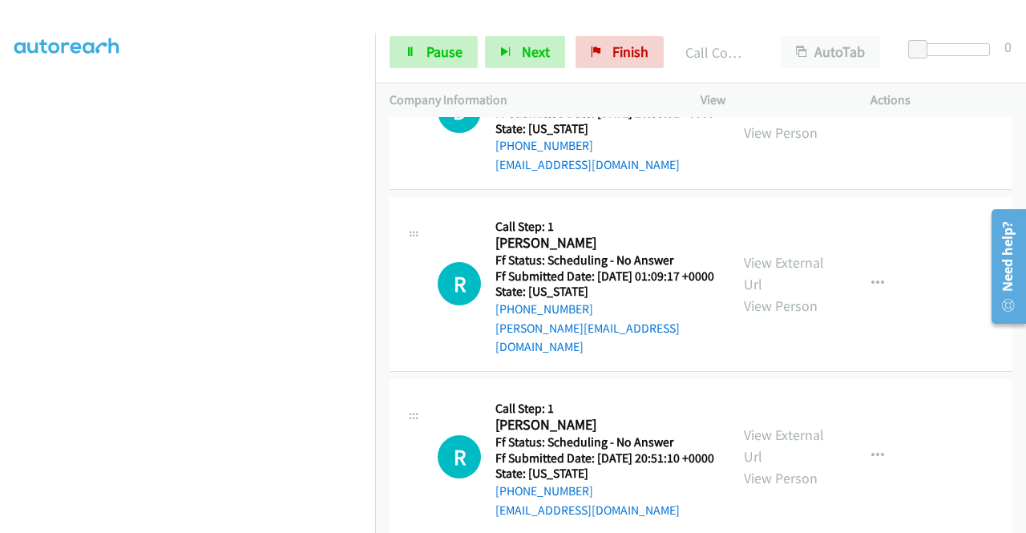
scroll to position [15228, 0]
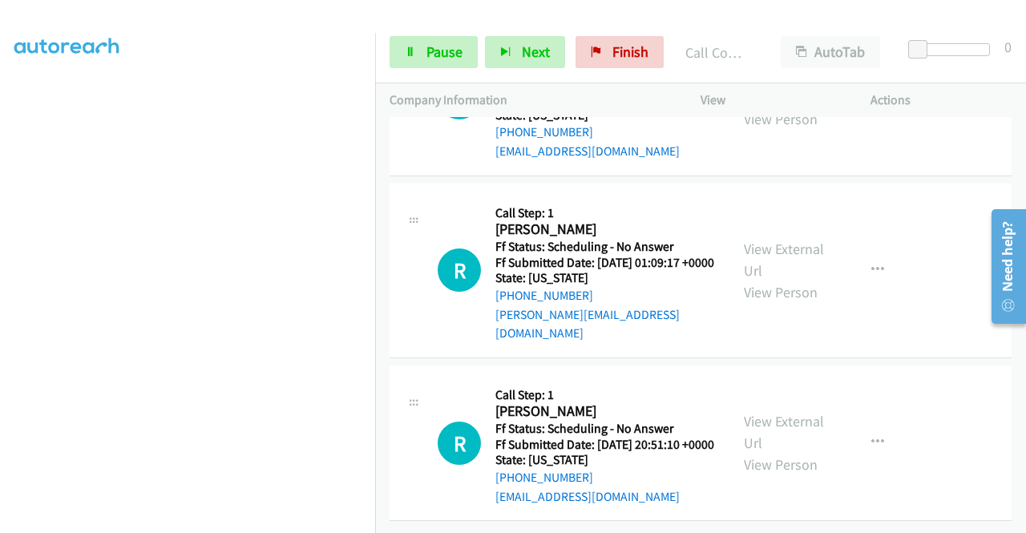
click at [427, 56] on span "Pause" at bounding box center [445, 51] width 36 height 18
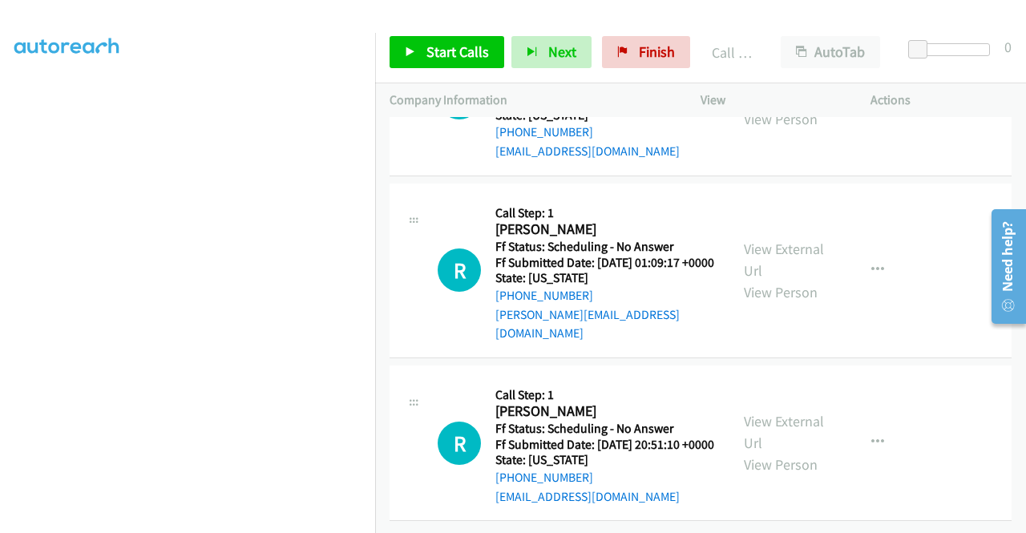
click at [454, 65] on link "Start Calls" at bounding box center [447, 52] width 115 height 32
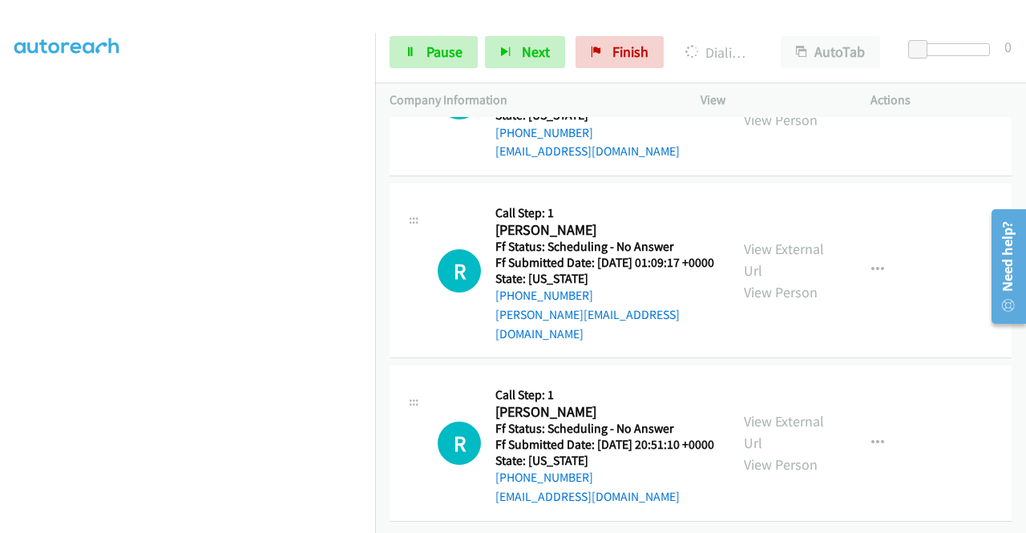
scroll to position [16110, 0]
click at [767, 107] on link "View External Url" at bounding box center [784, 87] width 80 height 40
click at [800, 280] on link "View External Url" at bounding box center [784, 260] width 80 height 40
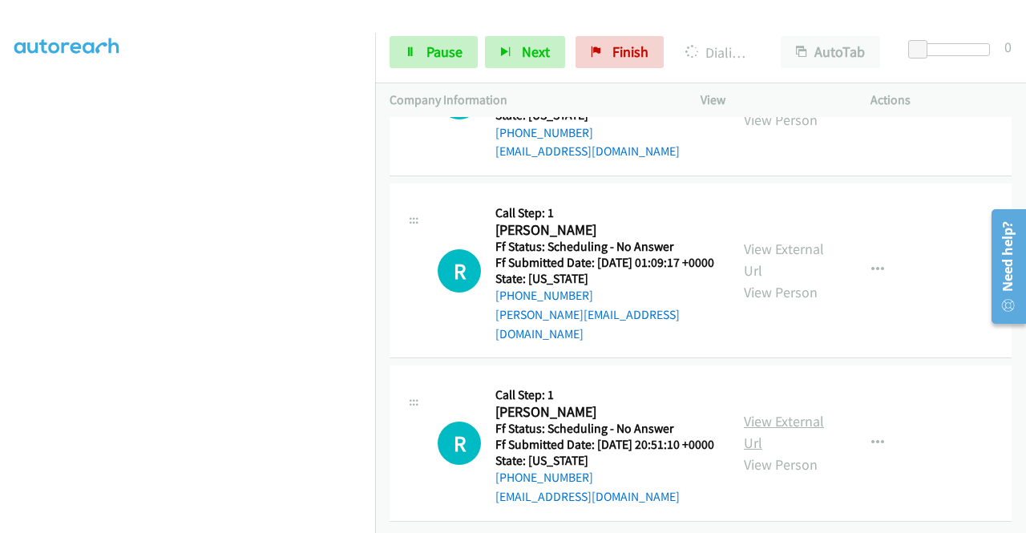
click at [779, 412] on link "View External Url" at bounding box center [784, 432] width 80 height 40
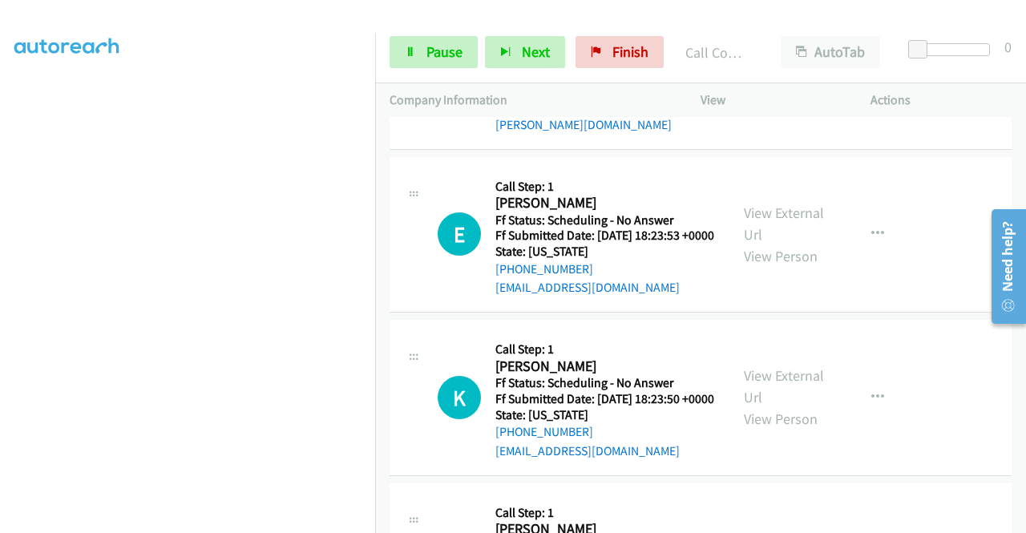
scroll to position [15954, 0]
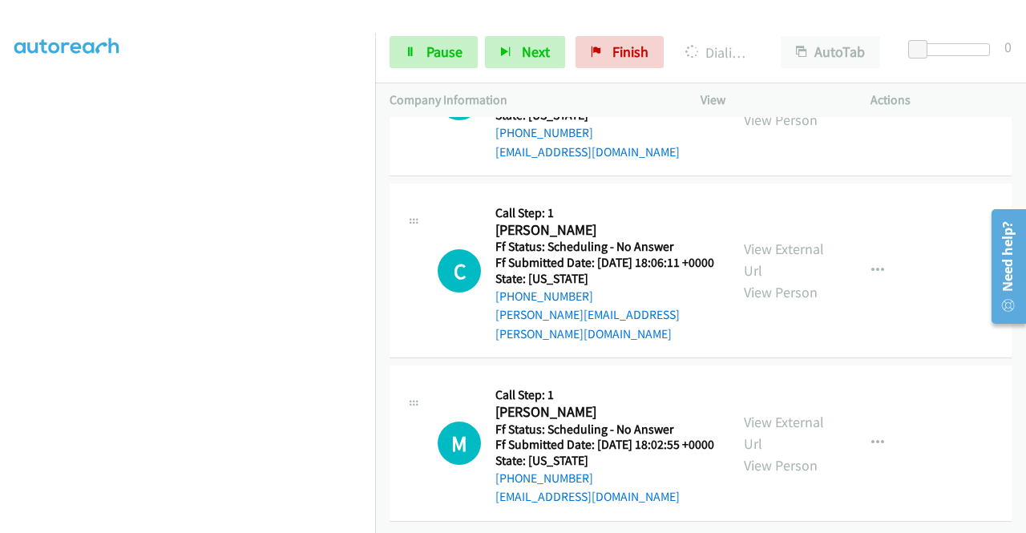
scroll to position [16596, 0]
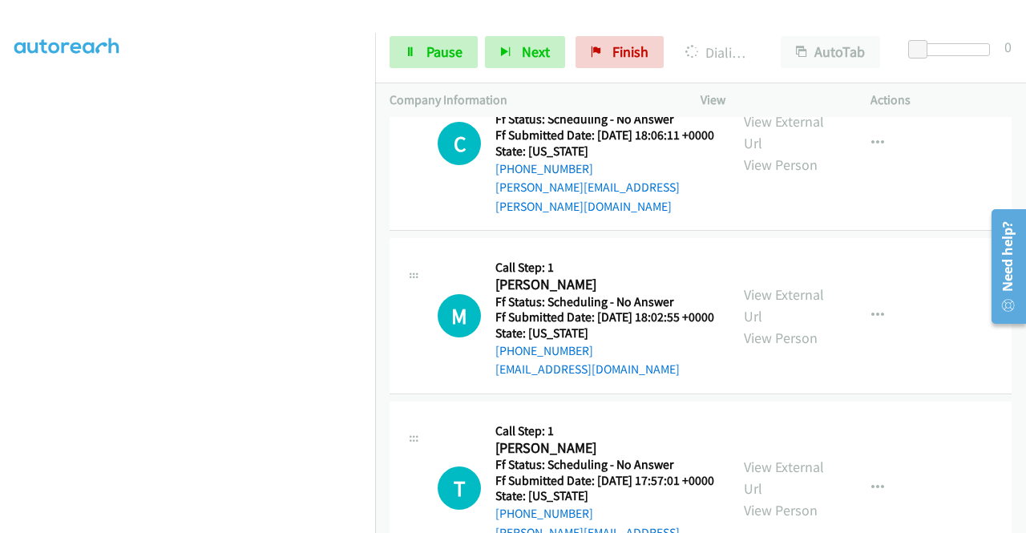
scroll to position [16756, 0]
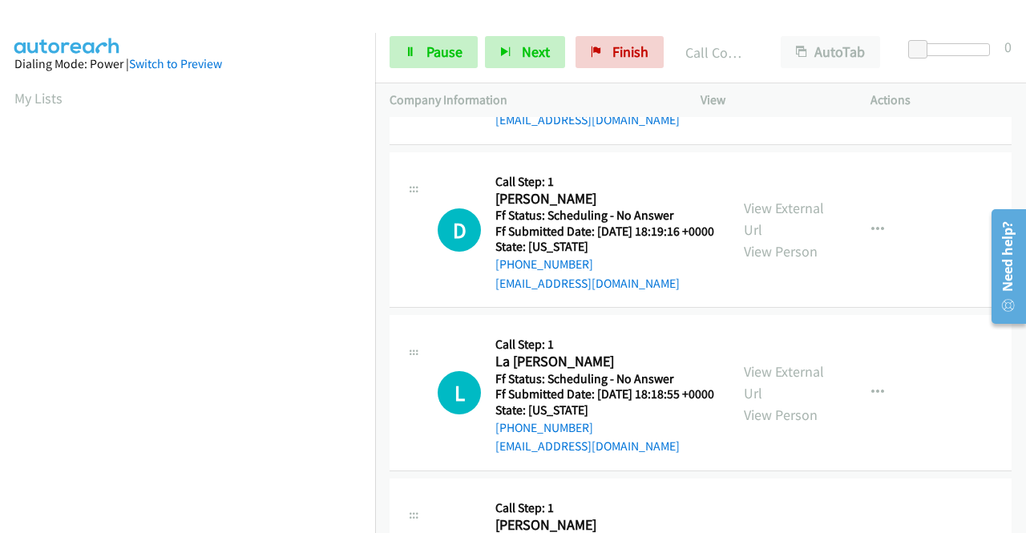
scroll to position [366, 0]
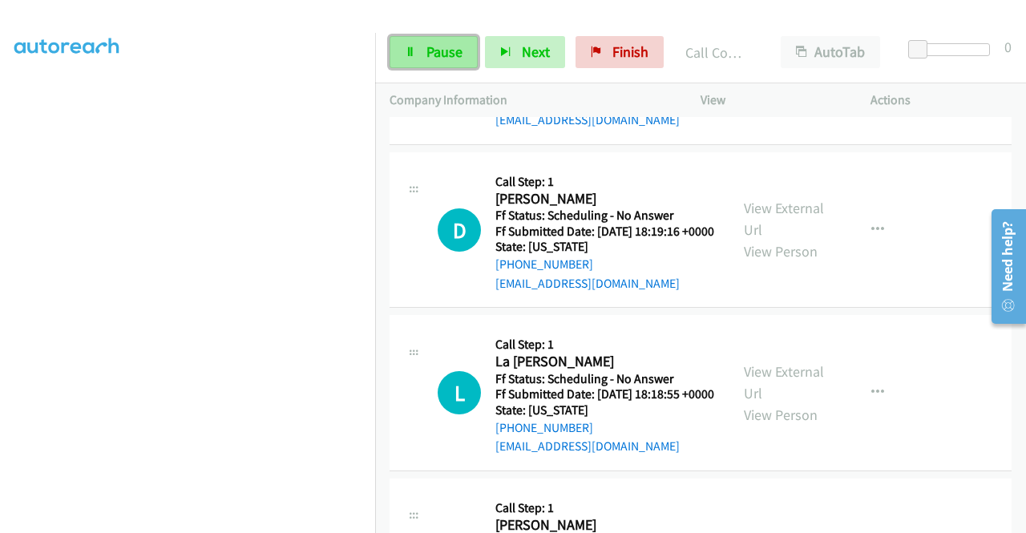
click at [467, 48] on link "Pause" at bounding box center [434, 52] width 88 height 32
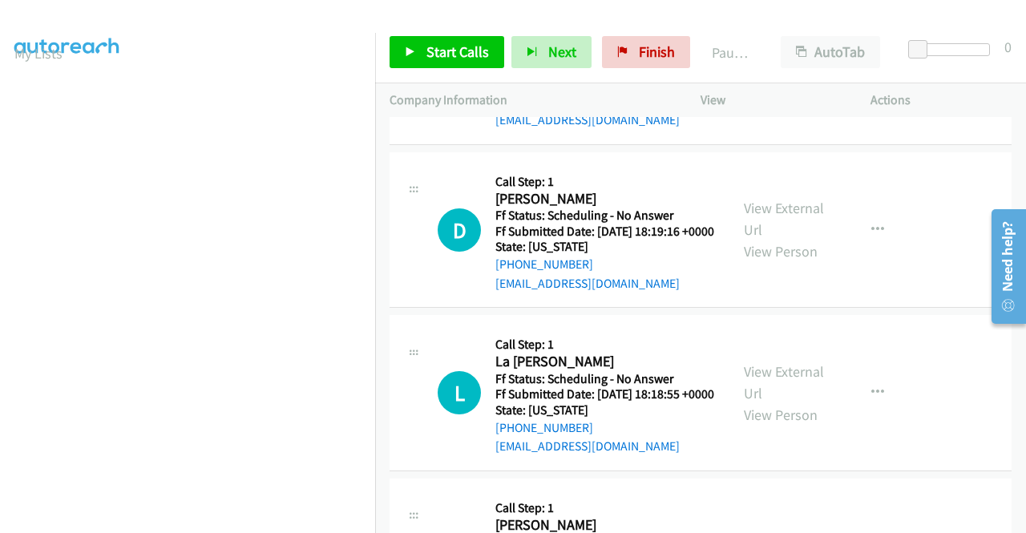
scroll to position [285, 0]
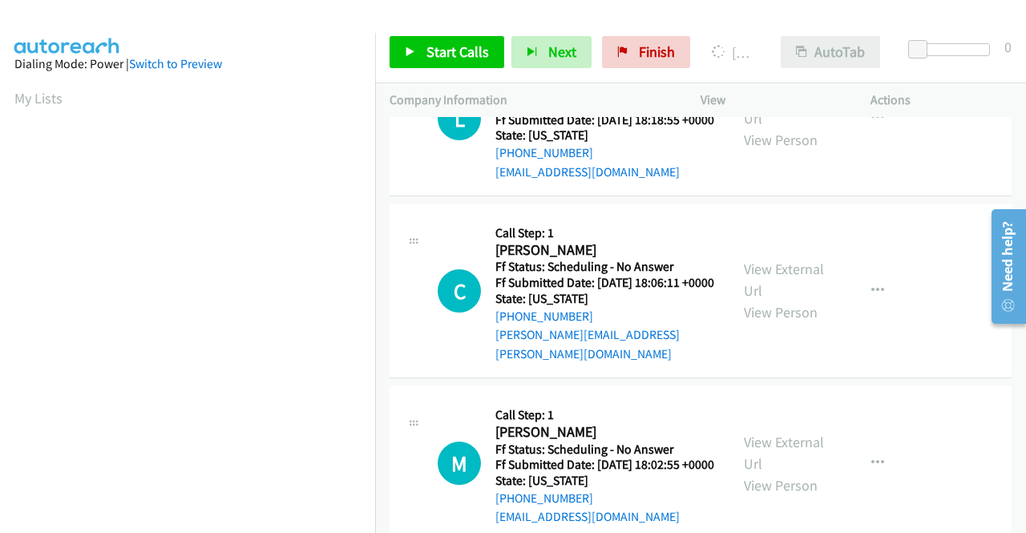
scroll to position [366, 0]
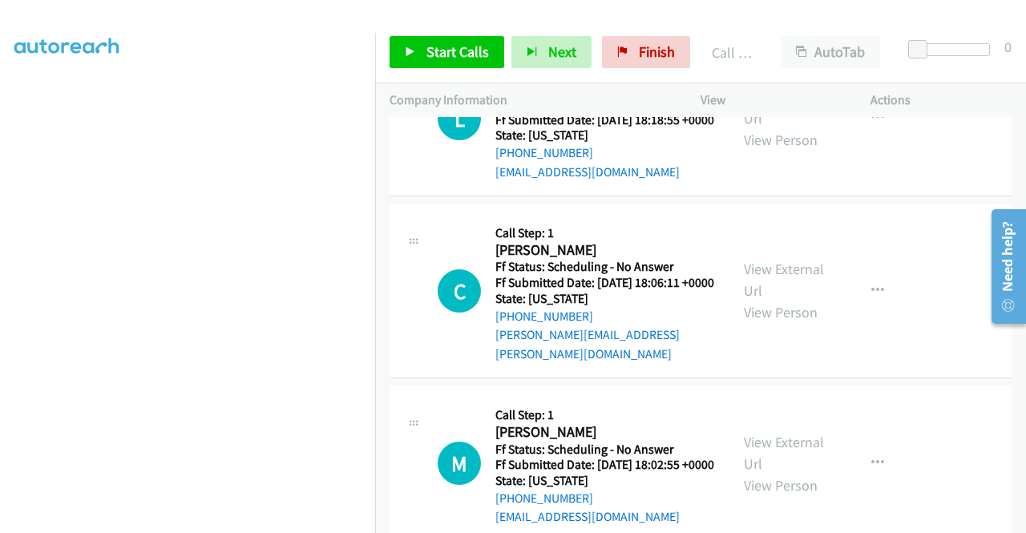
scroll to position [16676, 0]
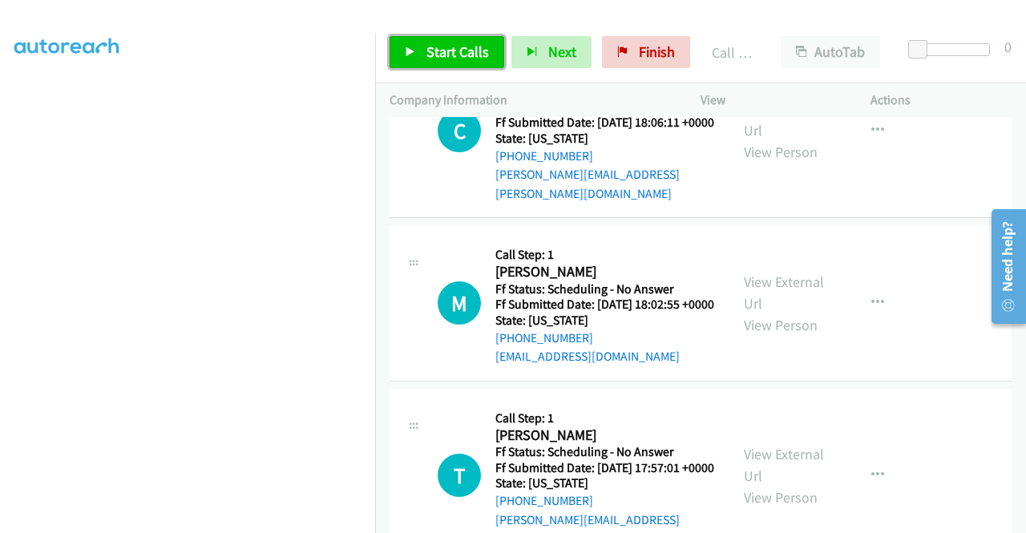
click at [451, 53] on span "Start Calls" at bounding box center [458, 51] width 63 height 18
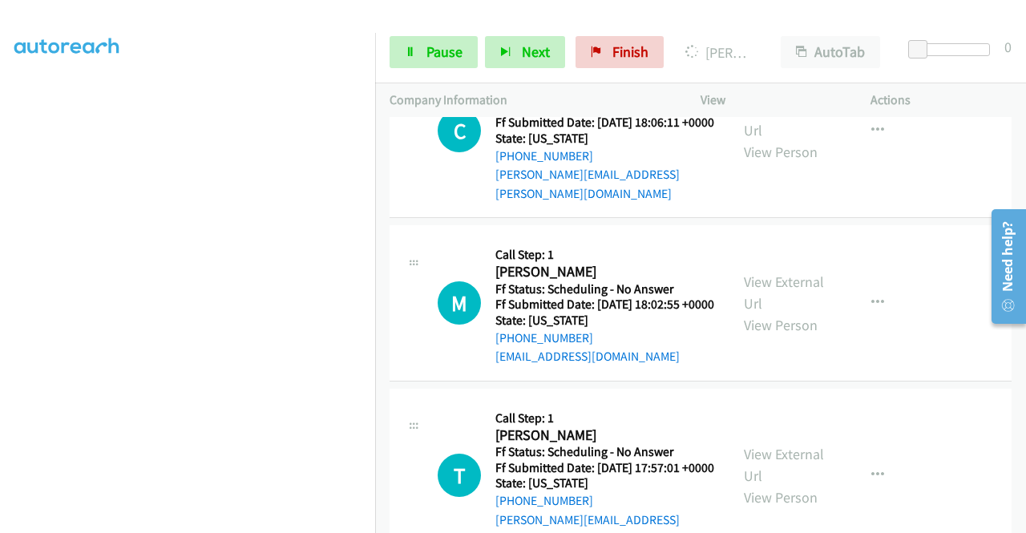
scroll to position [366, 0]
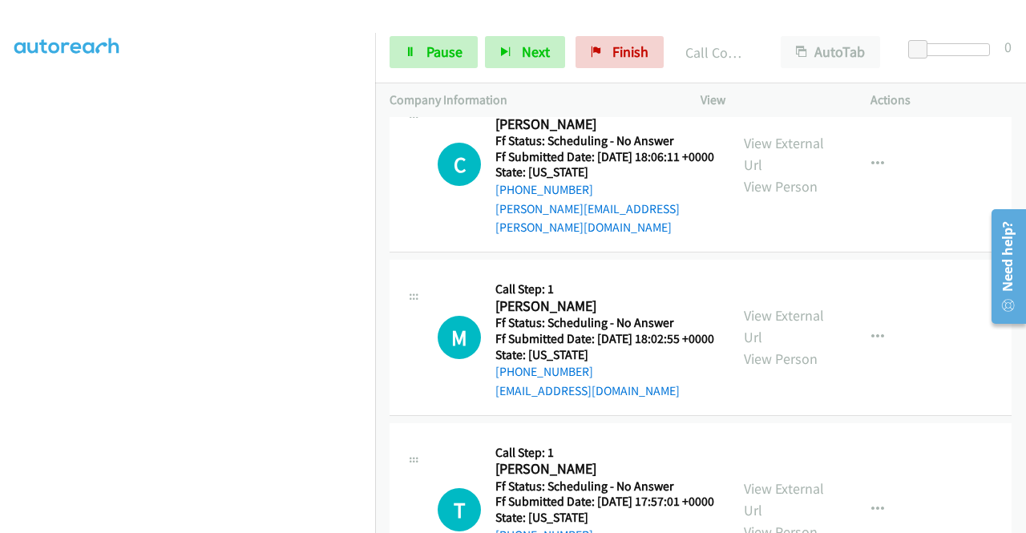
click at [422, 29] on div "Start Calls Pause Next Finish Call Completed AutoTab AutoTab 0" at bounding box center [700, 53] width 651 height 62
click at [434, 55] on span "Pause" at bounding box center [445, 51] width 36 height 18
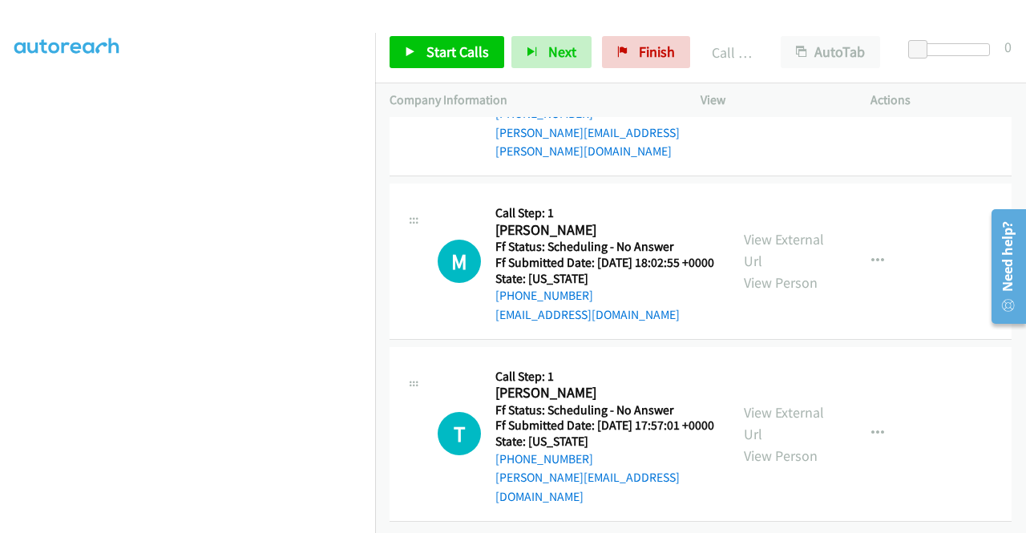
scroll to position [16916, 0]
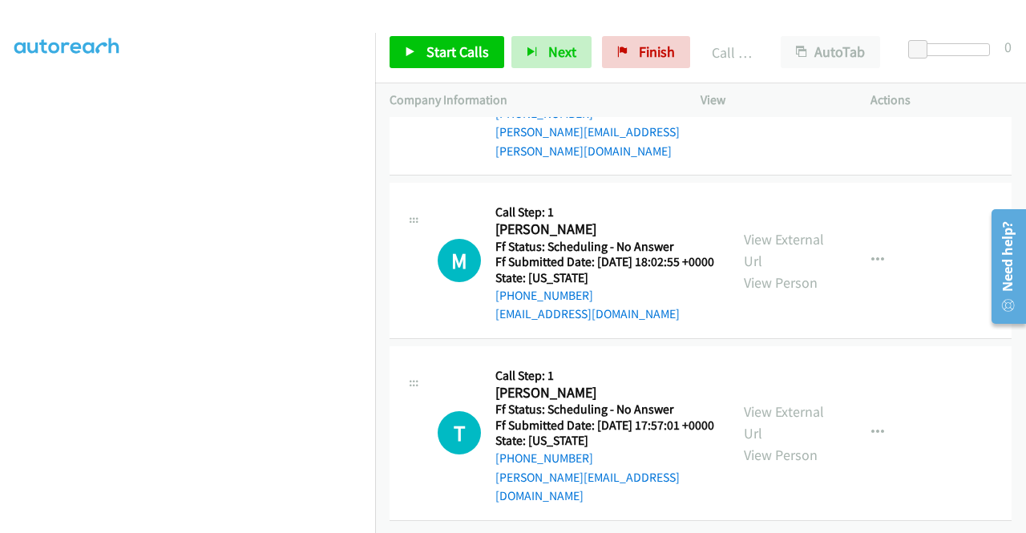
click at [794, 97] on link "View External Url" at bounding box center [784, 77] width 80 height 40
click at [789, 270] on link "View External Url" at bounding box center [784, 250] width 80 height 40
click at [421, 57] on link "Start Calls" at bounding box center [447, 52] width 115 height 32
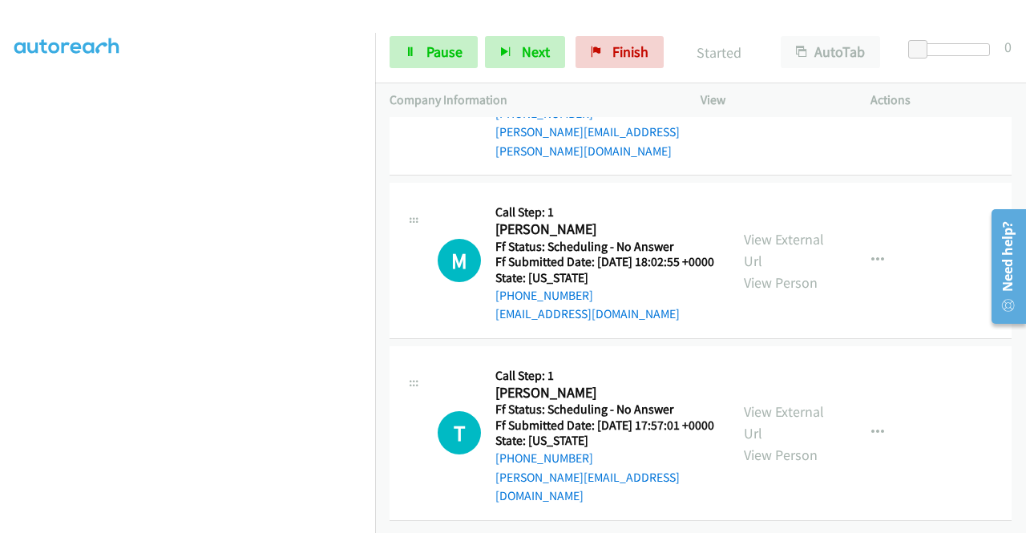
scroll to position [17082, 0]
click at [579, 14] on div at bounding box center [506, 31] width 1012 height 62
click at [439, 58] on span "Pause" at bounding box center [445, 51] width 36 height 18
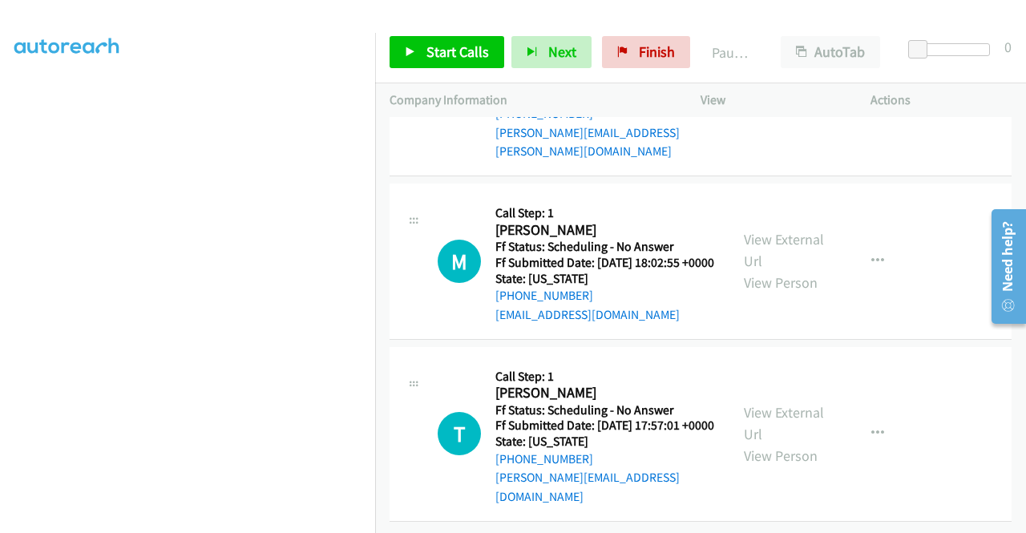
drag, startPoint x: 462, startPoint y: 63, endPoint x: 476, endPoint y: 72, distance: 16.2
click at [462, 63] on link "Start Calls" at bounding box center [447, 52] width 115 height 32
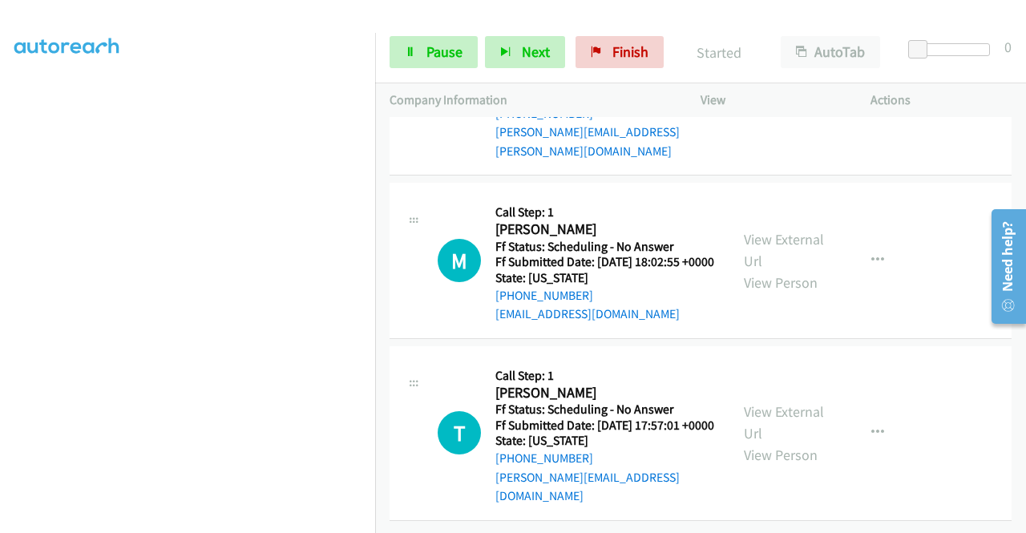
scroll to position [17643, 0]
drag, startPoint x: 417, startPoint y: 42, endPoint x: 431, endPoint y: 44, distance: 14.5
click at [419, 42] on link "Pause" at bounding box center [434, 52] width 88 height 32
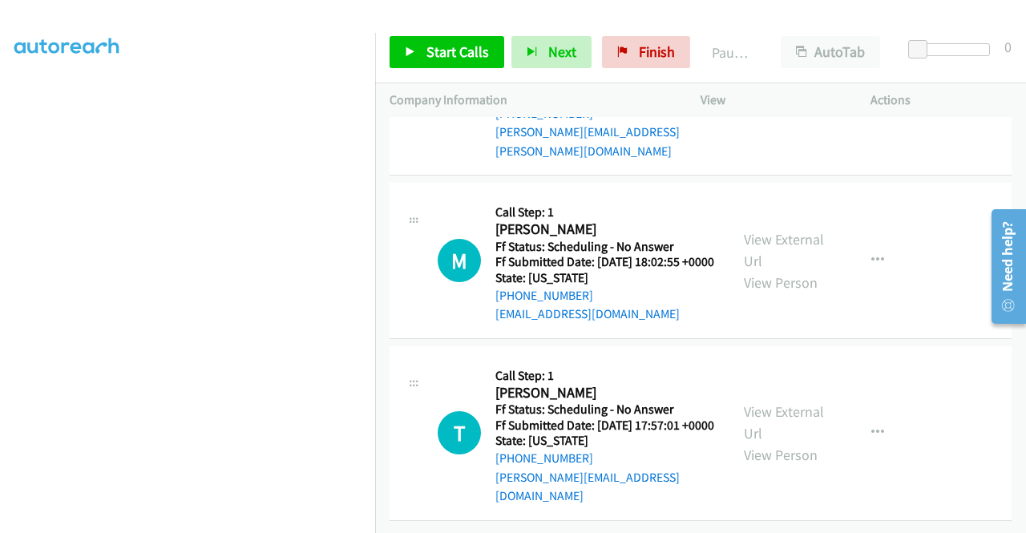
scroll to position [17660, 0]
